Goal: Task Accomplishment & Management: Use online tool/utility

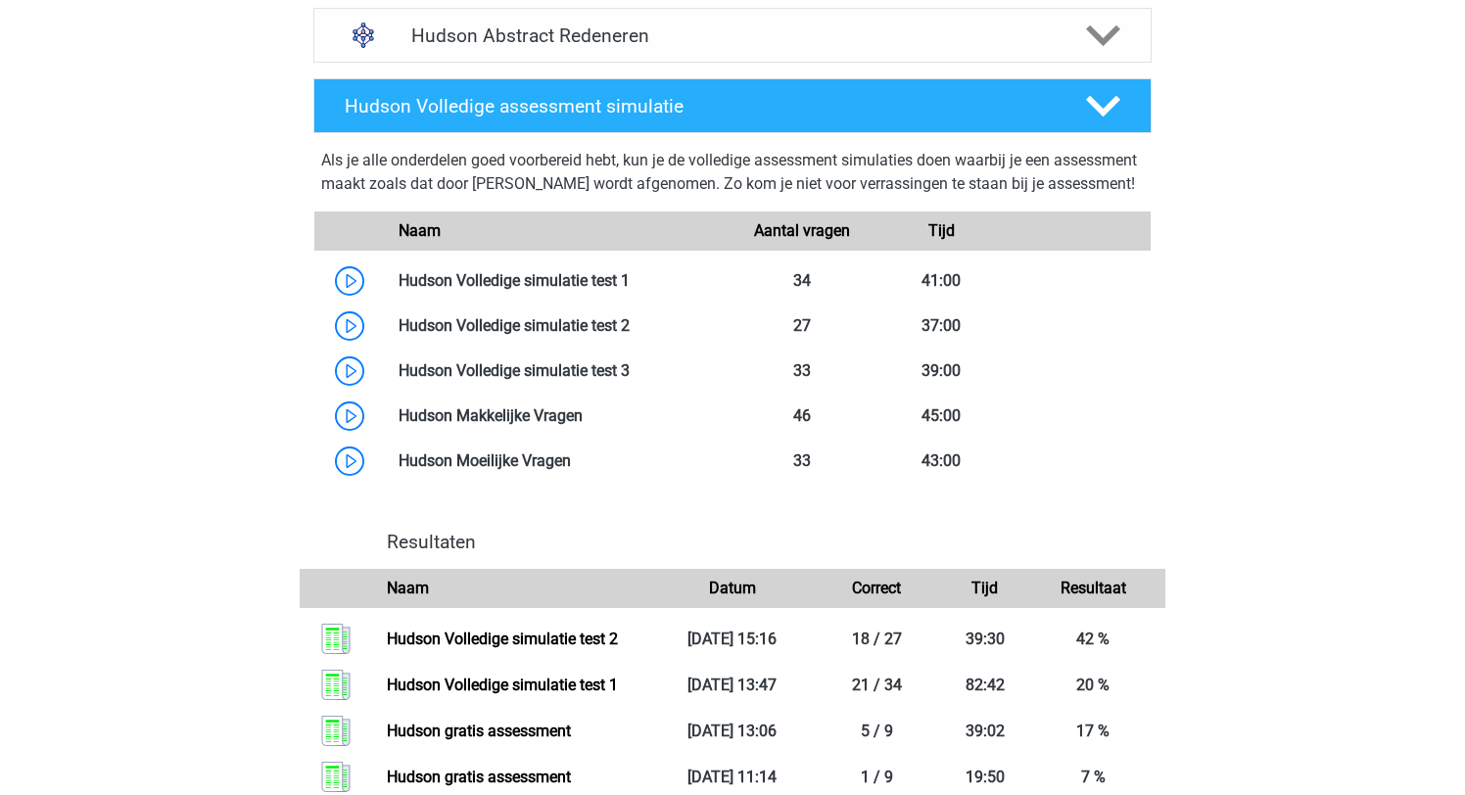
scroll to position [1474, 0]
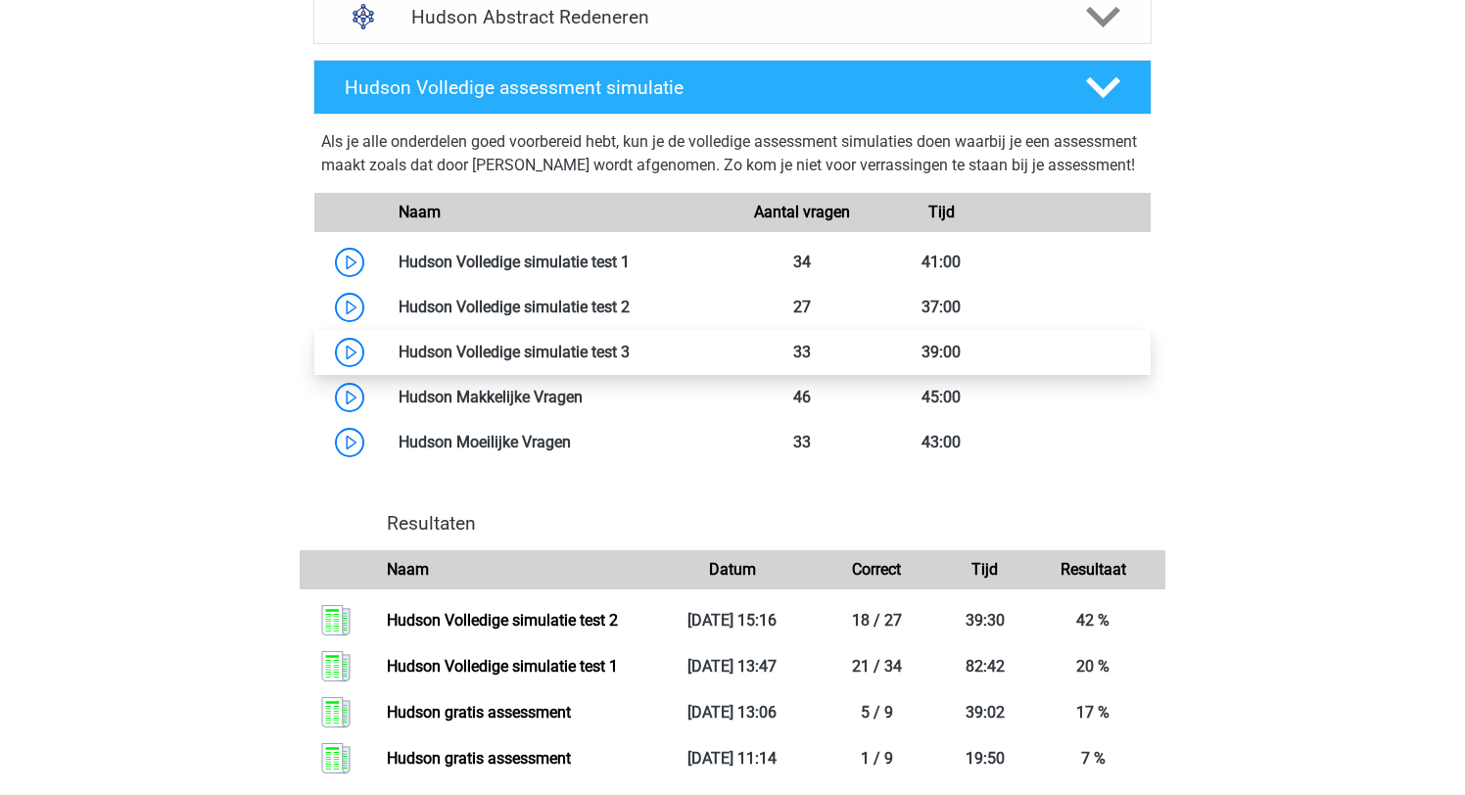
click at [630, 361] on link at bounding box center [630, 352] width 0 height 19
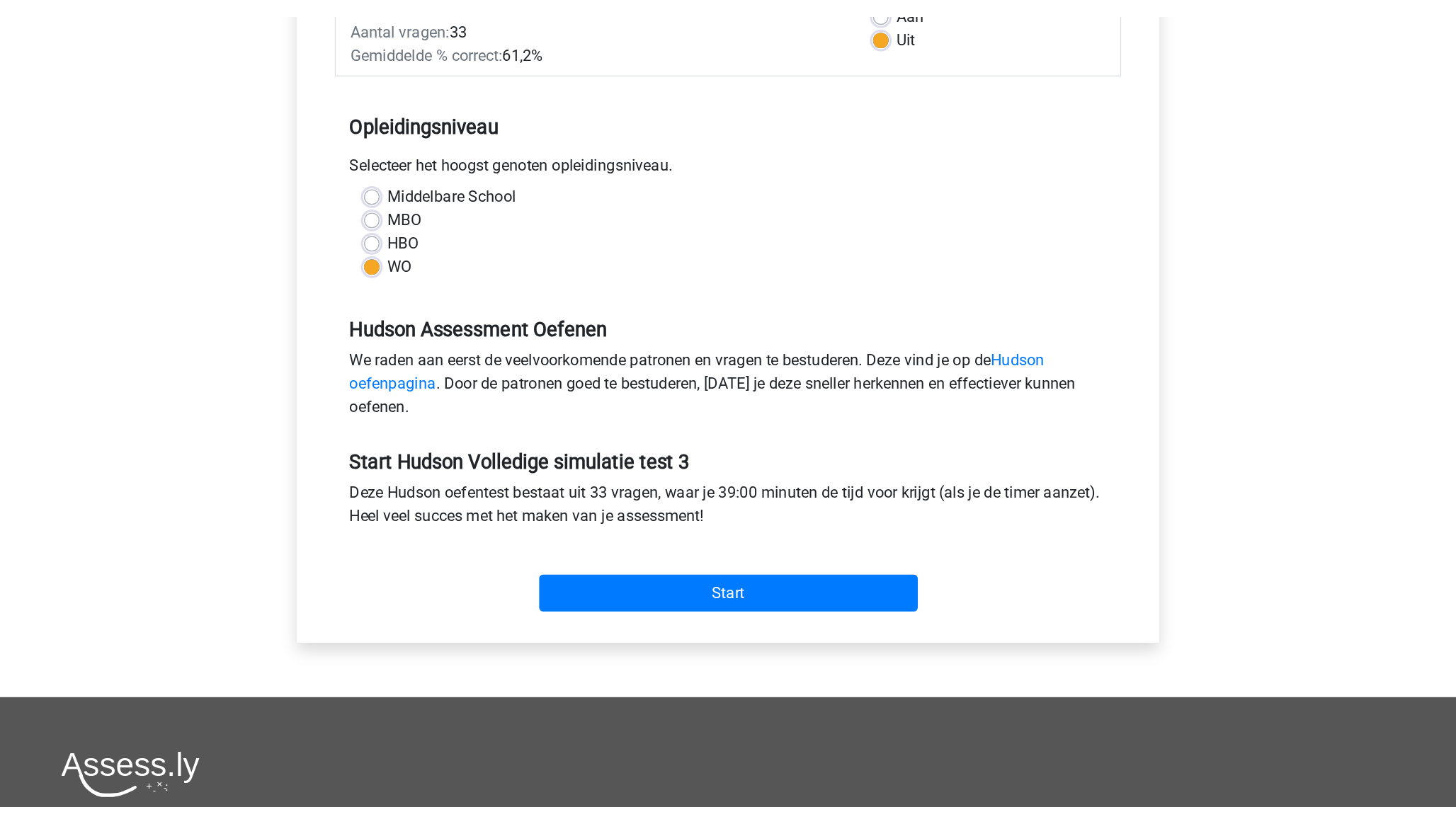
scroll to position [263, 0]
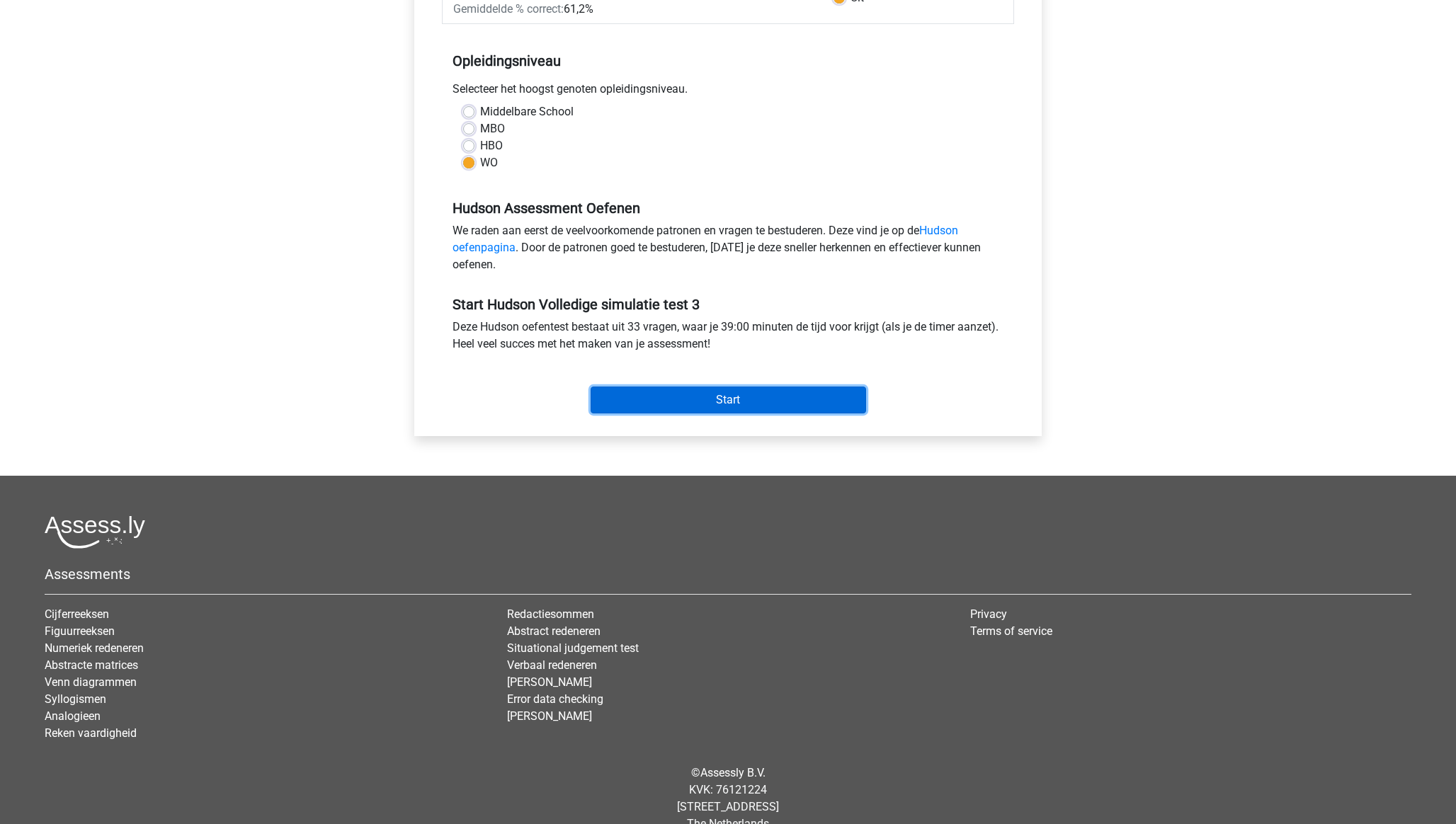
click at [755, 396] on input "Start" at bounding box center [728, 400] width 275 height 27
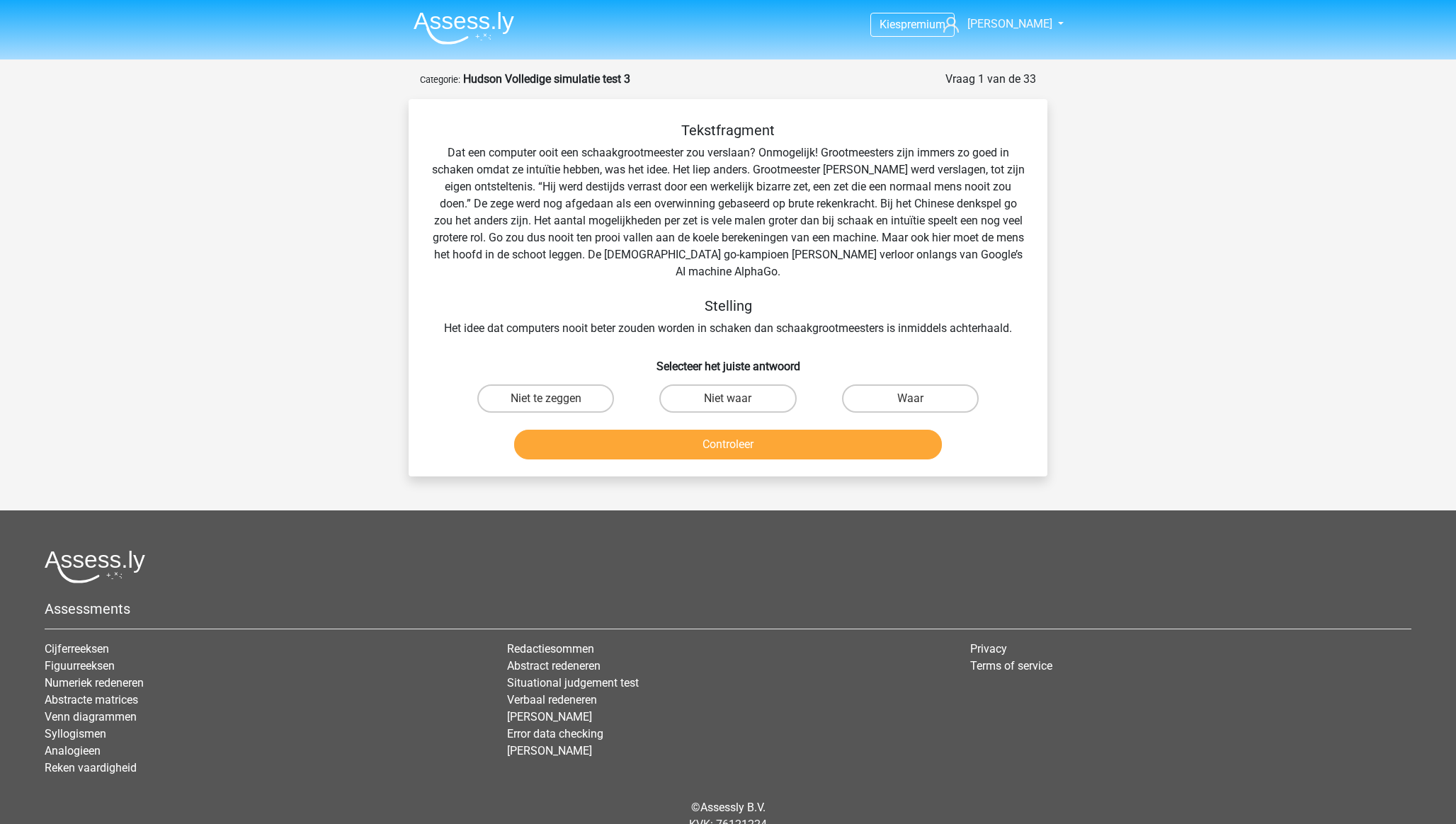
click at [732, 398] on input "Niet waar" at bounding box center [732, 403] width 9 height 9
radio input "true"
click at [745, 430] on button "Controleer" at bounding box center [728, 445] width 429 height 30
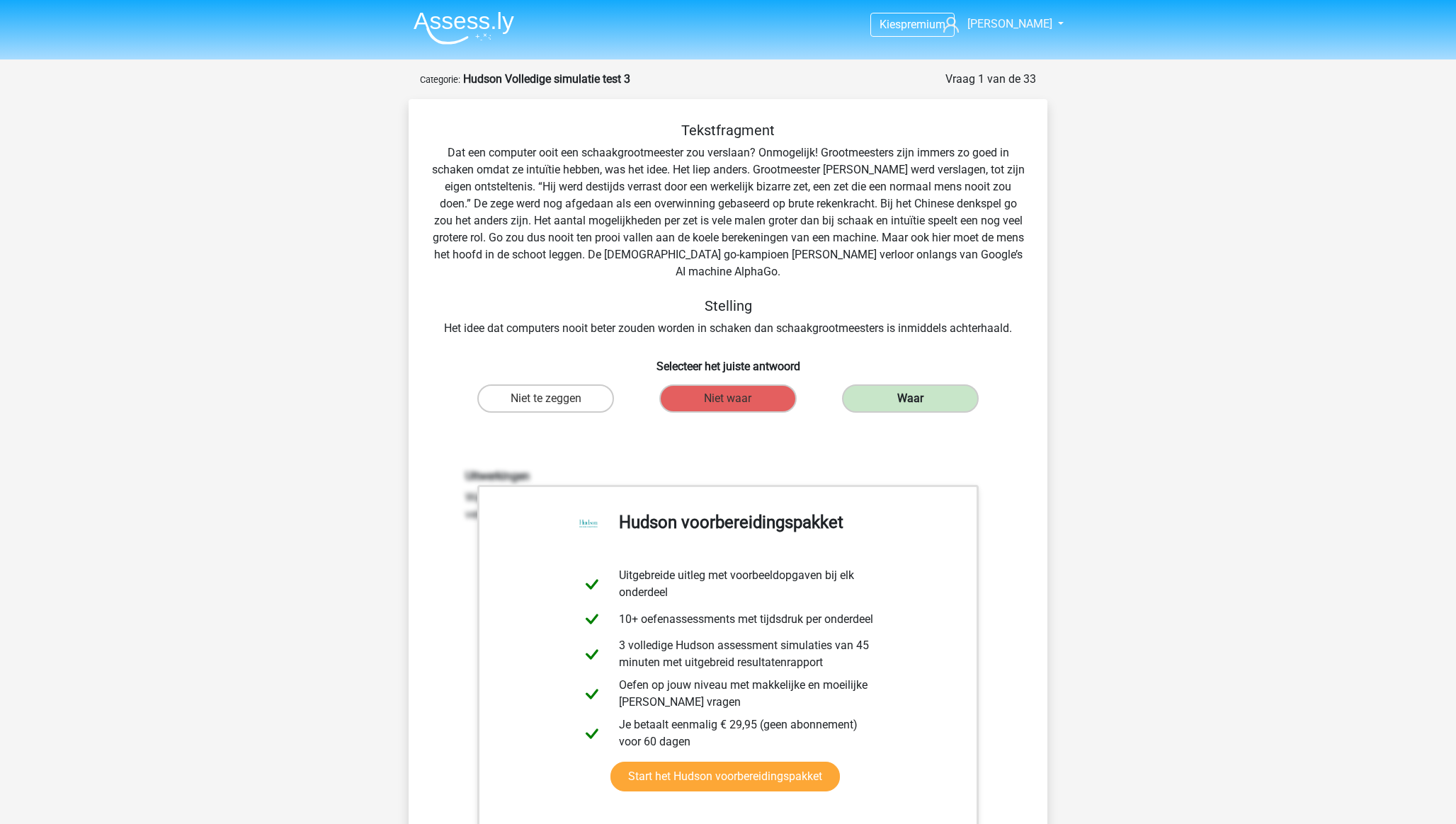
click at [878, 387] on label "Waar" at bounding box center [910, 398] width 137 height 28
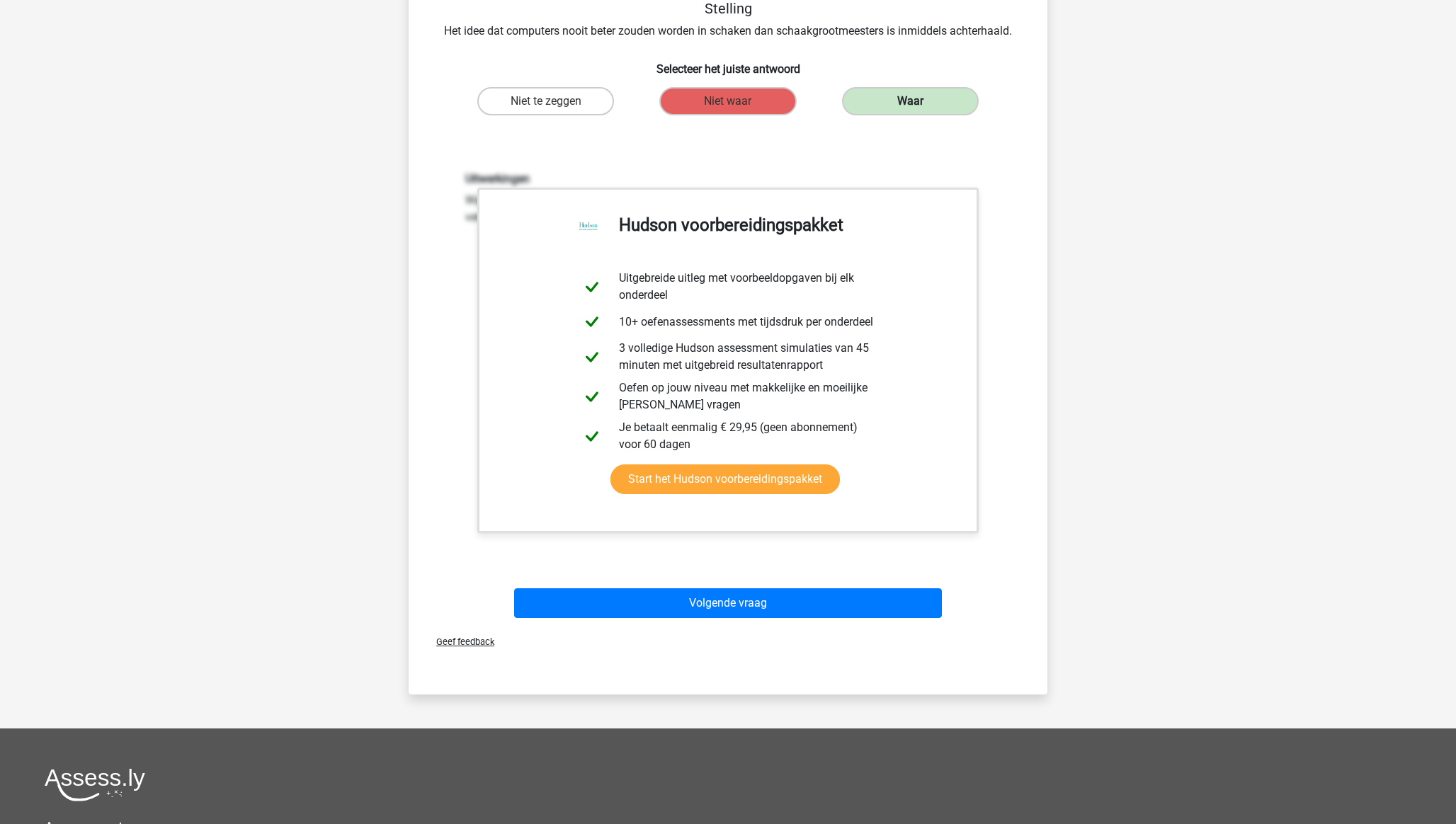
scroll to position [313, 0]
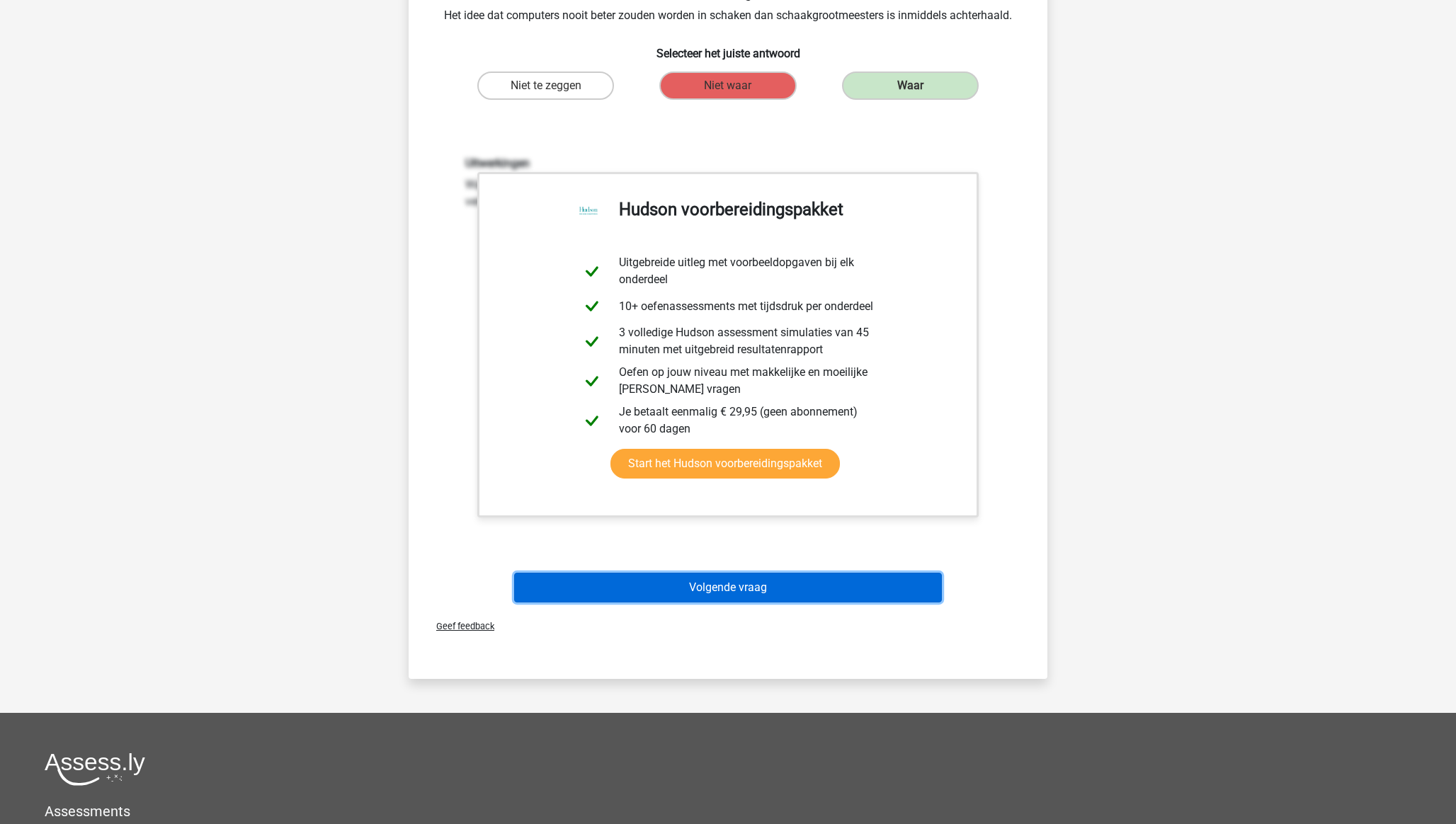
click at [770, 572] on button "Volgende vraag" at bounding box center [728, 587] width 429 height 30
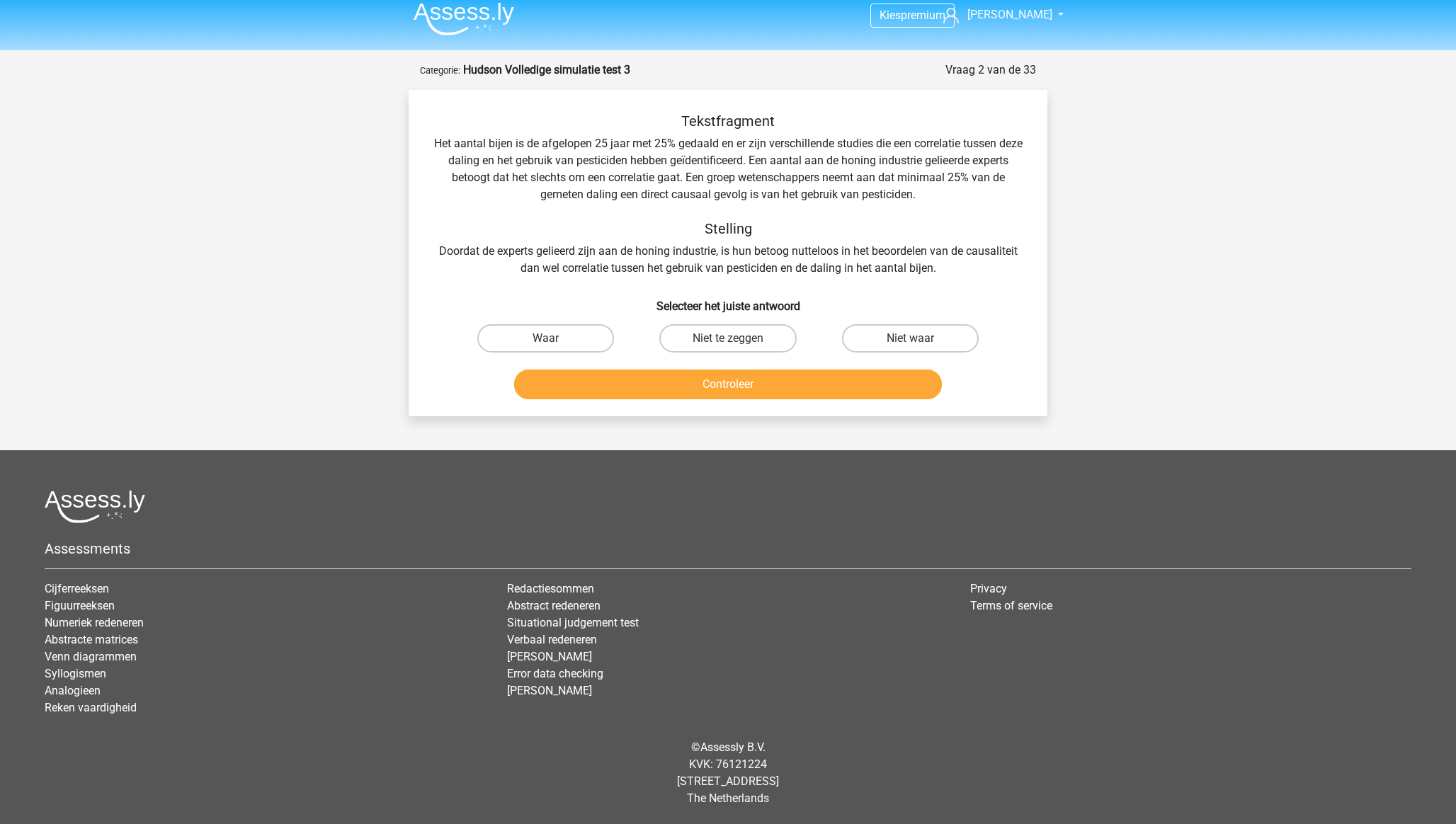
scroll to position [9, 0]
click at [714, 340] on label "Niet te zeggen" at bounding box center [727, 338] width 137 height 28
click at [728, 340] on input "Niet te zeggen" at bounding box center [732, 343] width 9 height 9
radio input "true"
click at [735, 394] on button "Controleer" at bounding box center [728, 384] width 429 height 30
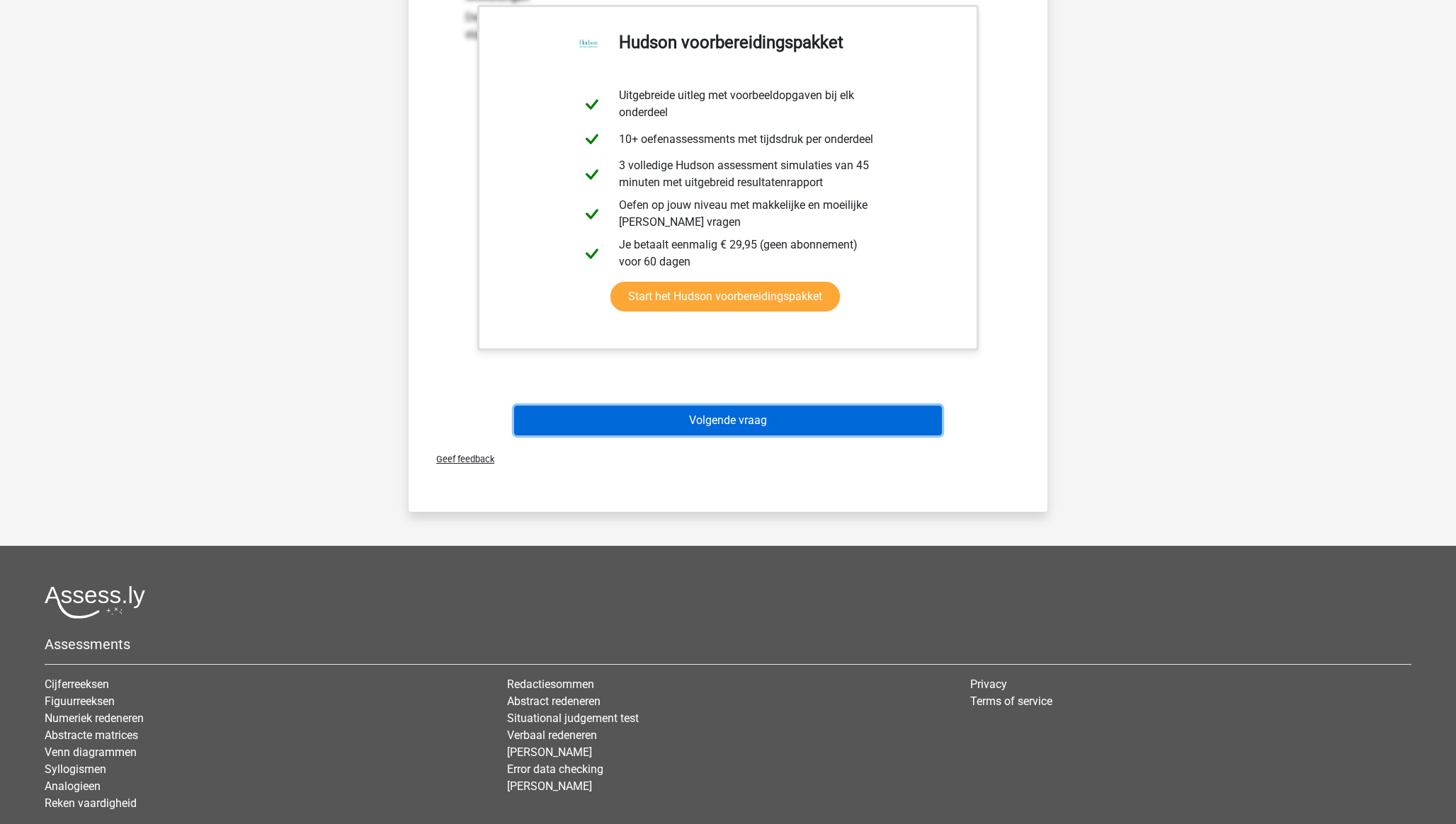
click at [738, 424] on button "Volgende vraag" at bounding box center [728, 420] width 429 height 30
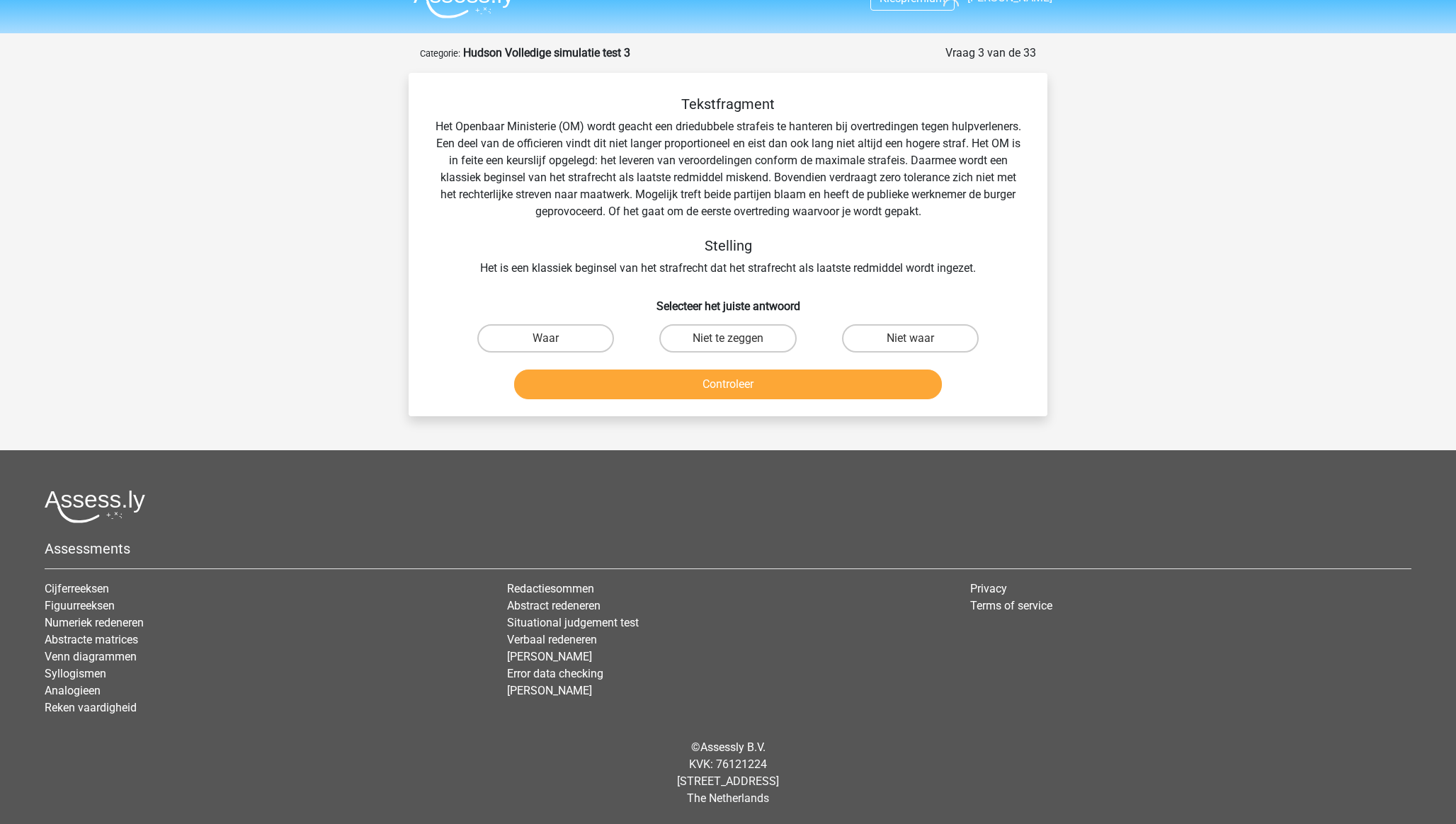
drag, startPoint x: 564, startPoint y: 343, endPoint x: 571, endPoint y: 361, distance: 19.3
click at [565, 343] on label "Waar" at bounding box center [545, 338] width 137 height 28
click at [555, 343] on input "Waar" at bounding box center [550, 343] width 9 height 9
radio input "true"
click at [586, 373] on button "Controleer" at bounding box center [728, 384] width 429 height 30
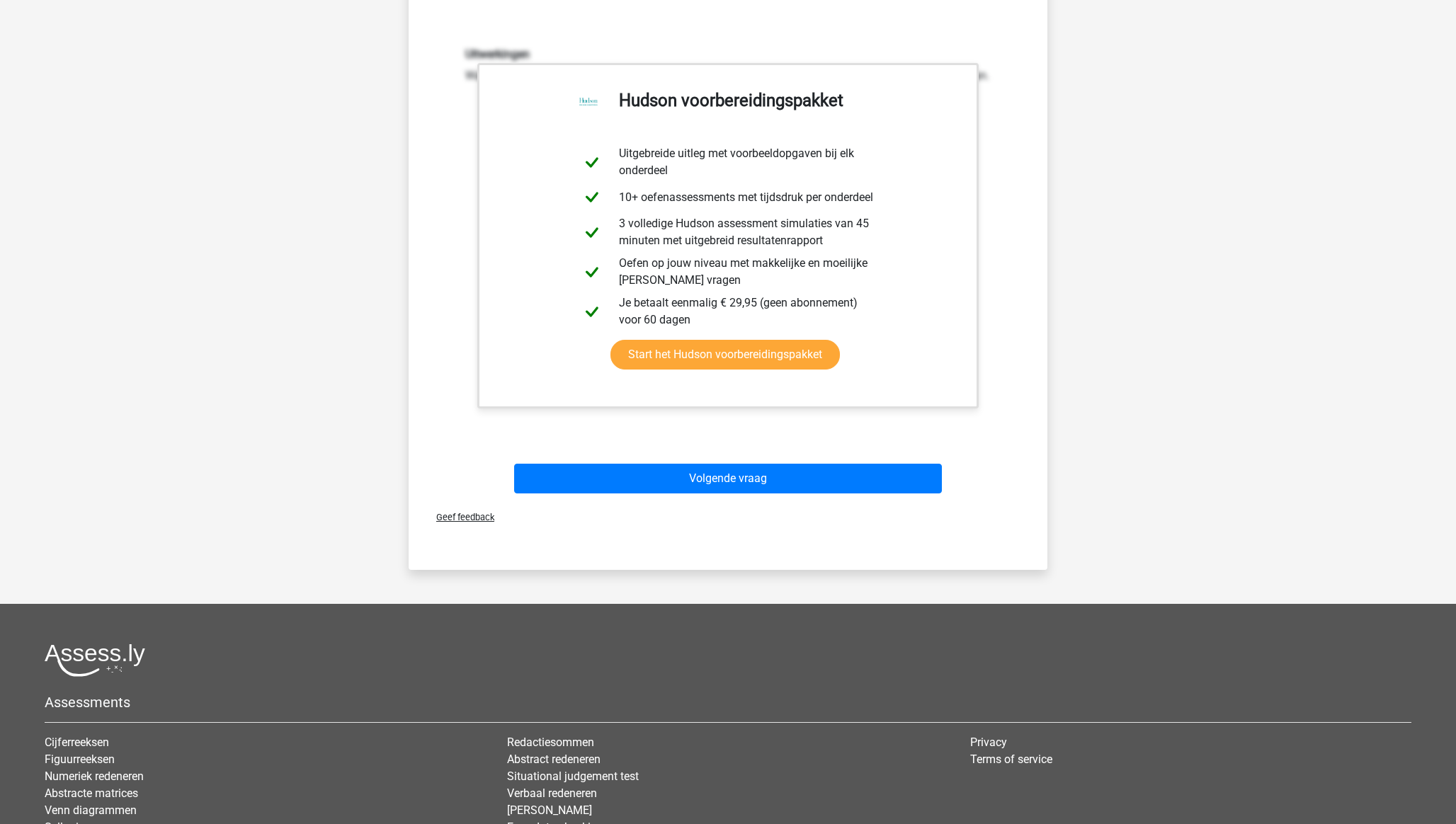
scroll to position [394, 0]
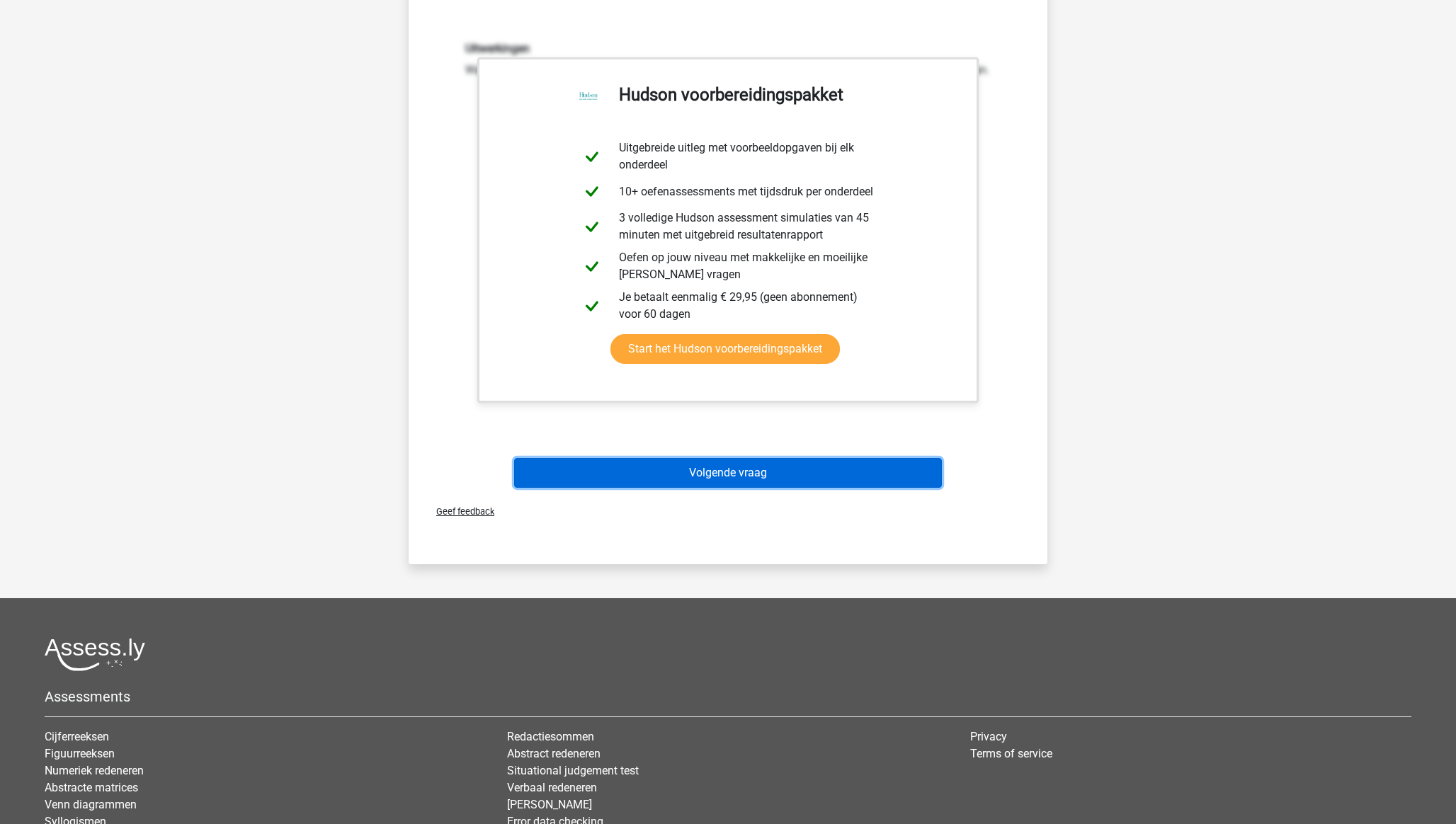
click at [660, 480] on button "Volgende vraag" at bounding box center [728, 473] width 429 height 30
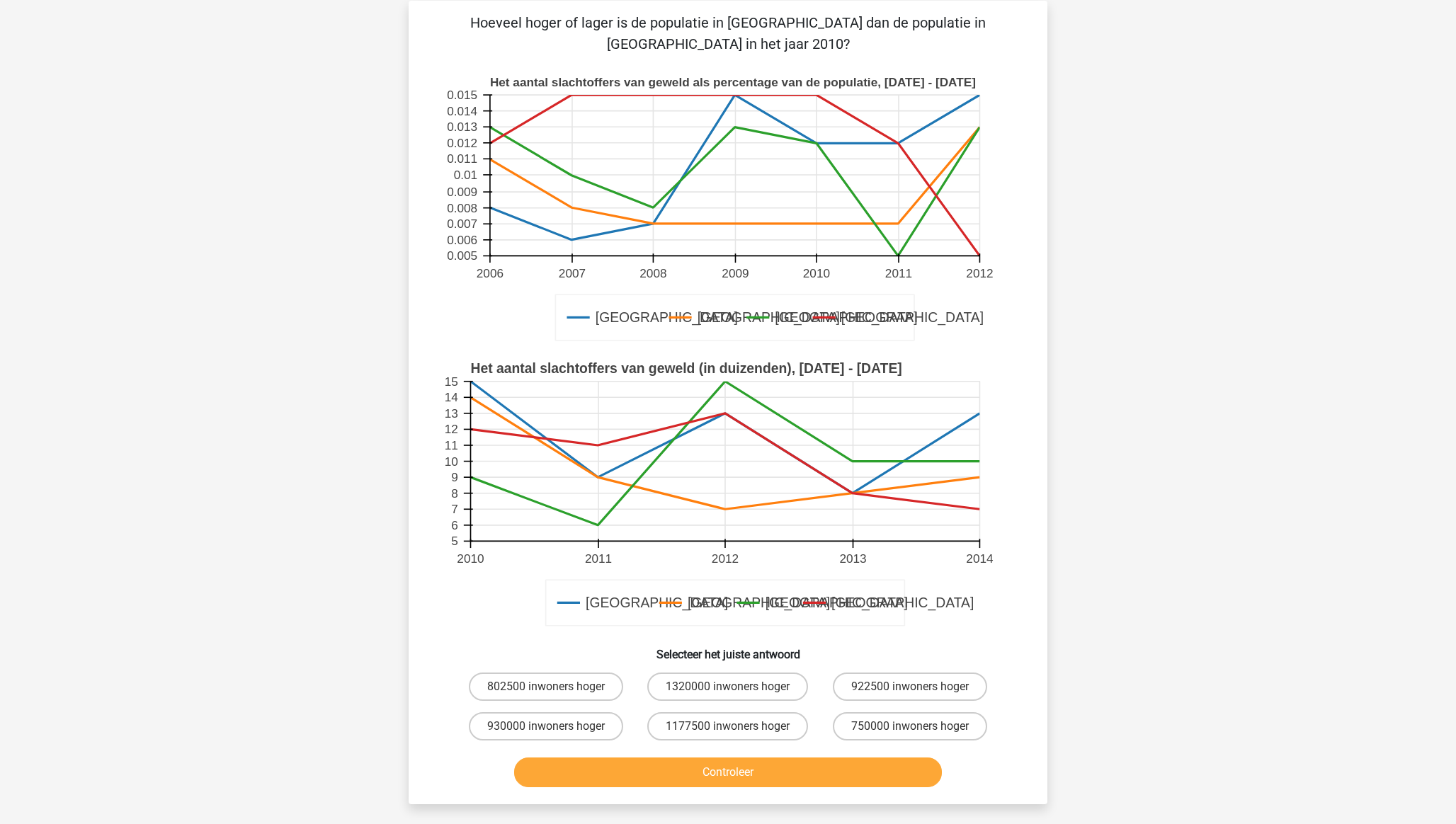
scroll to position [71, 0]
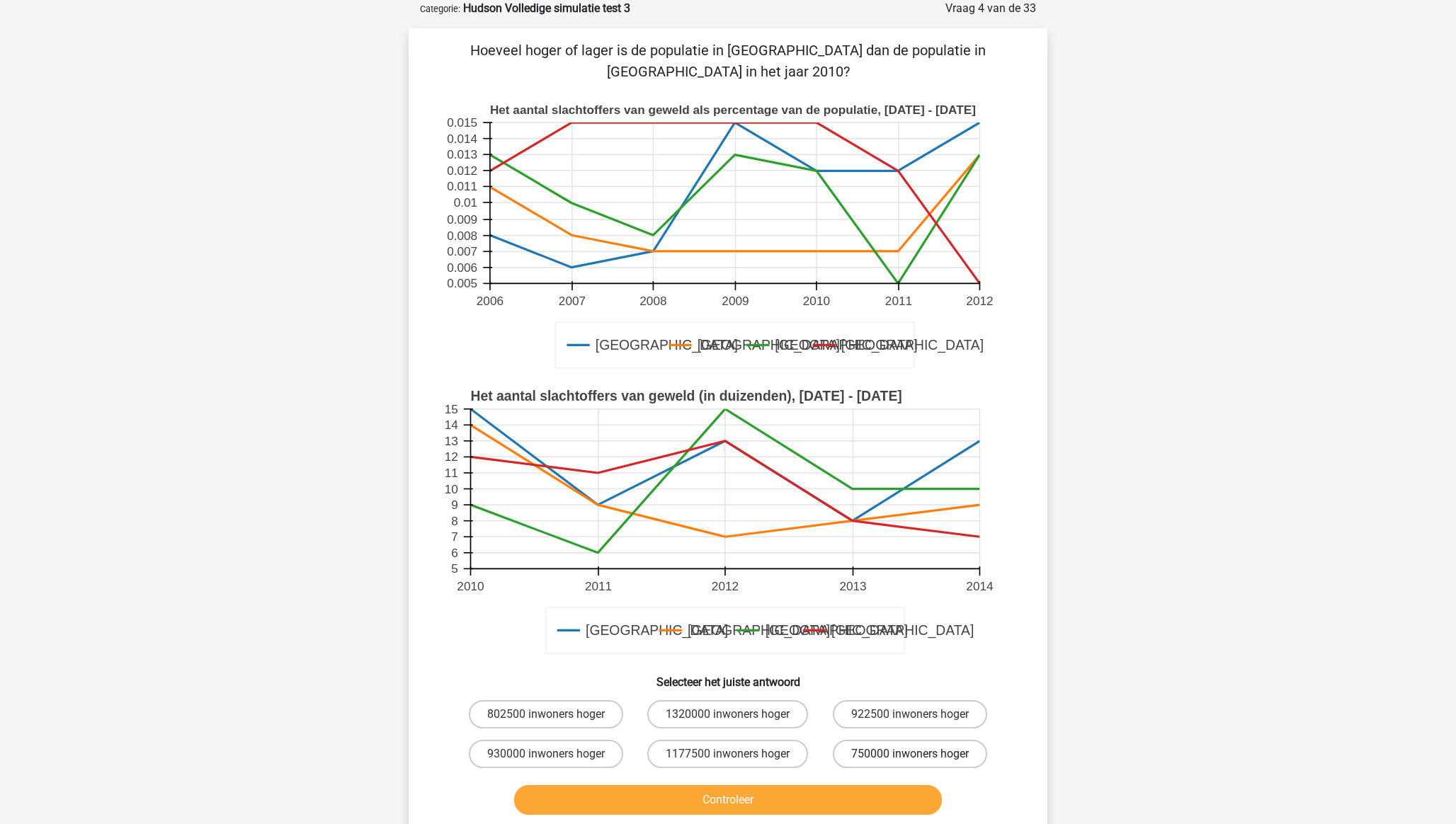
click at [889, 755] on label "750000 inwoners hoger" at bounding box center [910, 754] width 155 height 28
click at [910, 755] on input "750000 inwoners hoger" at bounding box center [915, 758] width 9 height 9
radio input "true"
click at [866, 796] on button "Controleer" at bounding box center [728, 799] width 429 height 30
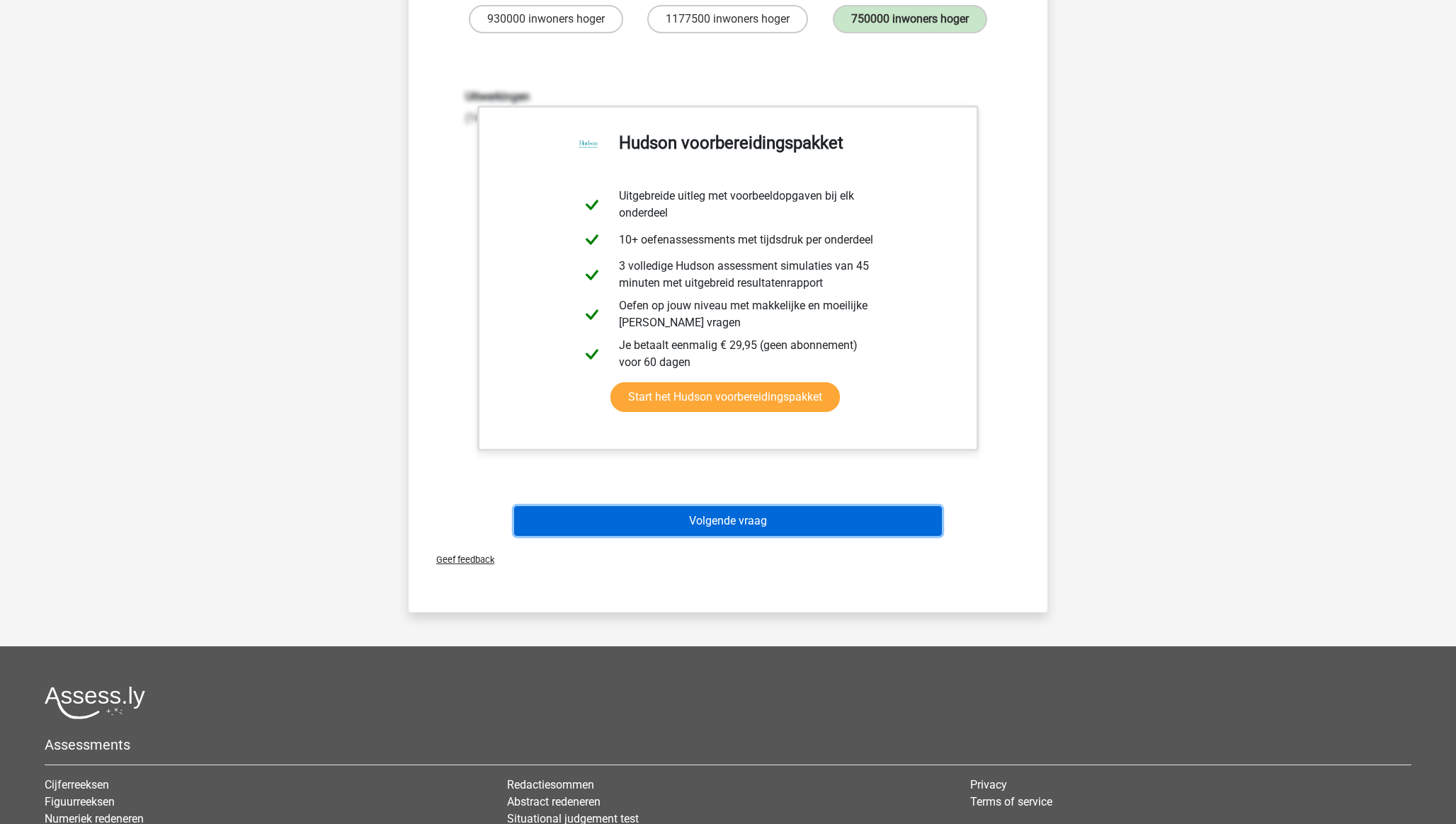
click at [745, 518] on button "Volgende vraag" at bounding box center [728, 520] width 429 height 30
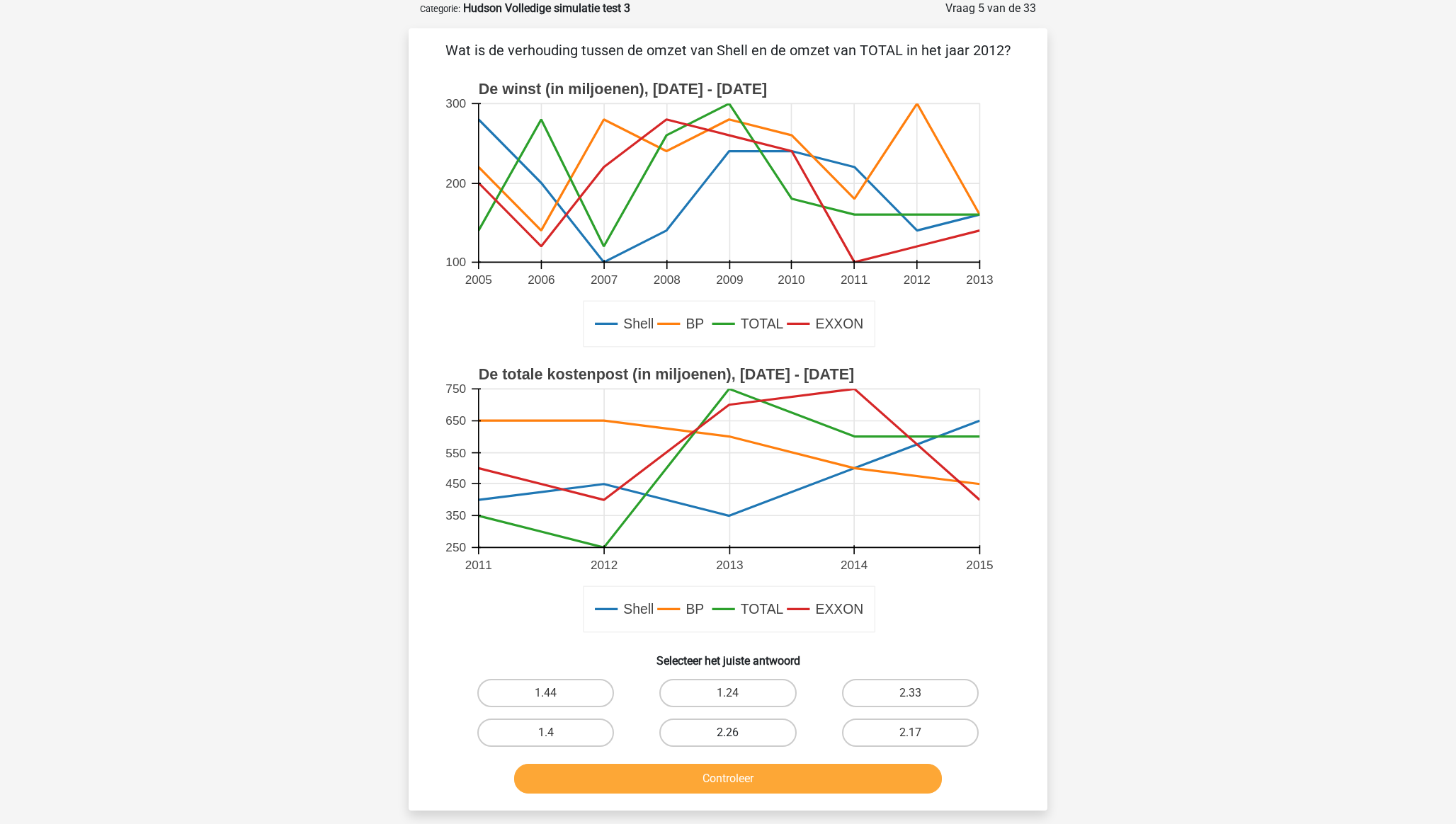
click at [746, 737] on label "2.26" at bounding box center [727, 732] width 137 height 28
click at [737, 737] on input "2.26" at bounding box center [732, 737] width 9 height 9
radio input "true"
click at [768, 770] on button "Controleer" at bounding box center [728, 778] width 429 height 30
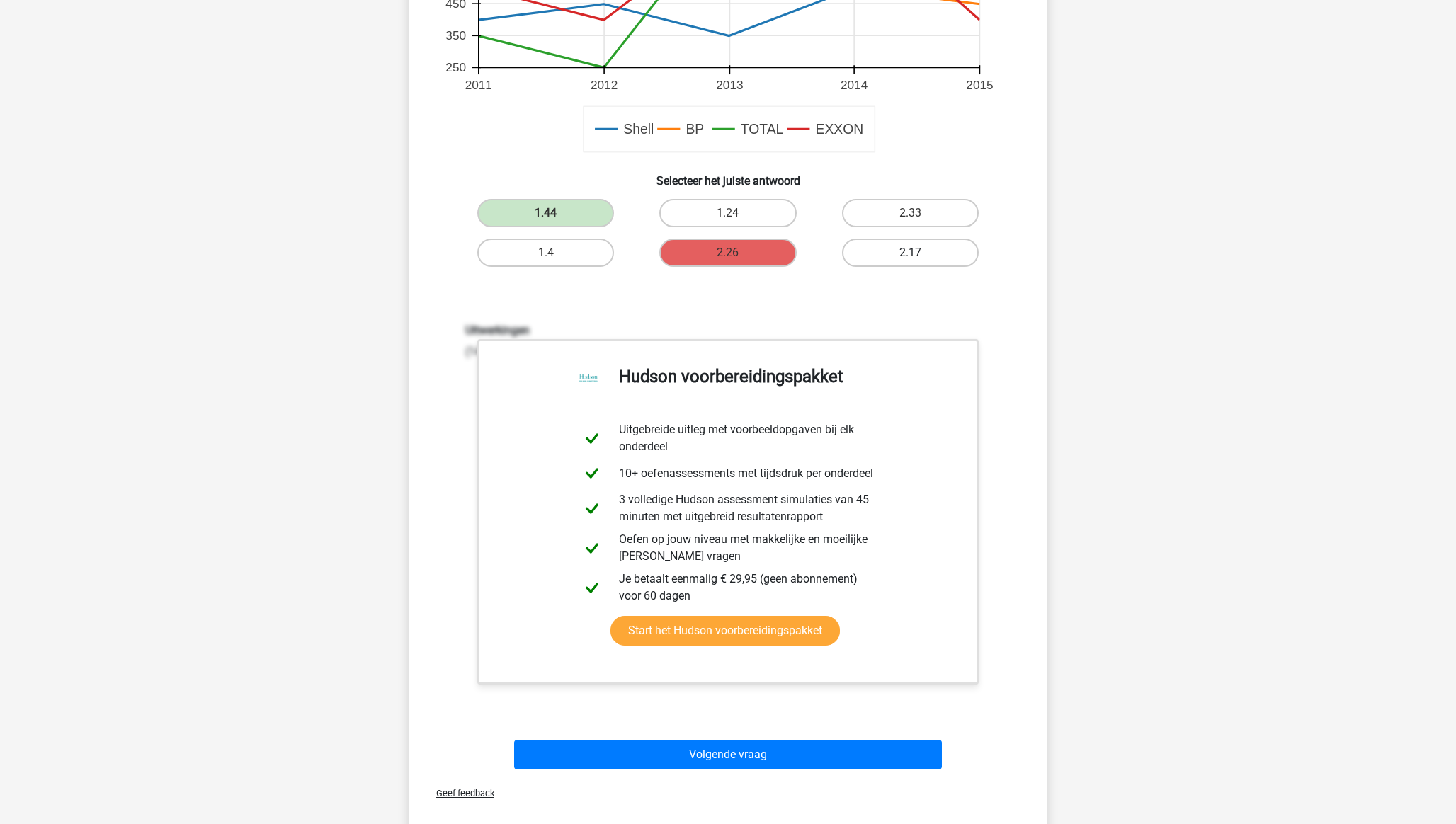
scroll to position [980, 0]
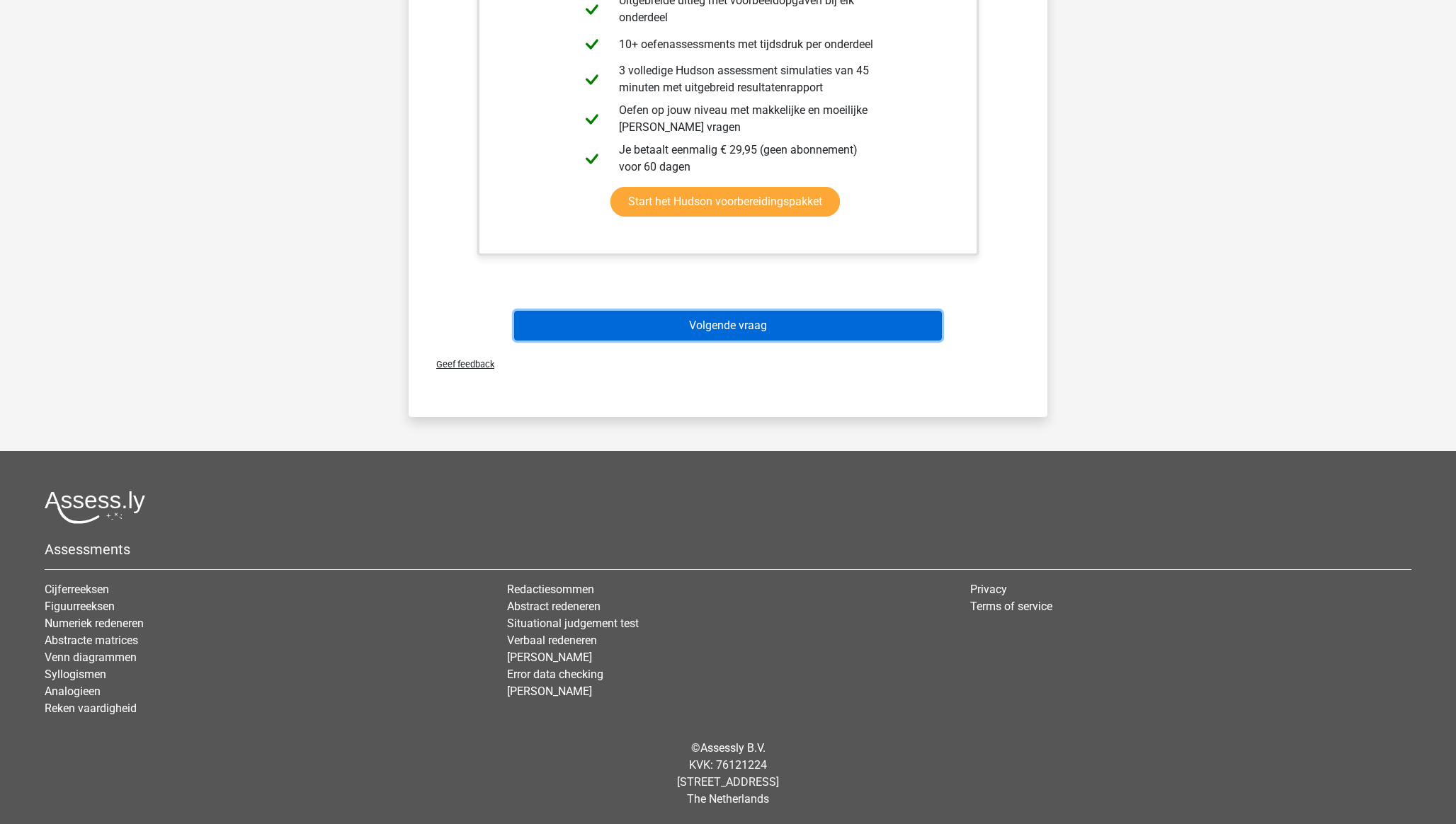
click at [762, 327] on button "Volgende vraag" at bounding box center [728, 325] width 429 height 30
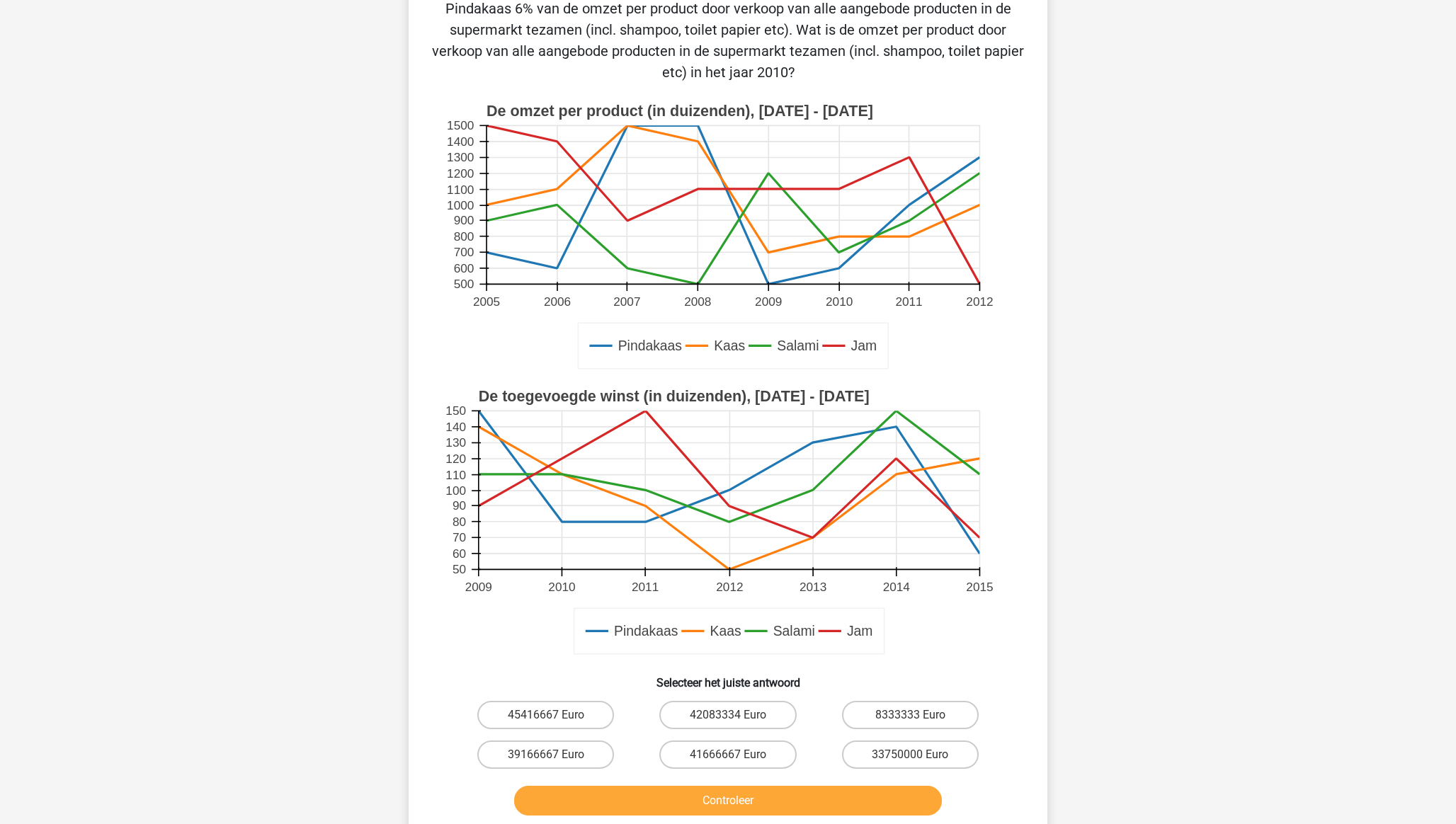
scroll to position [71, 0]
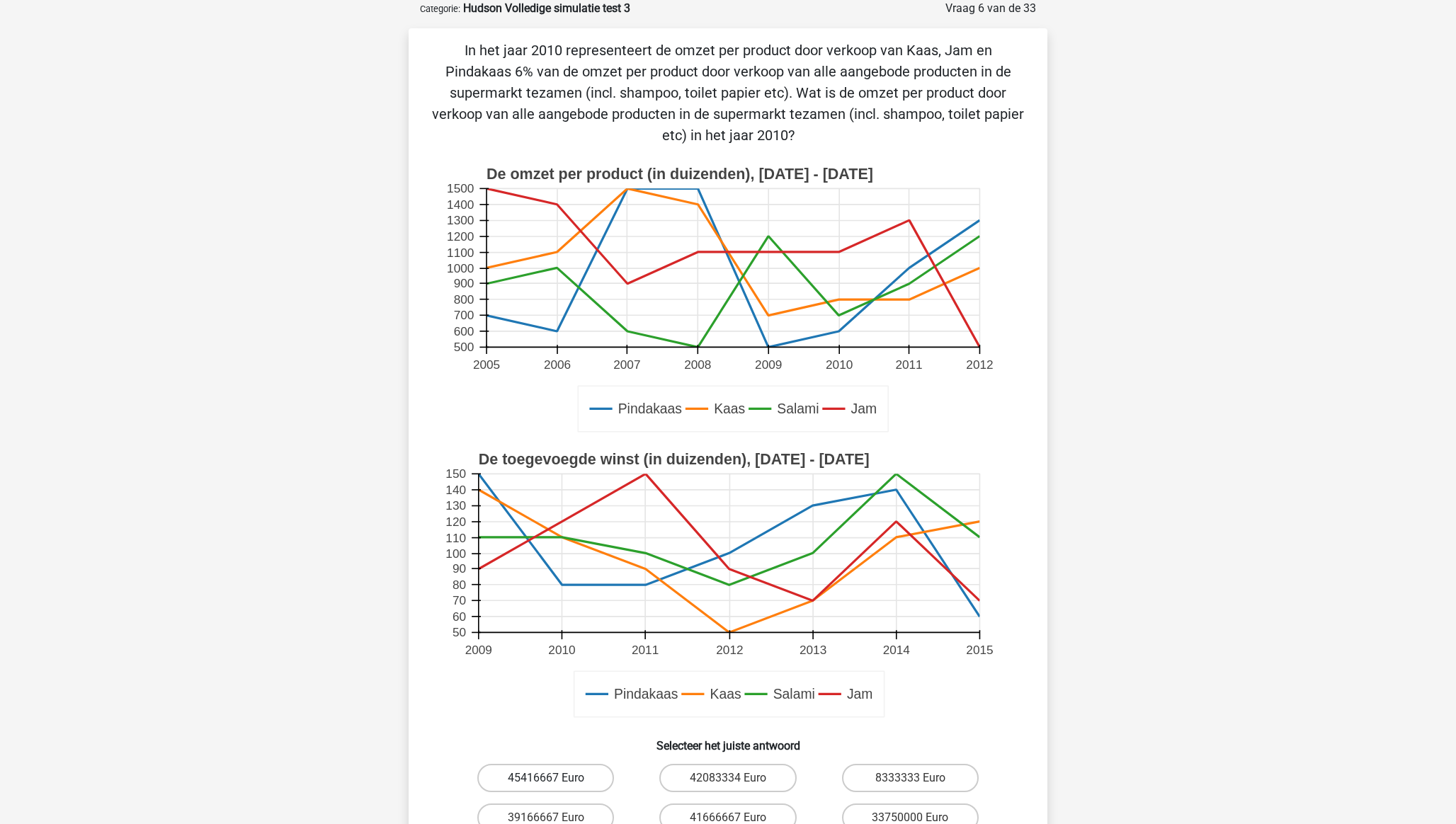
click at [547, 776] on label "45416667 Euro" at bounding box center [545, 778] width 137 height 28
click at [547, 778] on input "45416667 Euro" at bounding box center [550, 782] width 9 height 9
radio input "true"
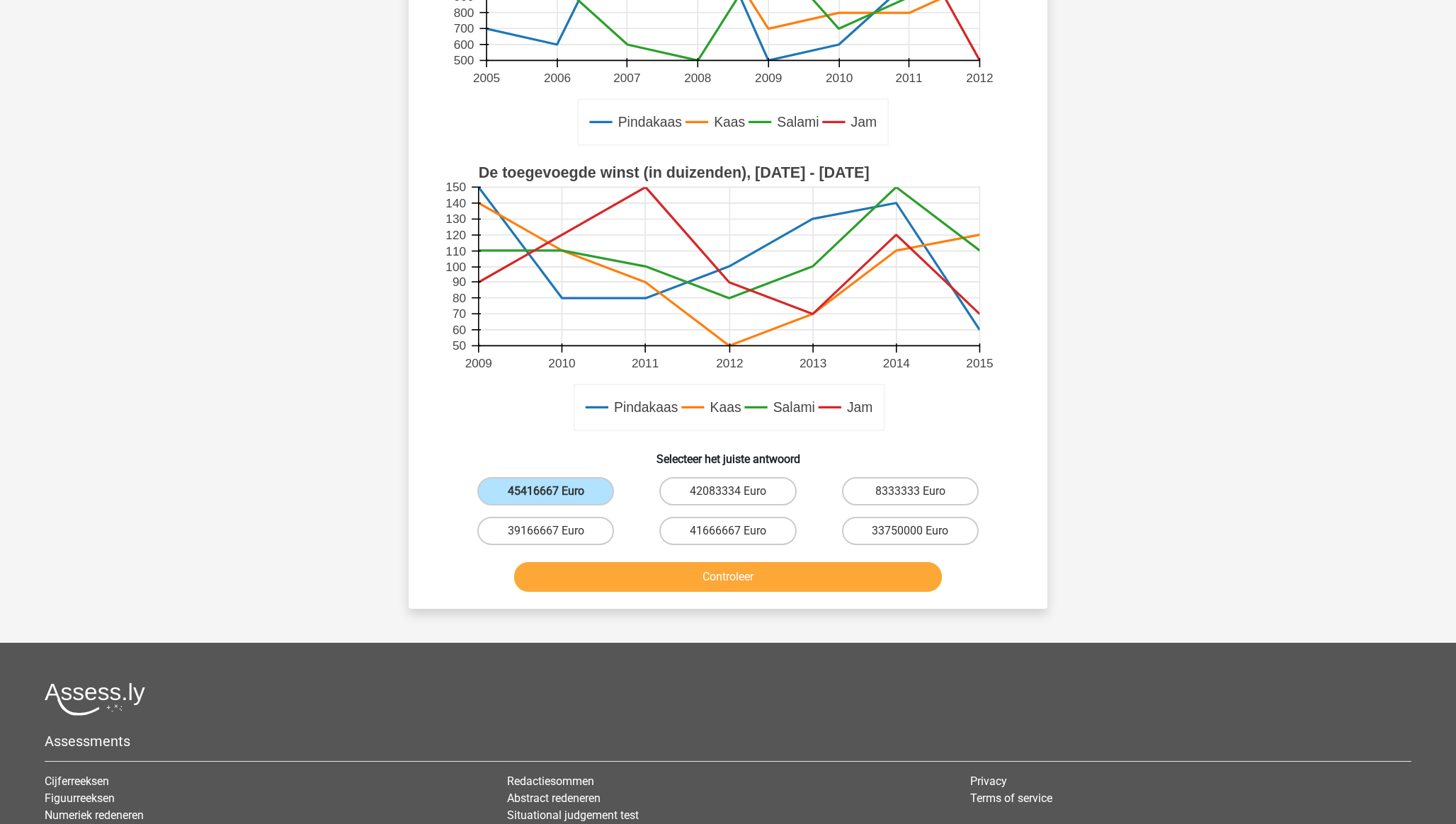
scroll to position [363, 0]
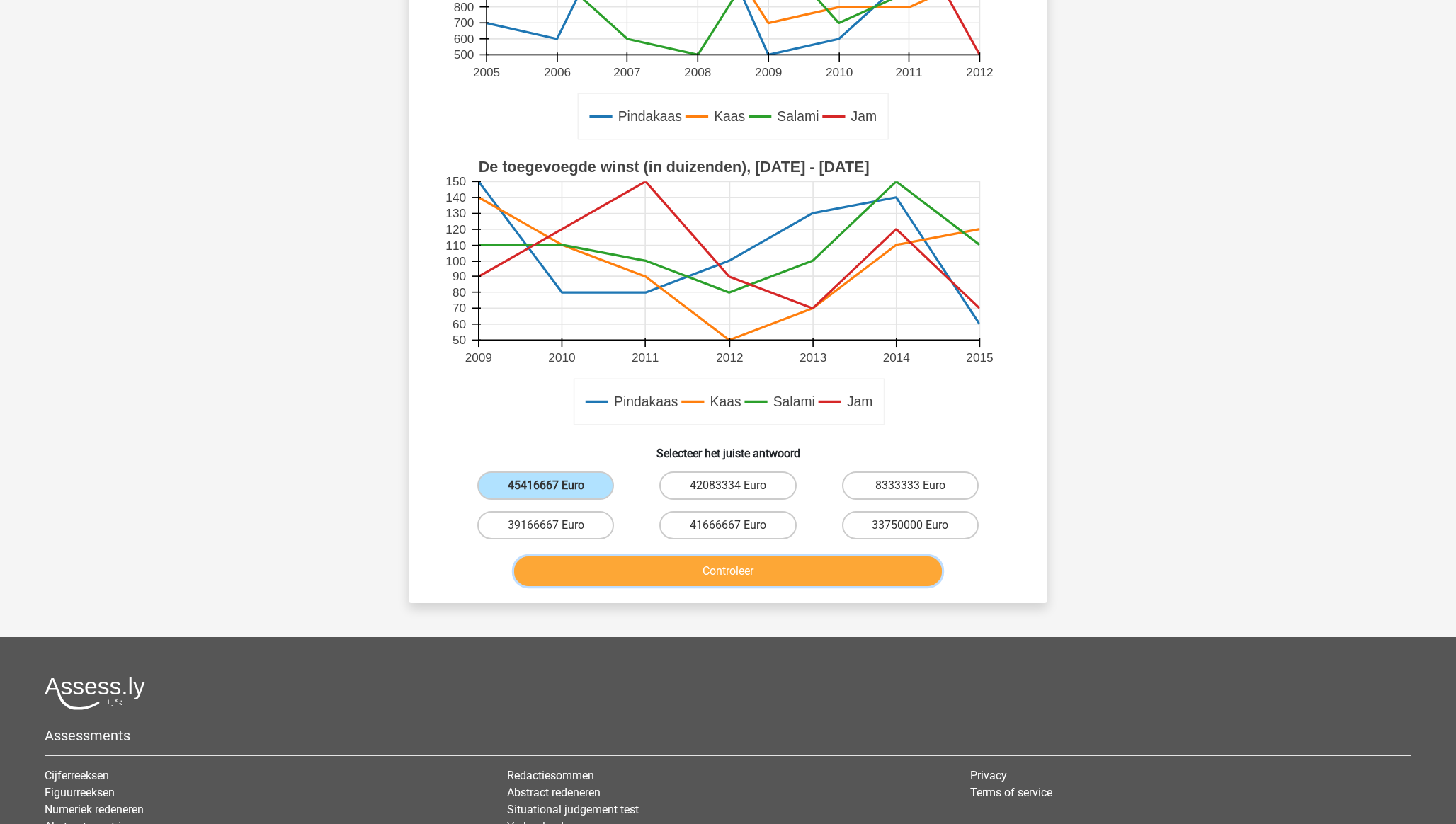
click at [701, 577] on button "Controleer" at bounding box center [728, 571] width 429 height 30
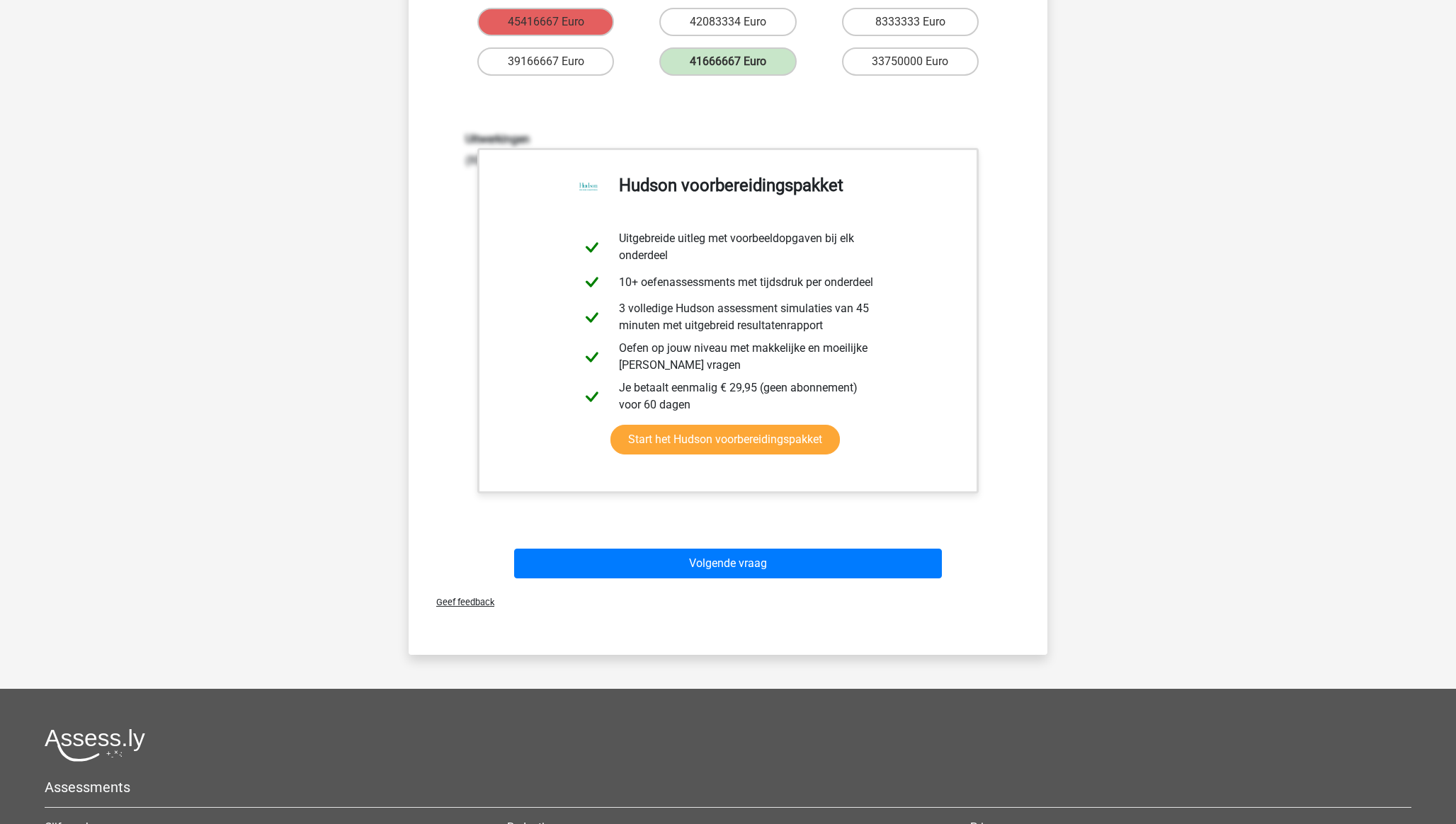
scroll to position [1065, 0]
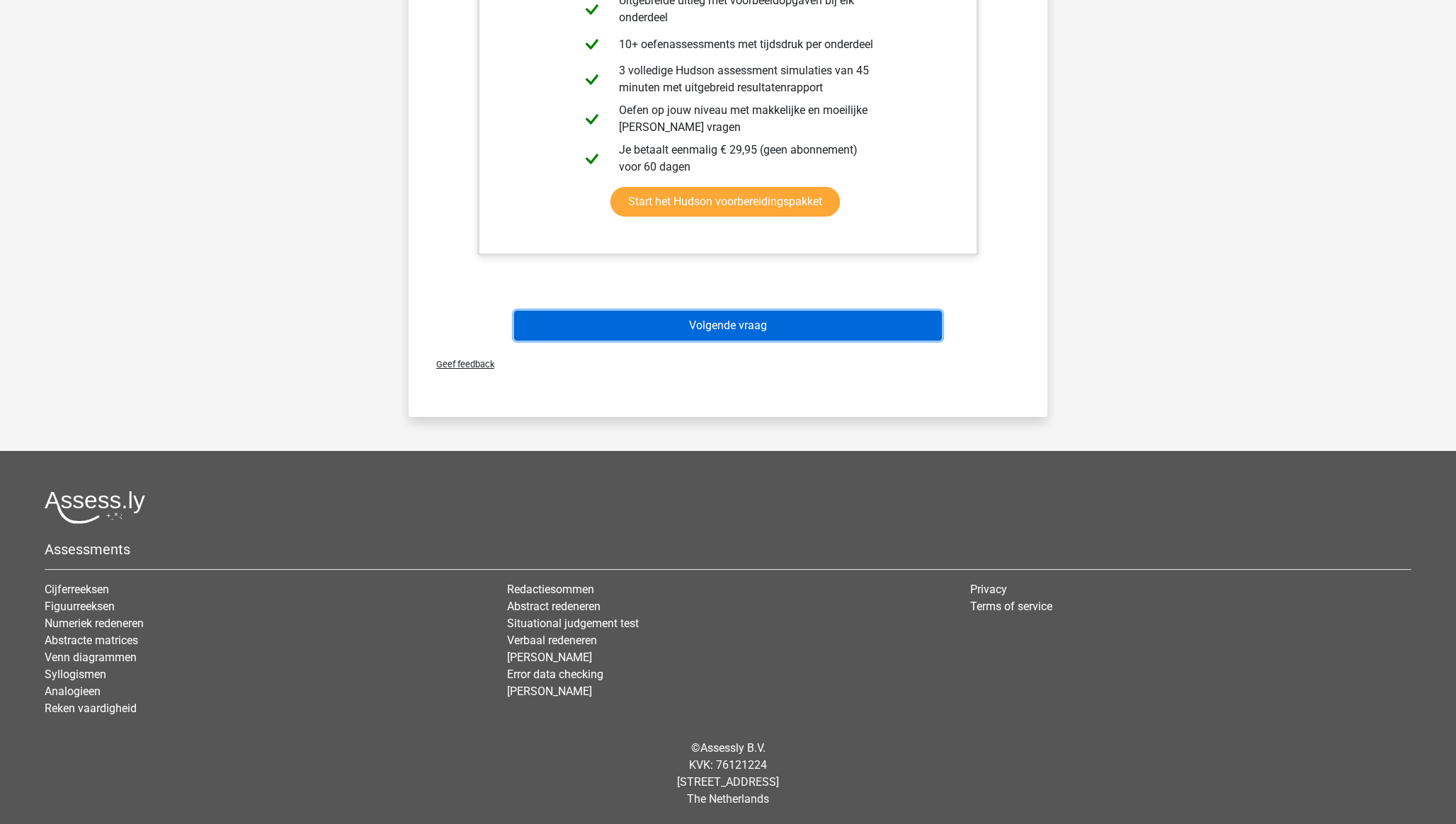
click at [751, 326] on button "Volgende vraag" at bounding box center [728, 325] width 429 height 30
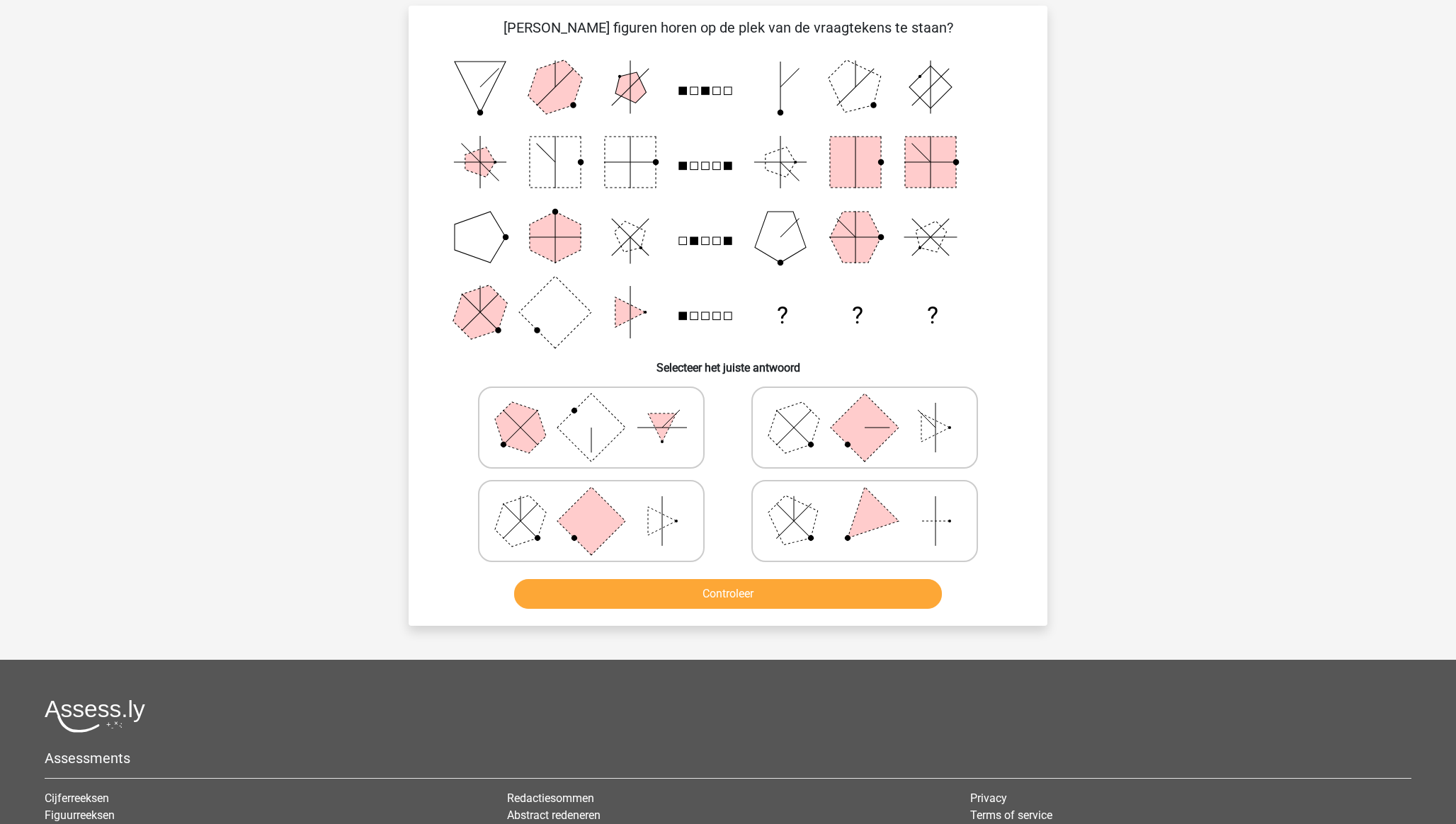
scroll to position [71, 0]
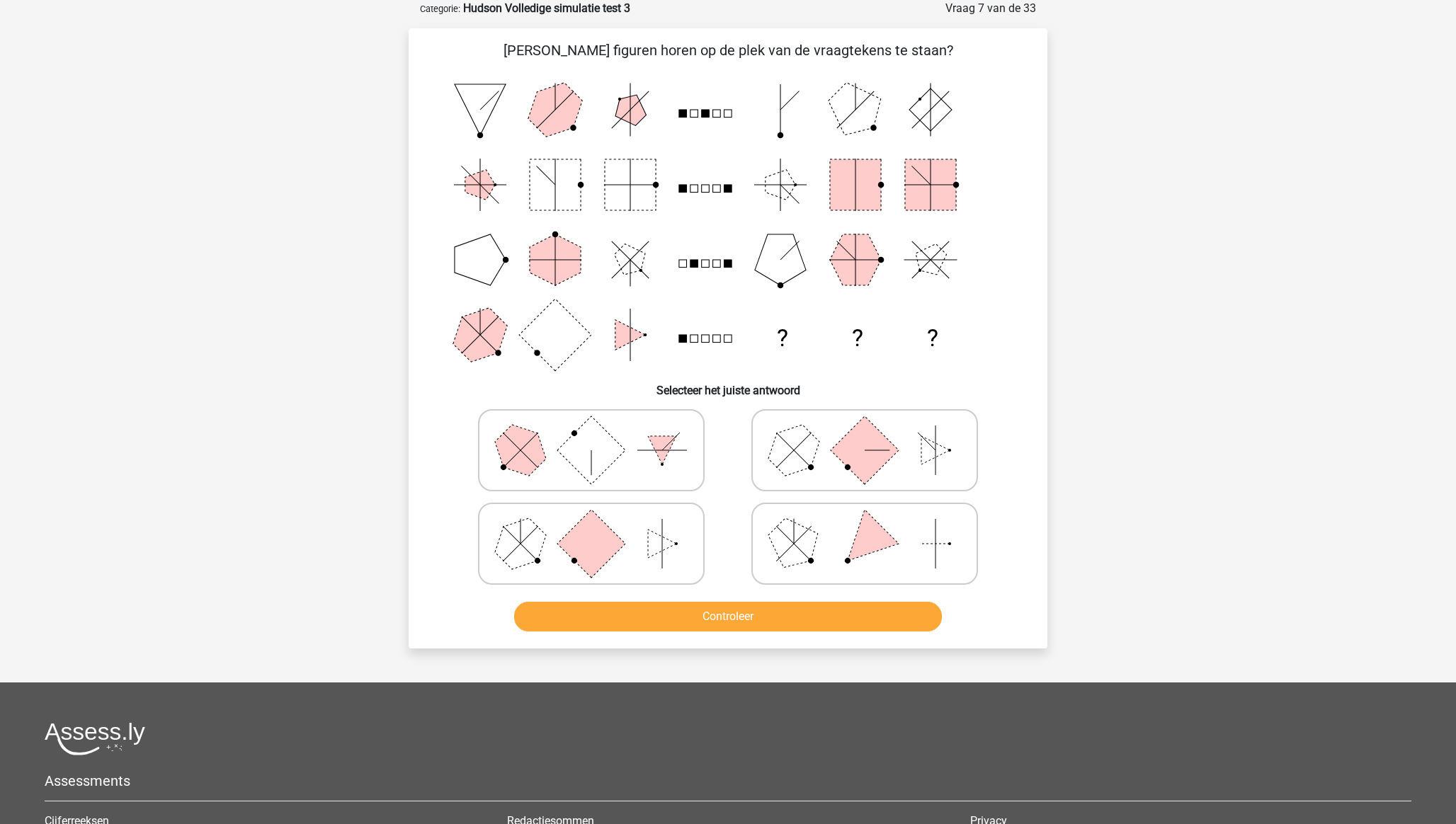
click at [570, 546] on rect at bounding box center [591, 543] width 68 height 68
click at [591, 526] on input "radio" at bounding box center [596, 521] width 9 height 9
radio input "true"
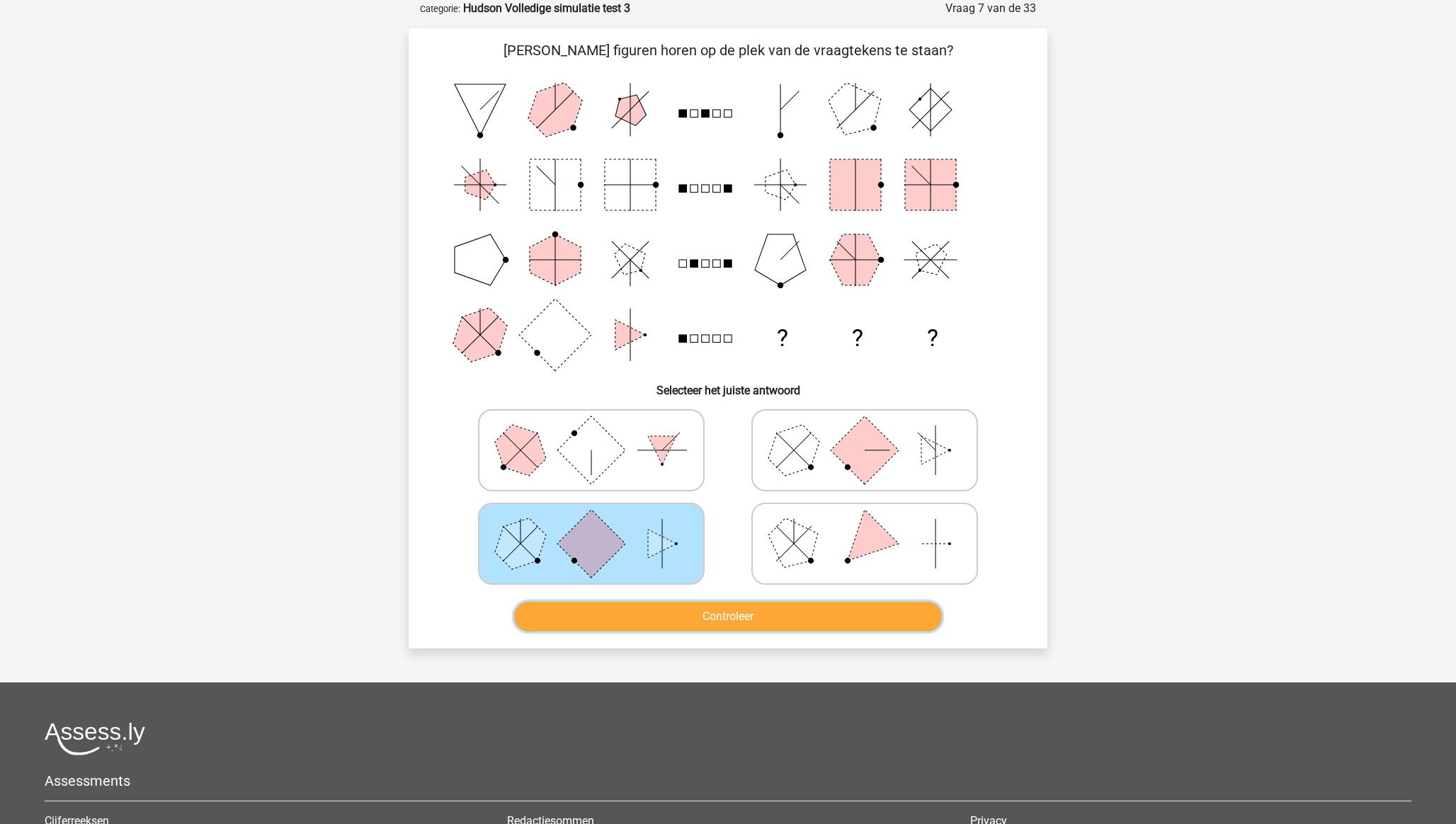
click at [679, 617] on button "Controleer" at bounding box center [728, 617] width 429 height 30
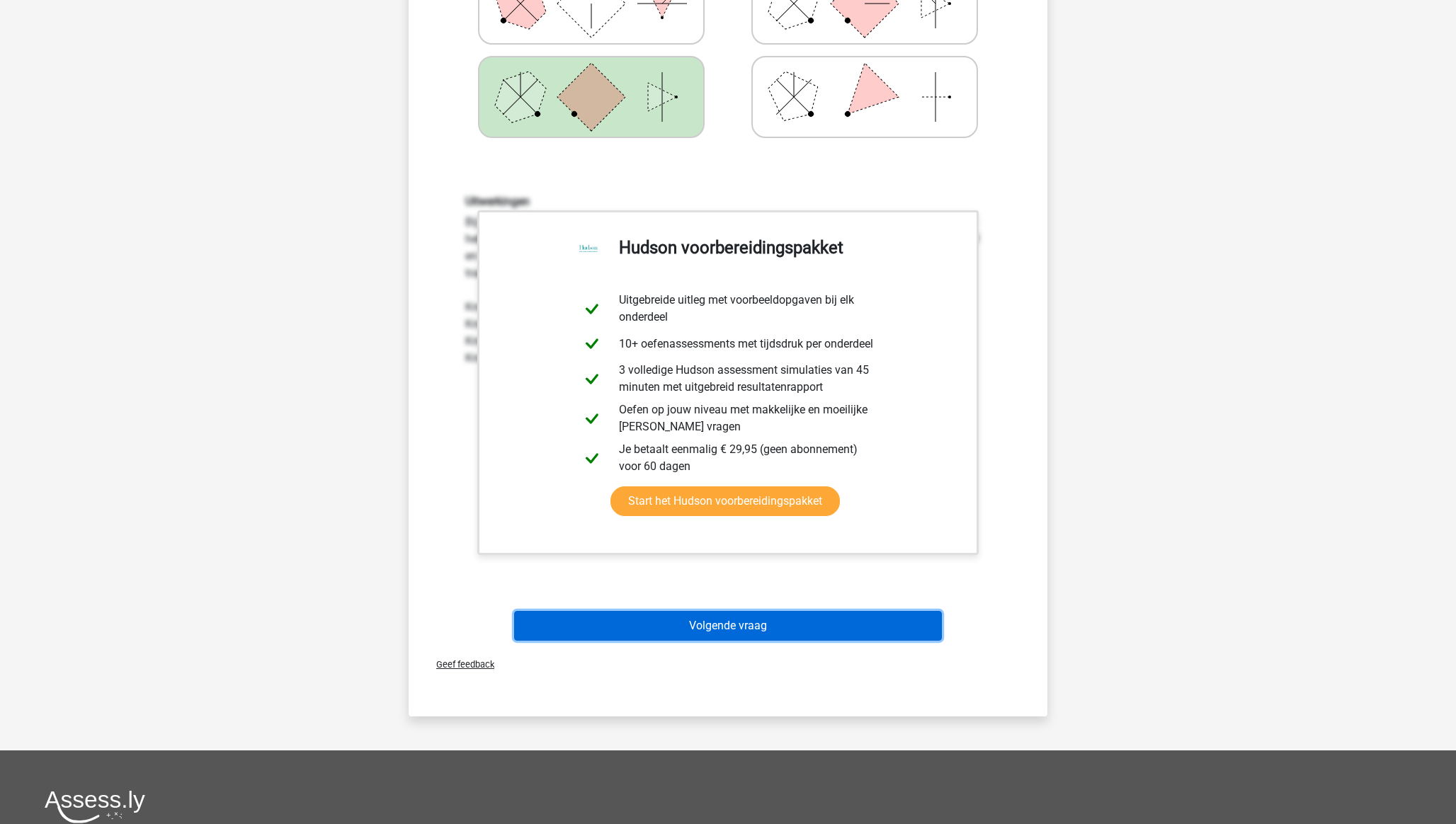
click at [758, 627] on button "Volgende vraag" at bounding box center [728, 625] width 429 height 30
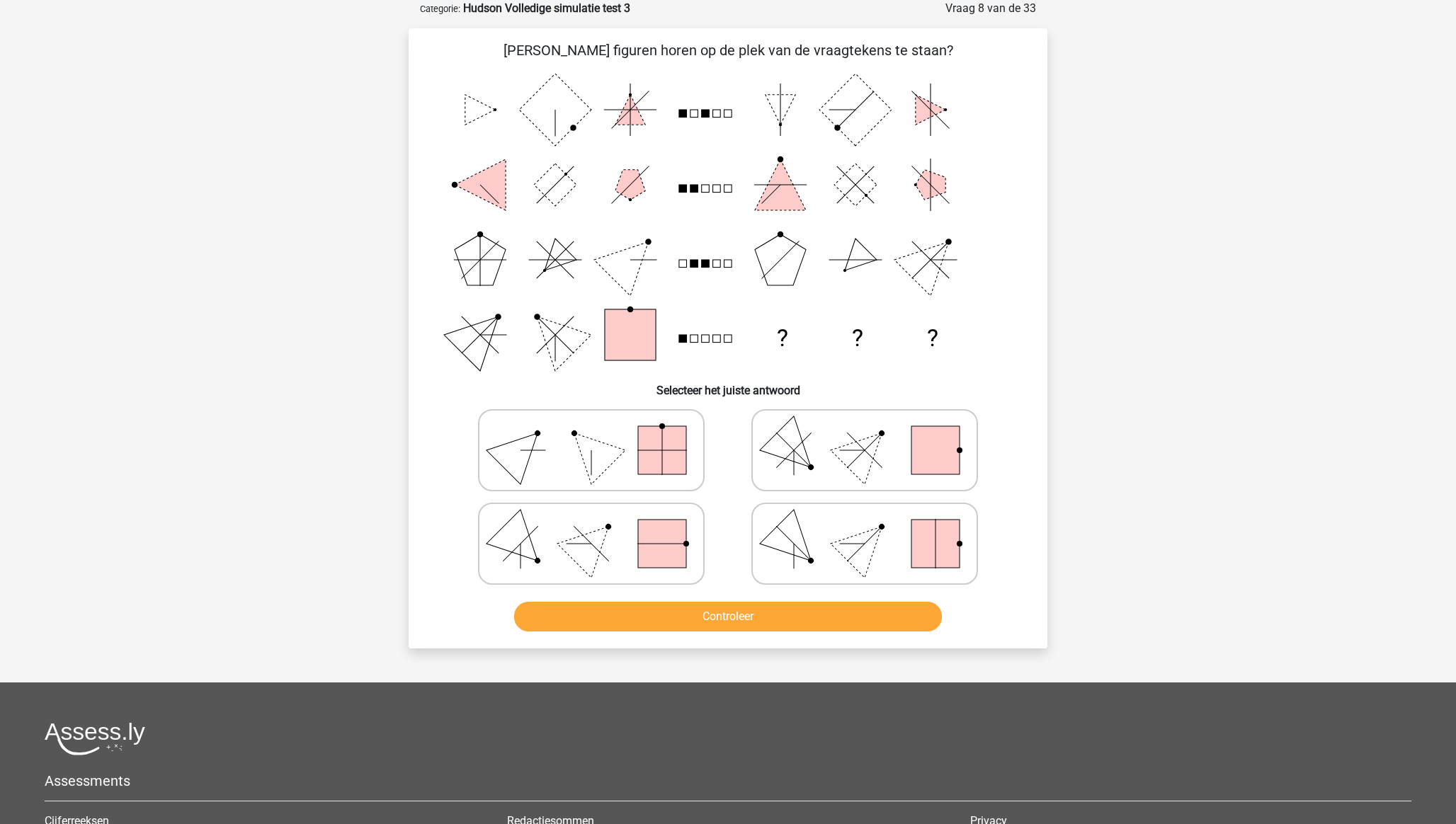
click at [849, 549] on polygon at bounding box center [865, 543] width 68 height 68
click at [865, 526] on input "radio" at bounding box center [869, 521] width 9 height 9
radio input "true"
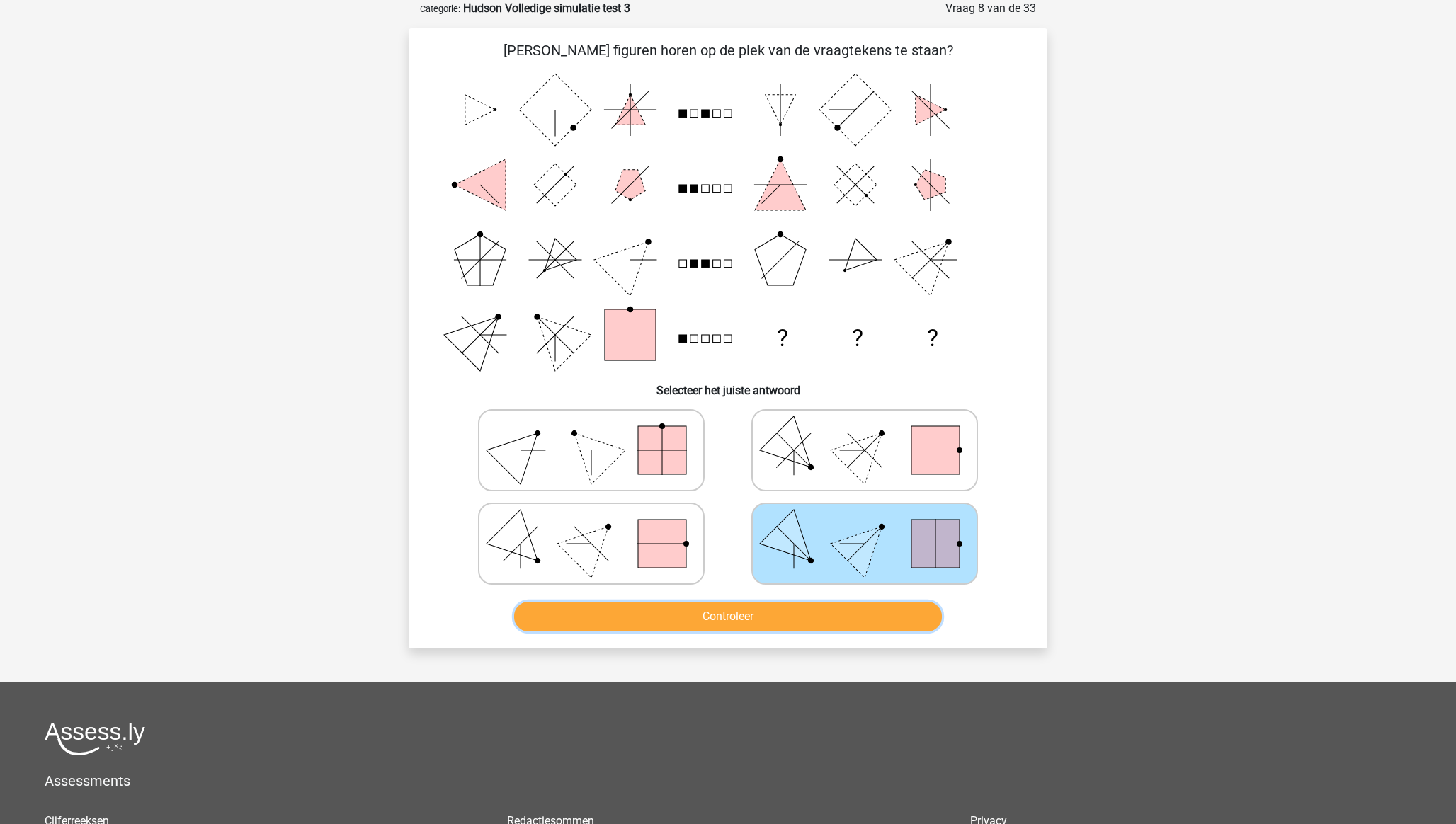
click at [815, 611] on button "Controleer" at bounding box center [728, 617] width 429 height 30
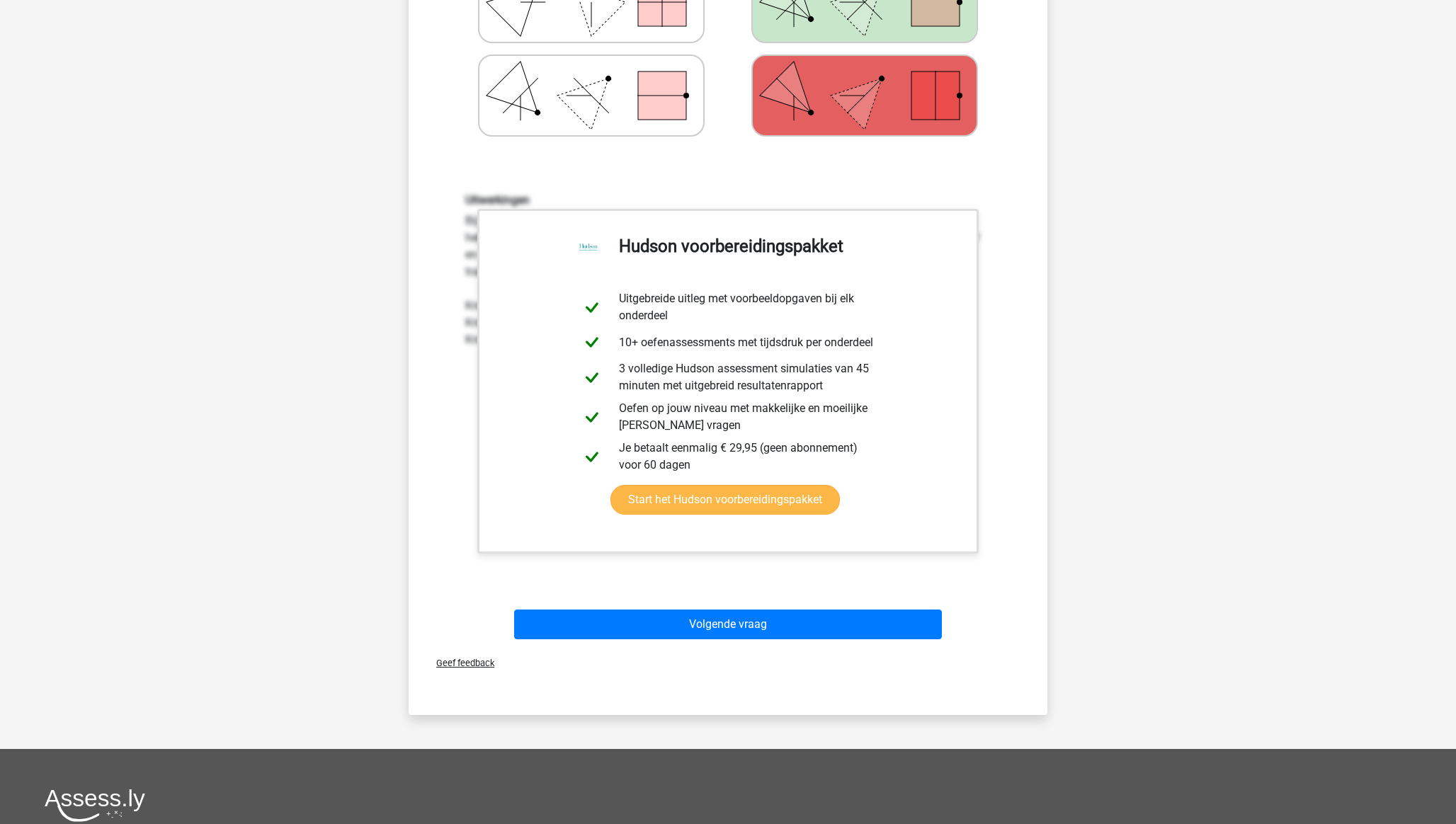
scroll to position [520, 0]
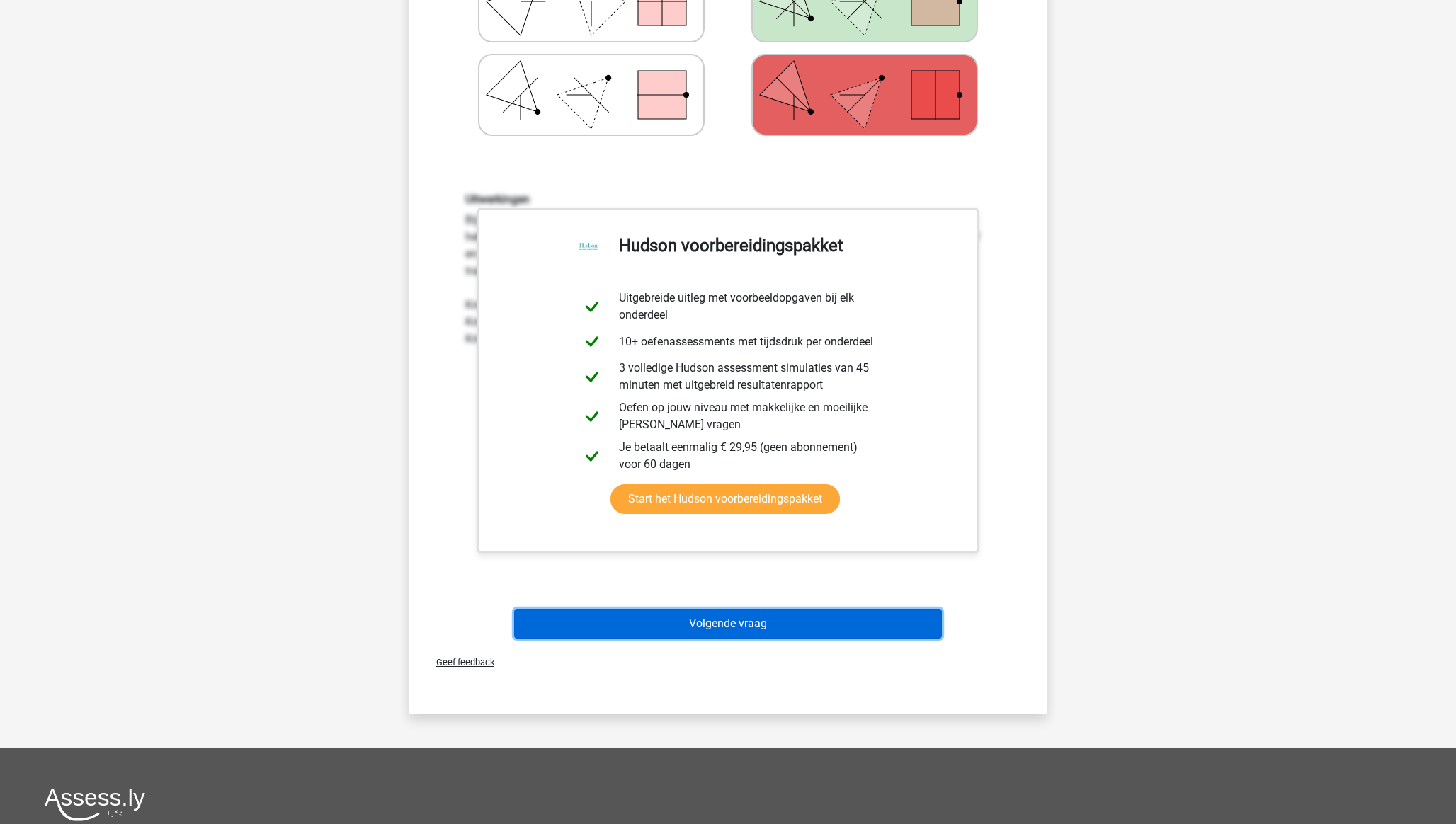
click at [774, 625] on button "Volgende vraag" at bounding box center [728, 623] width 429 height 30
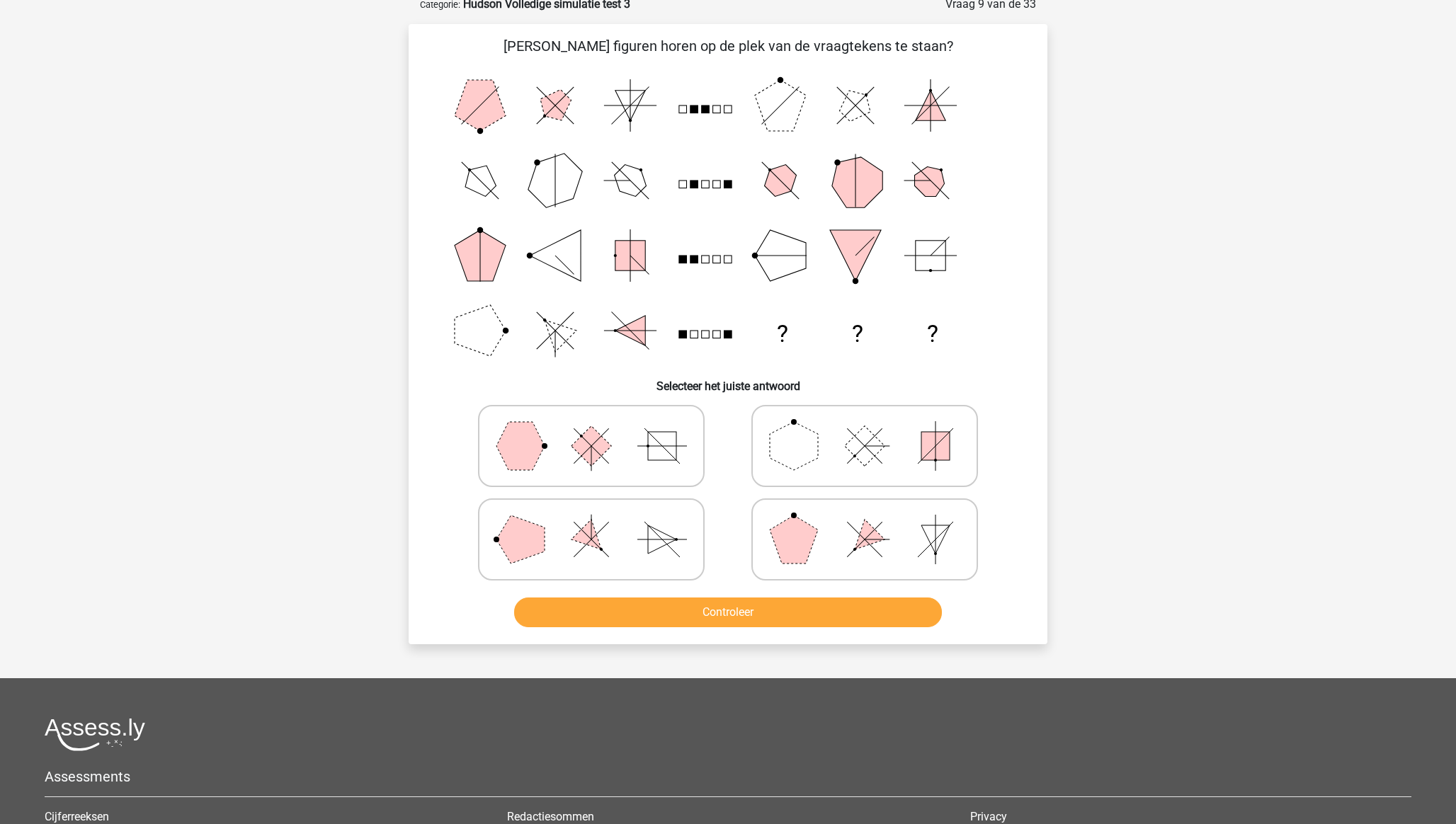
scroll to position [71, 0]
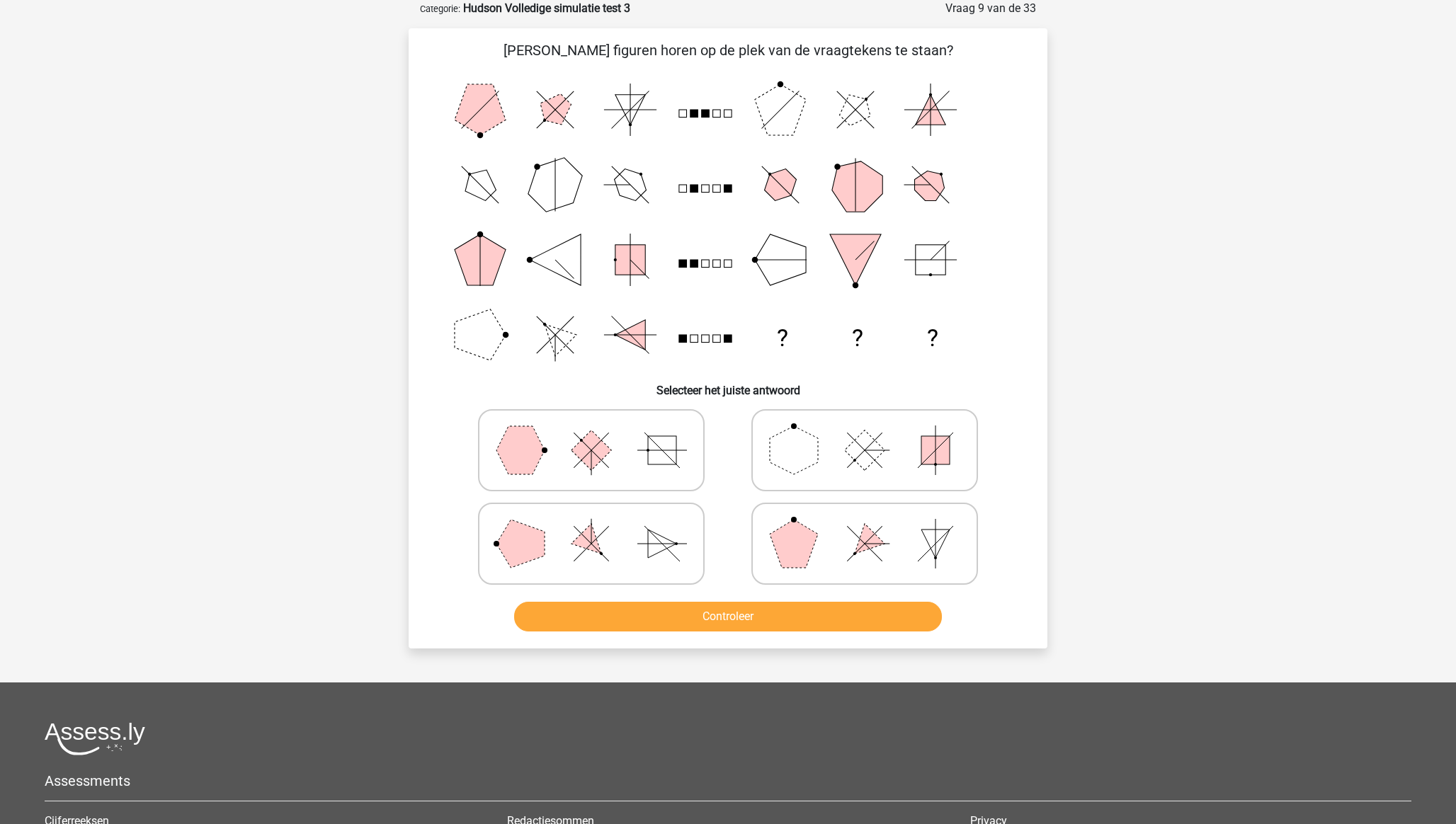
click at [558, 346] on polygon at bounding box center [555, 335] width 43 height 43
click at [852, 552] on icon at bounding box center [865, 544] width 213 height 71
click at [865, 526] on input "radio" at bounding box center [869, 521] width 9 height 9
radio input "true"
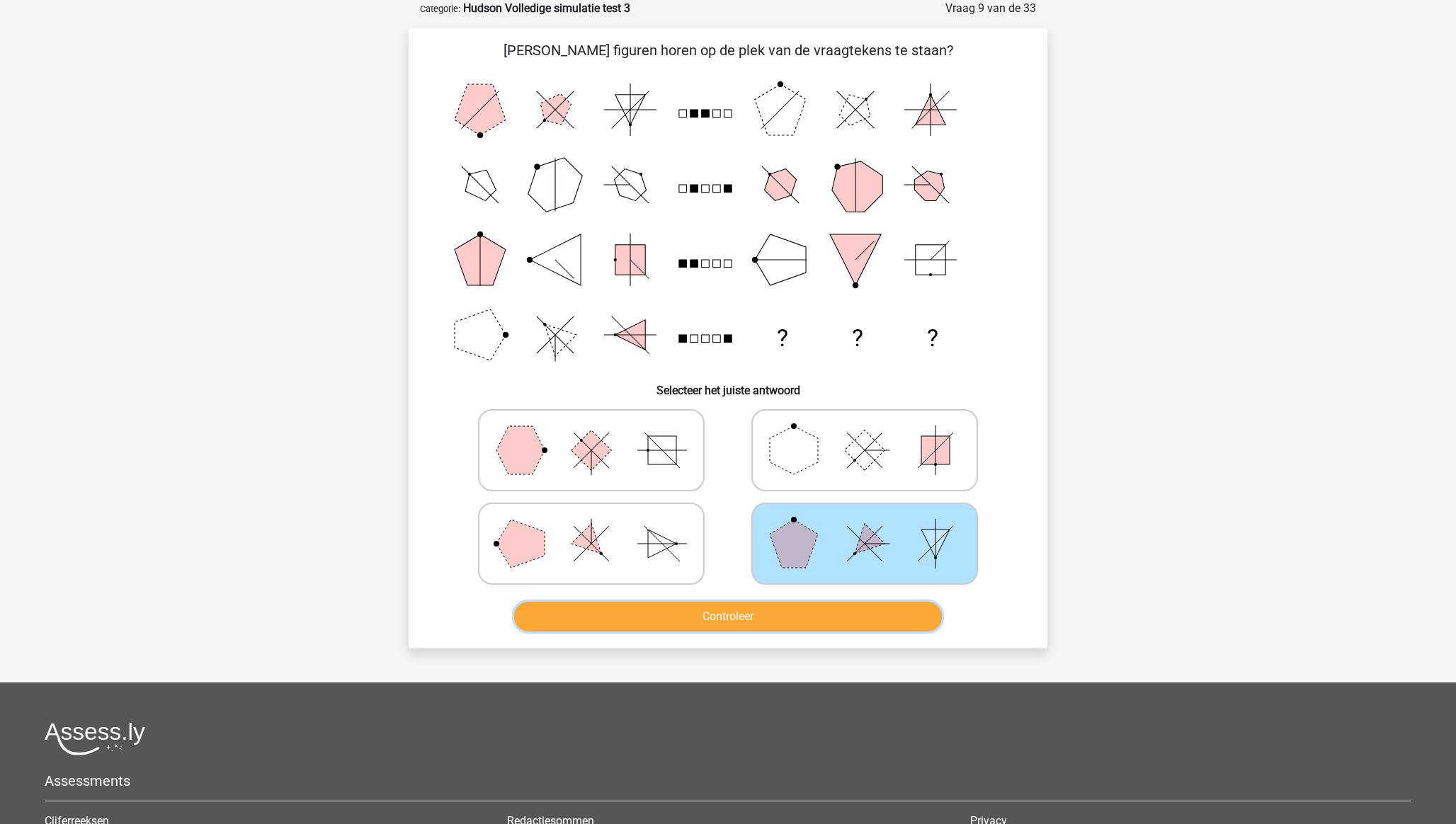
click at [827, 621] on button "Controleer" at bounding box center [728, 617] width 429 height 30
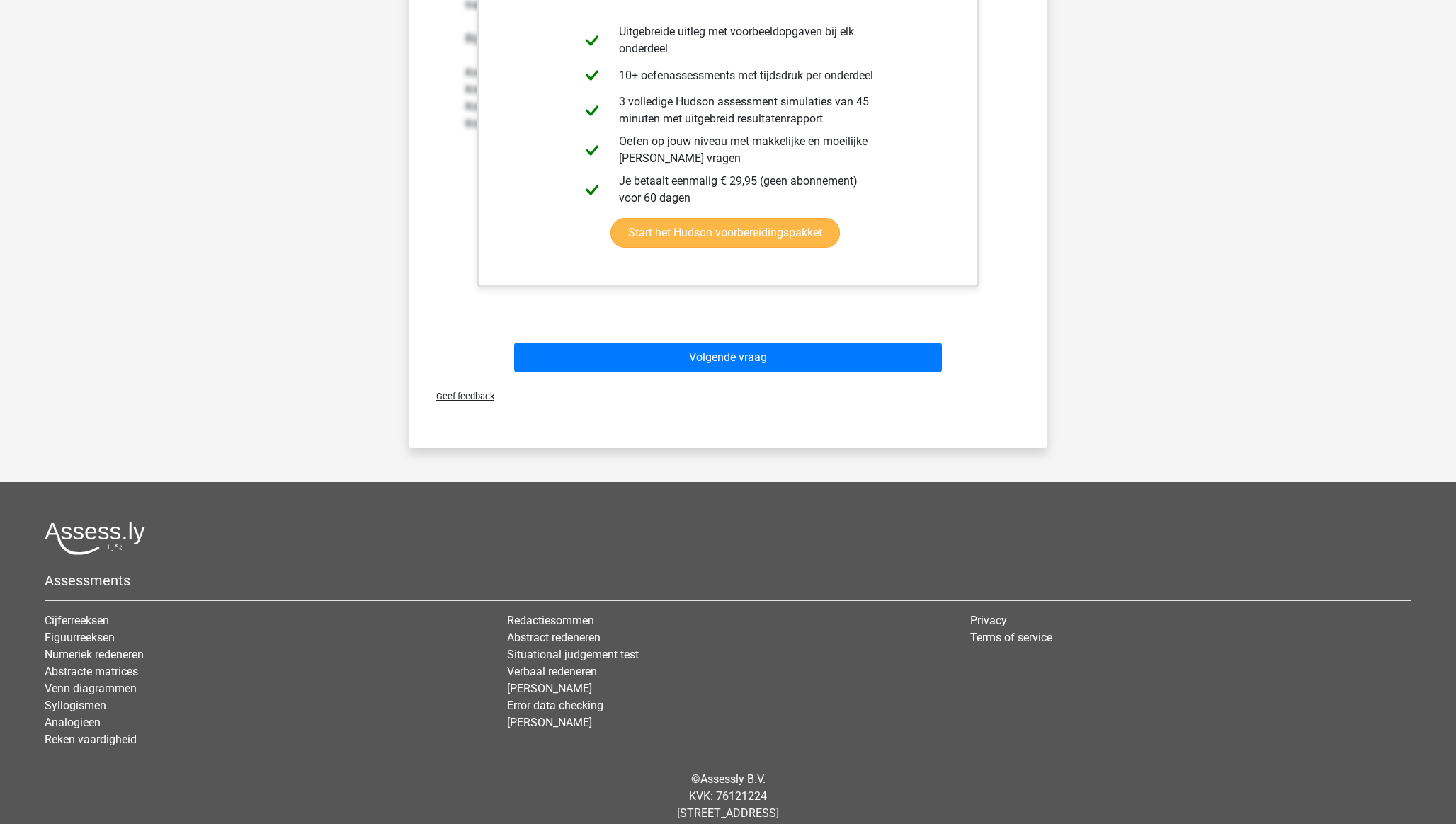
scroll to position [791, 0]
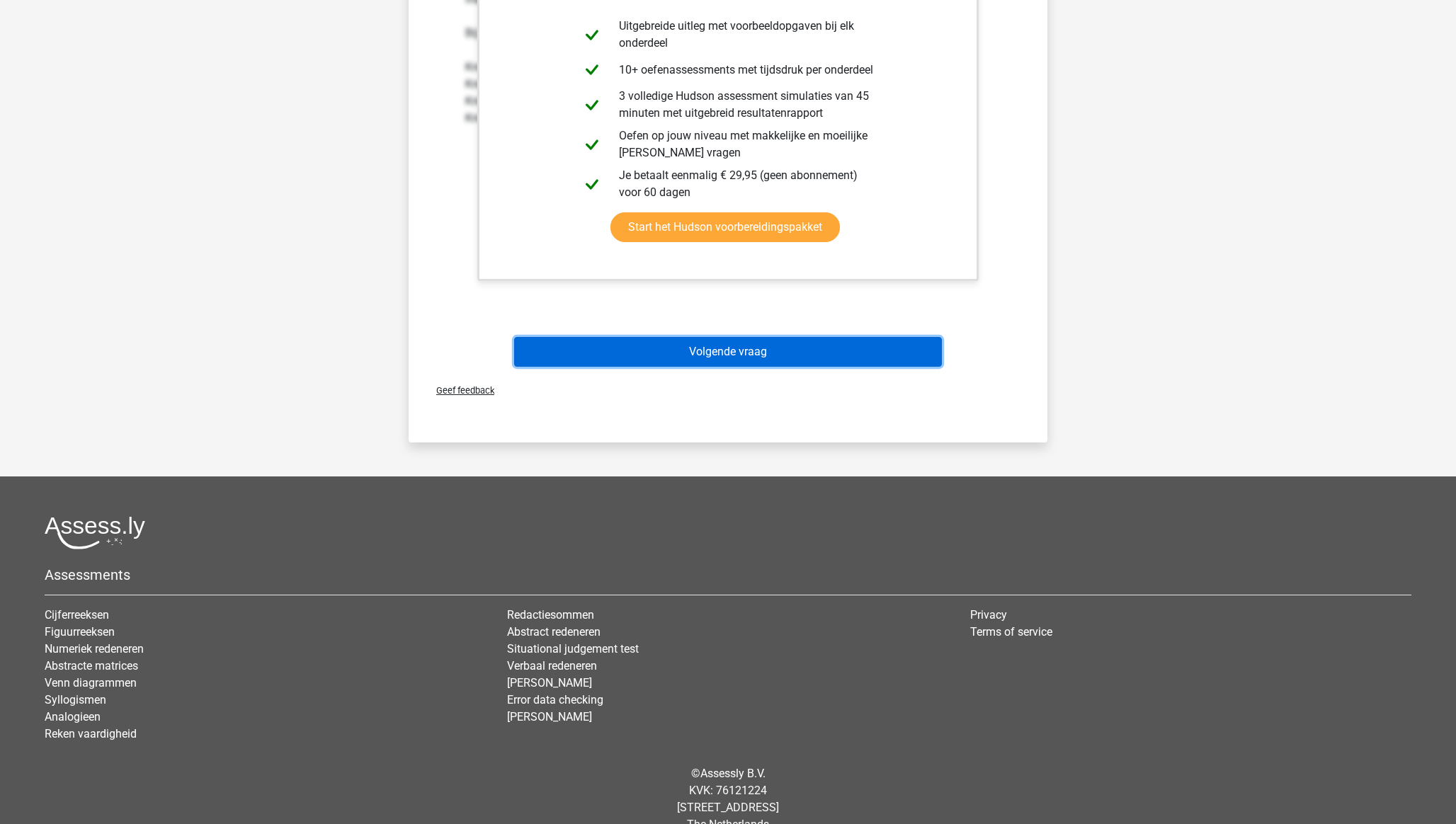
click at [711, 356] on button "Volgende vraag" at bounding box center [728, 351] width 429 height 30
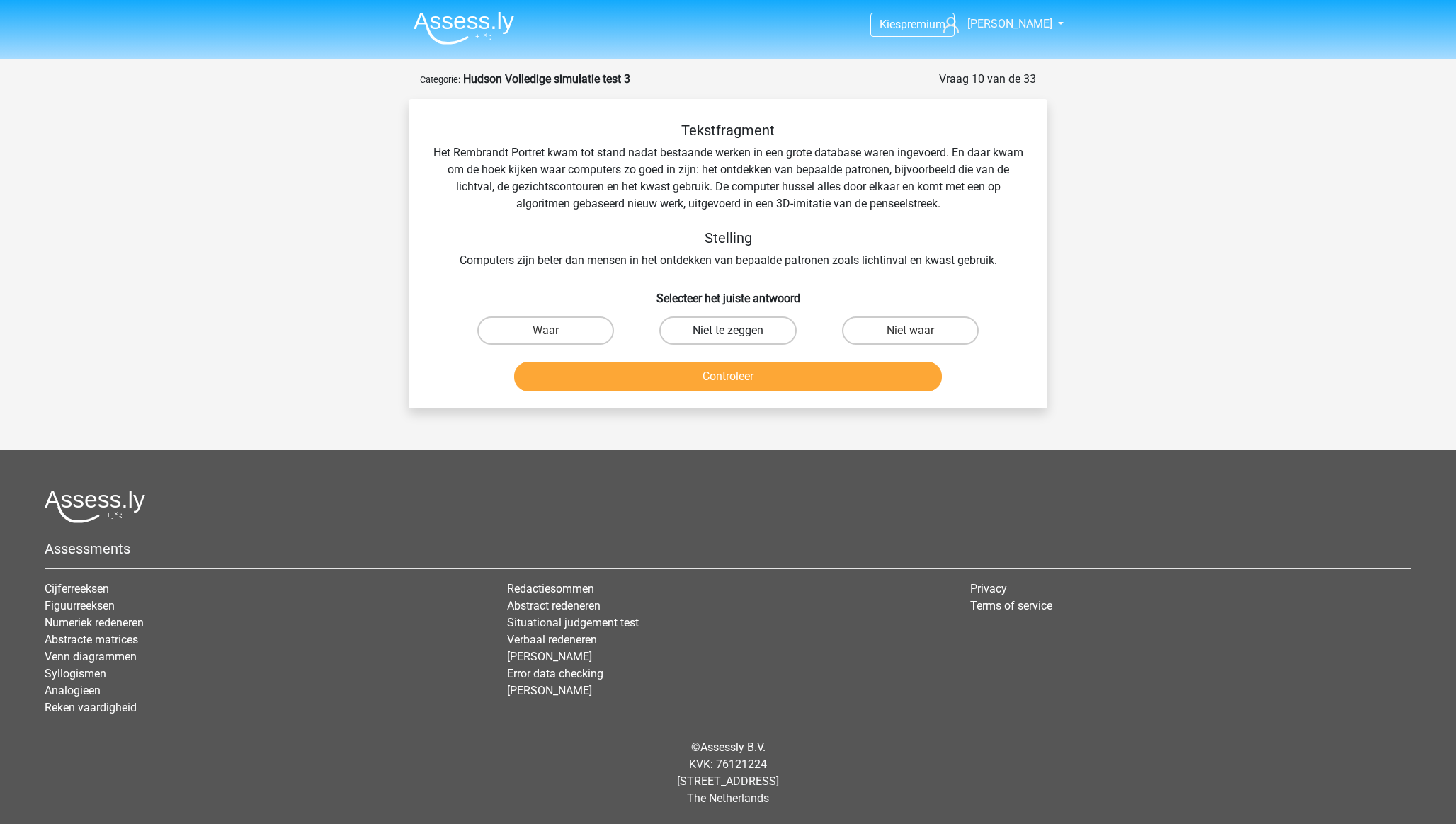
click at [747, 335] on label "Niet te zeggen" at bounding box center [727, 330] width 137 height 28
click at [737, 335] on input "Niet te zeggen" at bounding box center [732, 335] width 9 height 9
radio input "true"
click at [745, 385] on button "Controleer" at bounding box center [728, 376] width 429 height 30
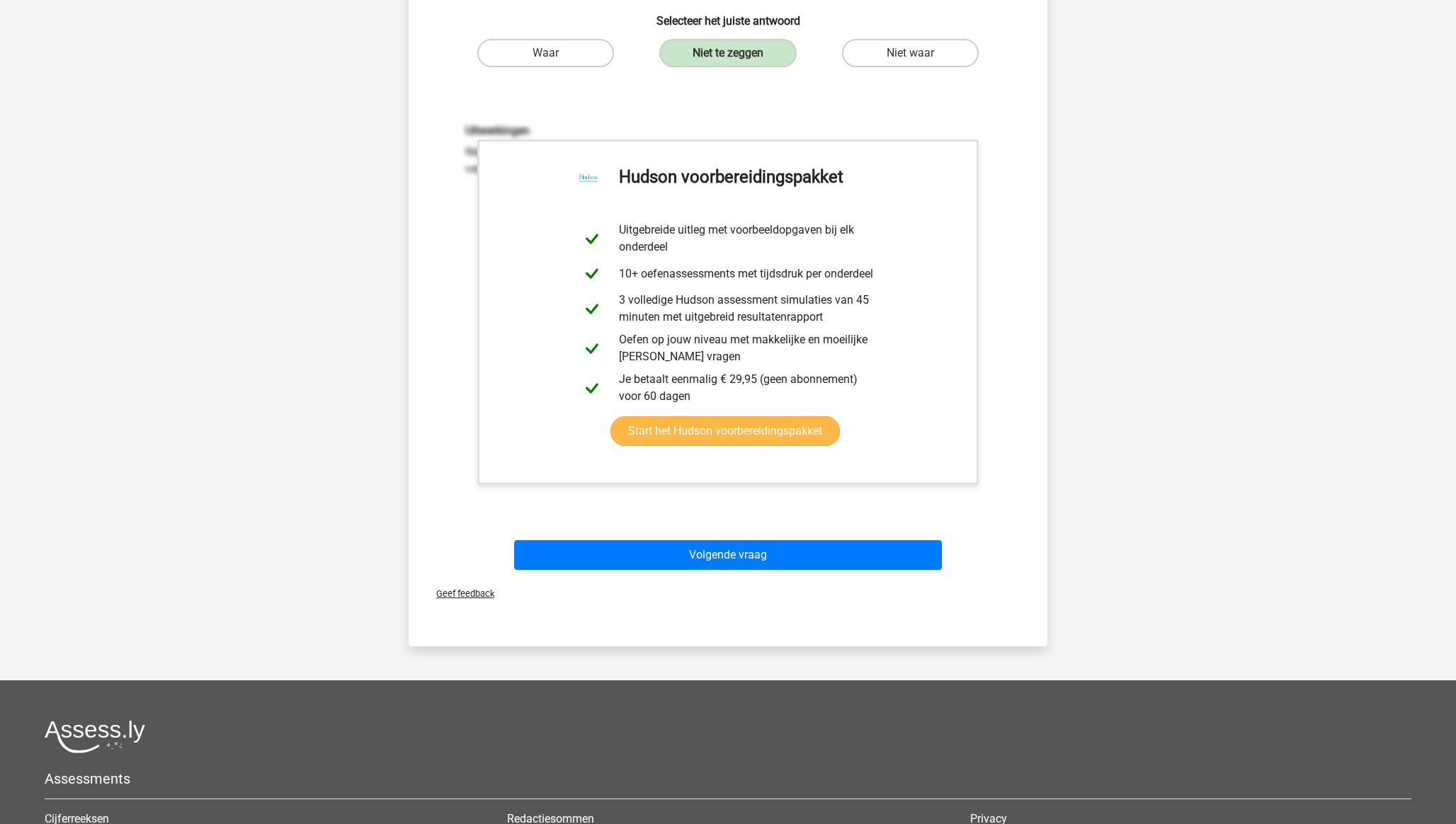
scroll to position [306, 0]
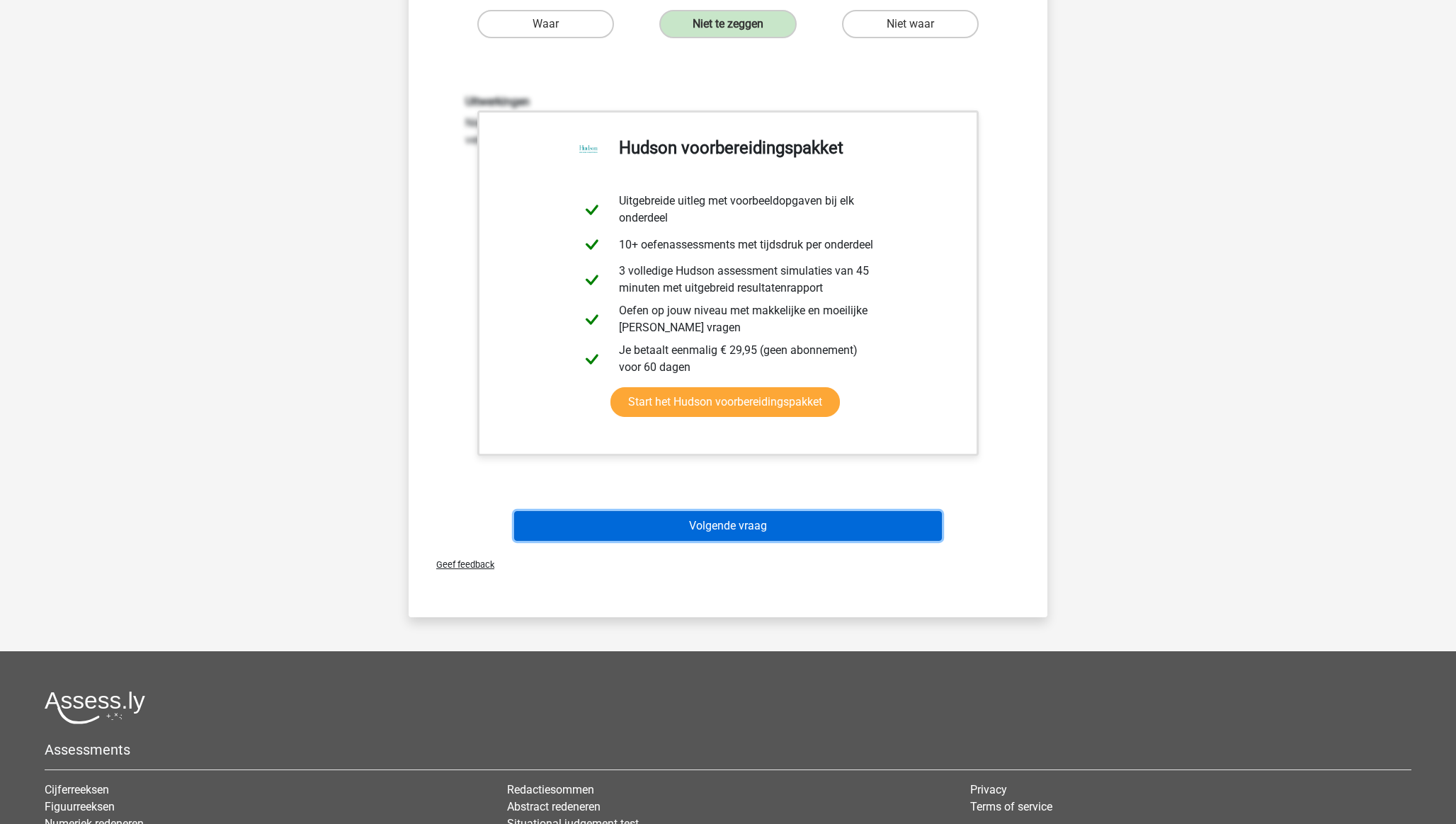
click at [758, 526] on button "Volgende vraag" at bounding box center [728, 525] width 429 height 30
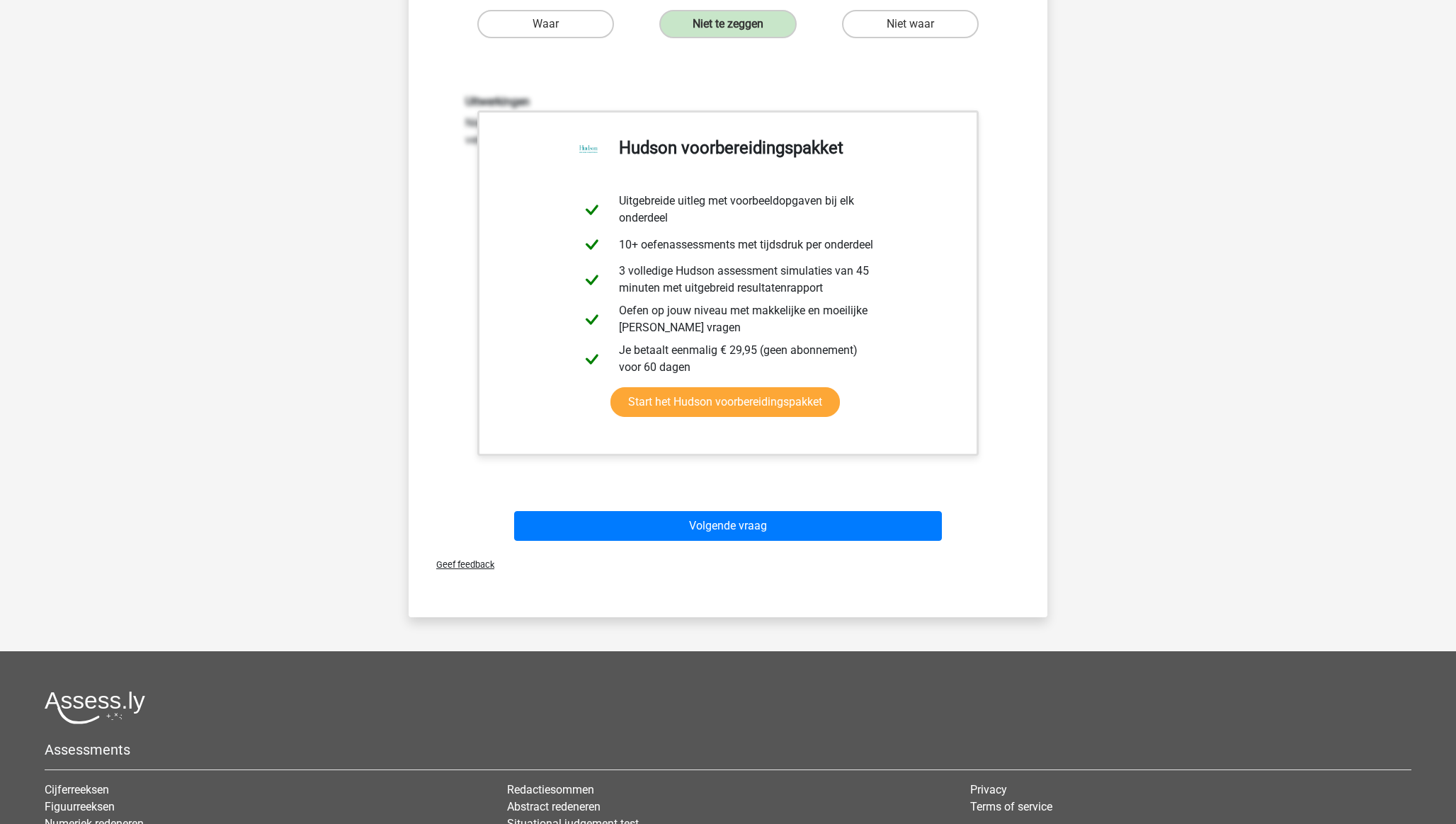
scroll to position [0, 0]
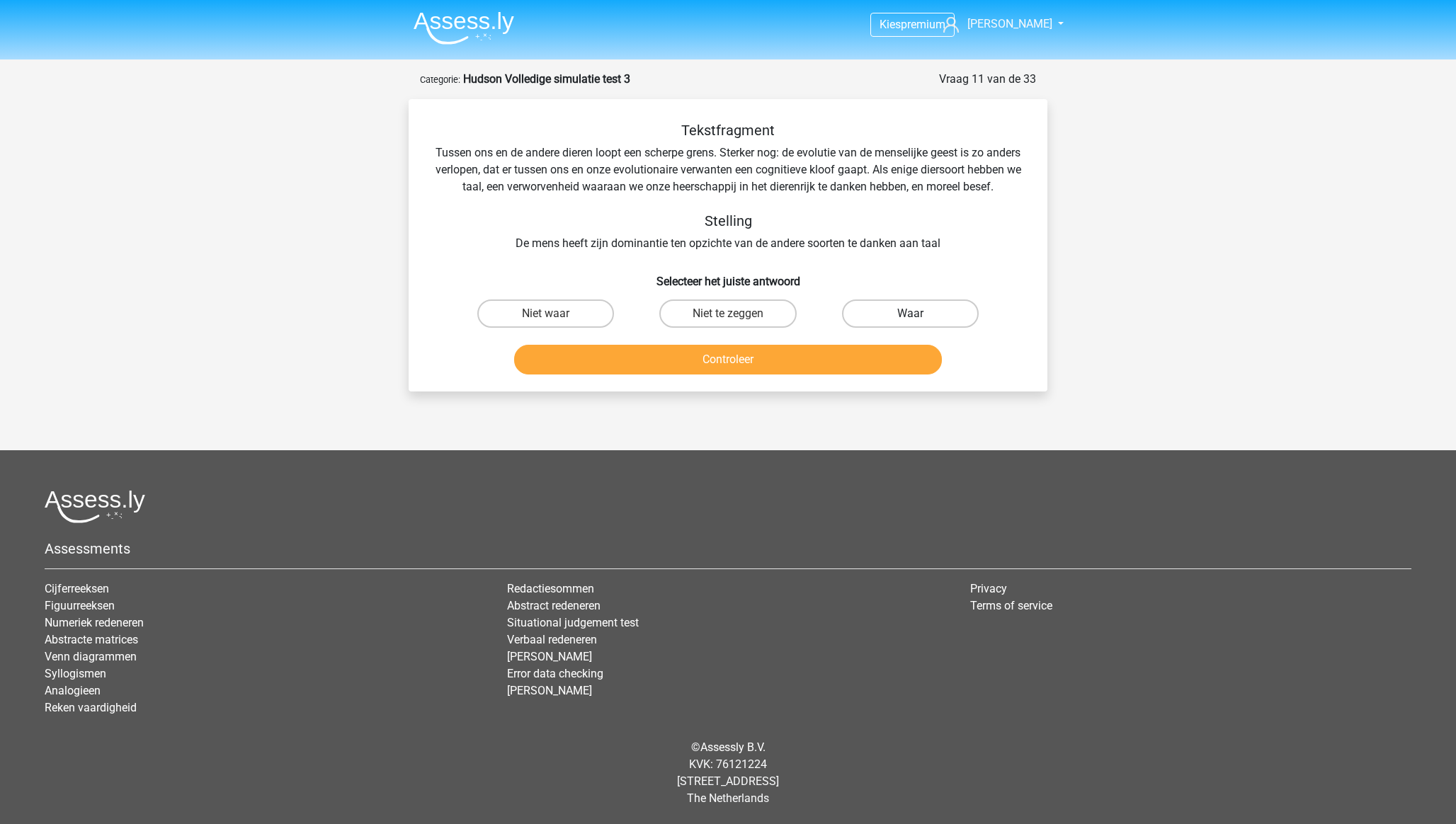
click at [877, 327] on label "Waar" at bounding box center [910, 313] width 137 height 28
click at [910, 323] on input "Waar" at bounding box center [915, 318] width 9 height 9
radio input "true"
click at [831, 373] on button "Controleer" at bounding box center [728, 359] width 429 height 30
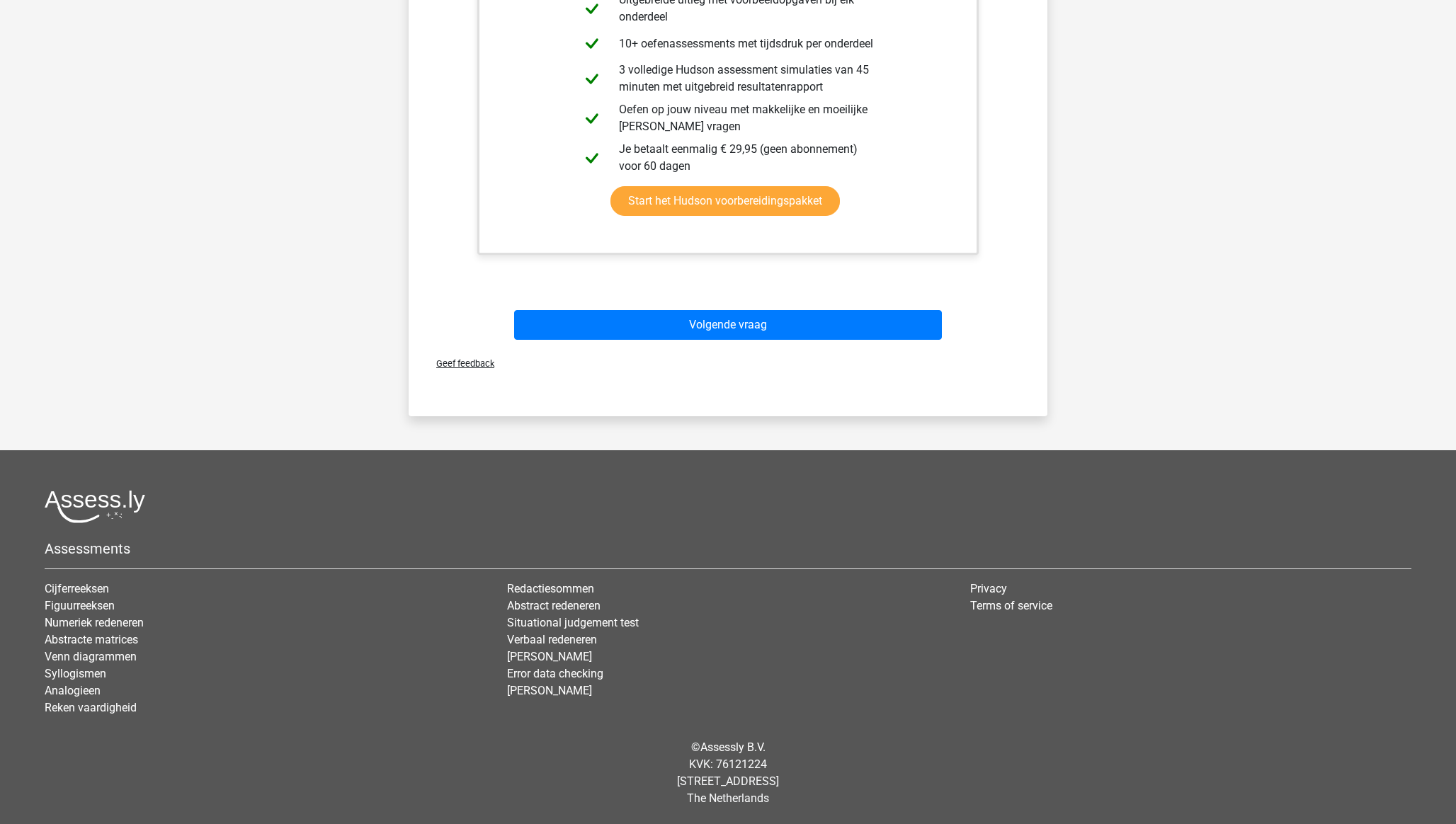
scroll to position [507, 0]
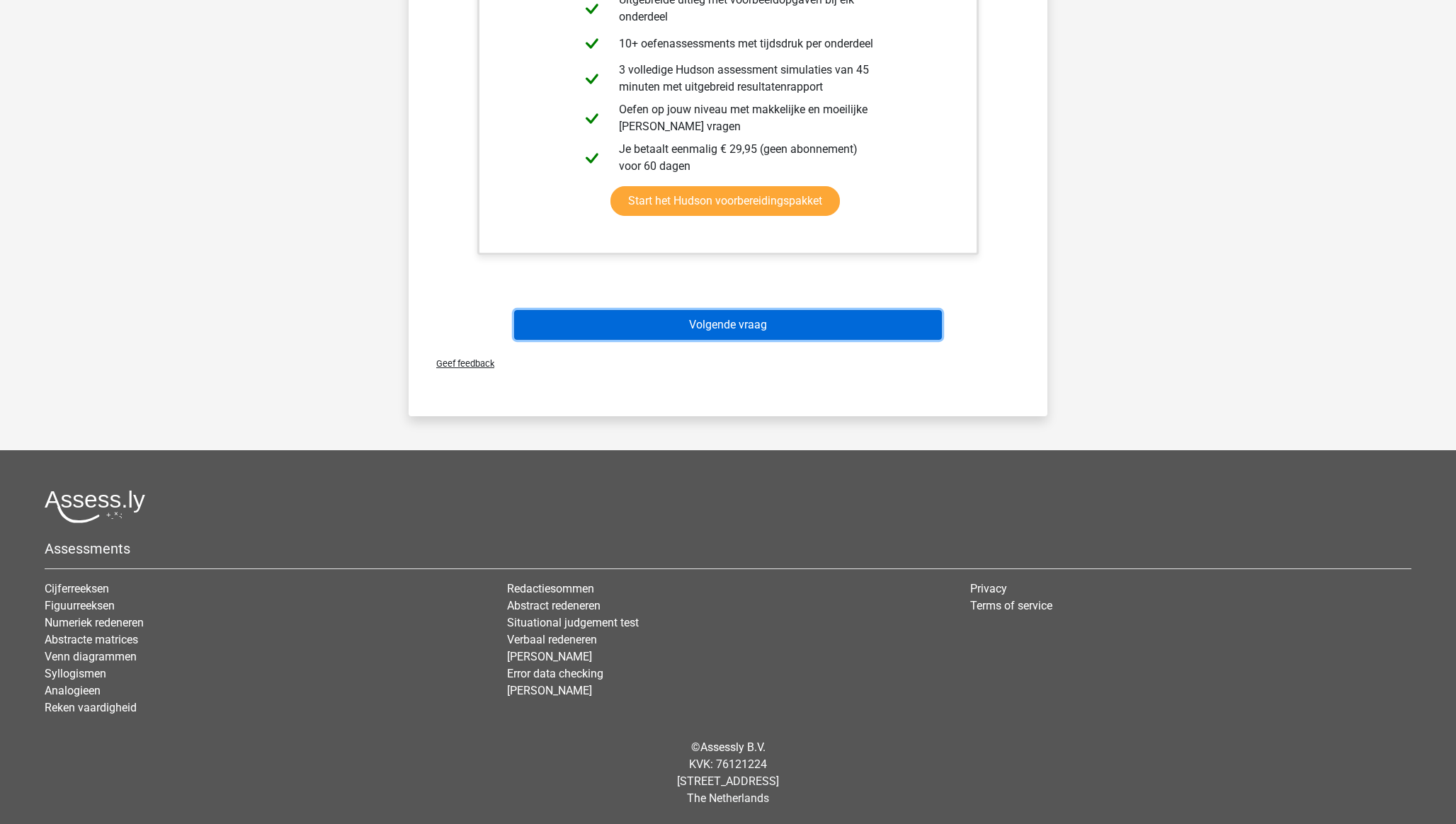
click at [762, 318] on button "Volgende vraag" at bounding box center [728, 325] width 429 height 30
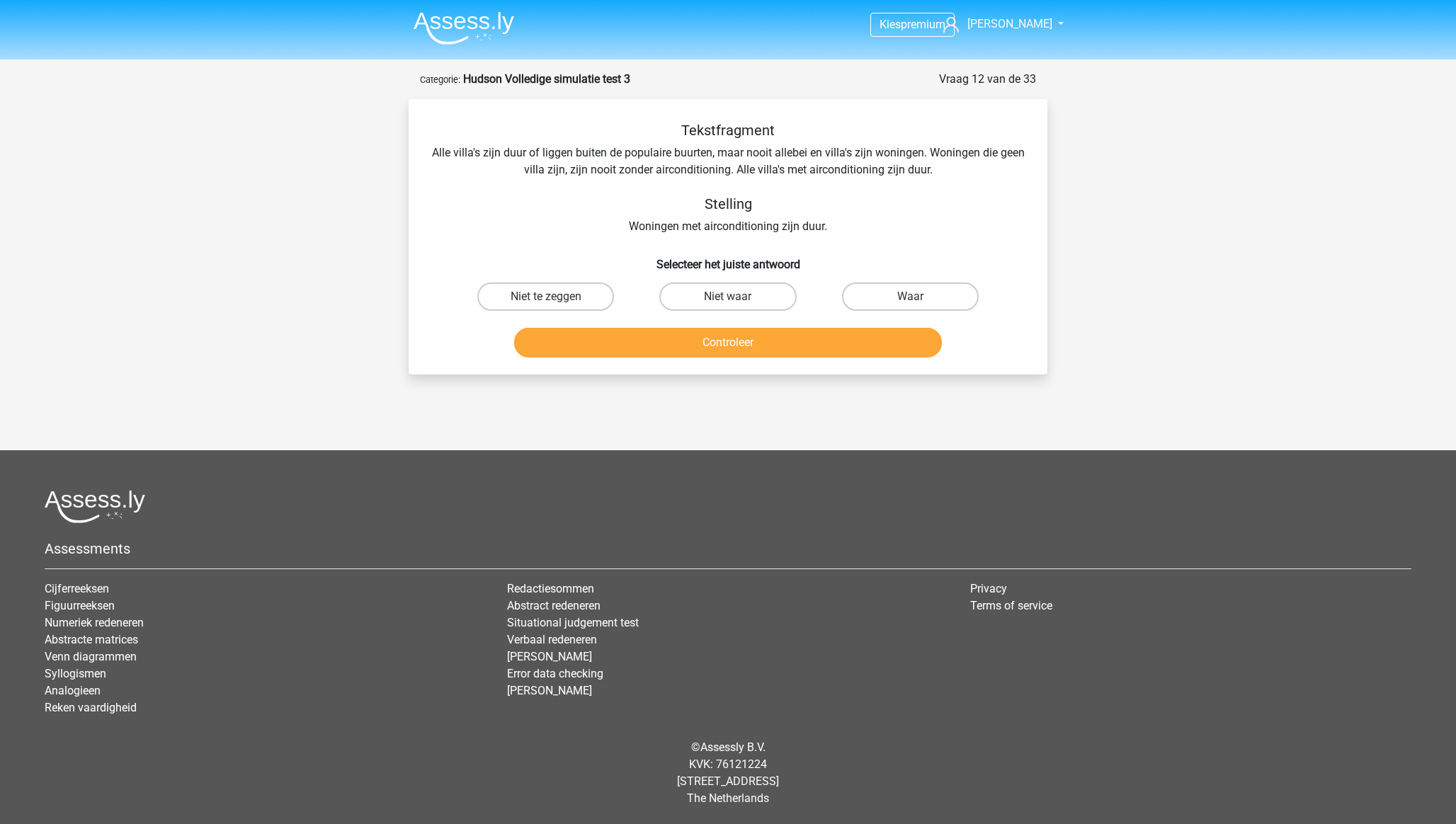
scroll to position [0, 0]
click at [583, 301] on label "Niet te zeggen" at bounding box center [545, 296] width 137 height 28
click at [555, 301] on input "Niet te zeggen" at bounding box center [550, 301] width 9 height 9
radio input "true"
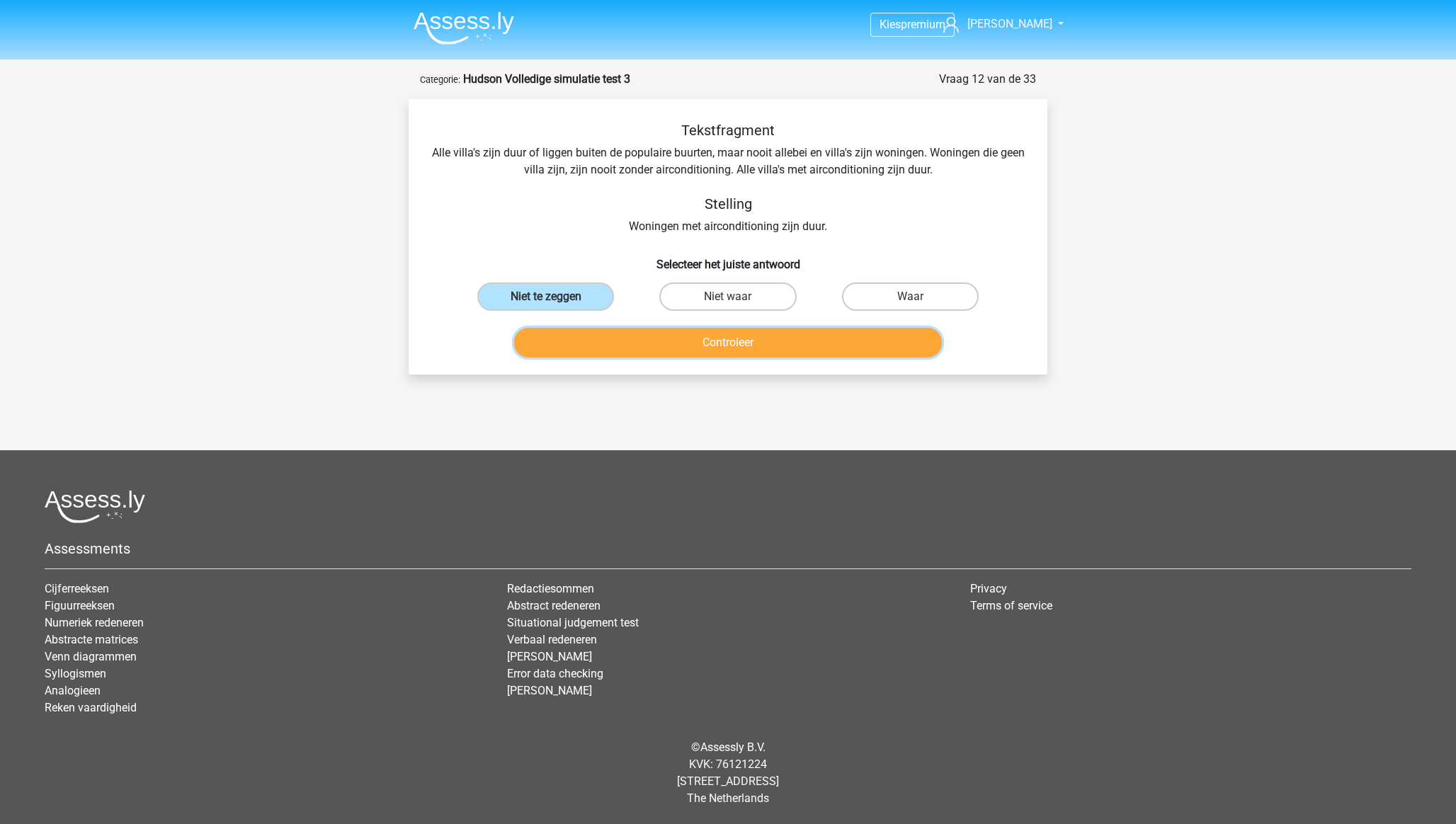
click at [703, 347] on button "Controleer" at bounding box center [728, 342] width 429 height 30
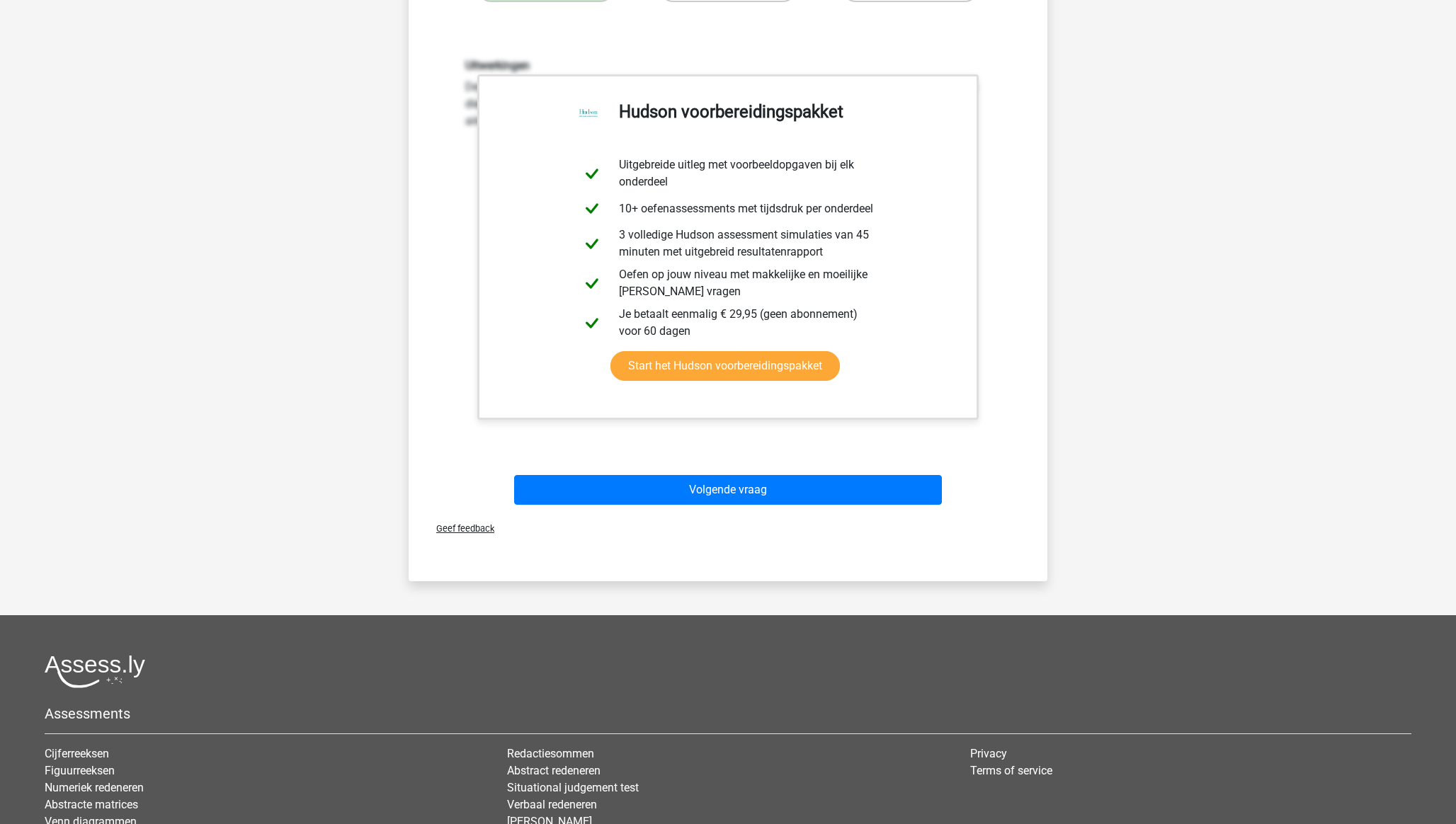
scroll to position [359, 0]
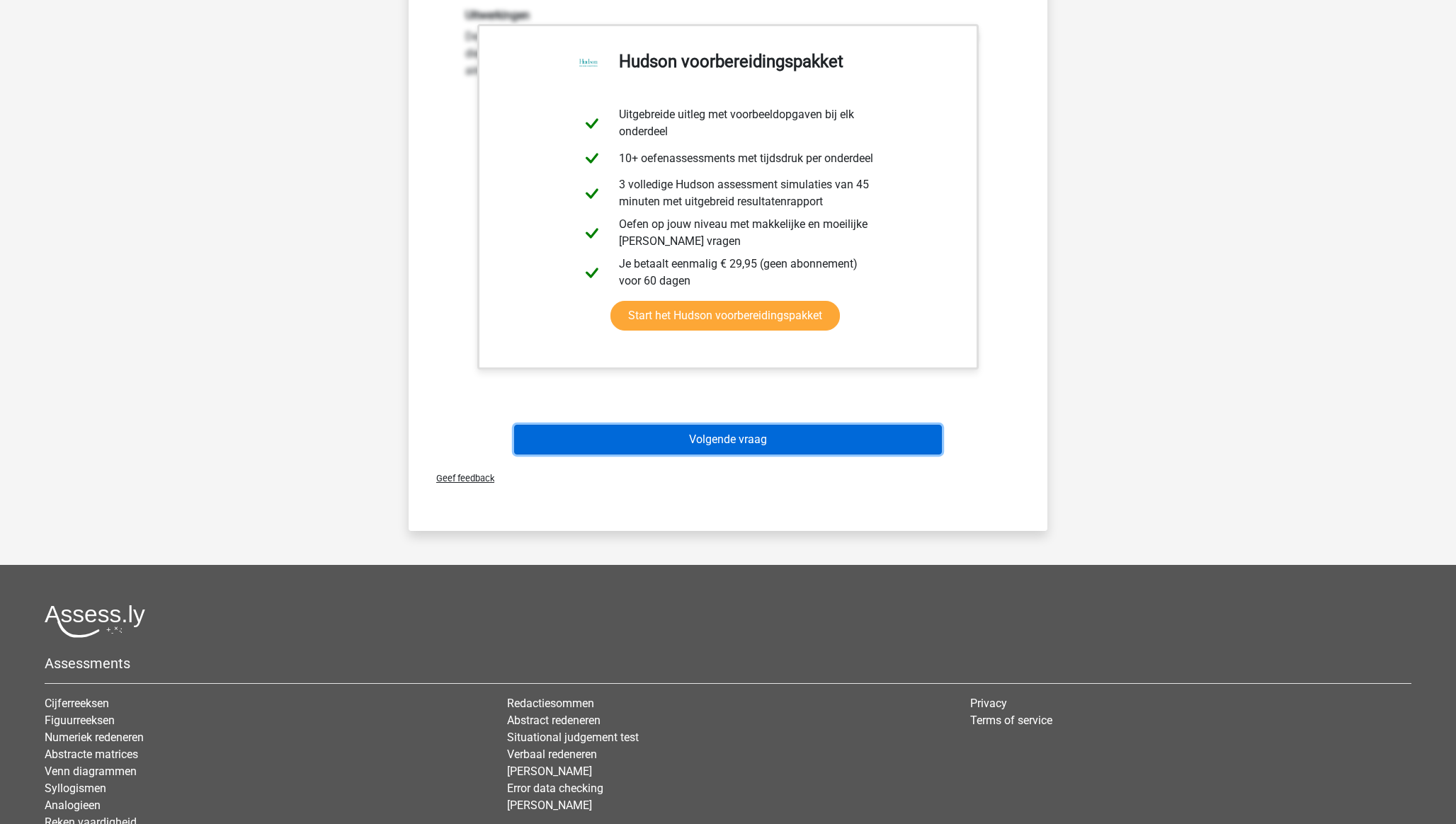
click at [769, 433] on button "Volgende vraag" at bounding box center [728, 439] width 429 height 30
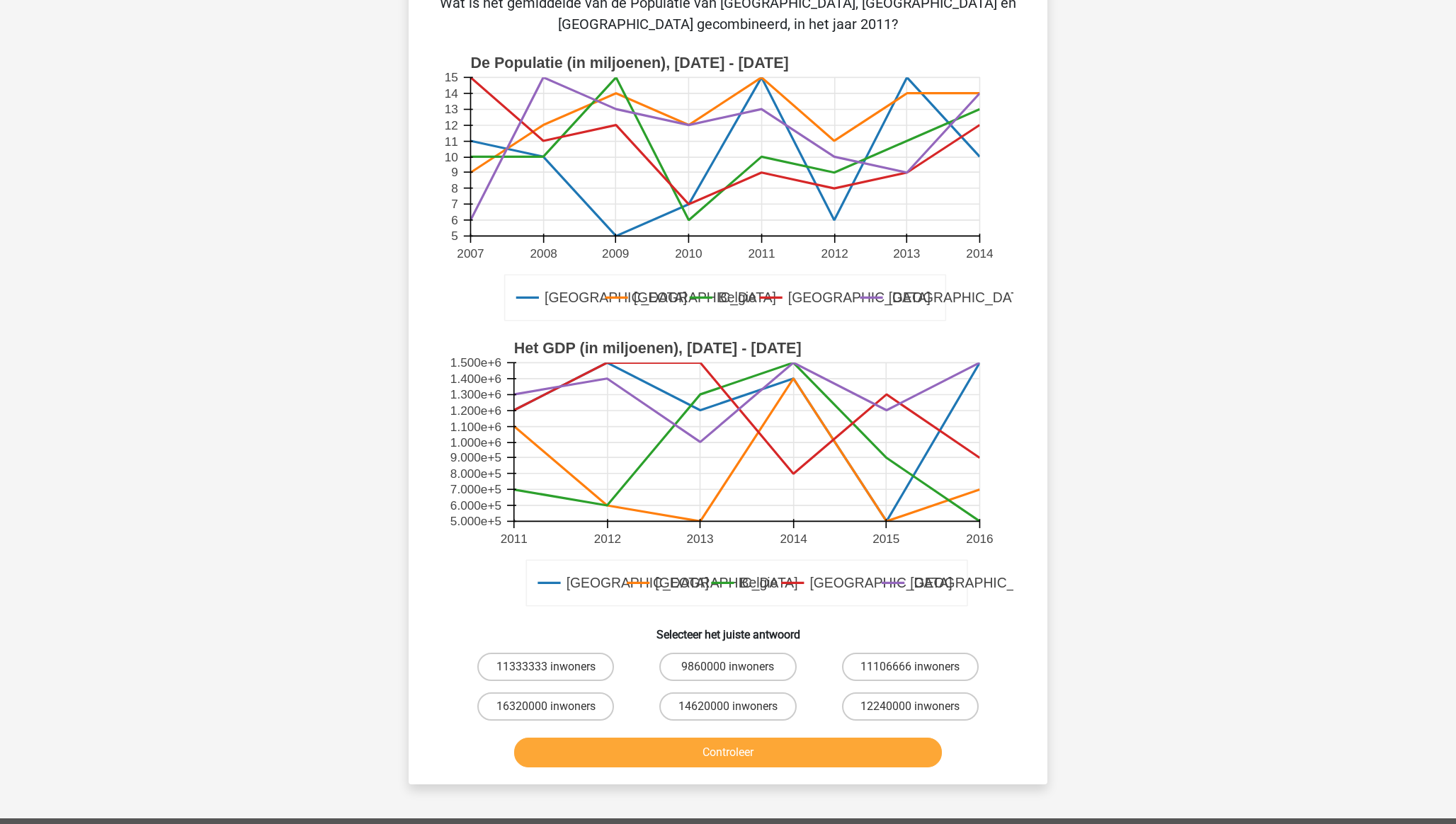
scroll to position [71, 0]
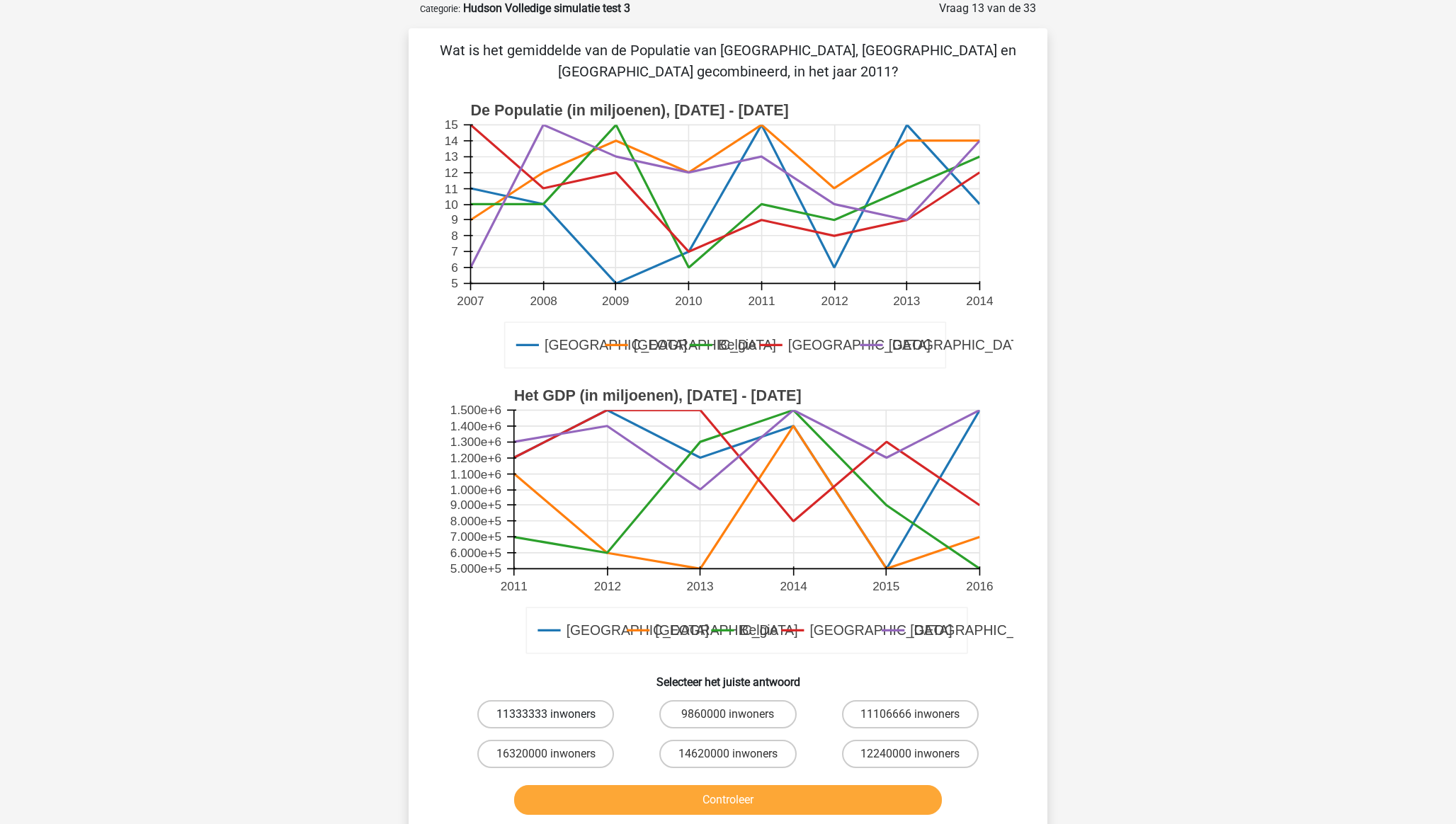
click at [529, 716] on label "11333333 inwoners" at bounding box center [545, 714] width 137 height 28
click at [546, 716] on input "11333333 inwoners" at bounding box center [550, 718] width 9 height 9
radio input "true"
click at [688, 805] on button "Controleer" at bounding box center [728, 799] width 429 height 30
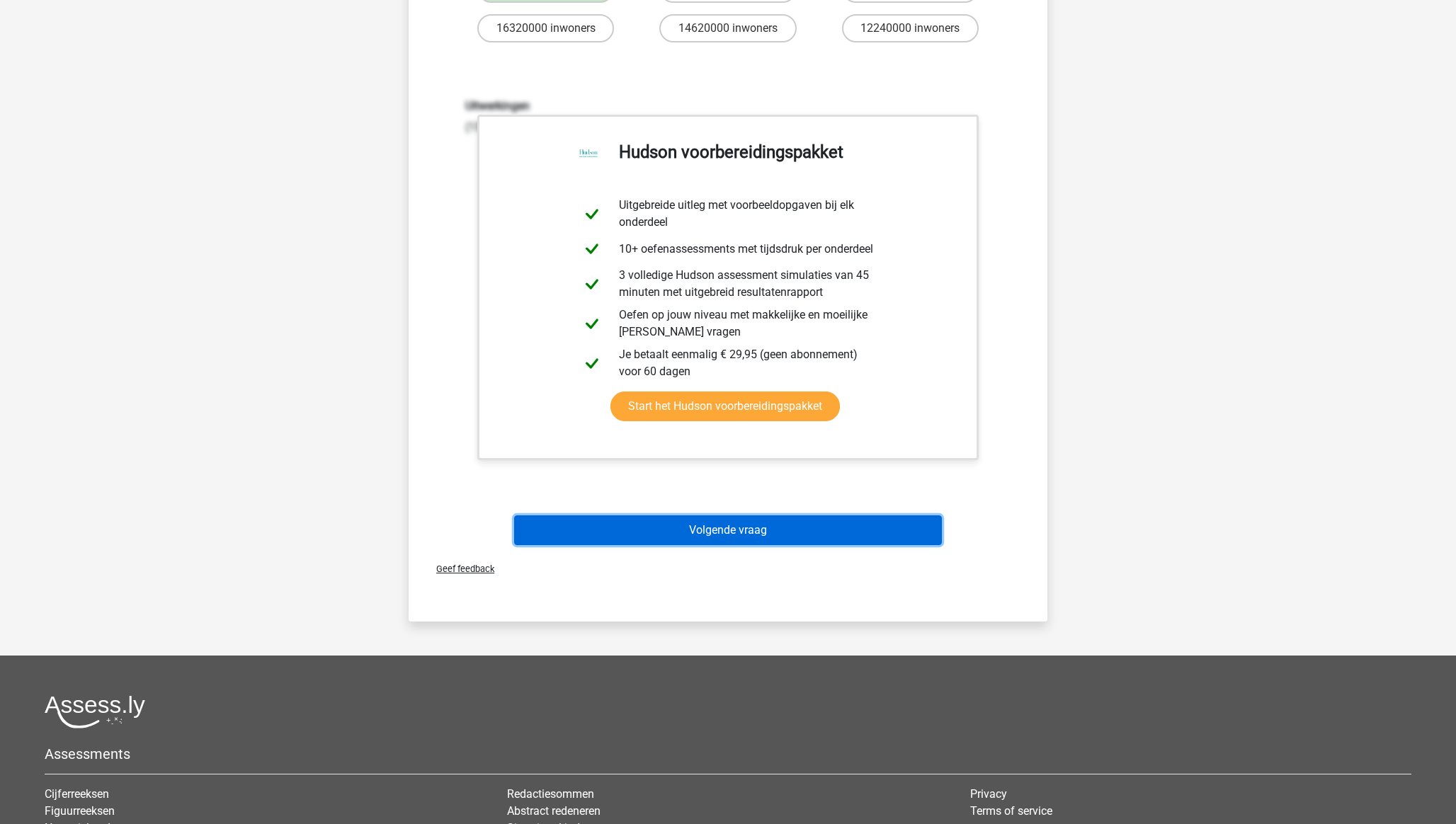
click at [722, 530] on button "Volgende vraag" at bounding box center [728, 530] width 429 height 30
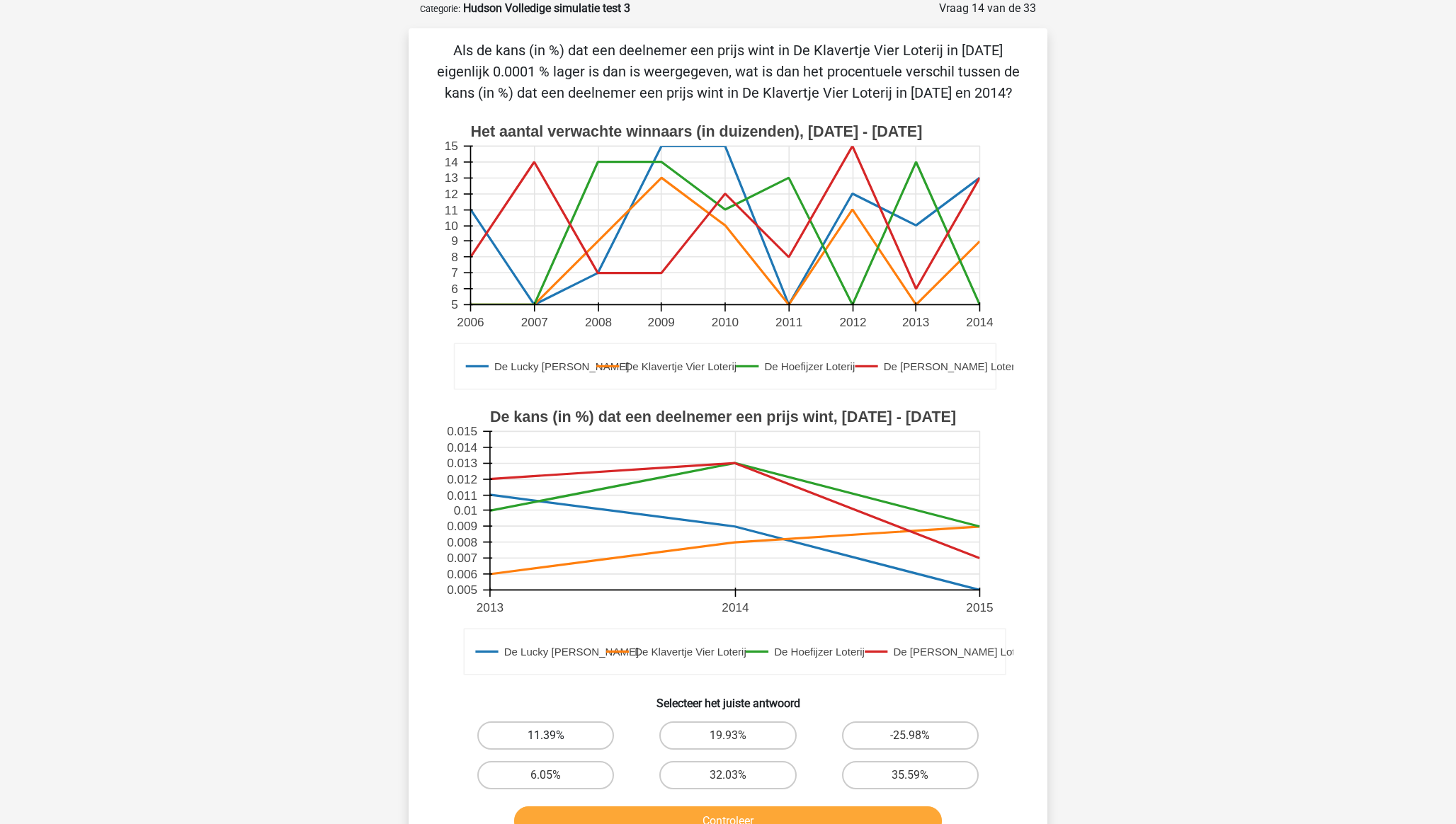
click at [562, 739] on label "11.39%" at bounding box center [545, 735] width 137 height 28
click at [555, 739] on input "11.39%" at bounding box center [550, 740] width 9 height 9
radio input "true"
click at [633, 813] on button "Controleer" at bounding box center [728, 821] width 429 height 30
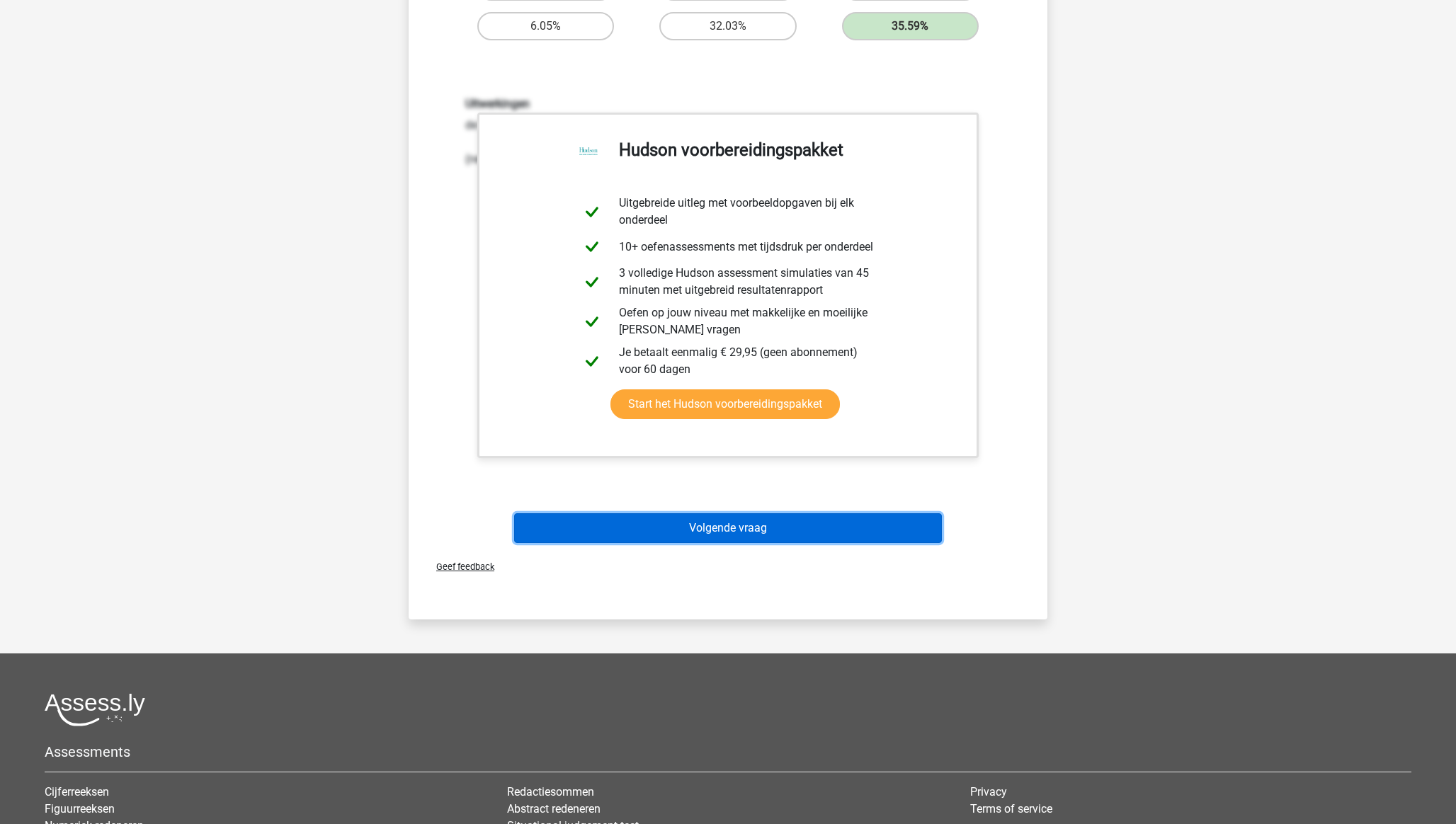
click at [714, 534] on button "Volgende vraag" at bounding box center [728, 528] width 429 height 30
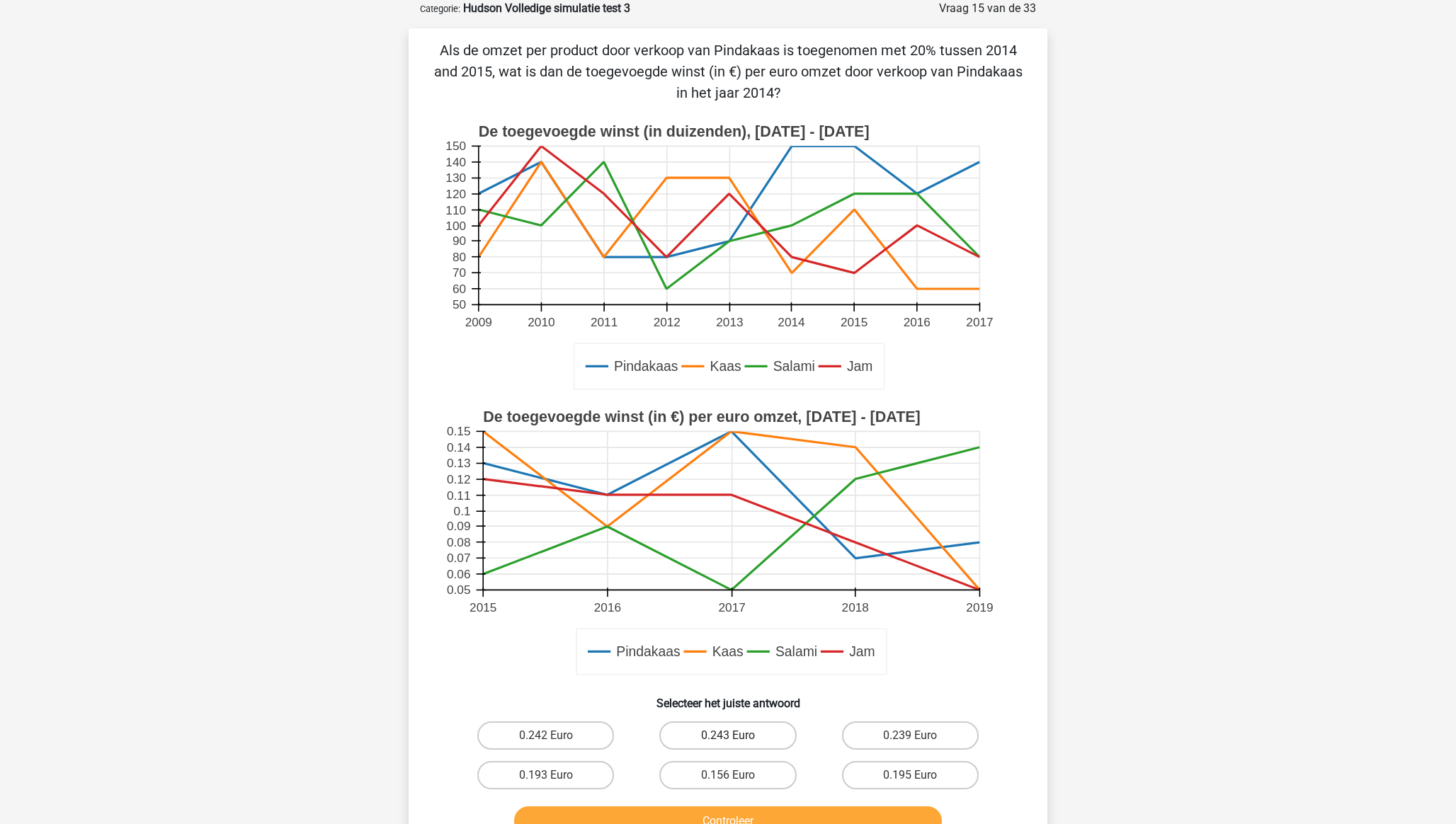
click at [727, 731] on label "0.243 Euro" at bounding box center [727, 735] width 137 height 28
click at [728, 736] on input "0.243 Euro" at bounding box center [732, 740] width 9 height 9
radio input "true"
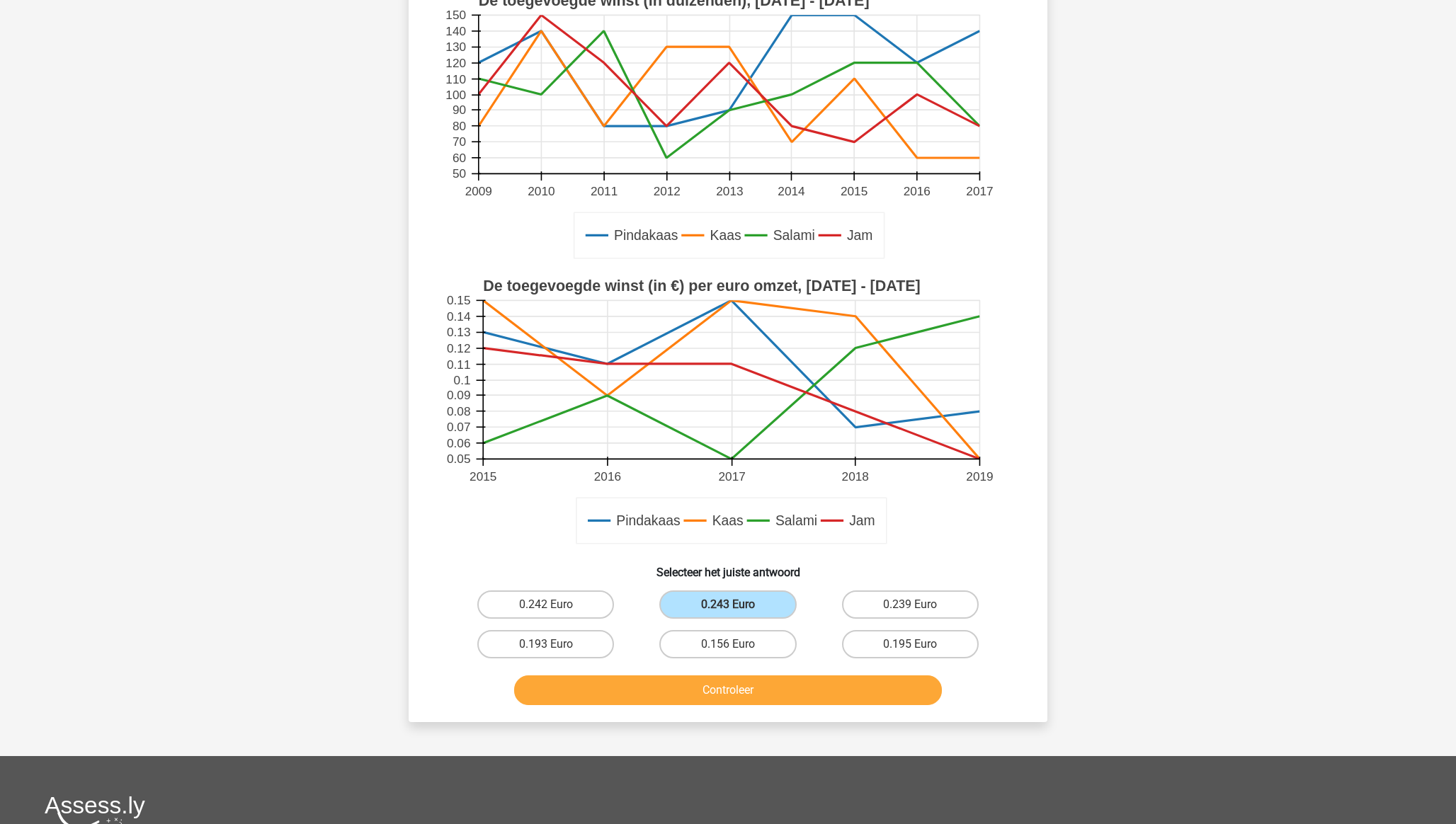
scroll to position [206, 0]
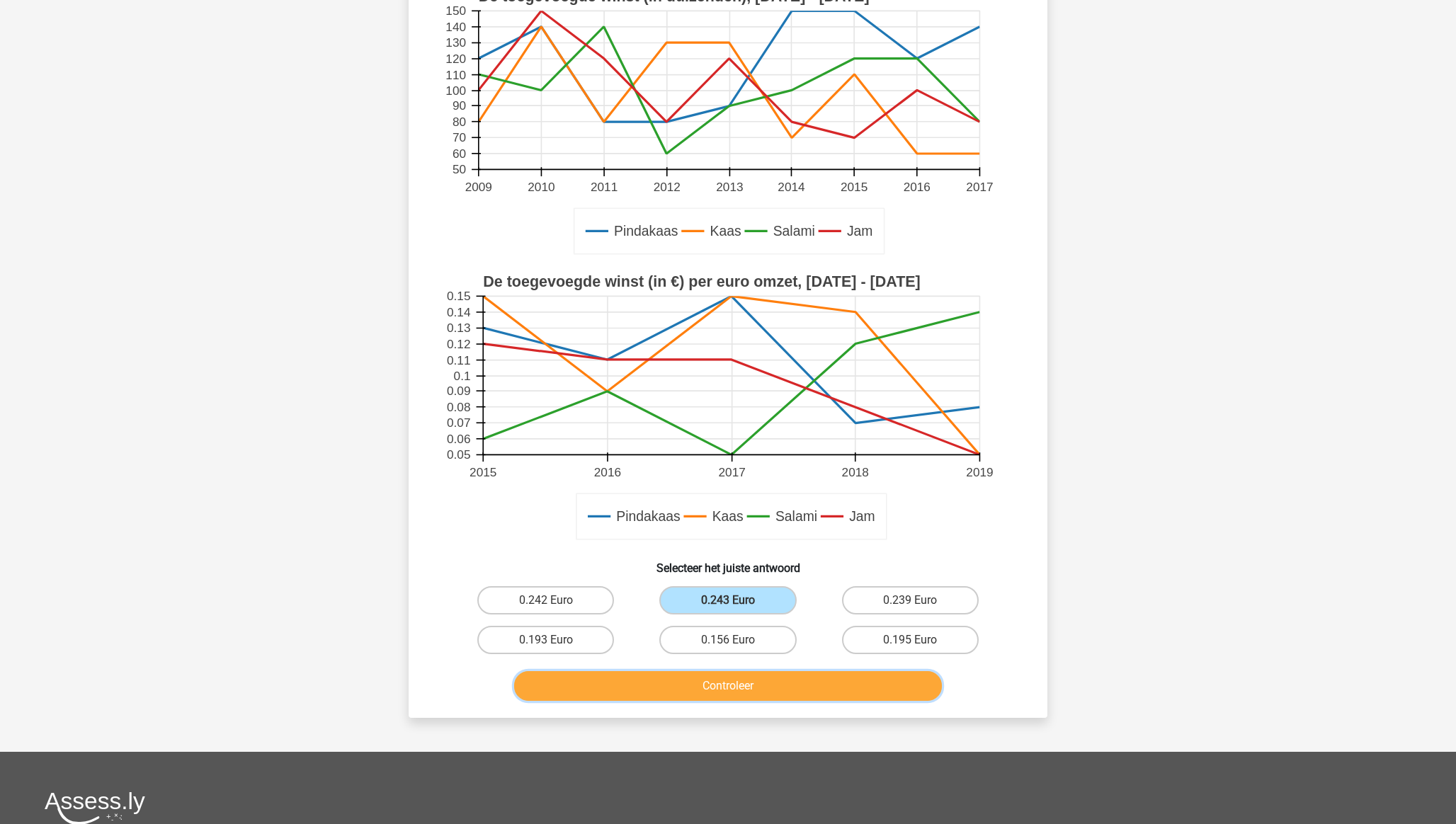
click at [720, 684] on button "Controleer" at bounding box center [728, 686] width 429 height 30
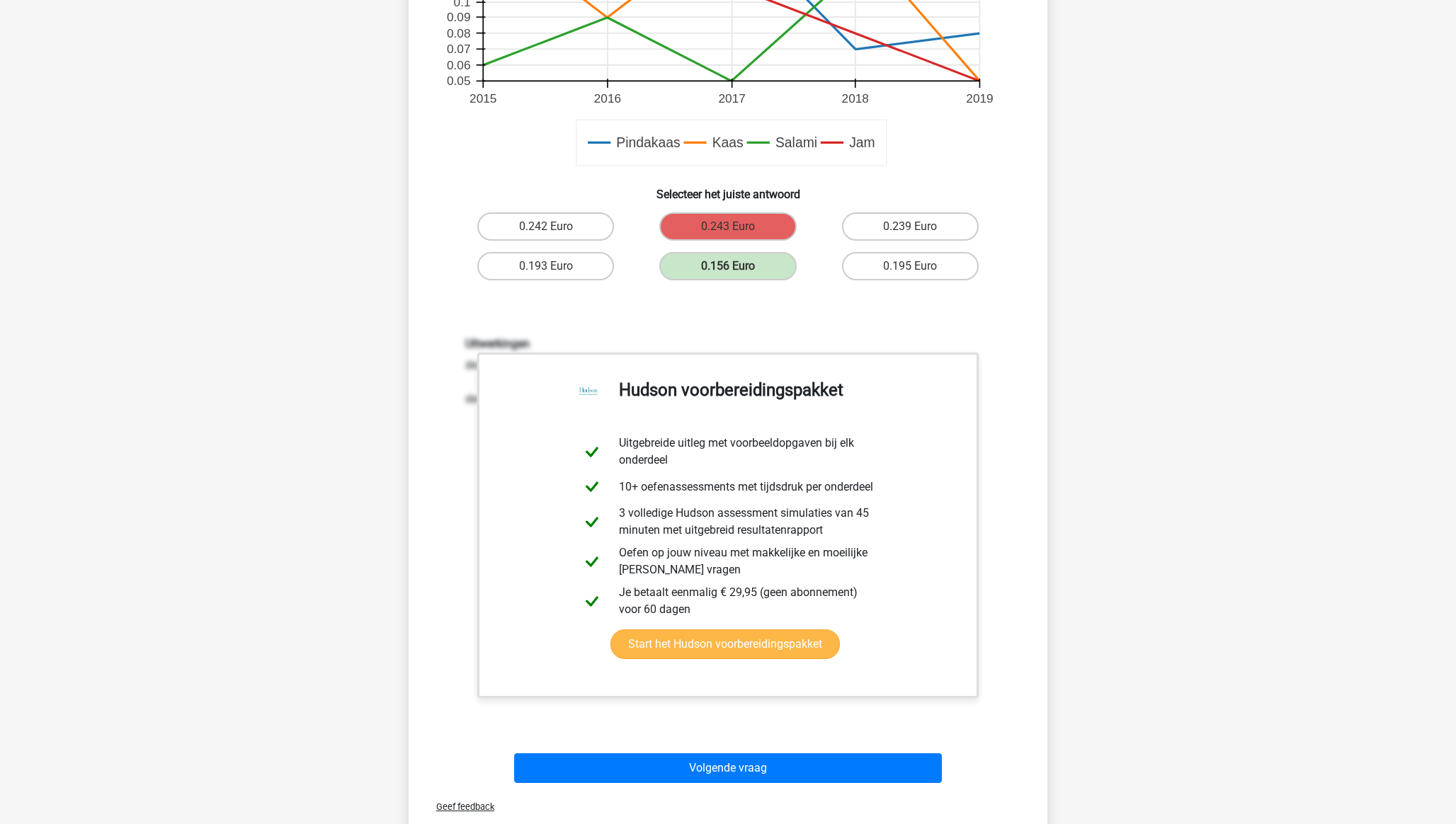
scroll to position [619, 0]
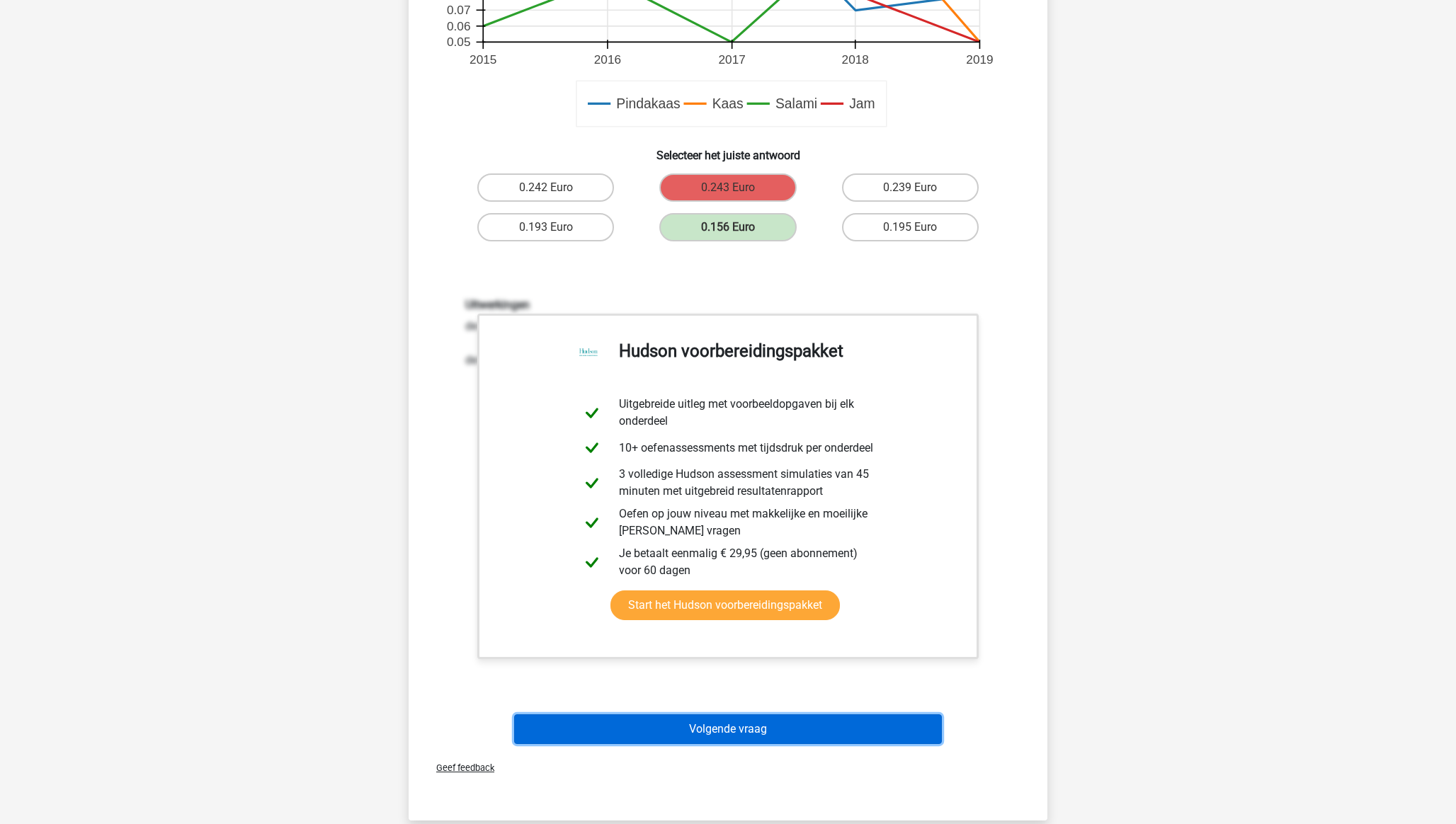
click at [727, 729] on button "Volgende vraag" at bounding box center [728, 729] width 429 height 30
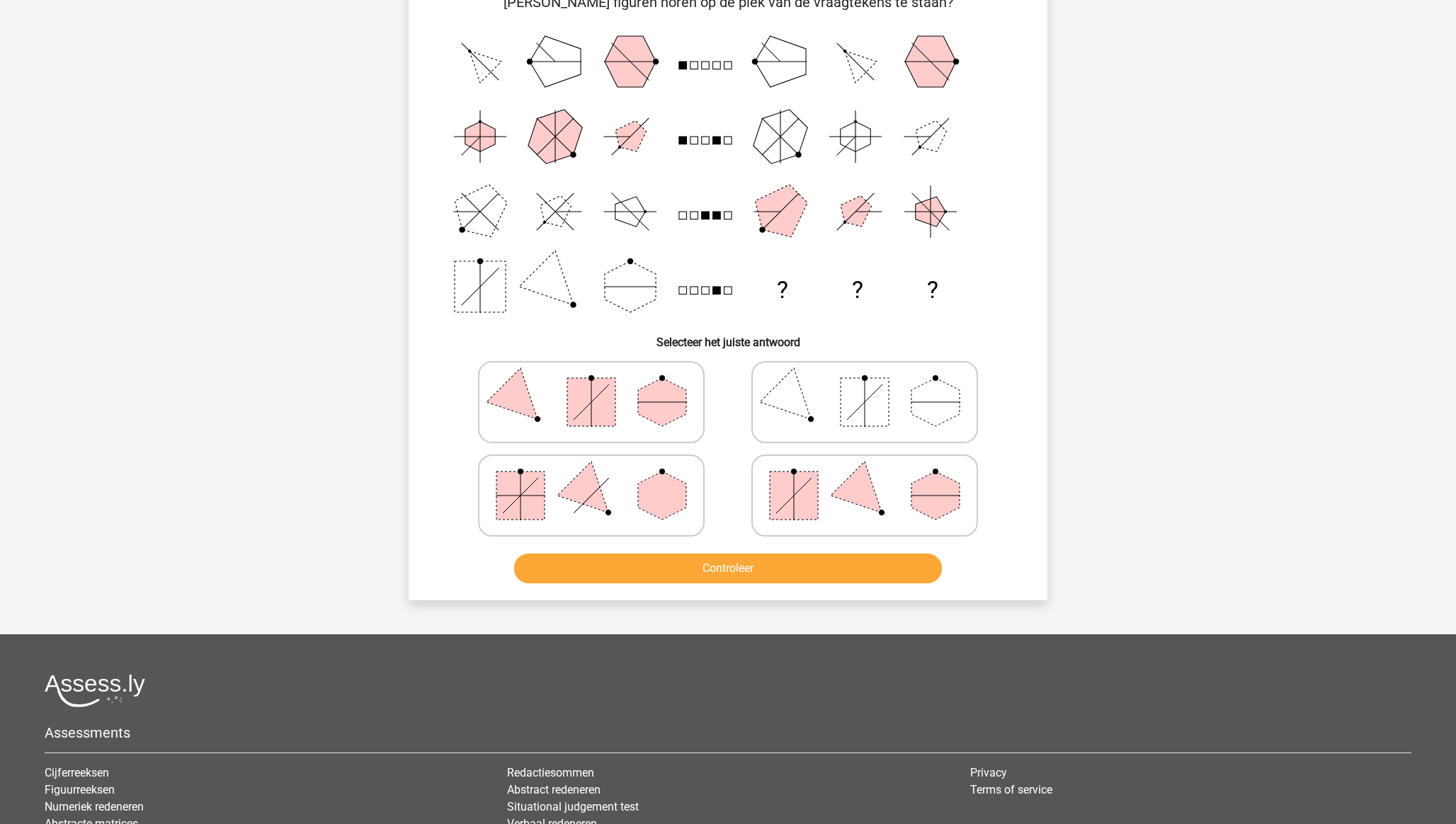
scroll to position [71, 0]
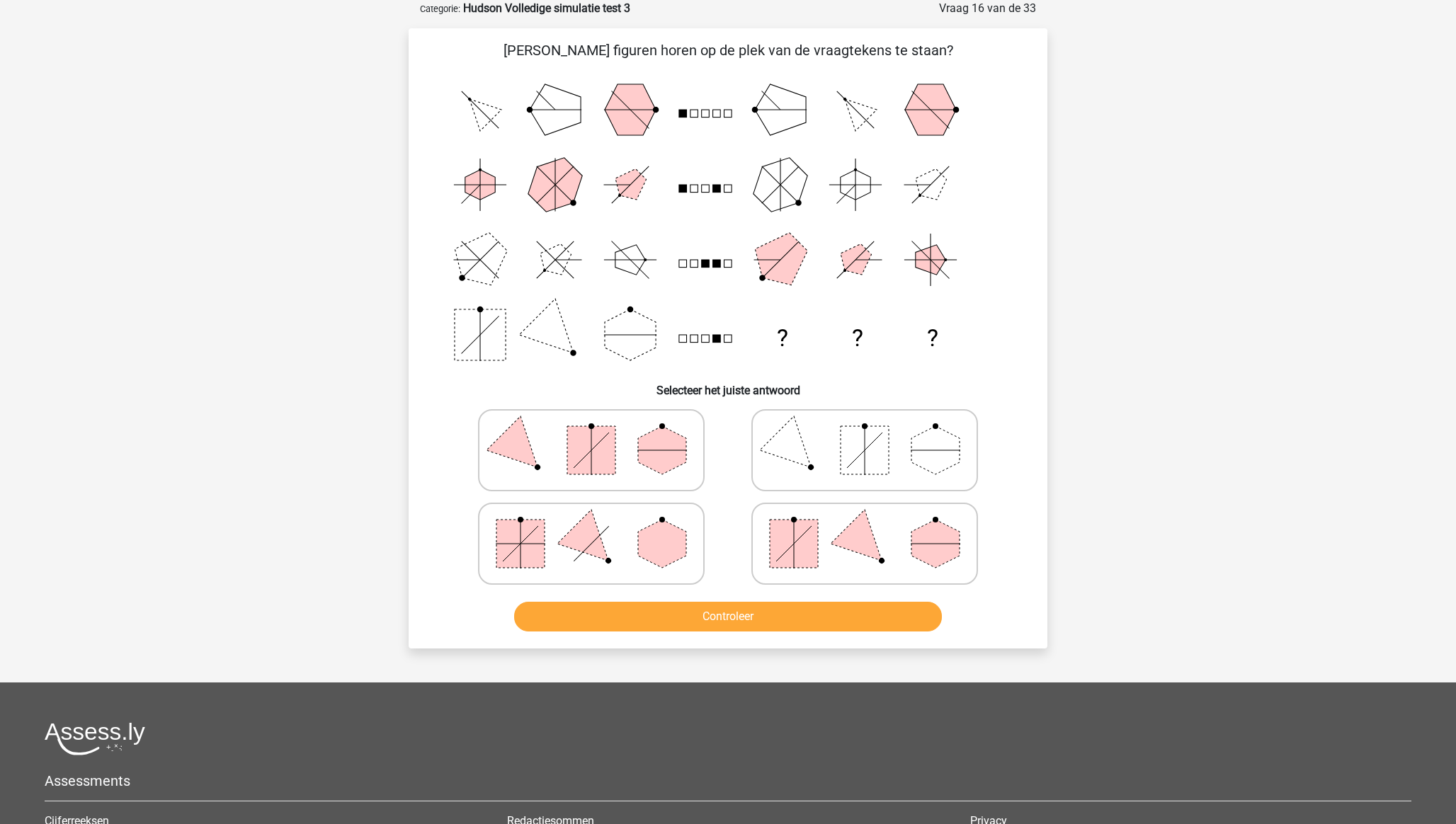
click at [852, 523] on polygon at bounding box center [865, 543] width 68 height 68
click at [865, 523] on input "radio" at bounding box center [869, 521] width 9 height 9
radio input "true"
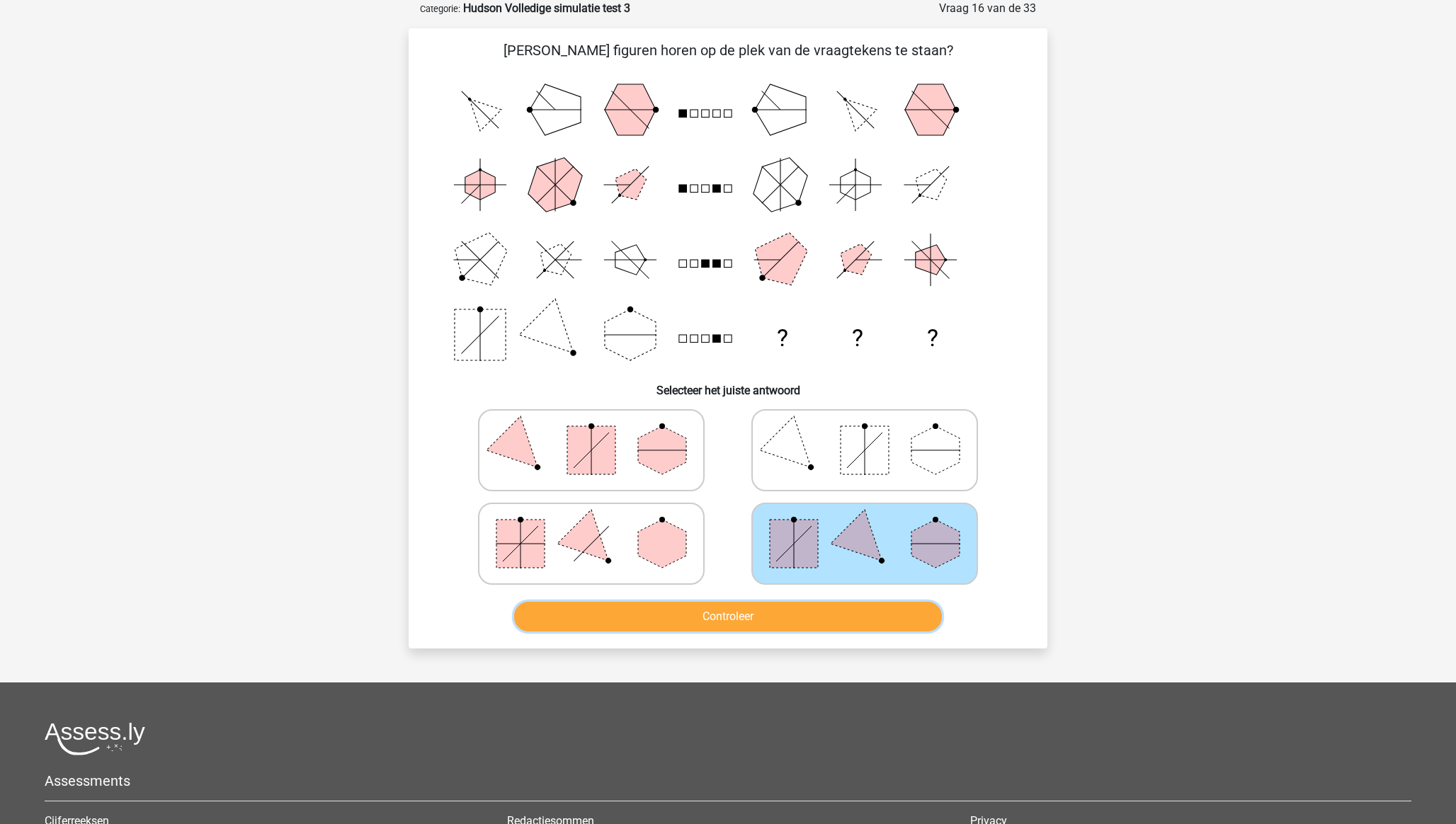
click at [823, 610] on button "Controleer" at bounding box center [728, 617] width 429 height 30
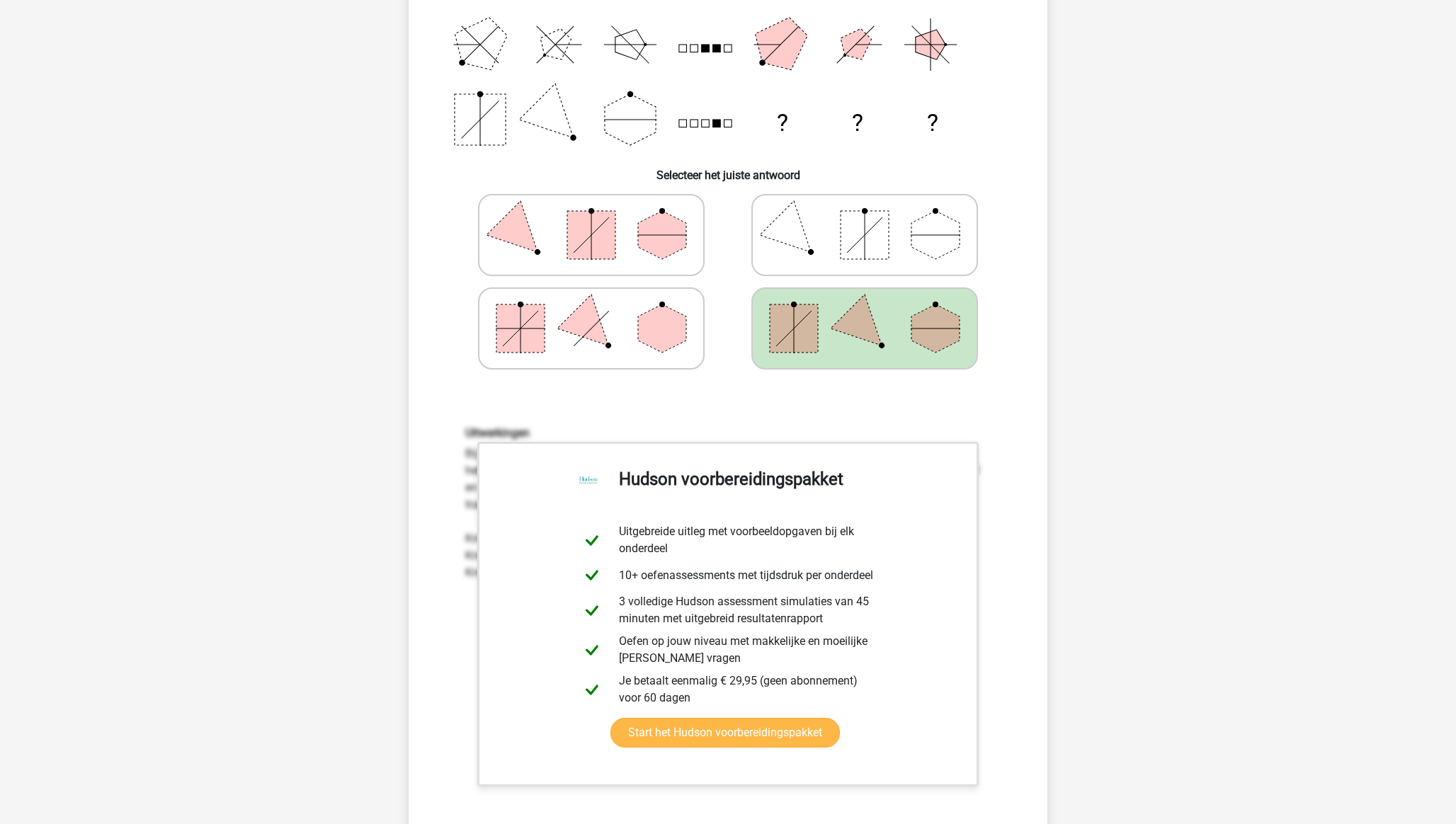
scroll to position [817, 0]
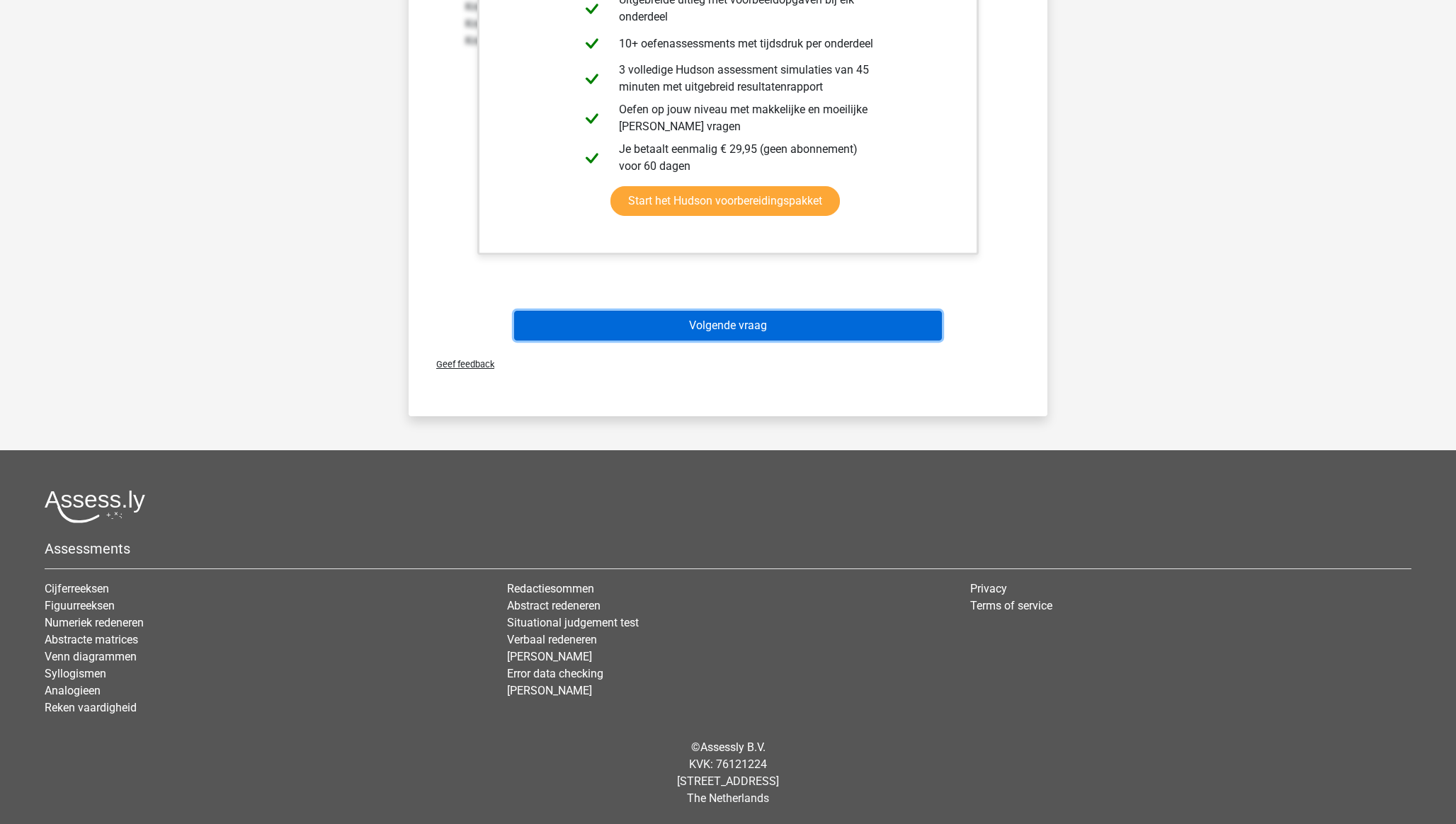
click at [738, 328] on button "Volgende vraag" at bounding box center [728, 325] width 429 height 30
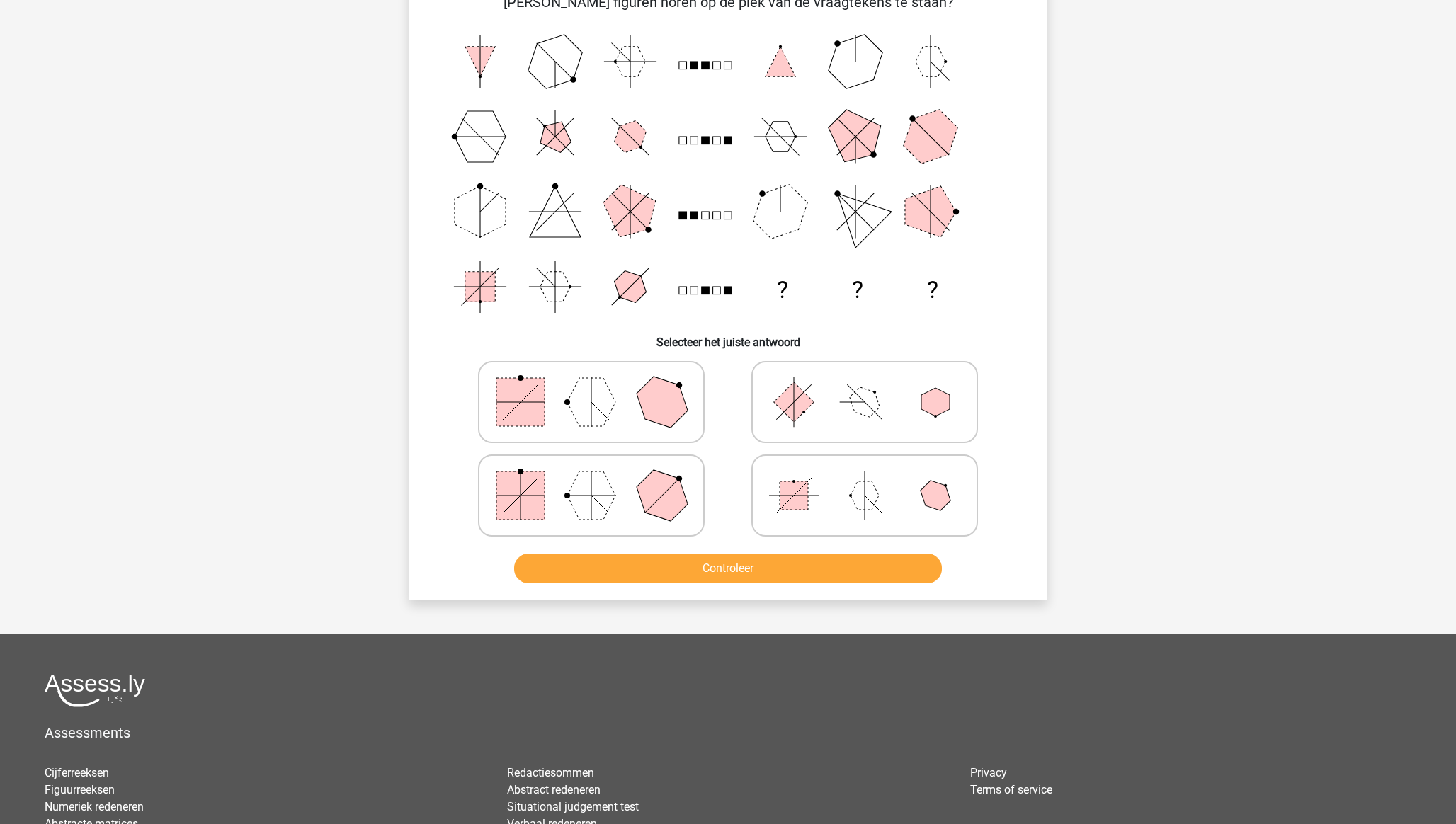
scroll to position [71, 0]
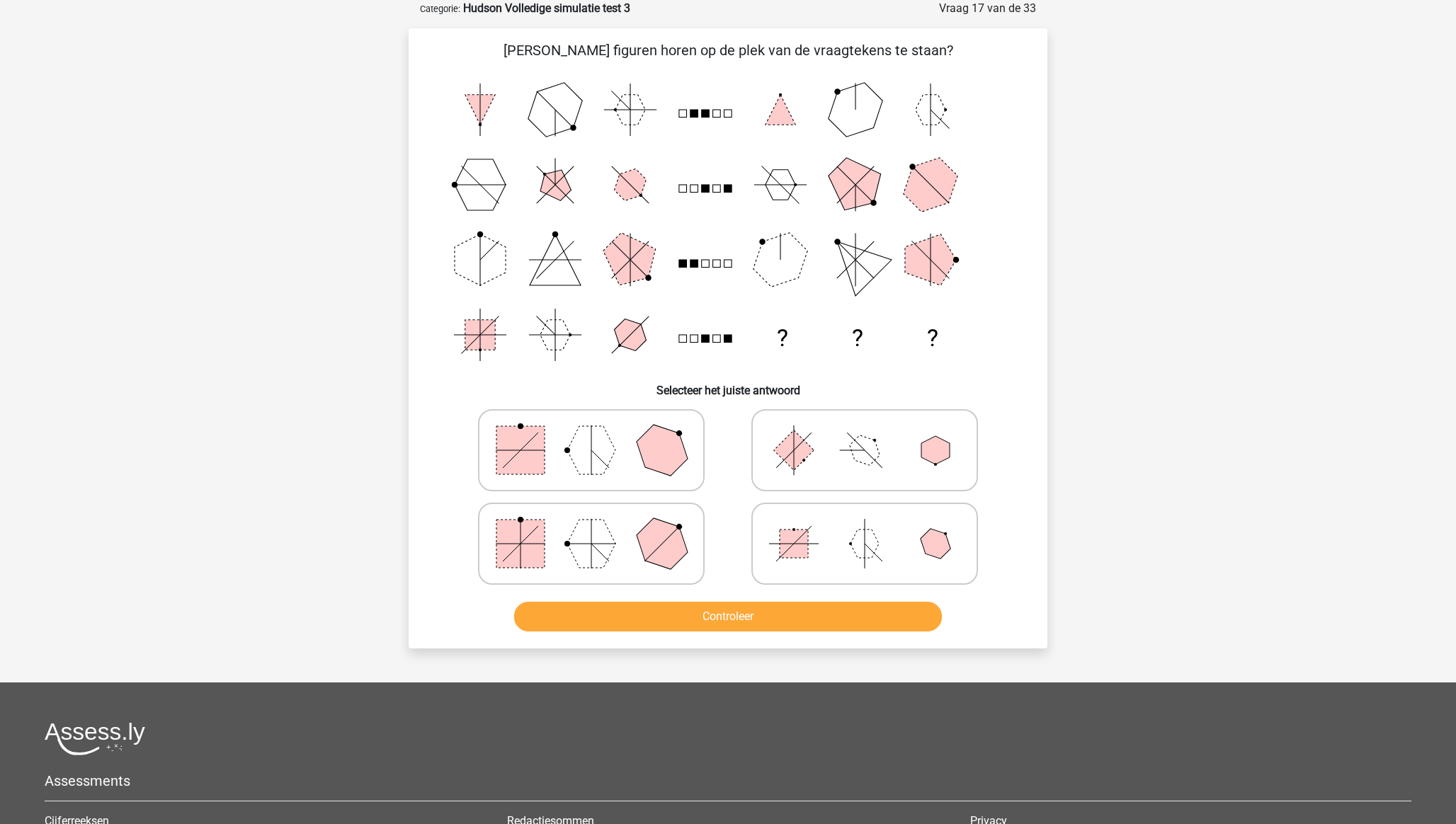
click at [556, 448] on icon at bounding box center [591, 450] width 213 height 71
click at [591, 432] on input "radio" at bounding box center [596, 428] width 9 height 9
radio input "true"
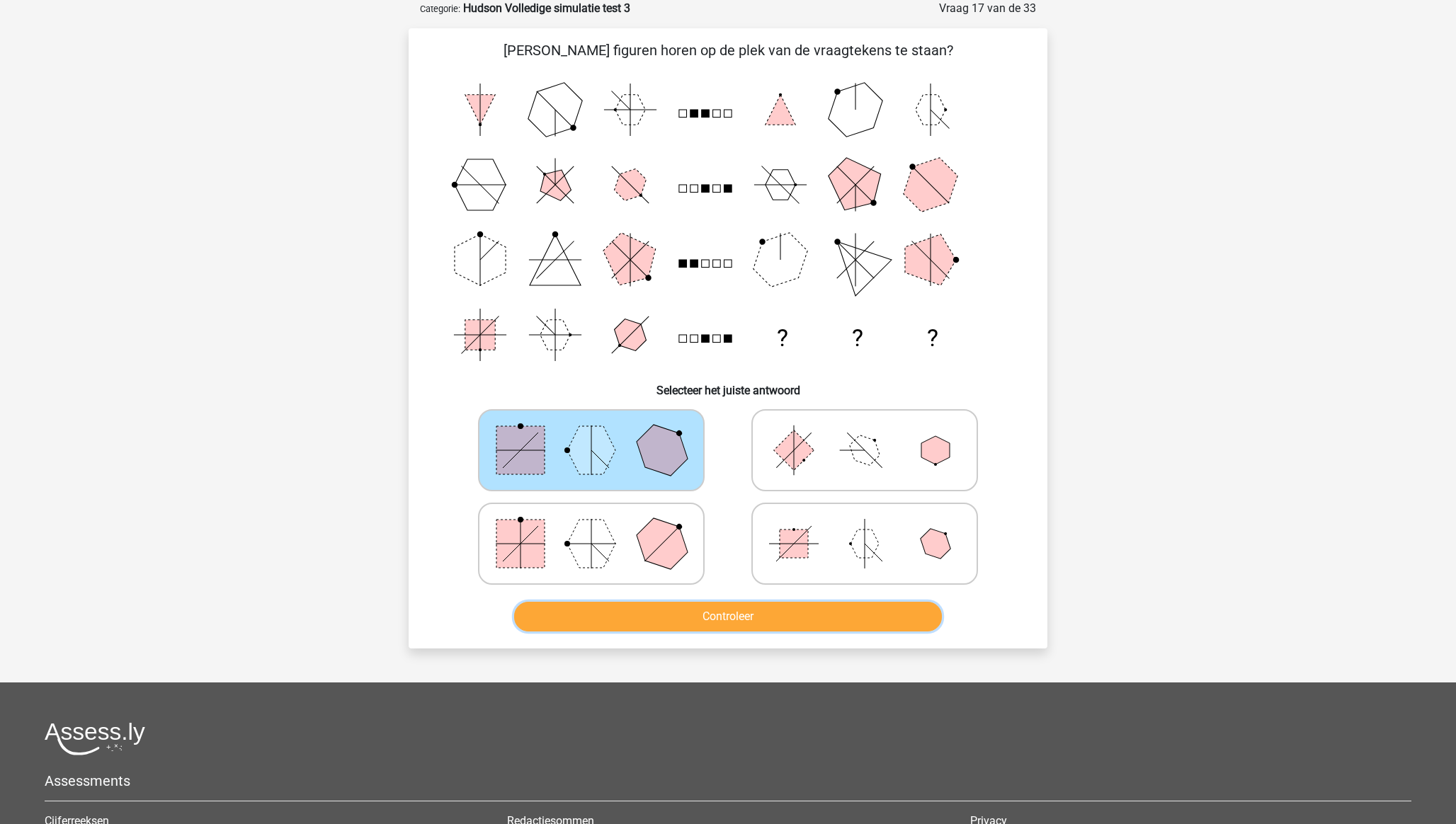
click at [722, 613] on button "Controleer" at bounding box center [728, 617] width 429 height 30
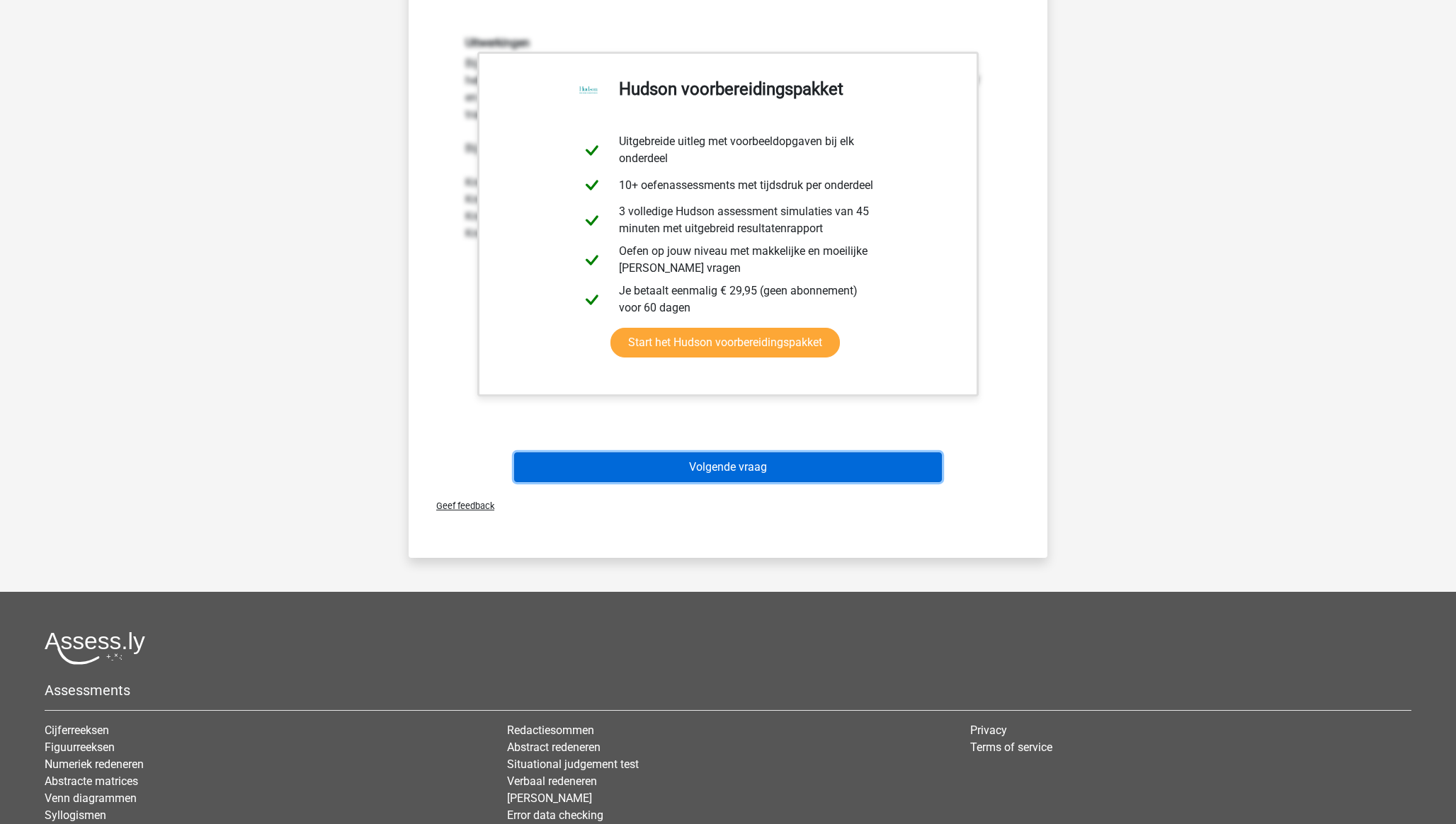
click at [772, 468] on button "Volgende vraag" at bounding box center [728, 467] width 429 height 30
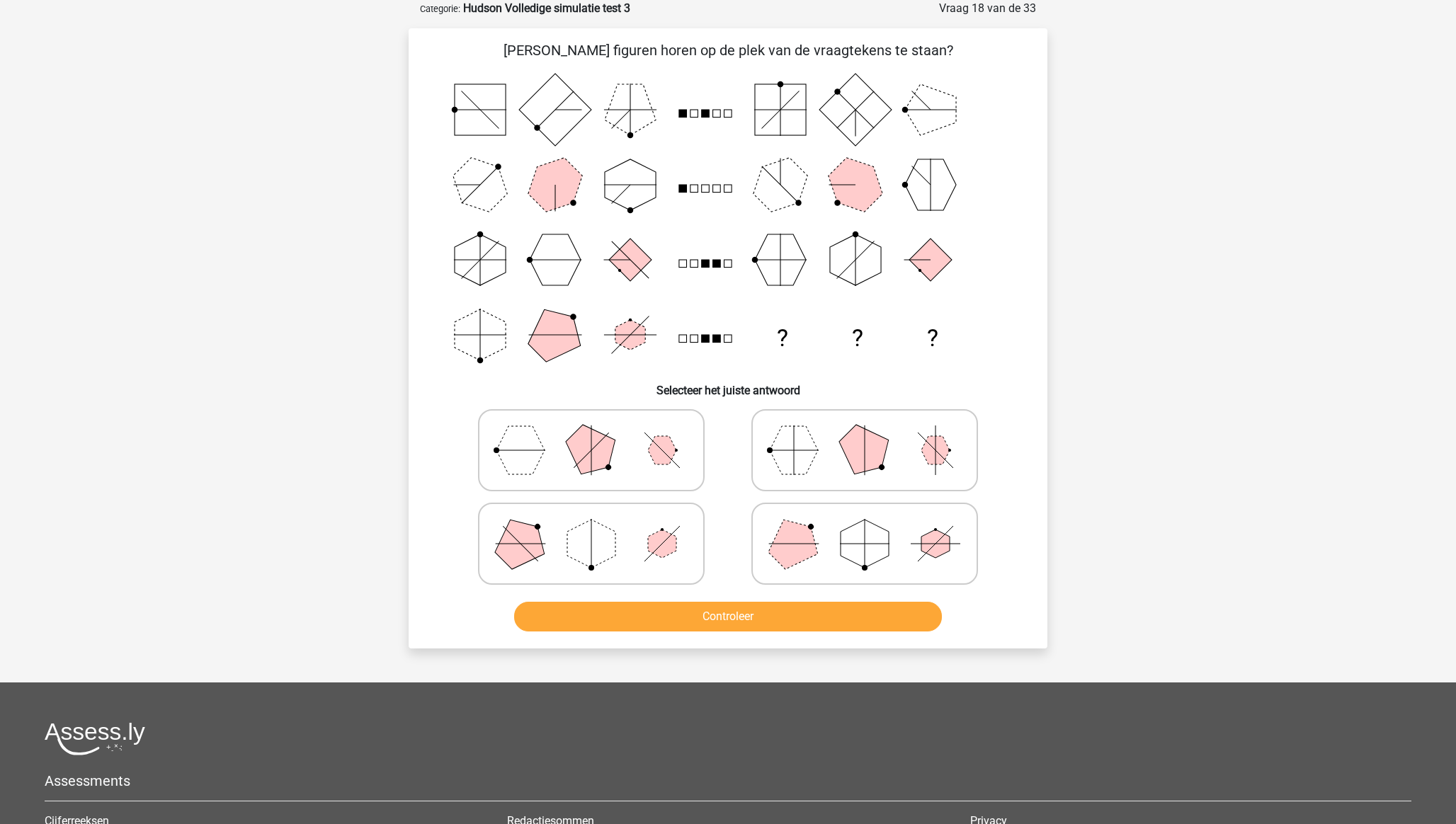
click at [562, 546] on icon at bounding box center [591, 544] width 213 height 71
click at [591, 526] on input "radio" at bounding box center [596, 521] width 9 height 9
radio input "true"
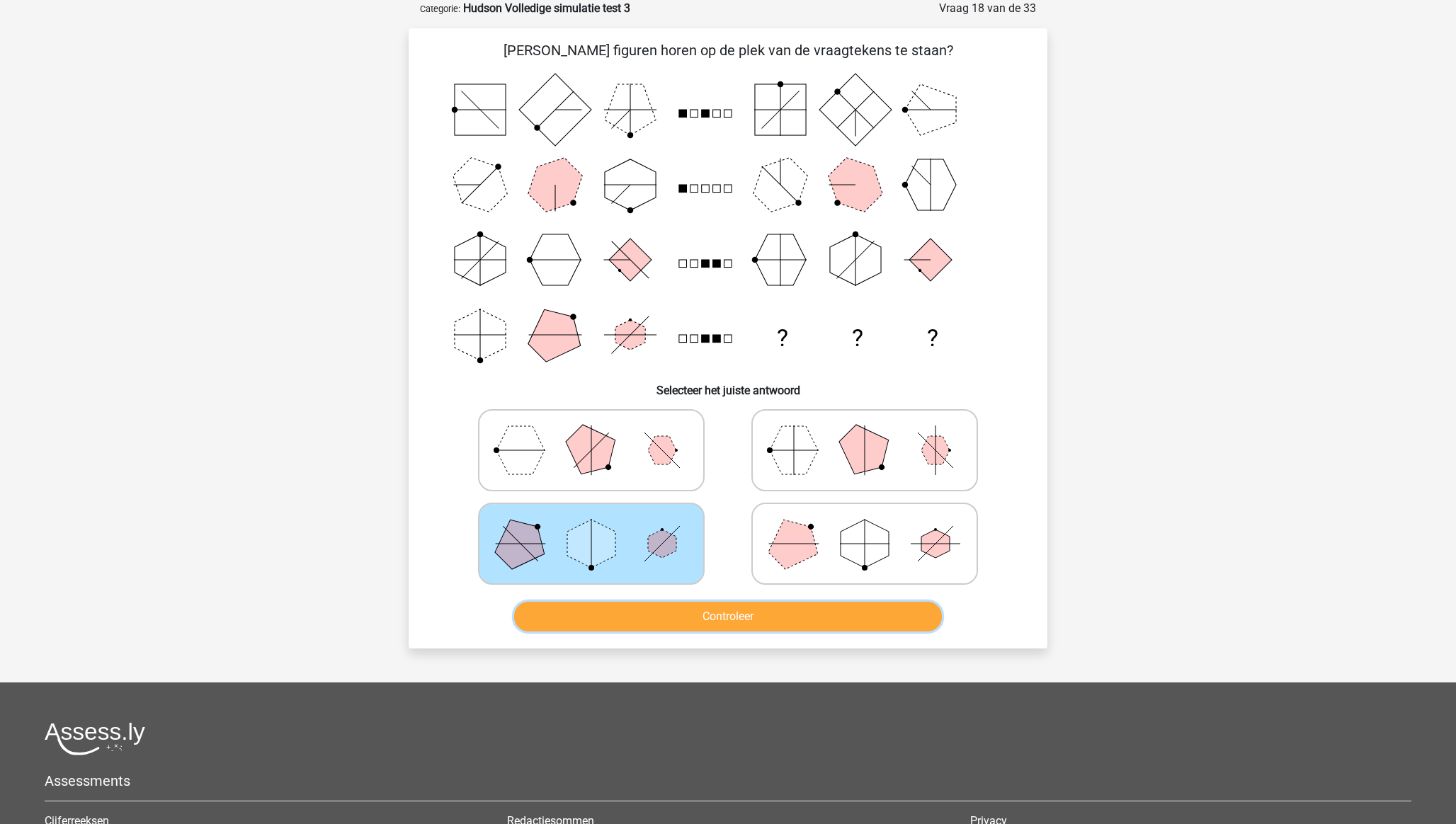
click at [651, 614] on button "Controleer" at bounding box center [728, 617] width 429 height 30
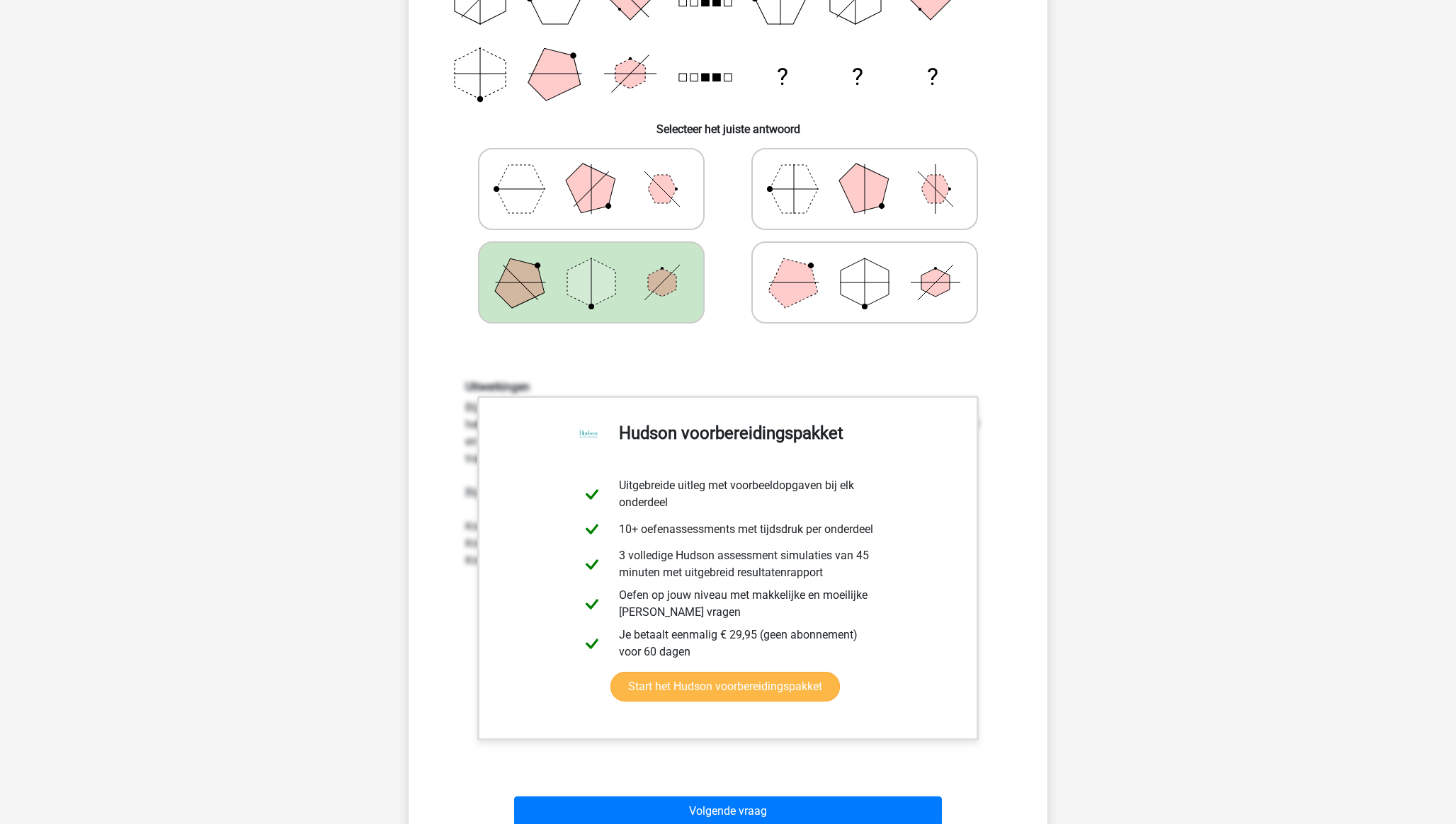
scroll to position [817, 0]
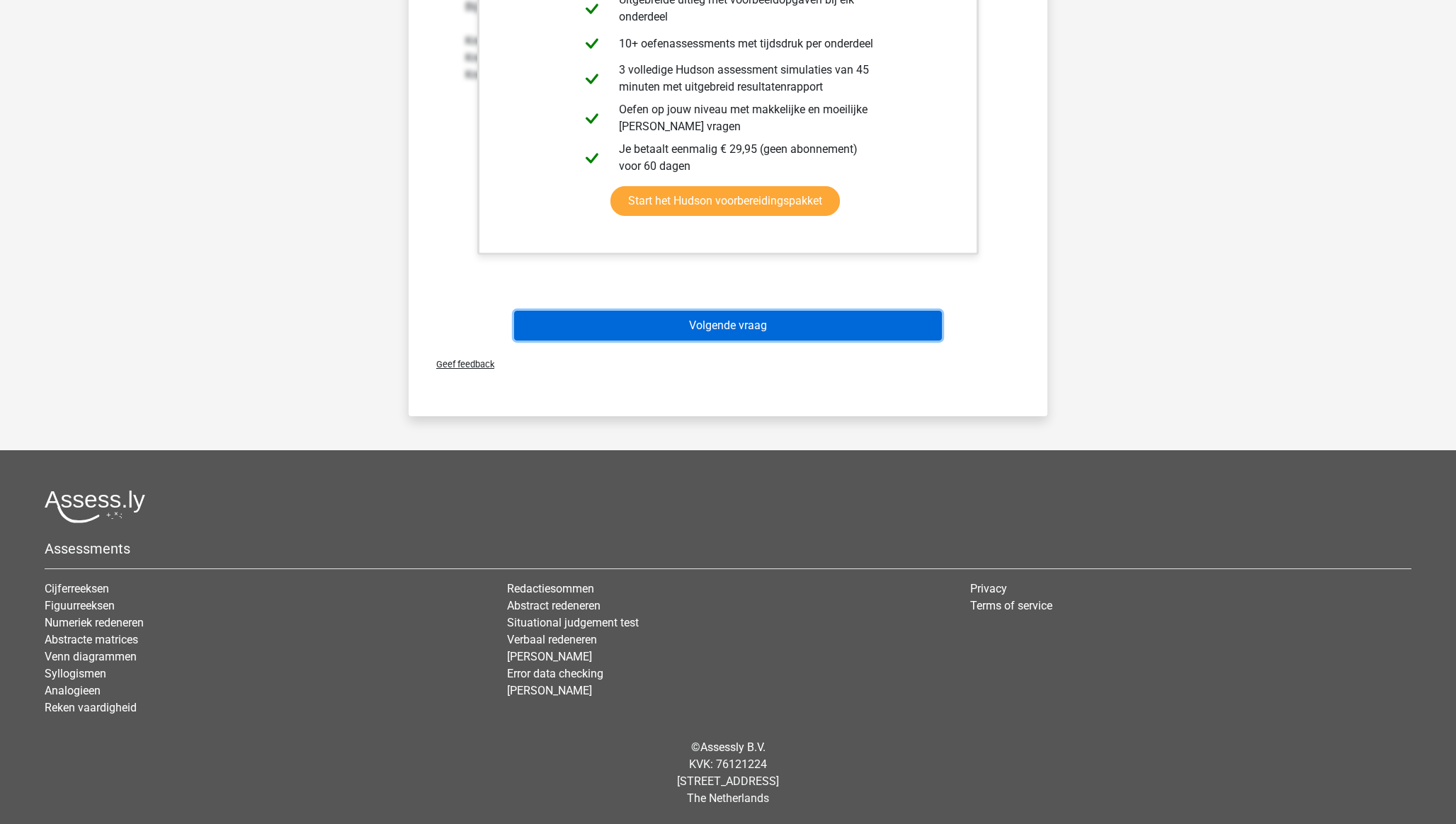
click at [727, 328] on button "Volgende vraag" at bounding box center [728, 325] width 429 height 30
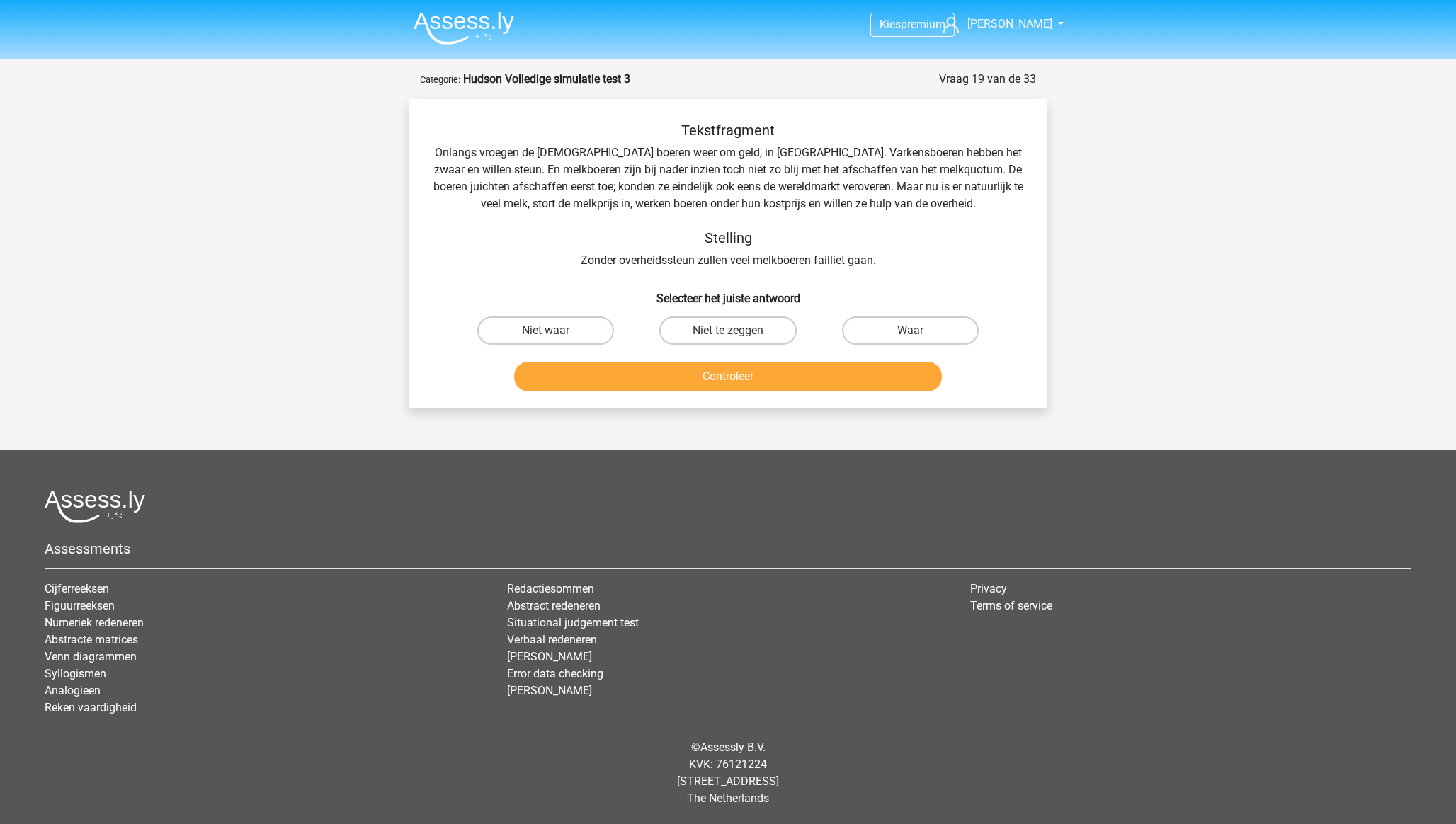
click at [731, 335] on input "Niet te zeggen" at bounding box center [732, 335] width 9 height 9
radio input "true"
click at [729, 379] on button "Controleer" at bounding box center [728, 376] width 429 height 30
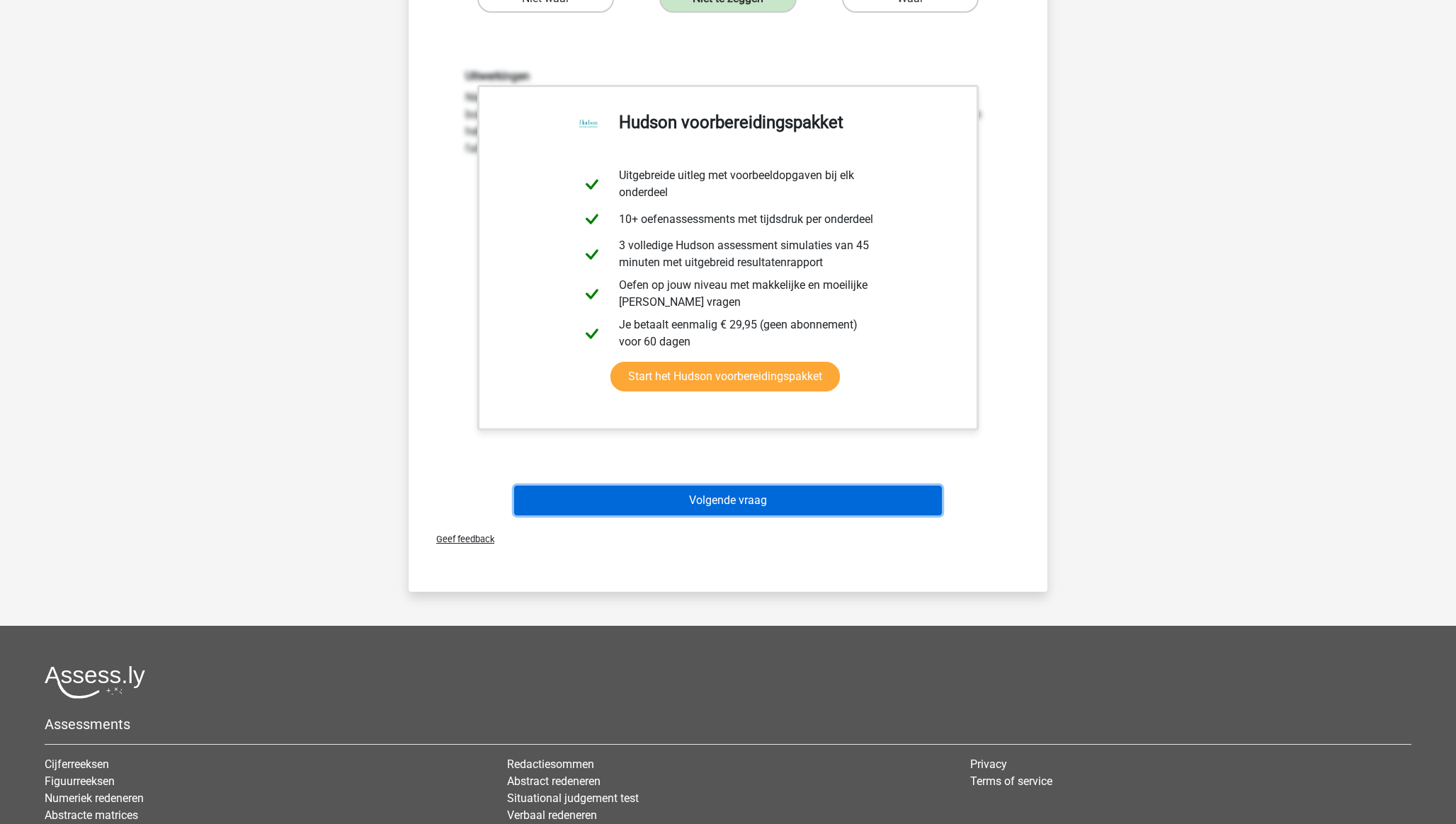
click at [722, 497] on button "Volgende vraag" at bounding box center [728, 500] width 429 height 30
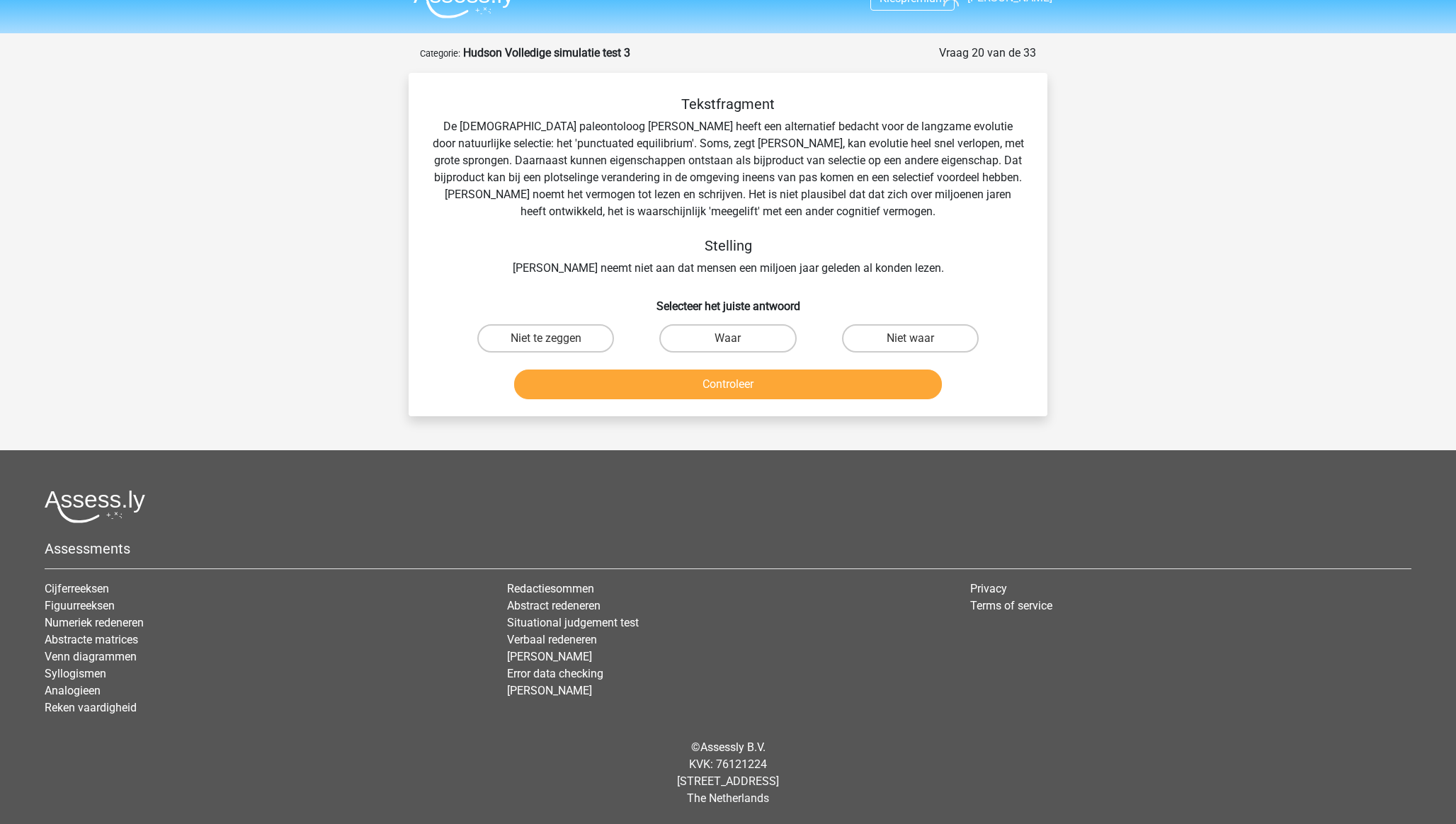
scroll to position [26, 0]
click at [547, 347] on input "Niet te zeggen" at bounding box center [550, 343] width 9 height 9
radio input "true"
click at [624, 390] on button "Controleer" at bounding box center [728, 384] width 429 height 30
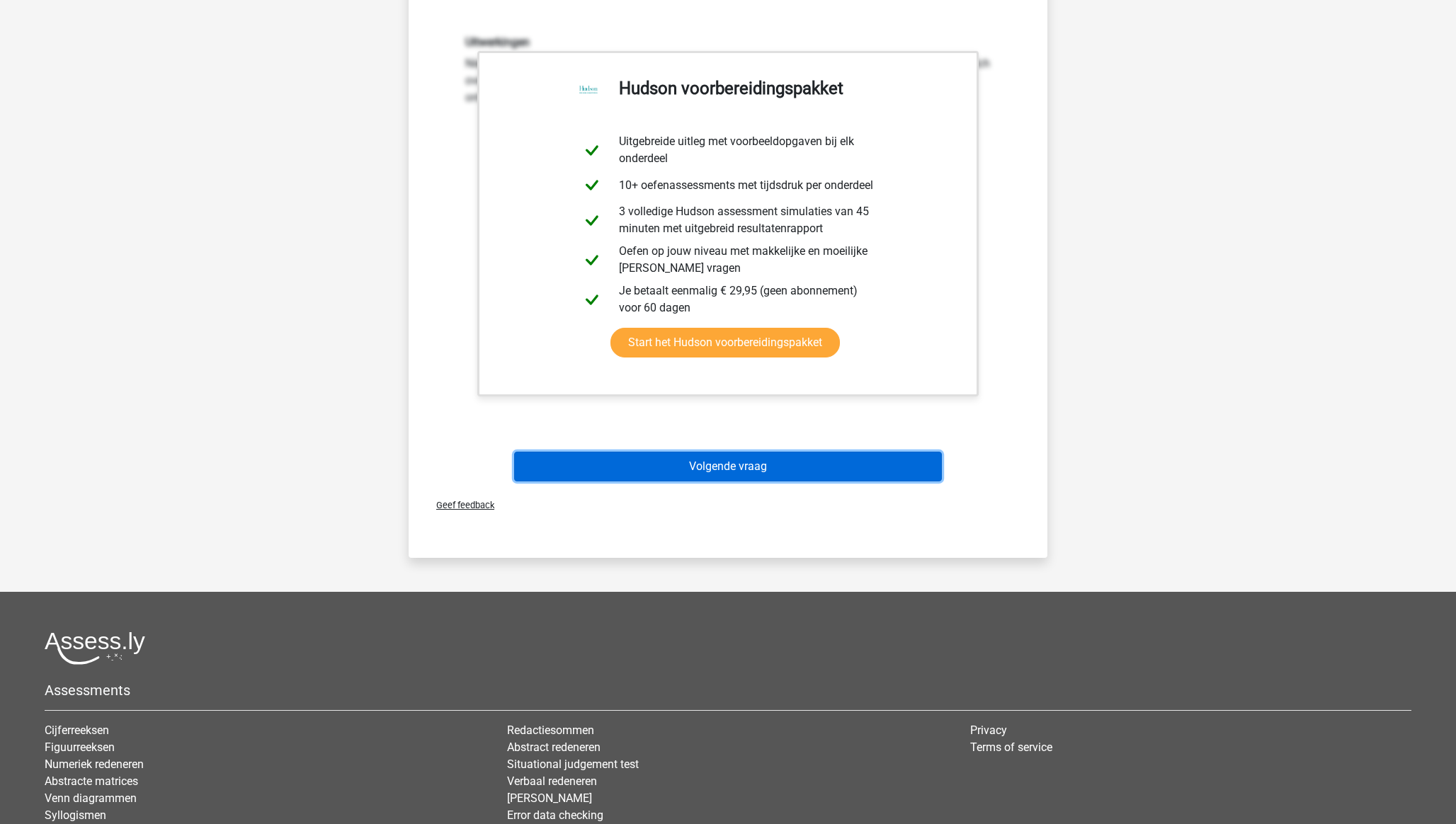
click at [769, 458] on button "Volgende vraag" at bounding box center [728, 466] width 429 height 30
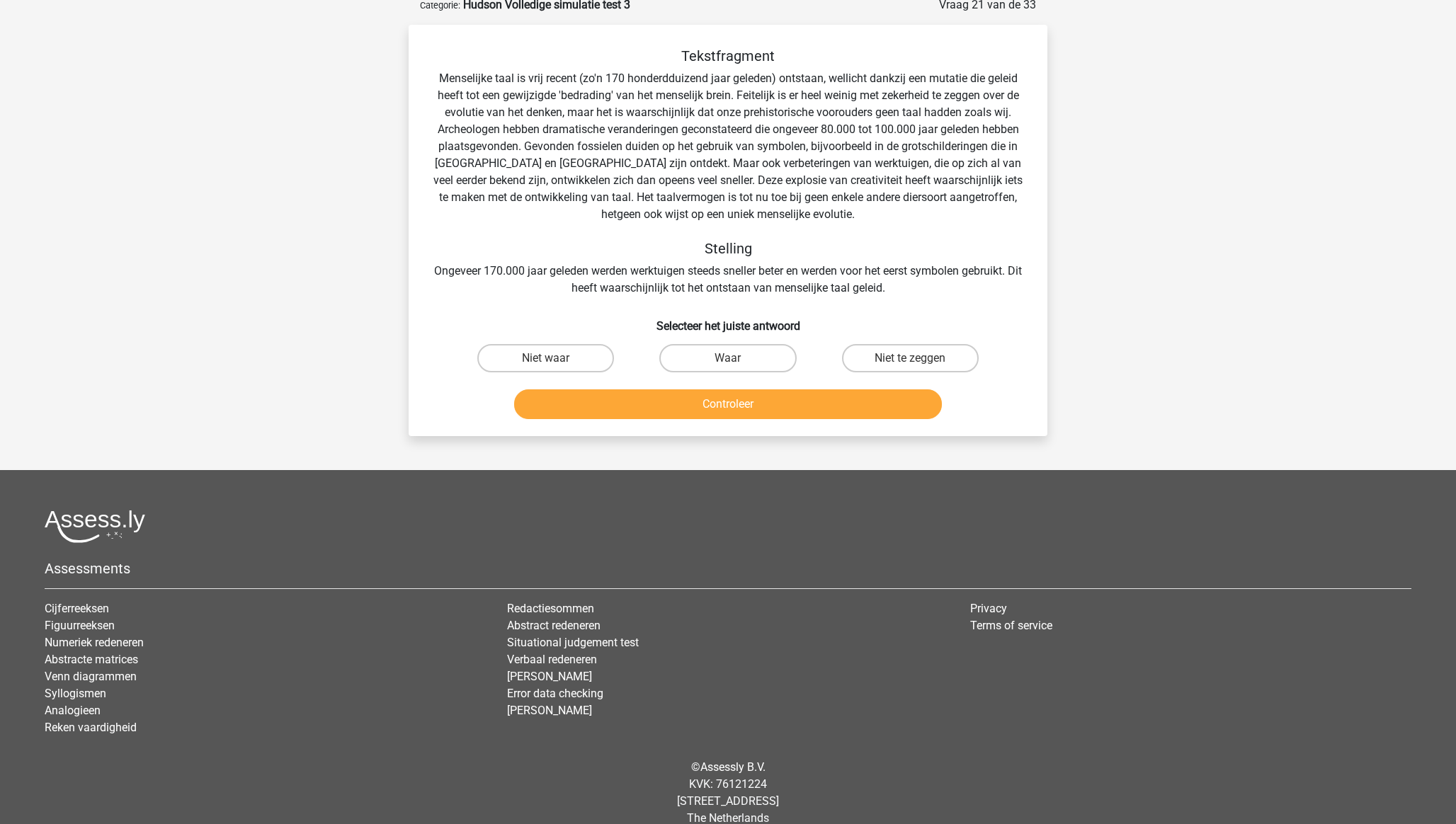
scroll to position [71, 0]
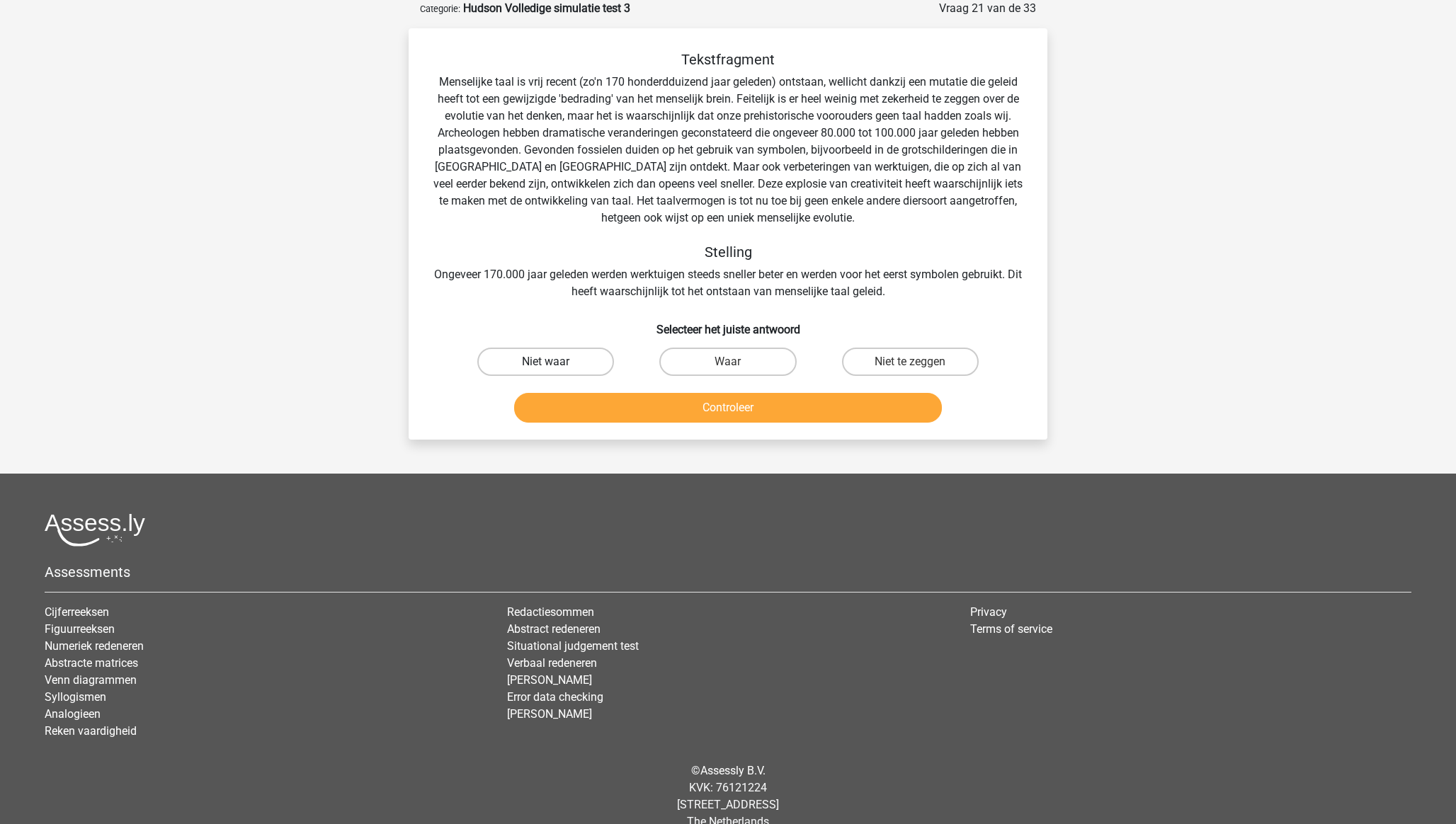
click at [547, 353] on label "Niet waar" at bounding box center [545, 361] width 137 height 28
click at [547, 361] on input "Niet waar" at bounding box center [550, 366] width 9 height 9
radio input "true"
click at [661, 411] on button "Controleer" at bounding box center [728, 408] width 429 height 30
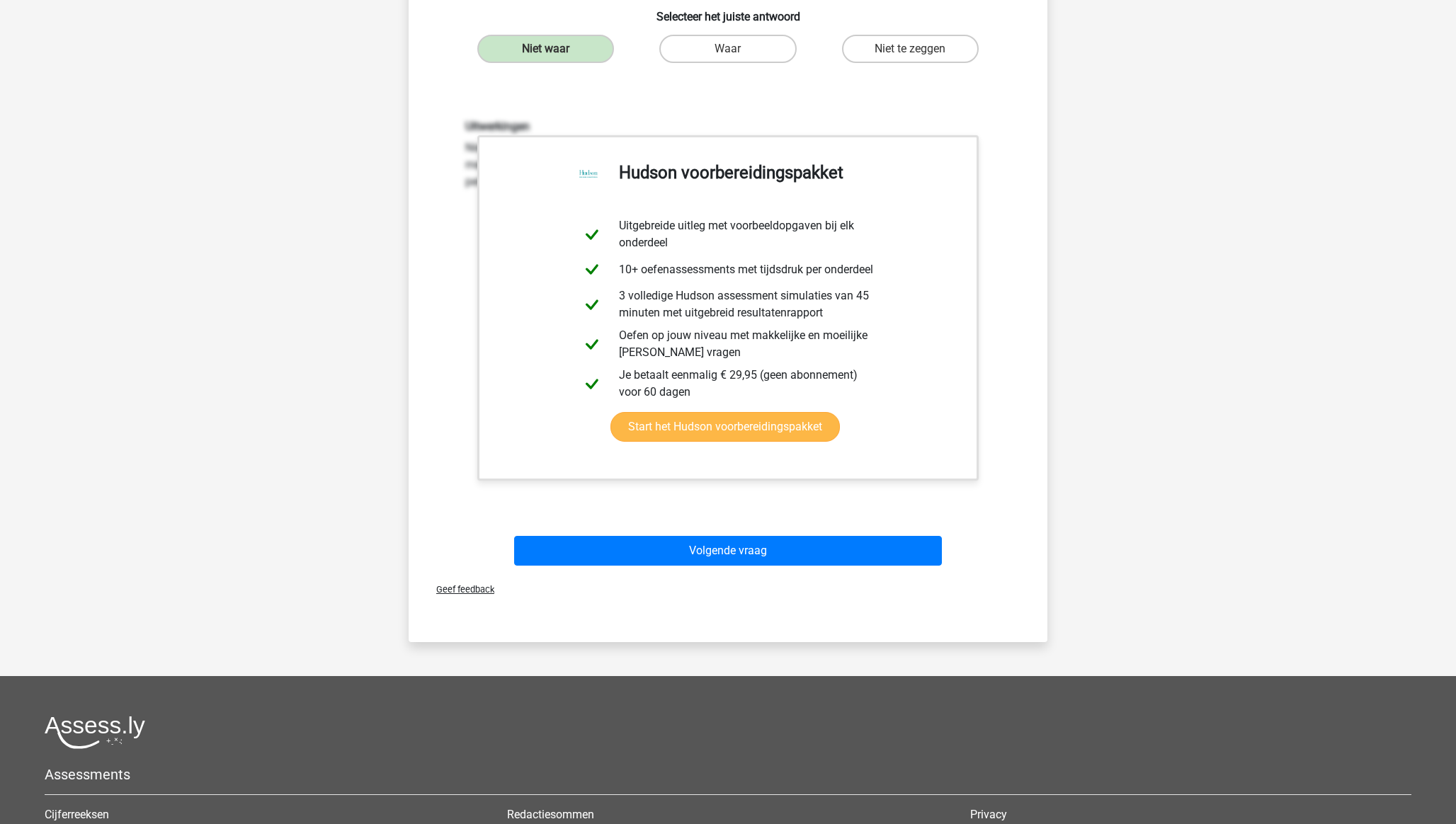
scroll to position [609, 0]
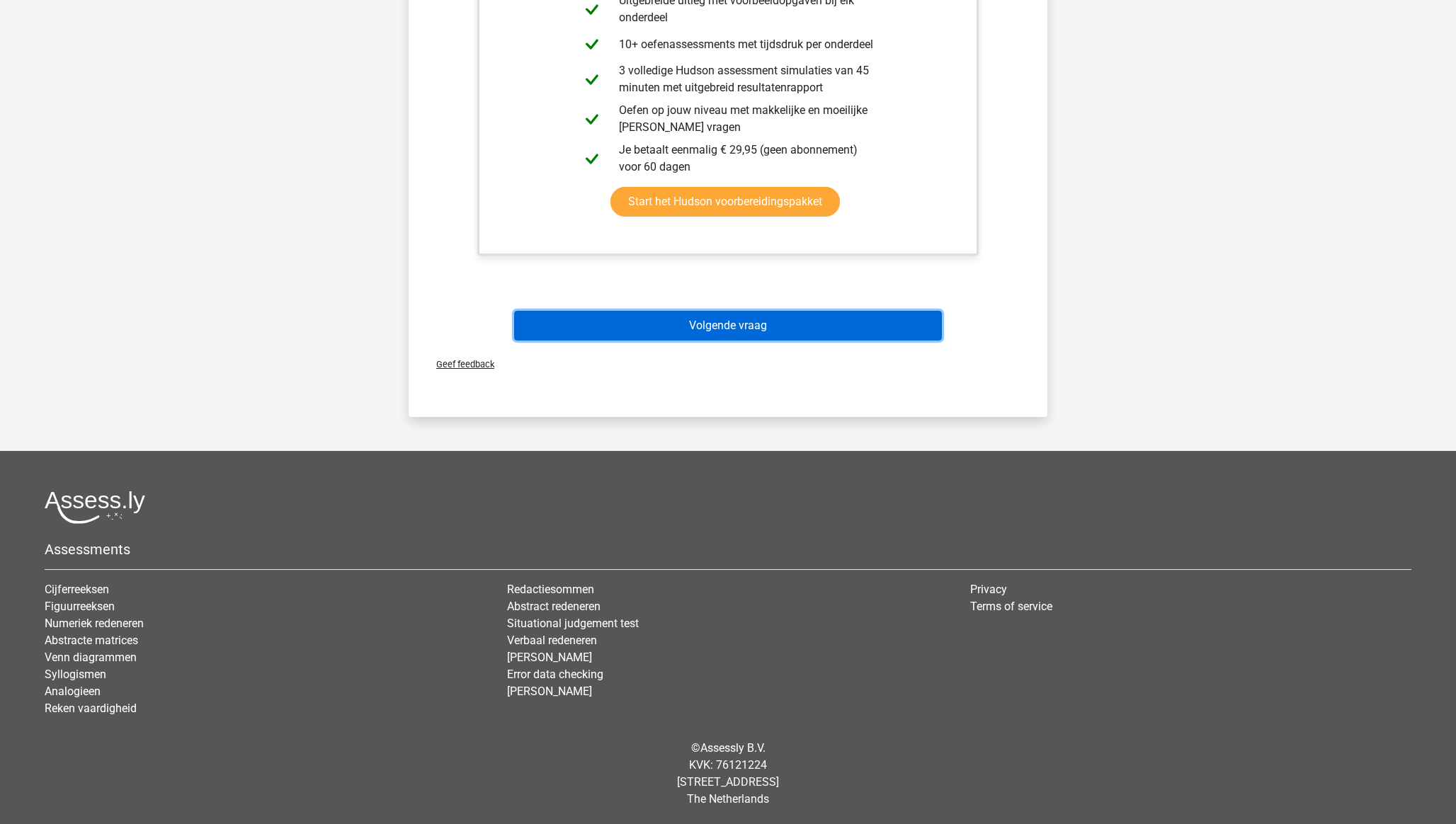
click at [784, 322] on button "Volgende vraag" at bounding box center [728, 325] width 429 height 30
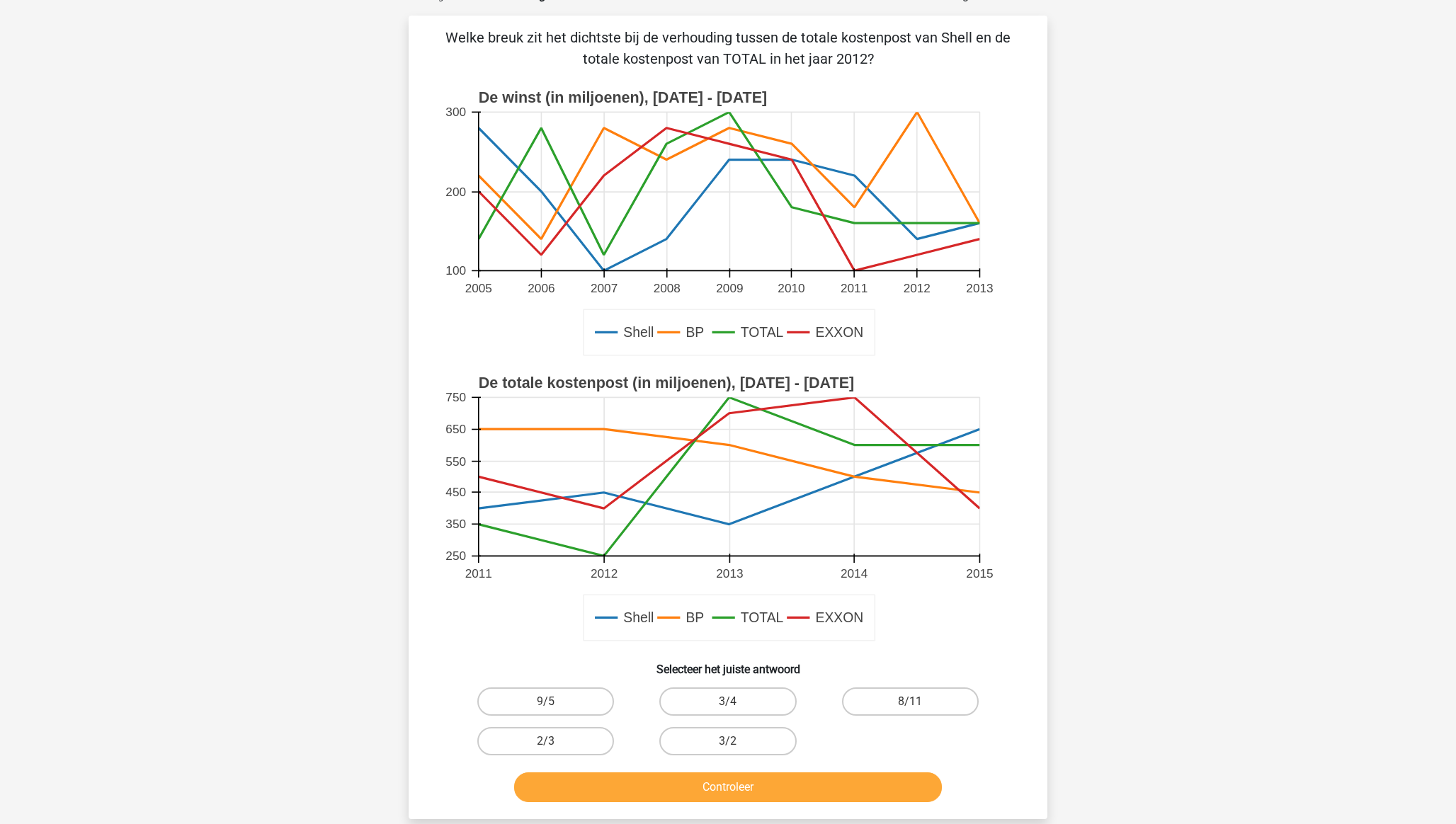
scroll to position [71, 0]
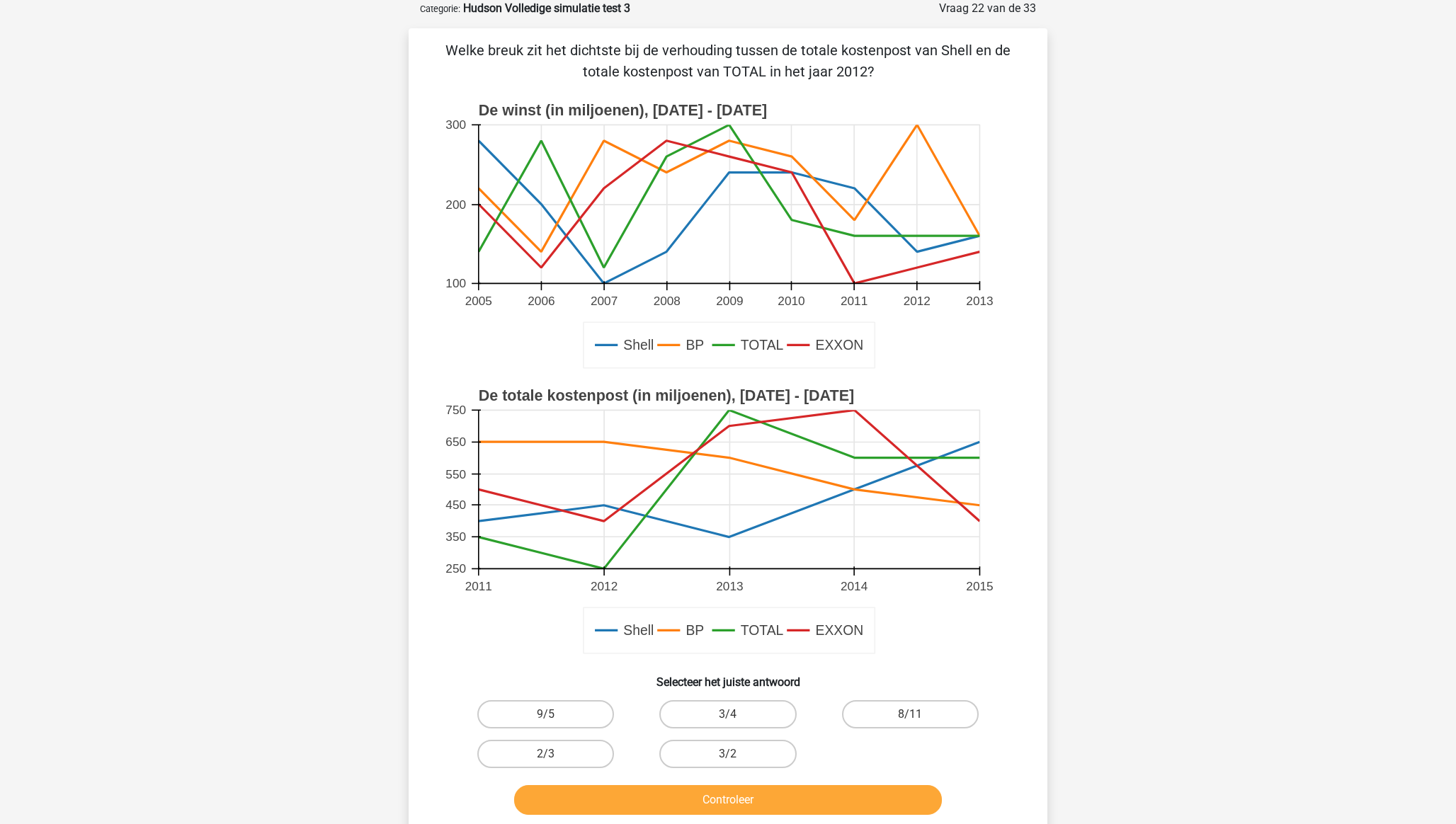
click at [554, 754] on input "2/3" at bounding box center [550, 758] width 9 height 9
radio input "true"
click at [624, 795] on button "Controleer" at bounding box center [728, 799] width 429 height 30
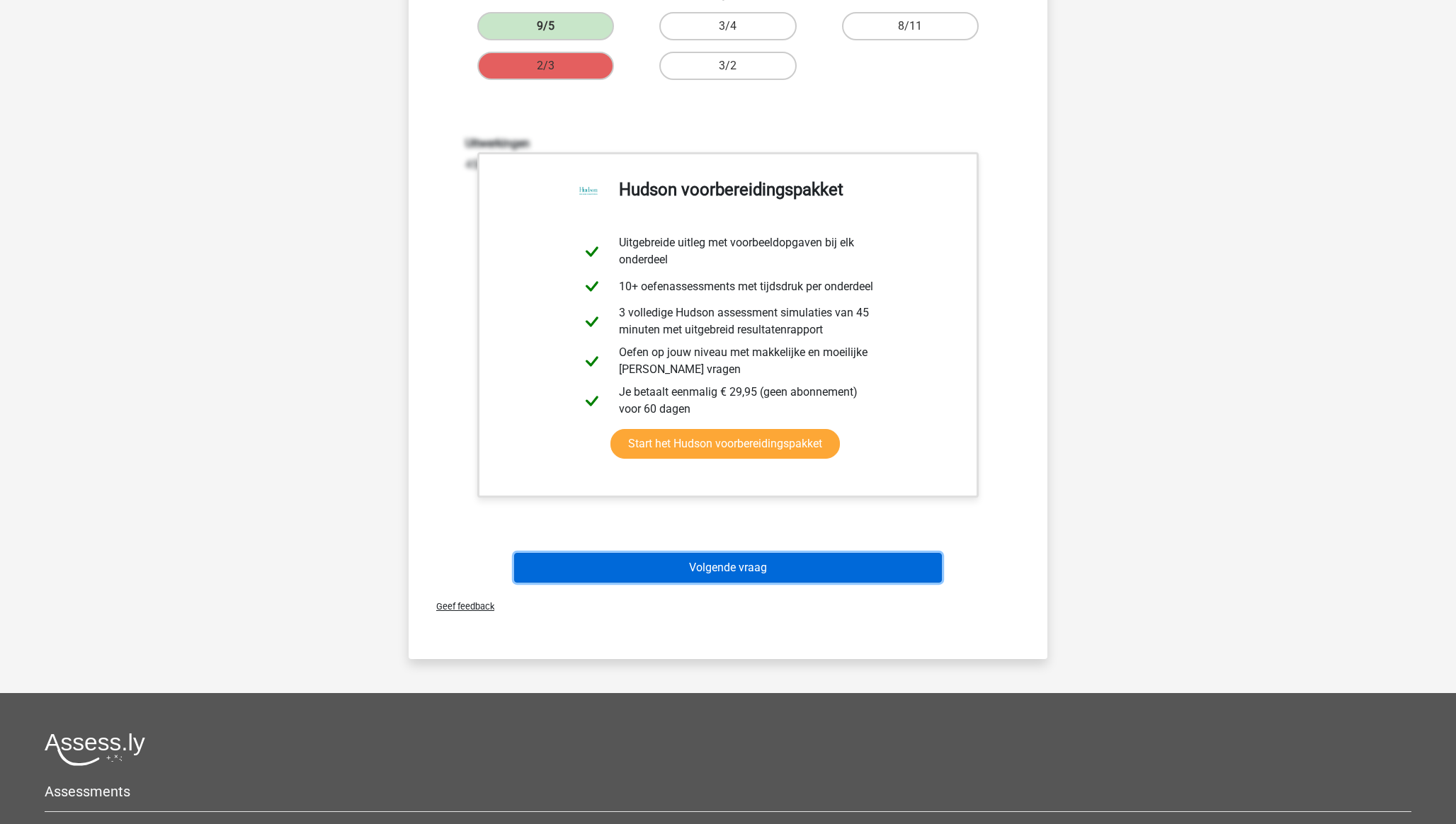
click at [714, 572] on button "Volgende vraag" at bounding box center [728, 567] width 429 height 30
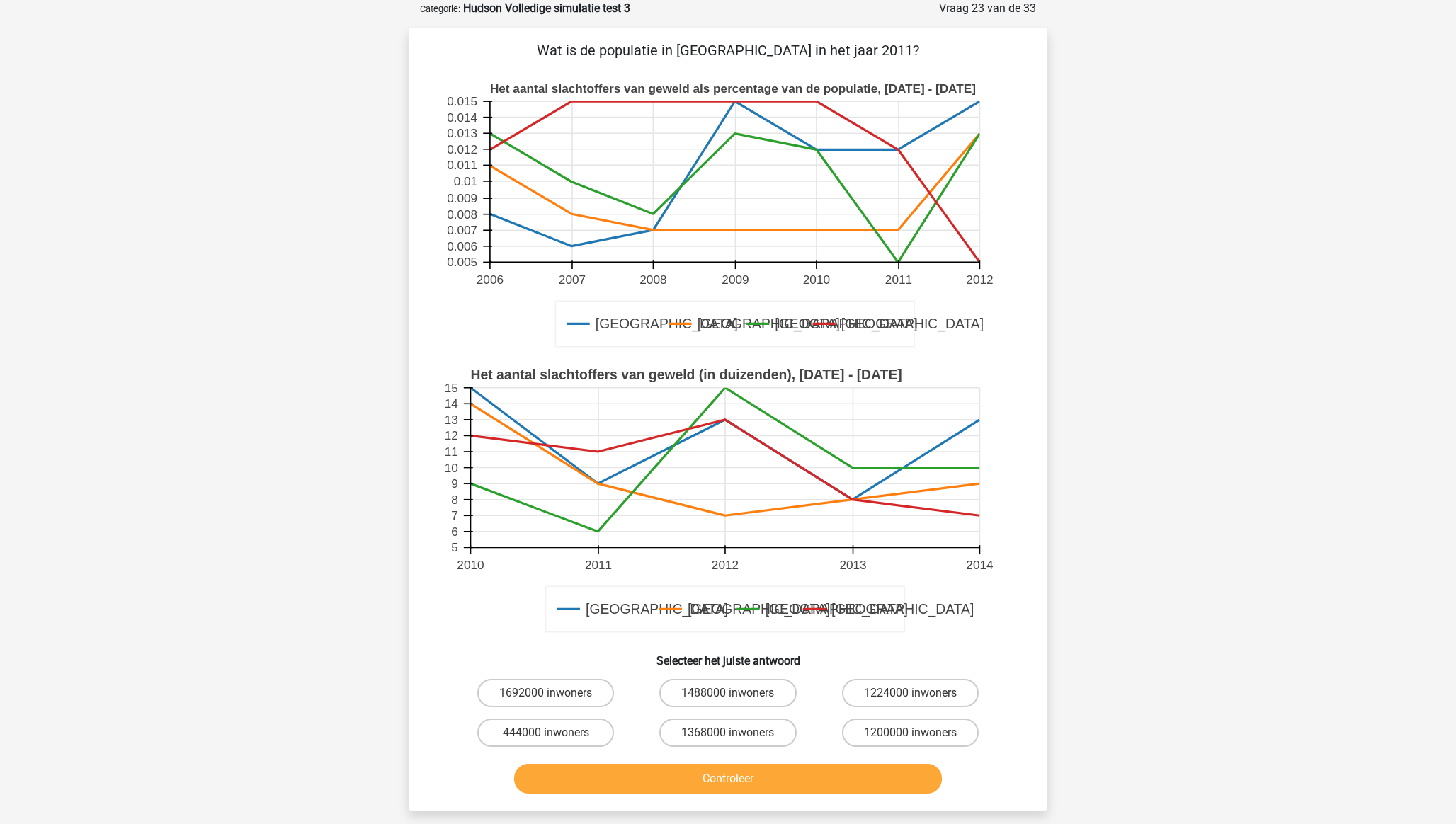
click at [731, 737] on input "1368000 inwoners" at bounding box center [732, 737] width 9 height 9
radio input "true"
click at [719, 784] on button "Controleer" at bounding box center [728, 778] width 429 height 30
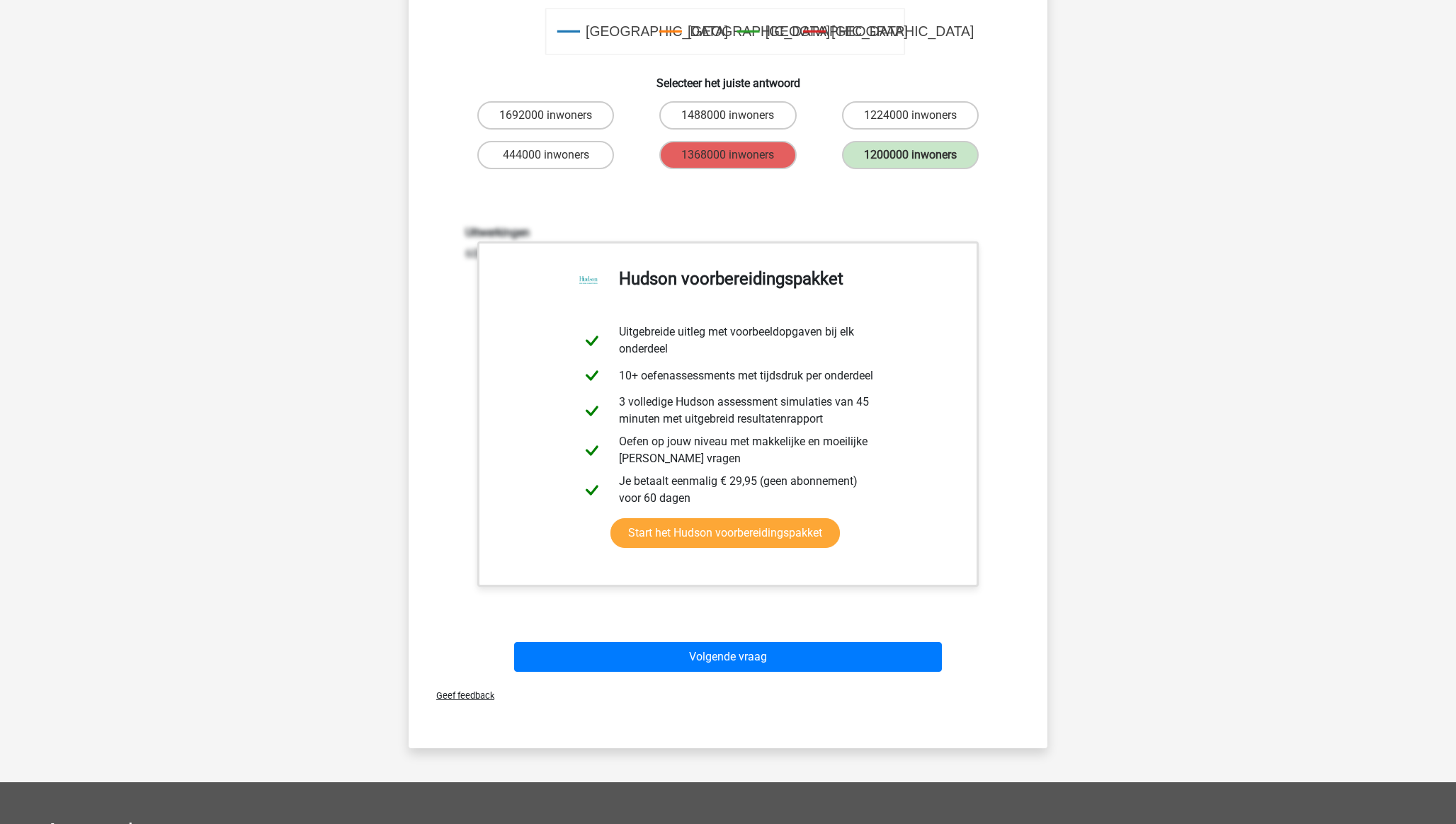
scroll to position [695, 0]
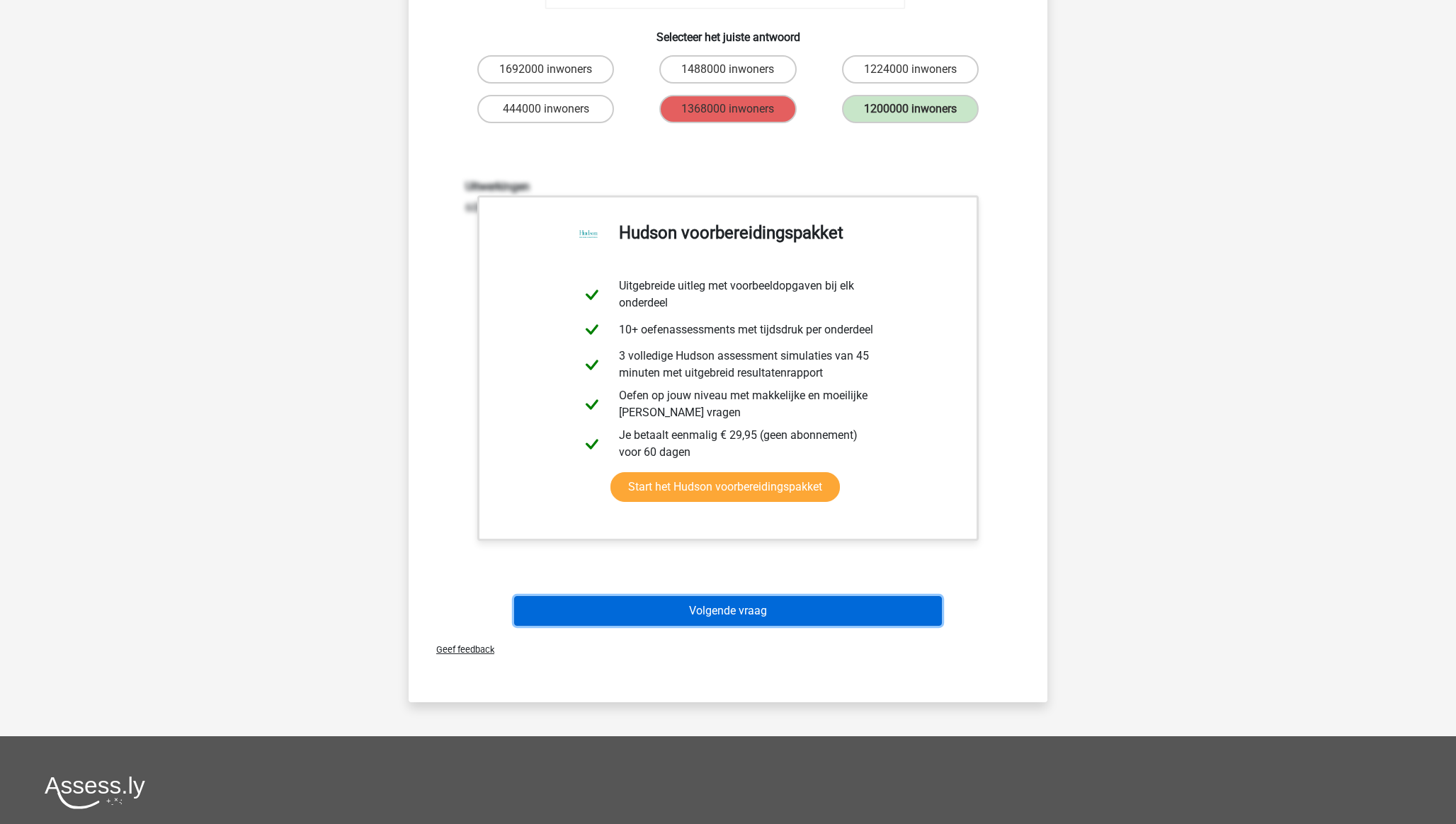
click at [714, 604] on button "Volgende vraag" at bounding box center [728, 611] width 429 height 30
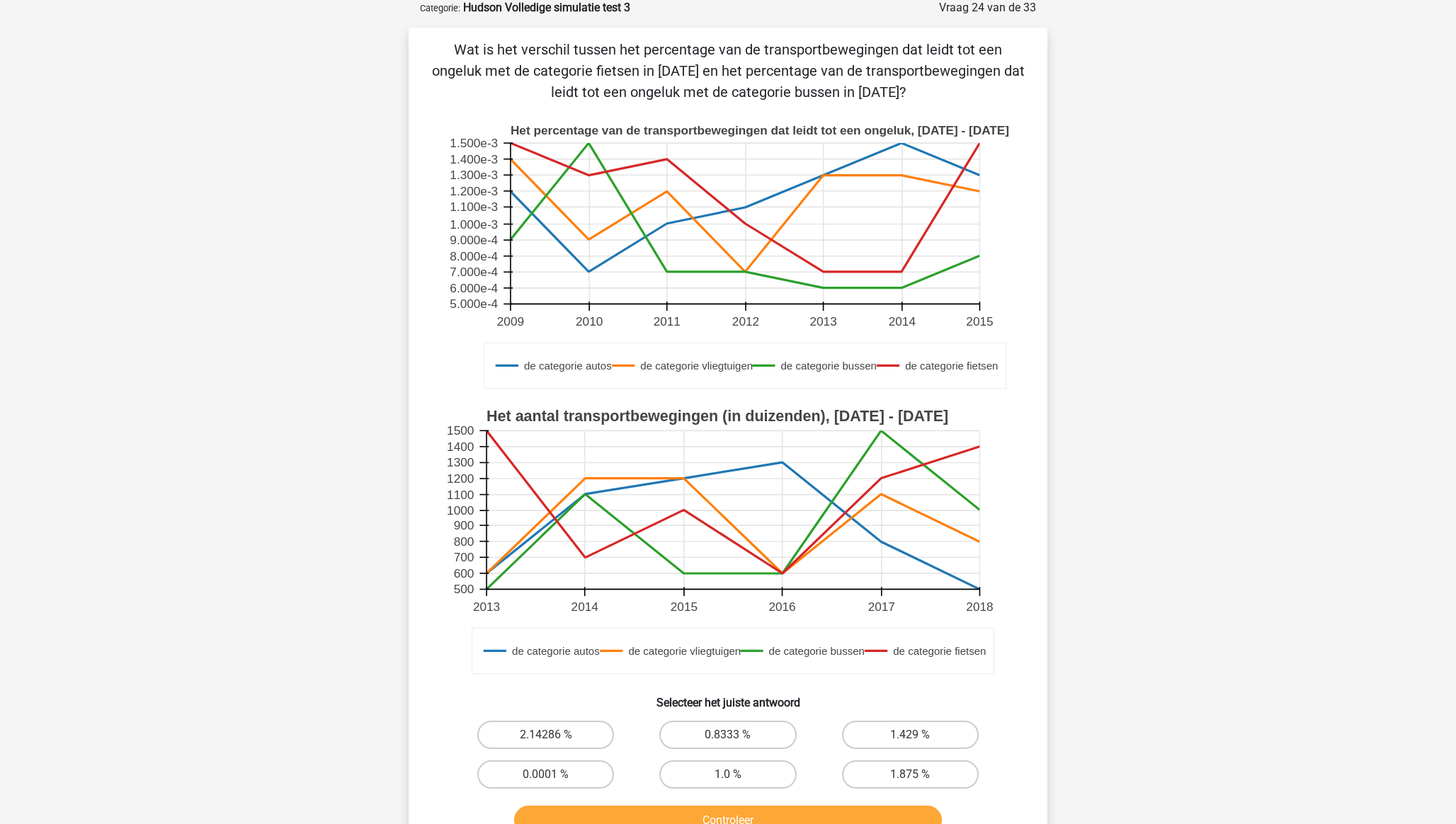
scroll to position [71, 0]
click at [719, 738] on label "0.8333 %" at bounding box center [727, 735] width 137 height 28
click at [728, 738] on input "0.8333 %" at bounding box center [732, 740] width 9 height 9
radio input "true"
click at [726, 810] on button "Controleer" at bounding box center [728, 821] width 429 height 30
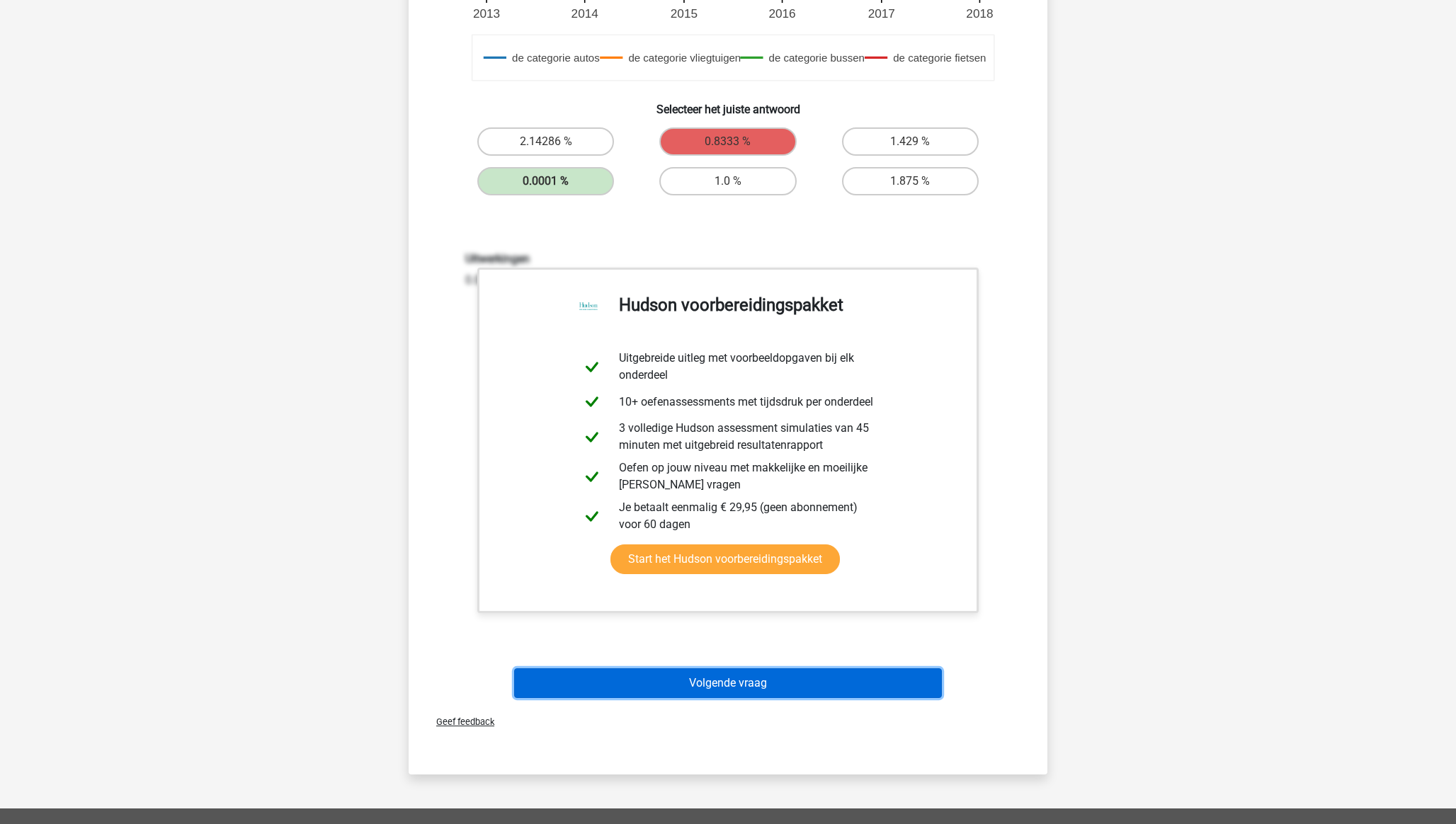
click at [706, 686] on button "Volgende vraag" at bounding box center [728, 683] width 429 height 30
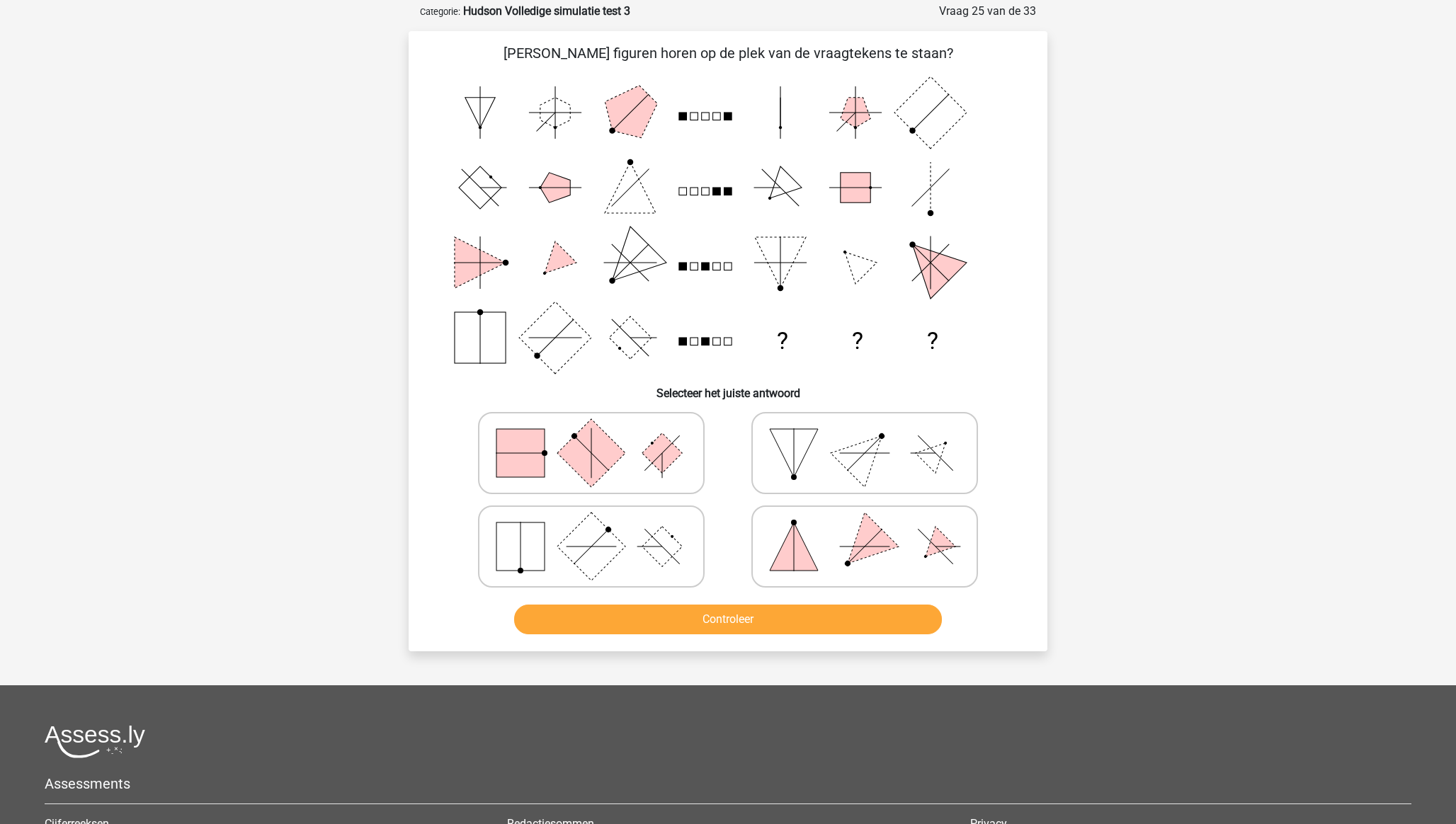
scroll to position [54, 0]
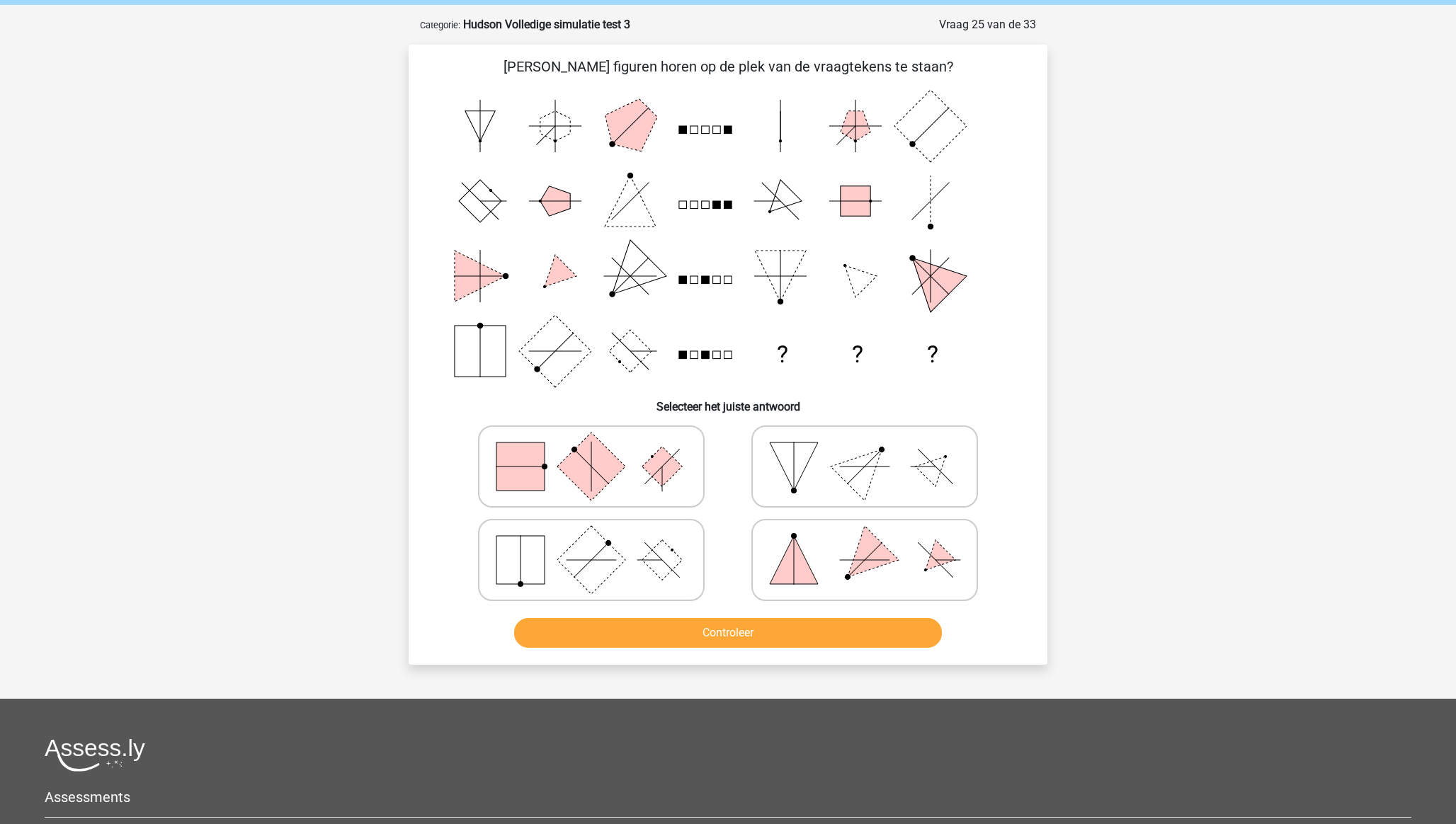
click at [570, 452] on rect at bounding box center [591, 465] width 68 height 68
click at [591, 449] on input "radio" at bounding box center [596, 444] width 9 height 9
radio input "true"
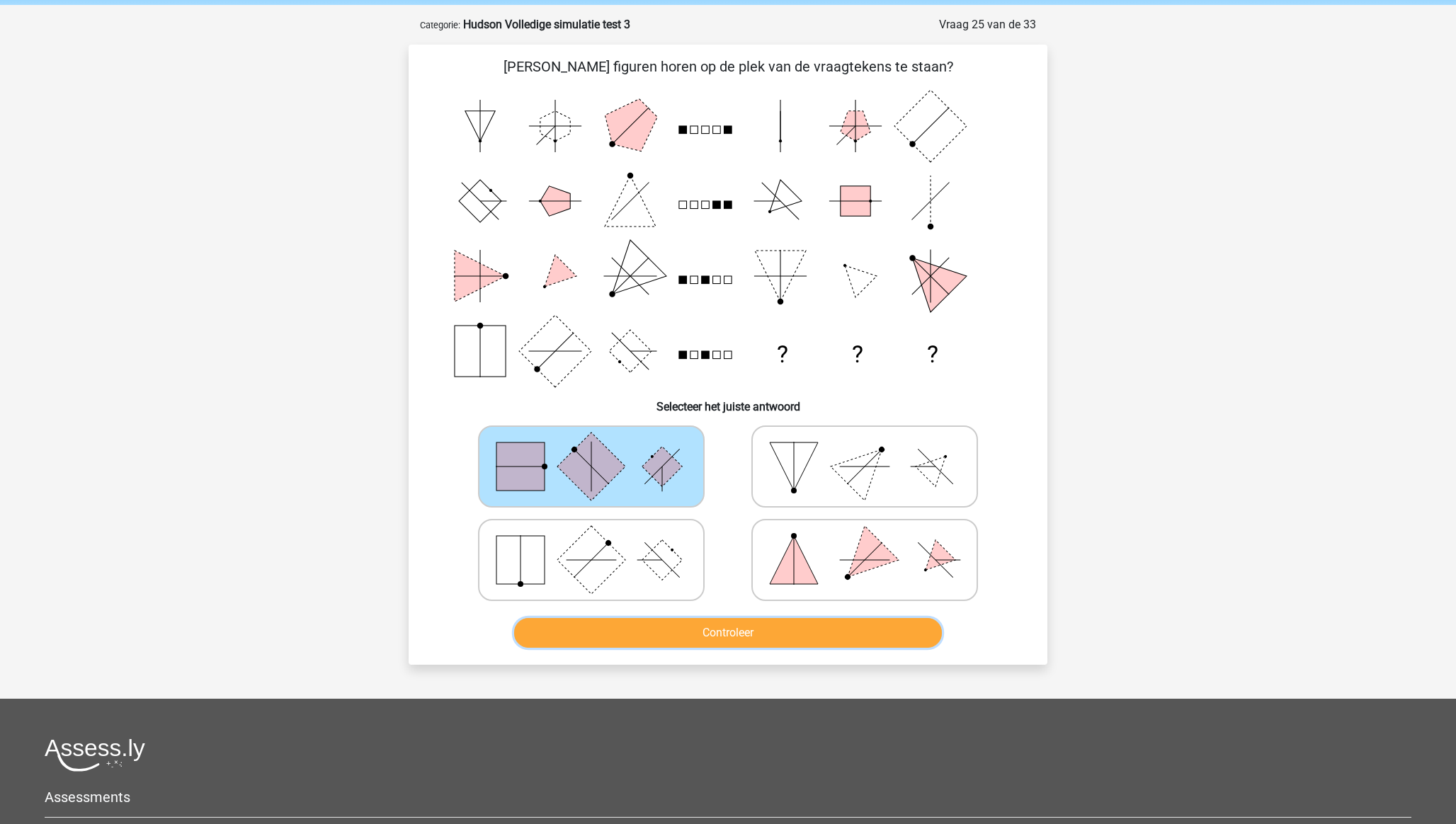
click at [707, 639] on button "Controleer" at bounding box center [728, 632] width 429 height 30
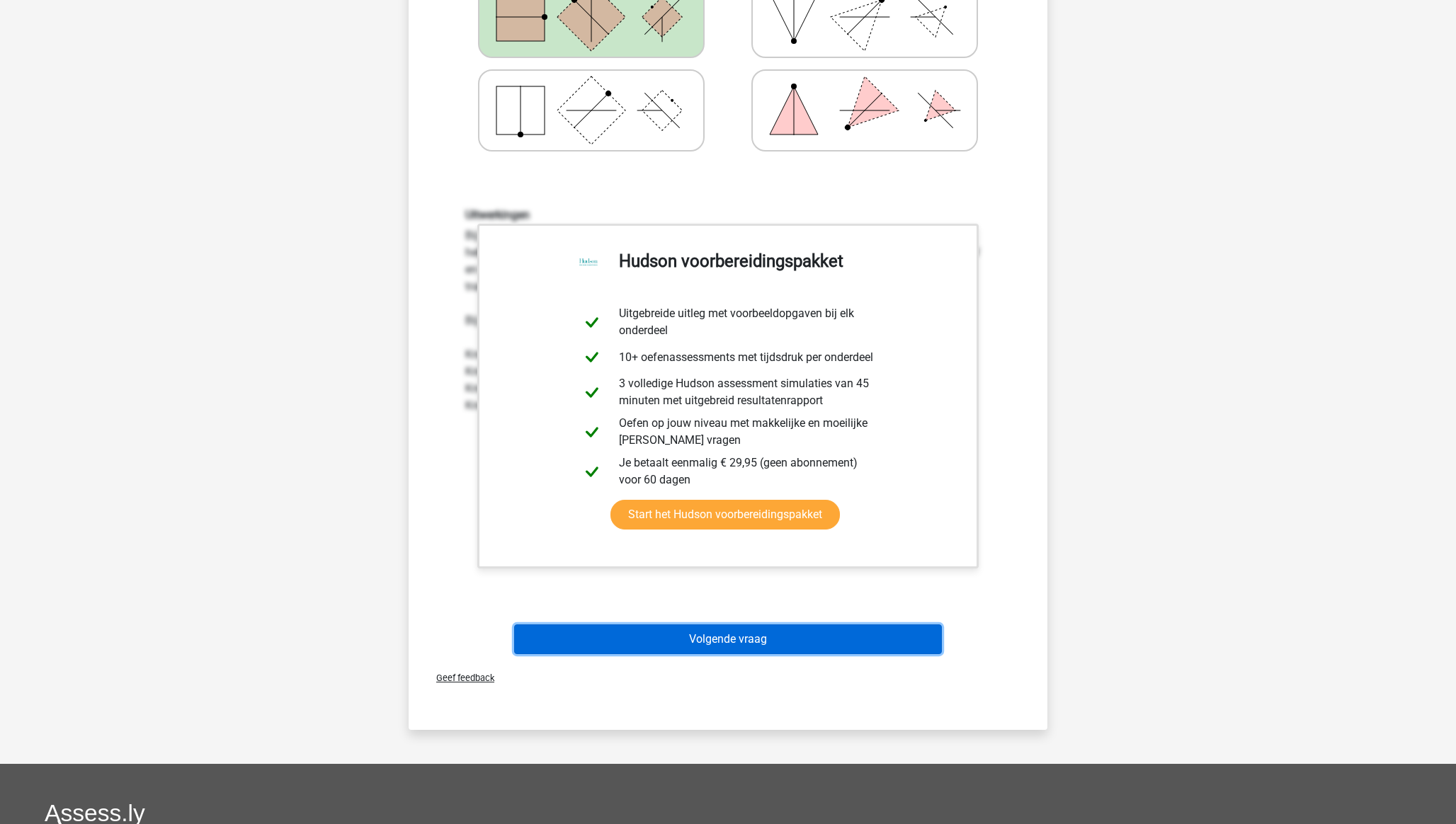
click at [728, 638] on button "Volgende vraag" at bounding box center [728, 639] width 429 height 30
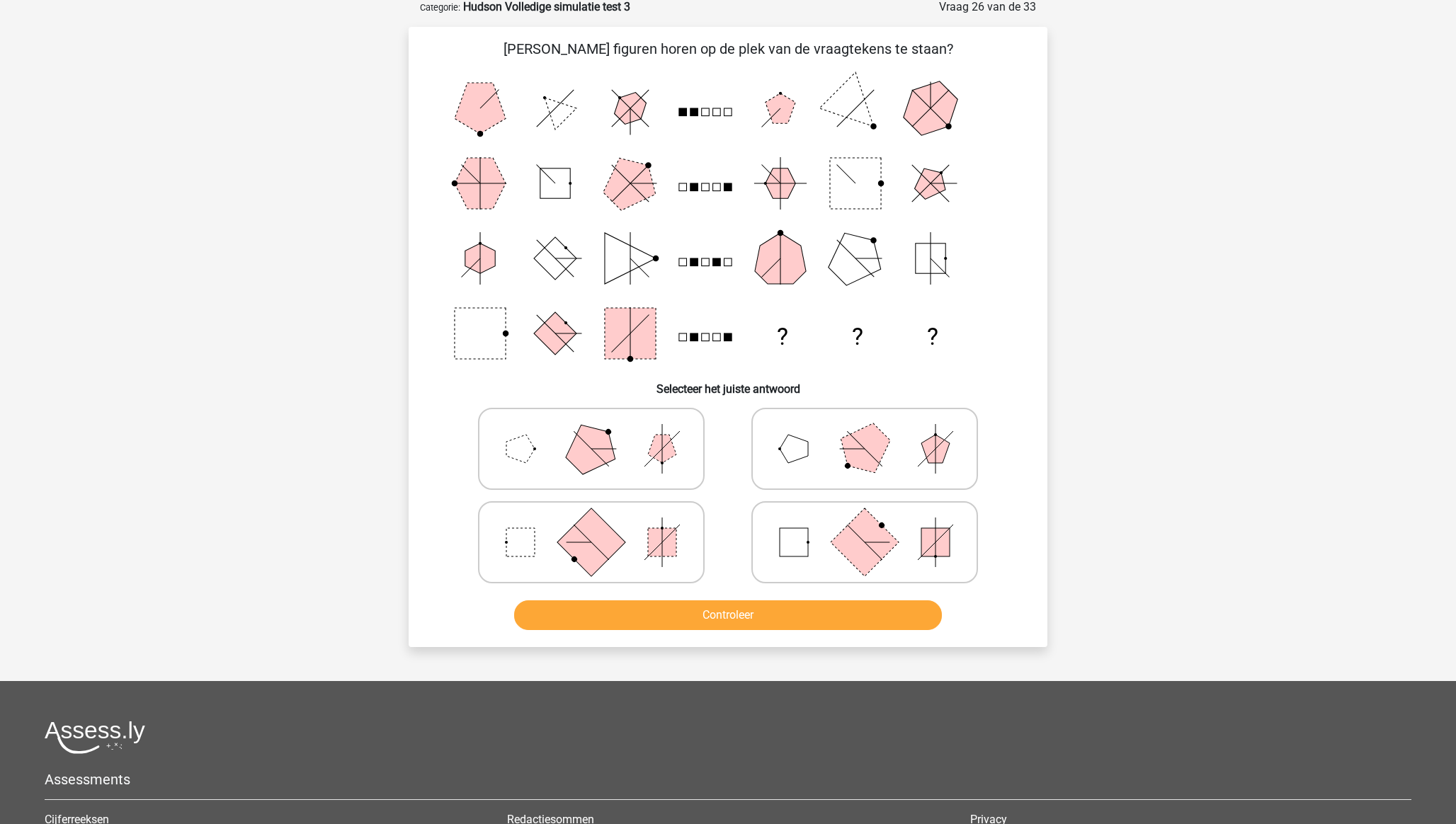
scroll to position [71, 0]
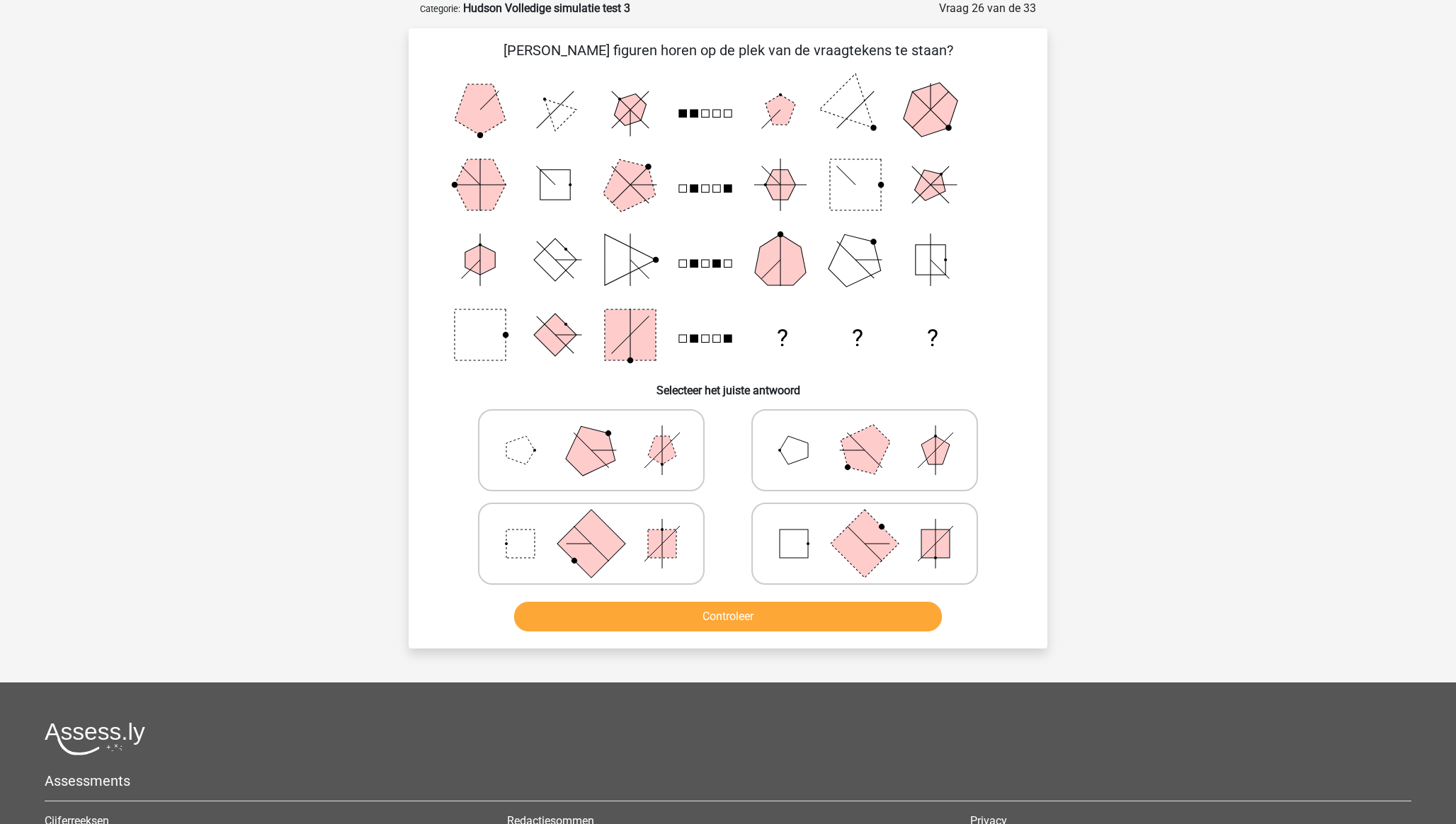
drag, startPoint x: 813, startPoint y: 529, endPoint x: 813, endPoint y: 564, distance: 35.0
click at [813, 529] on icon at bounding box center [865, 544] width 213 height 71
click at [865, 526] on input "radio" at bounding box center [869, 521] width 9 height 9
radio input "true"
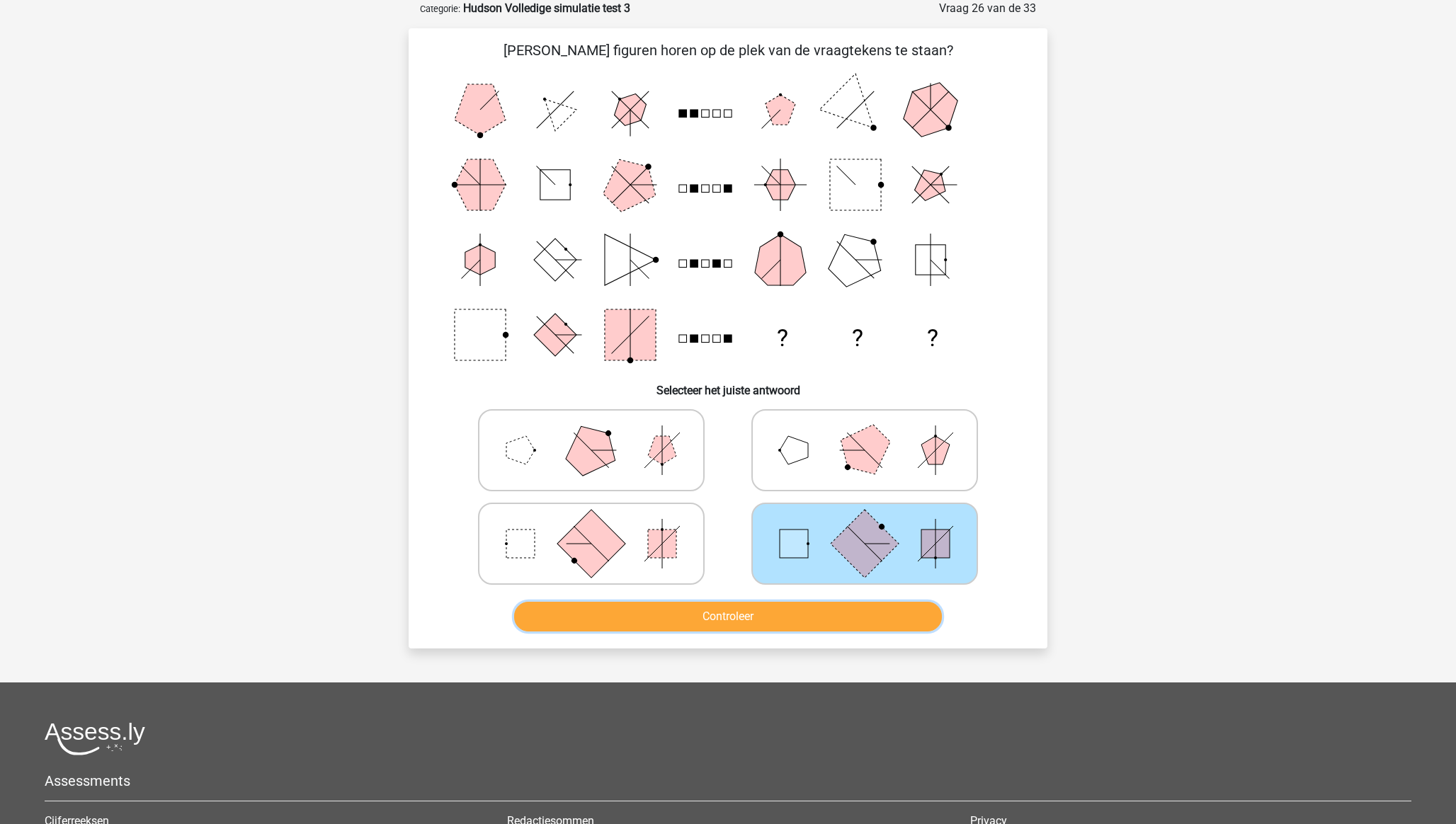
click at [811, 610] on button "Controleer" at bounding box center [728, 617] width 429 height 30
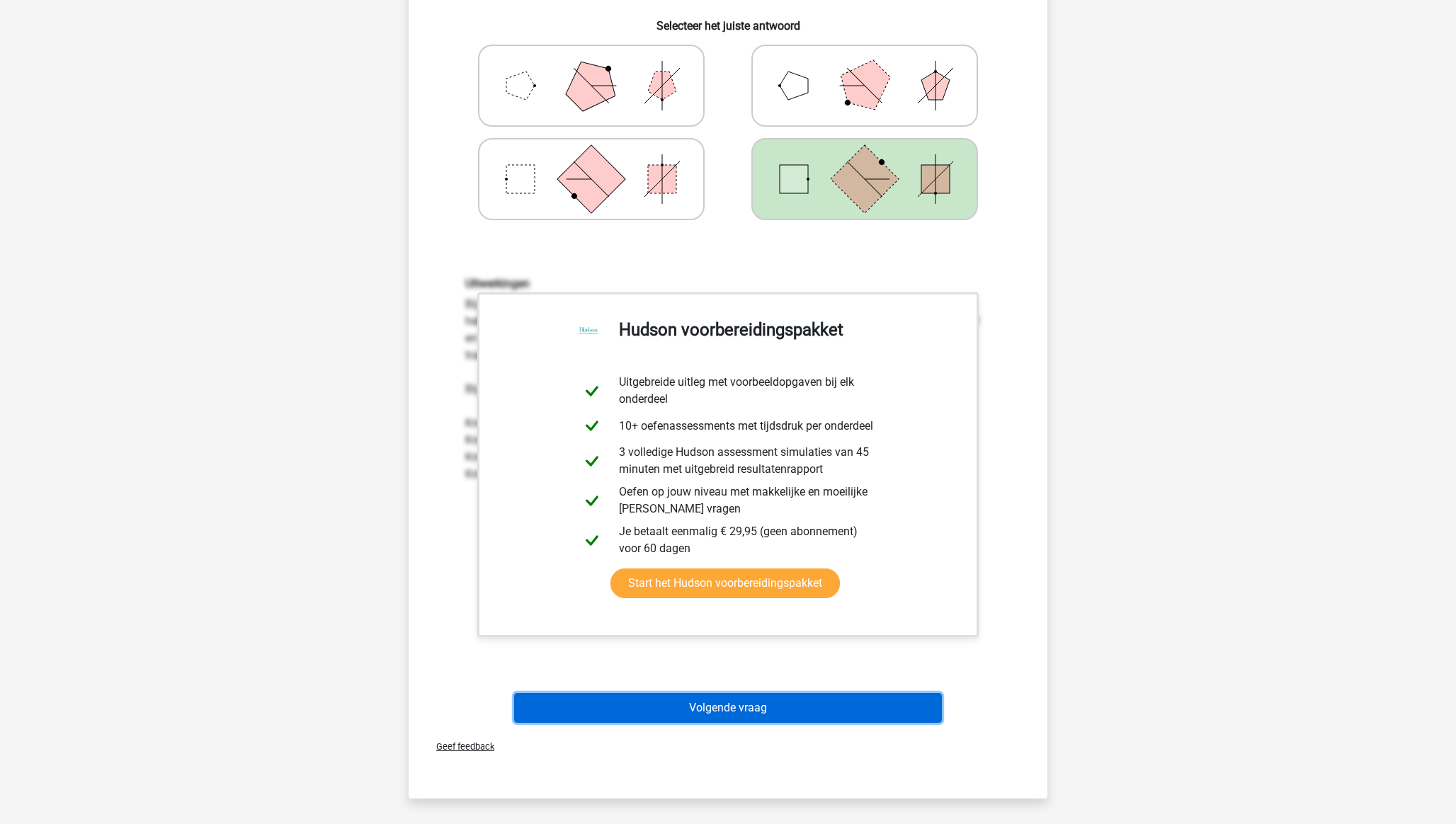
click at [738, 707] on button "Volgende vraag" at bounding box center [728, 708] width 429 height 30
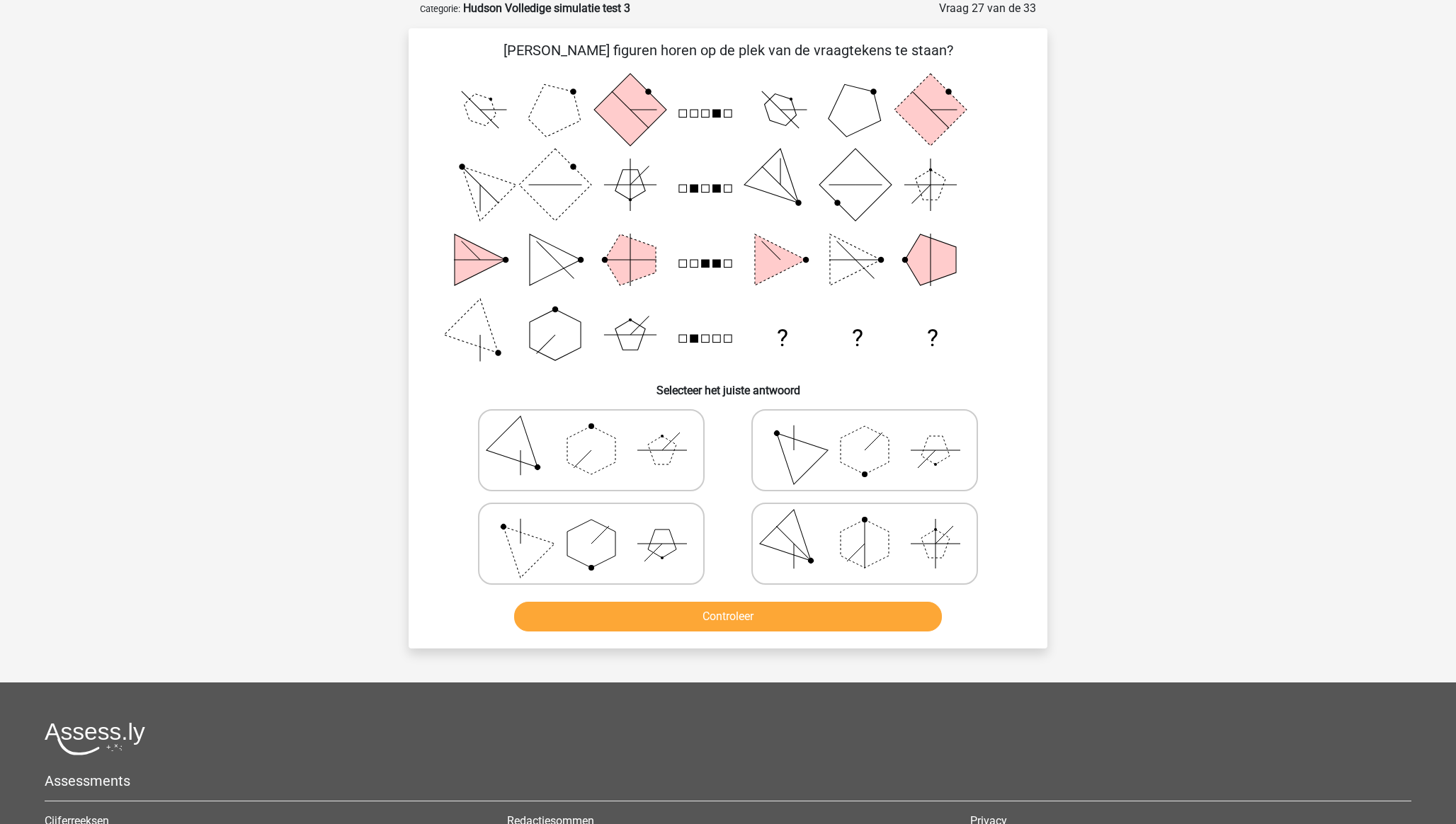
click at [878, 537] on polygon at bounding box center [865, 544] width 48 height 48
click at [874, 526] on input "radio" at bounding box center [869, 521] width 9 height 9
radio input "true"
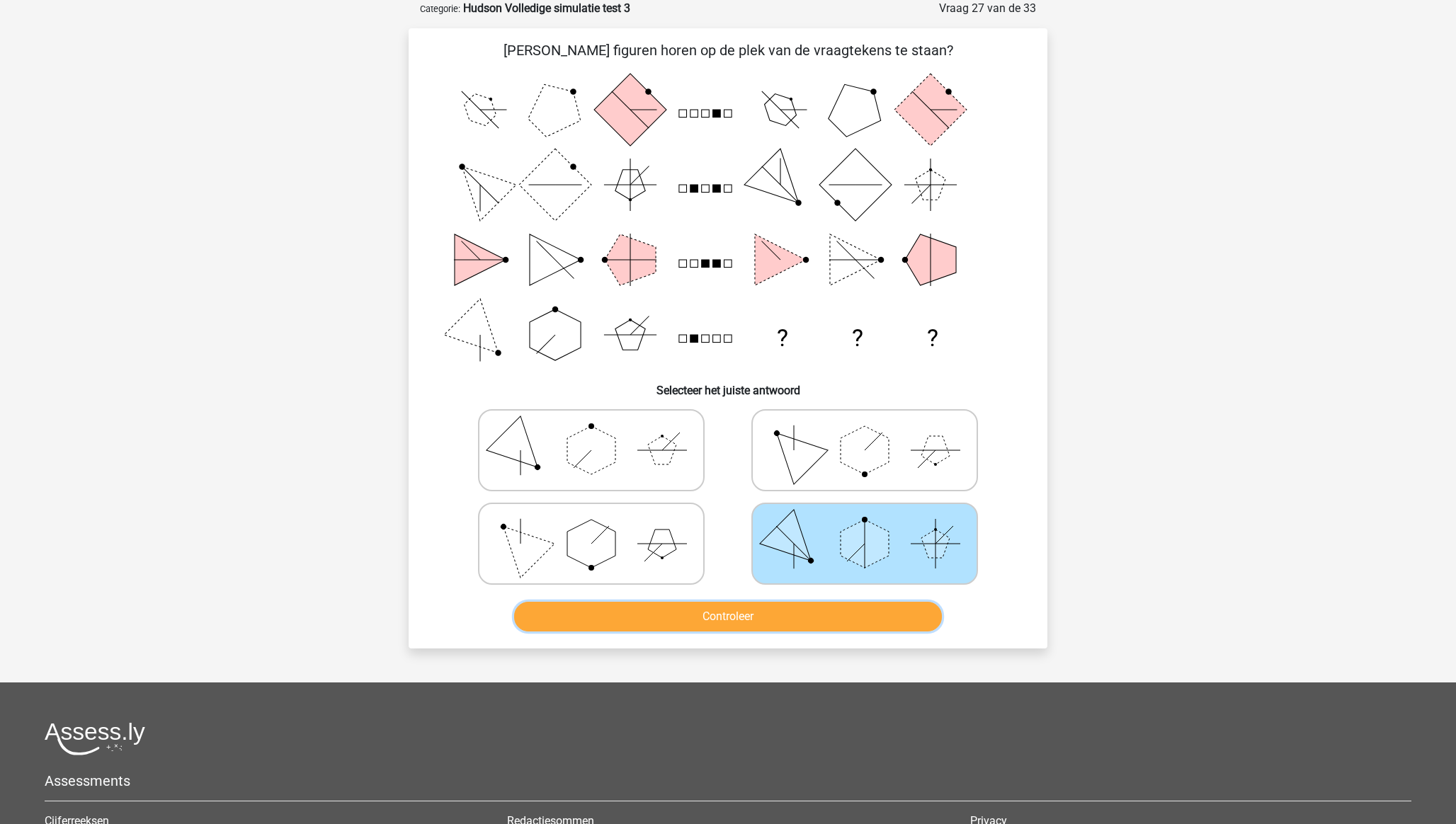
click at [860, 613] on button "Controleer" at bounding box center [728, 617] width 429 height 30
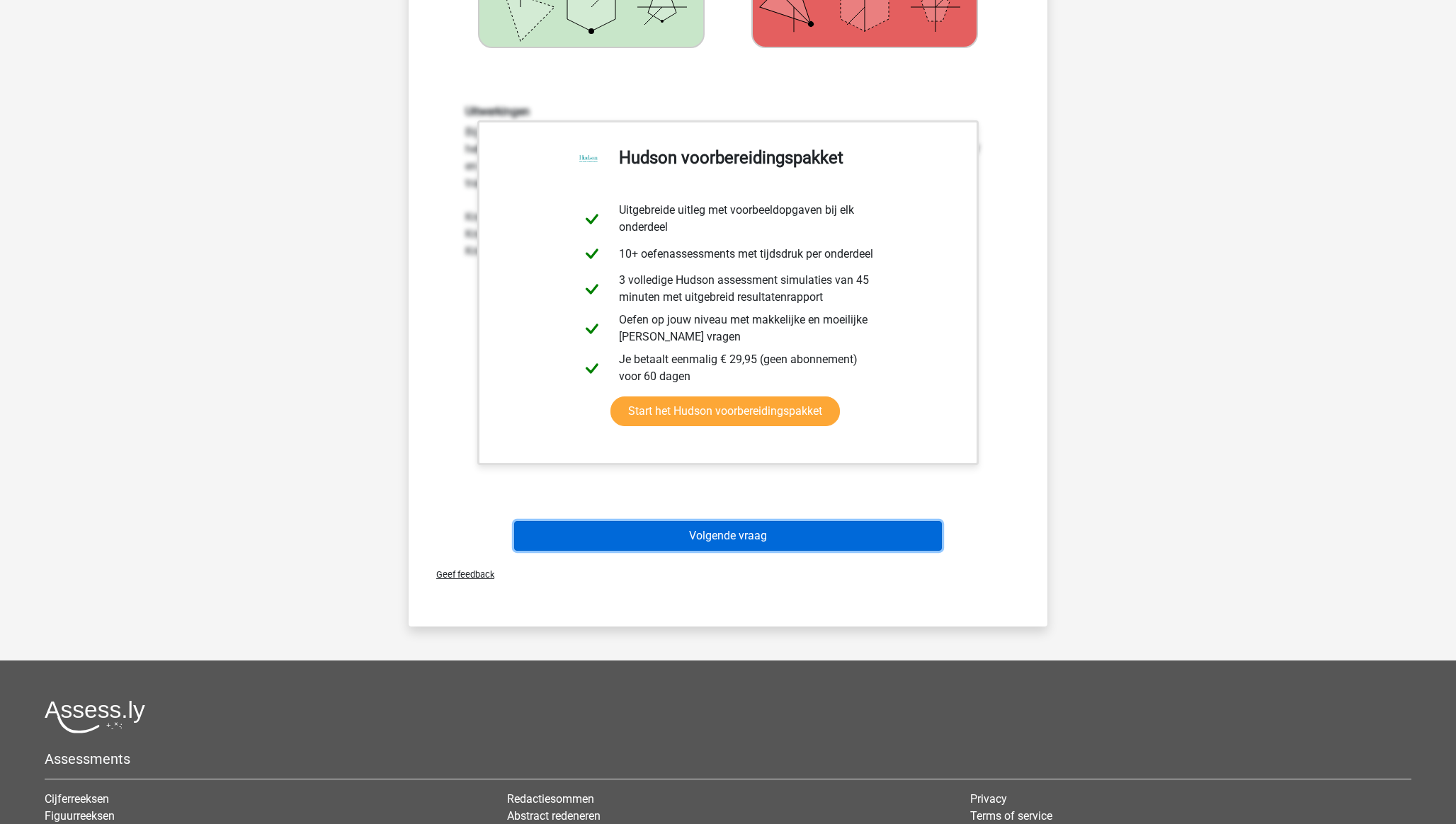
click at [734, 542] on button "Volgende vraag" at bounding box center [728, 536] width 429 height 30
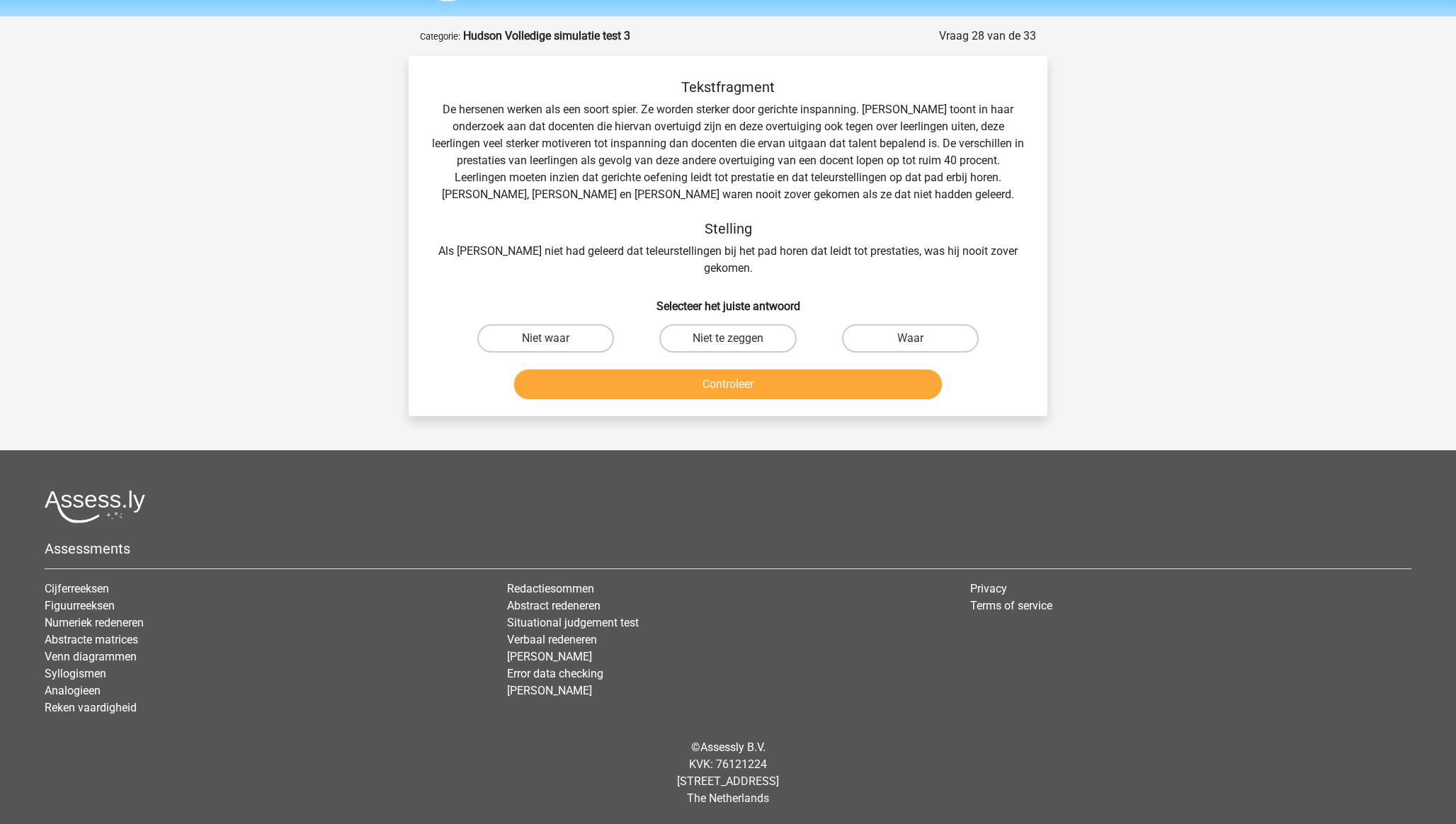
scroll to position [26, 0]
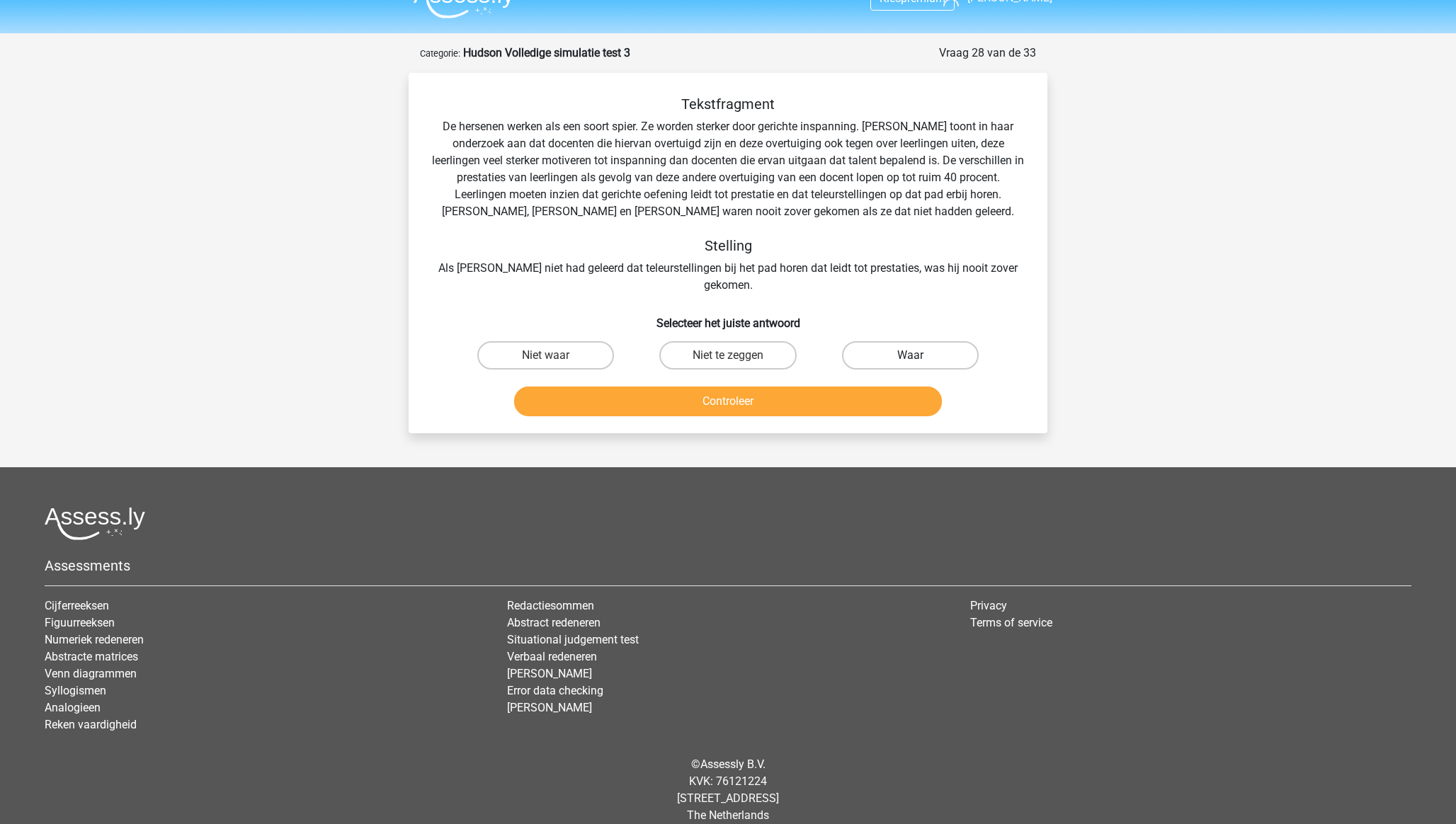
click at [895, 343] on label "Waar" at bounding box center [910, 355] width 137 height 28
click at [910, 356] on input "Waar" at bounding box center [915, 360] width 9 height 9
radio input "true"
click at [891, 387] on button "Controleer" at bounding box center [728, 401] width 429 height 30
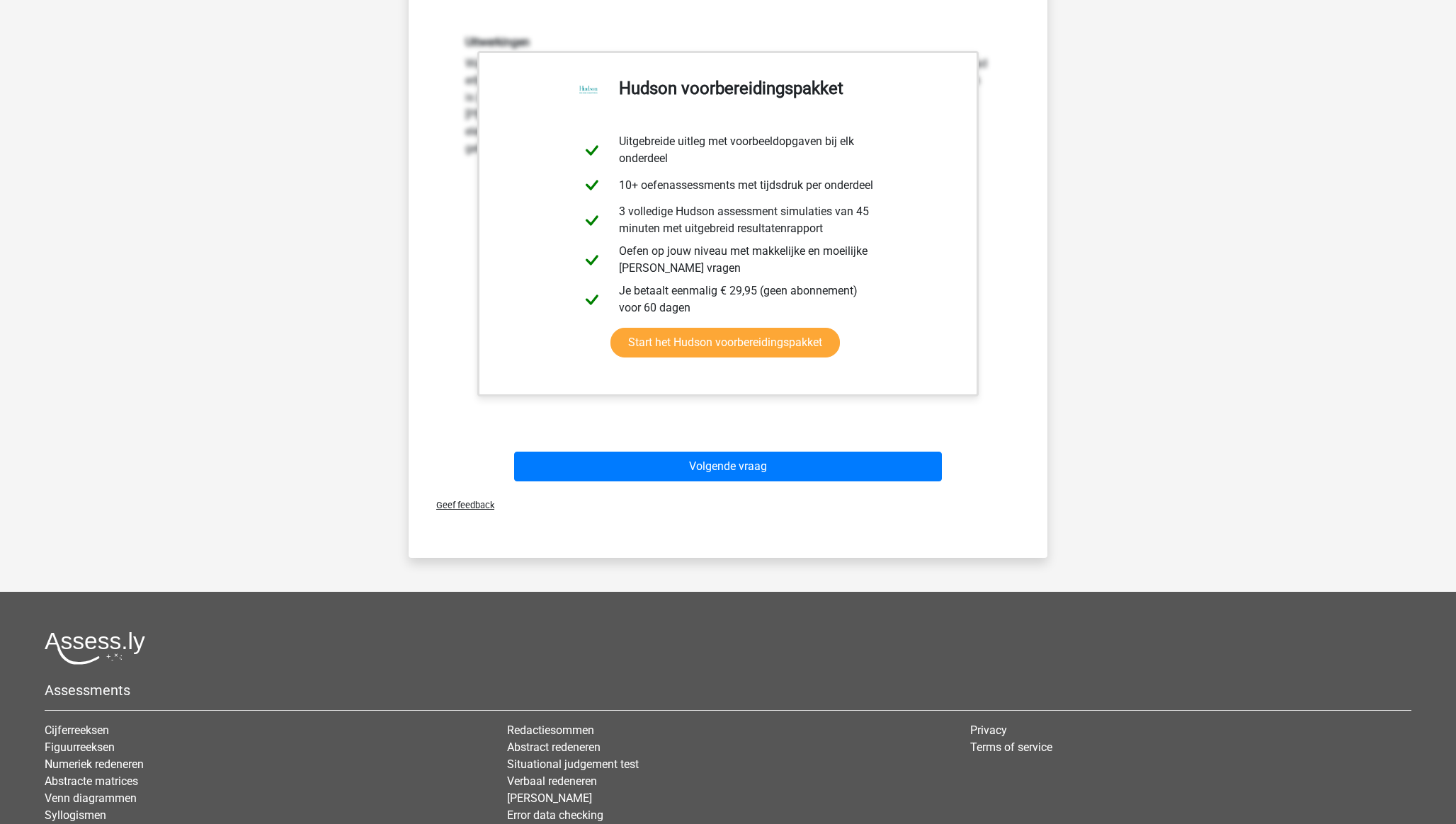
scroll to position [431, 0]
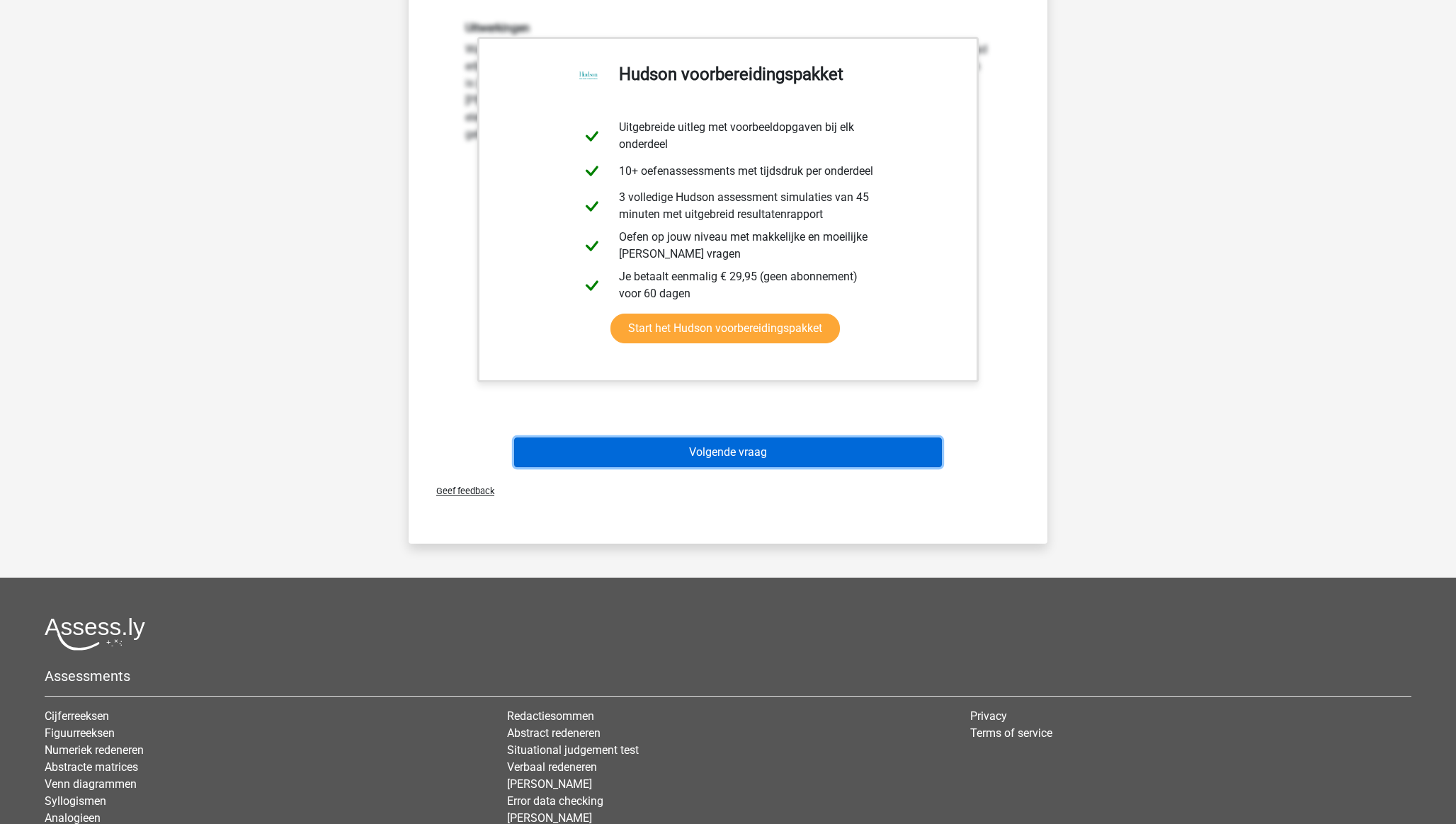
click at [797, 439] on button "Volgende vraag" at bounding box center [728, 452] width 429 height 30
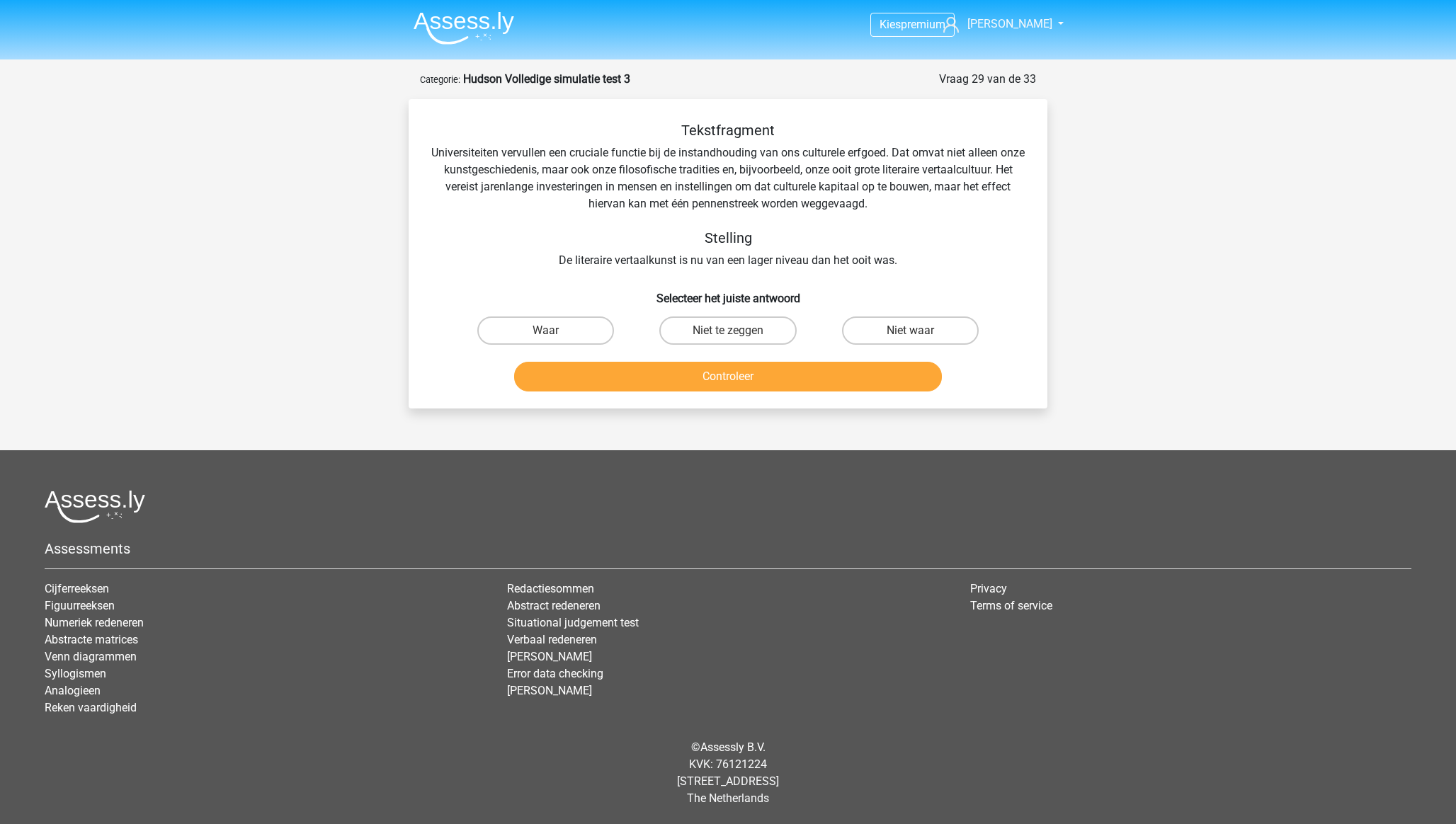
scroll to position [0, 0]
click at [747, 332] on label "Niet te zeggen" at bounding box center [727, 330] width 137 height 28
click at [737, 332] on input "Niet te zeggen" at bounding box center [732, 335] width 9 height 9
radio input "true"
click at [782, 373] on button "Controleer" at bounding box center [728, 376] width 429 height 30
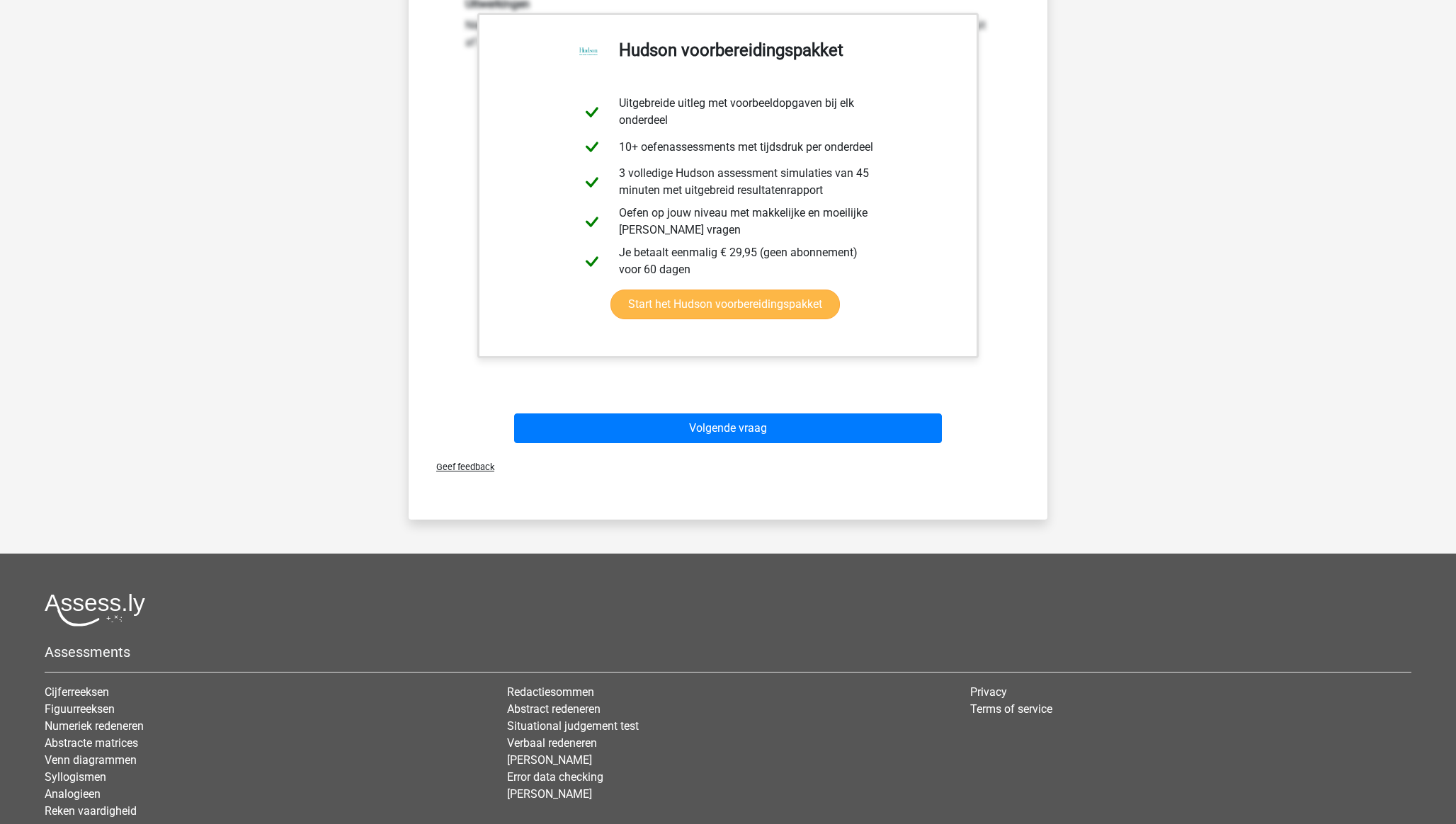
scroll to position [405, 0]
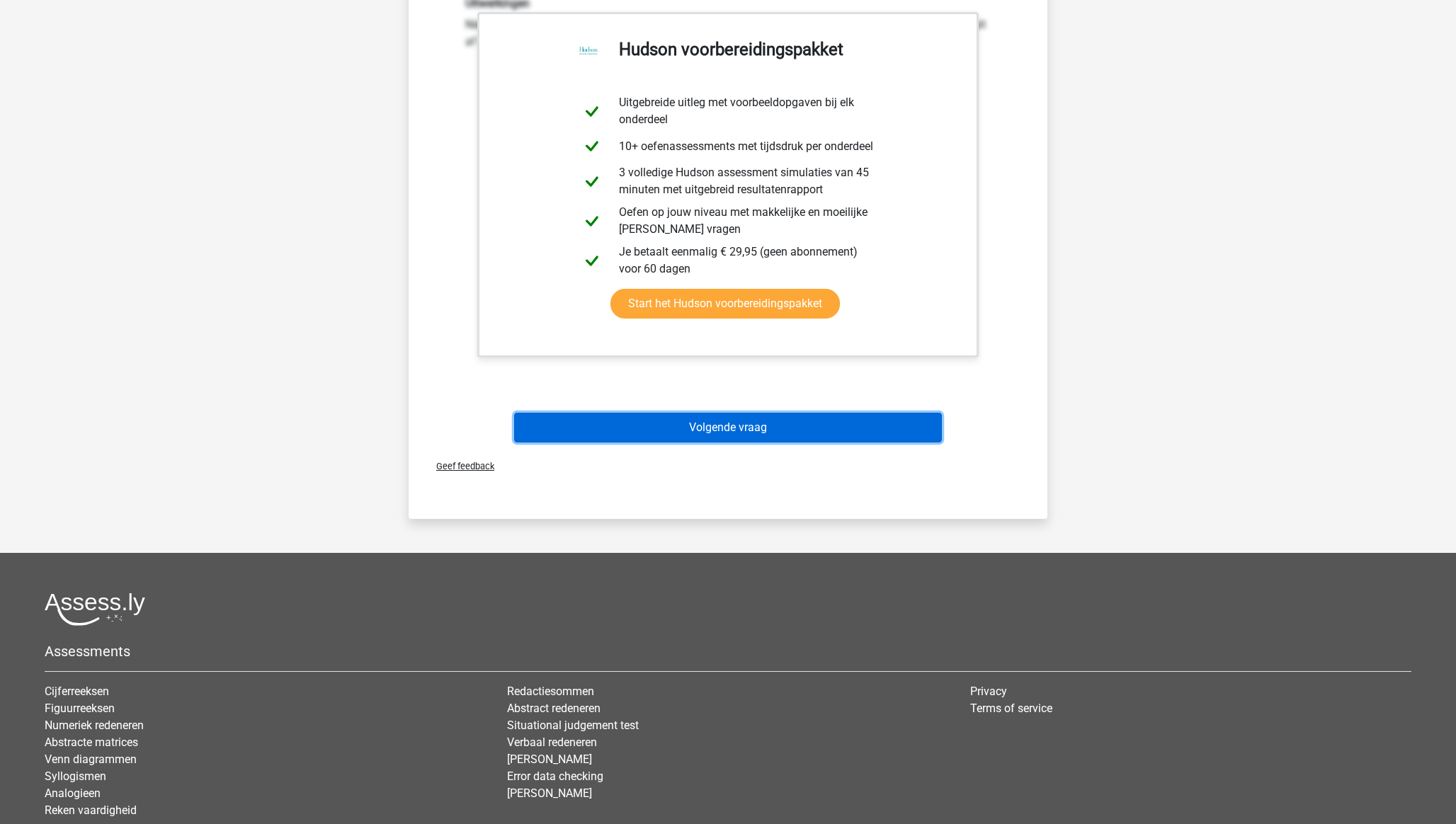
click at [771, 421] on button "Volgende vraag" at bounding box center [728, 427] width 429 height 30
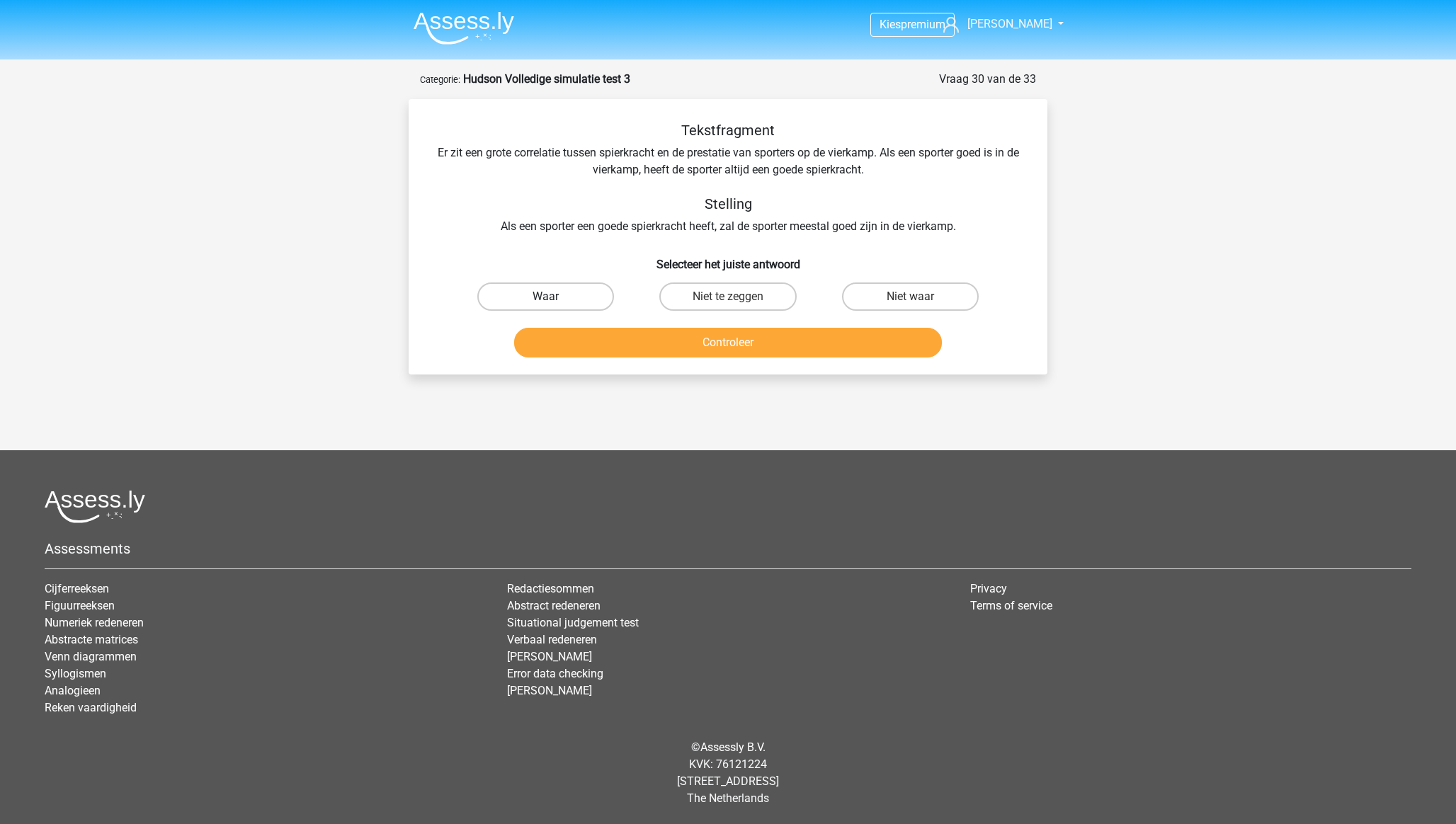
drag, startPoint x: 551, startPoint y: 296, endPoint x: 558, endPoint y: 302, distance: 9.2
click at [554, 299] on input "Waar" at bounding box center [550, 301] width 9 height 9
radio input "true"
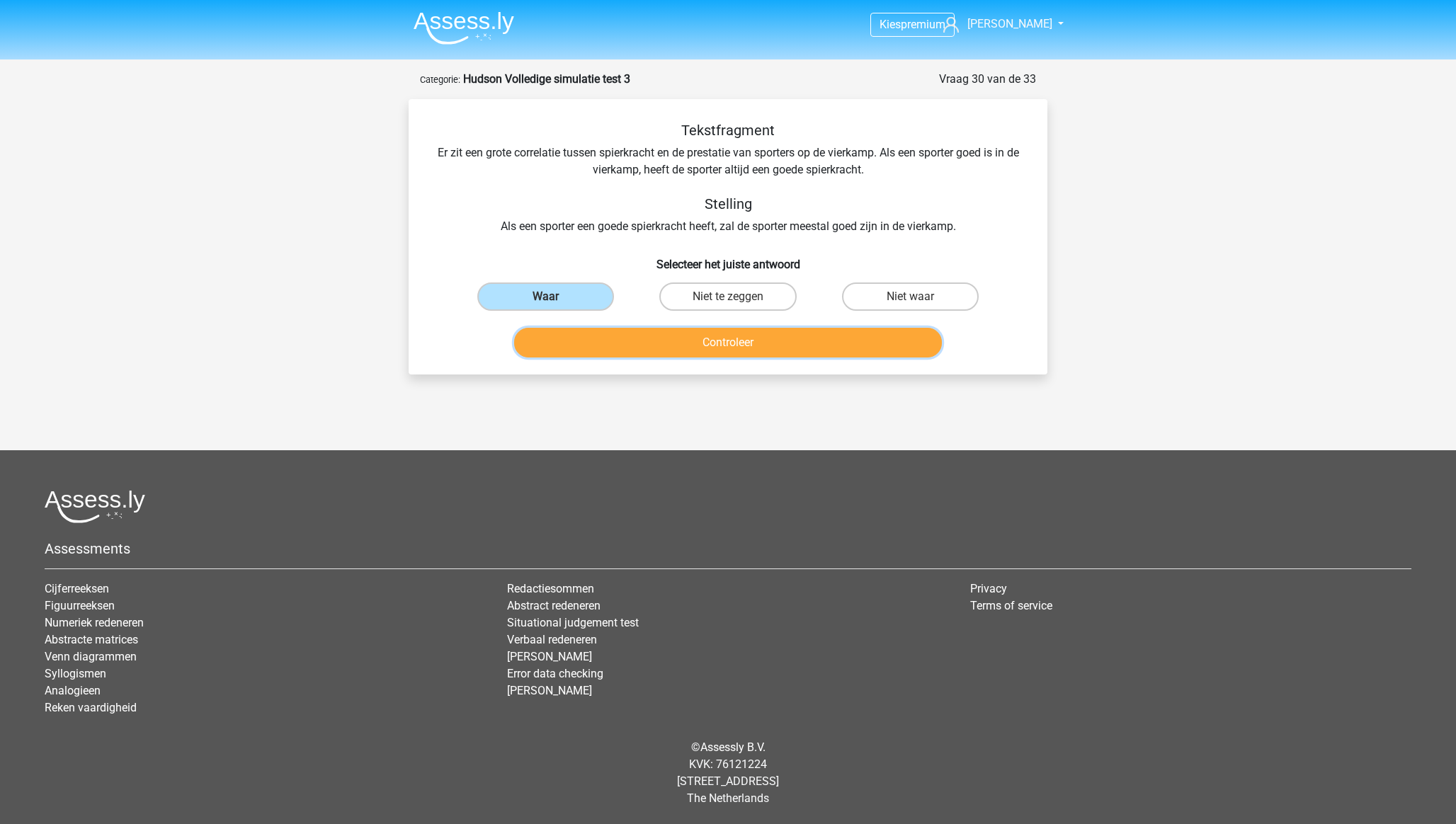
click at [596, 348] on button "Controleer" at bounding box center [728, 342] width 429 height 30
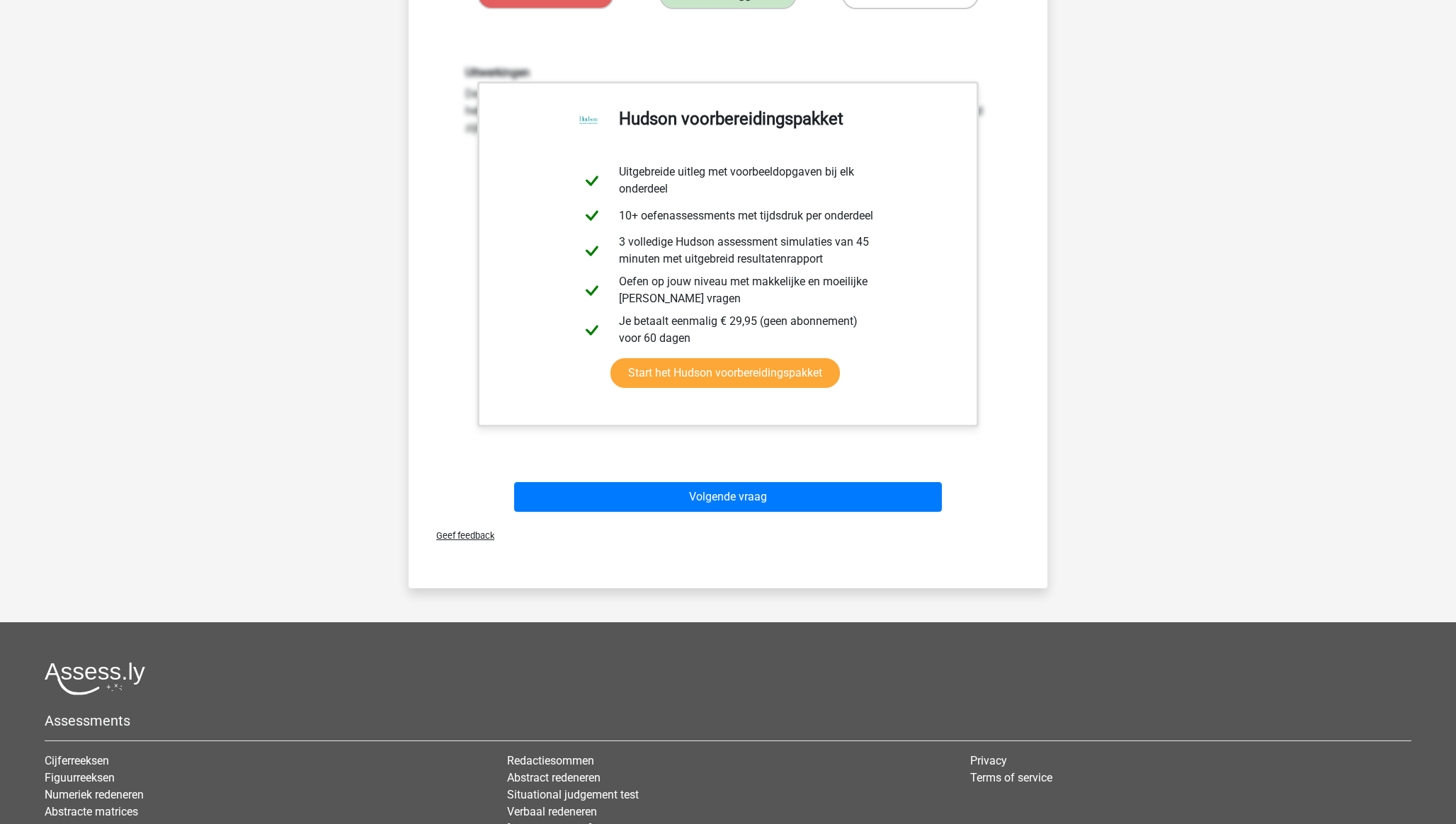
scroll to position [304, 0]
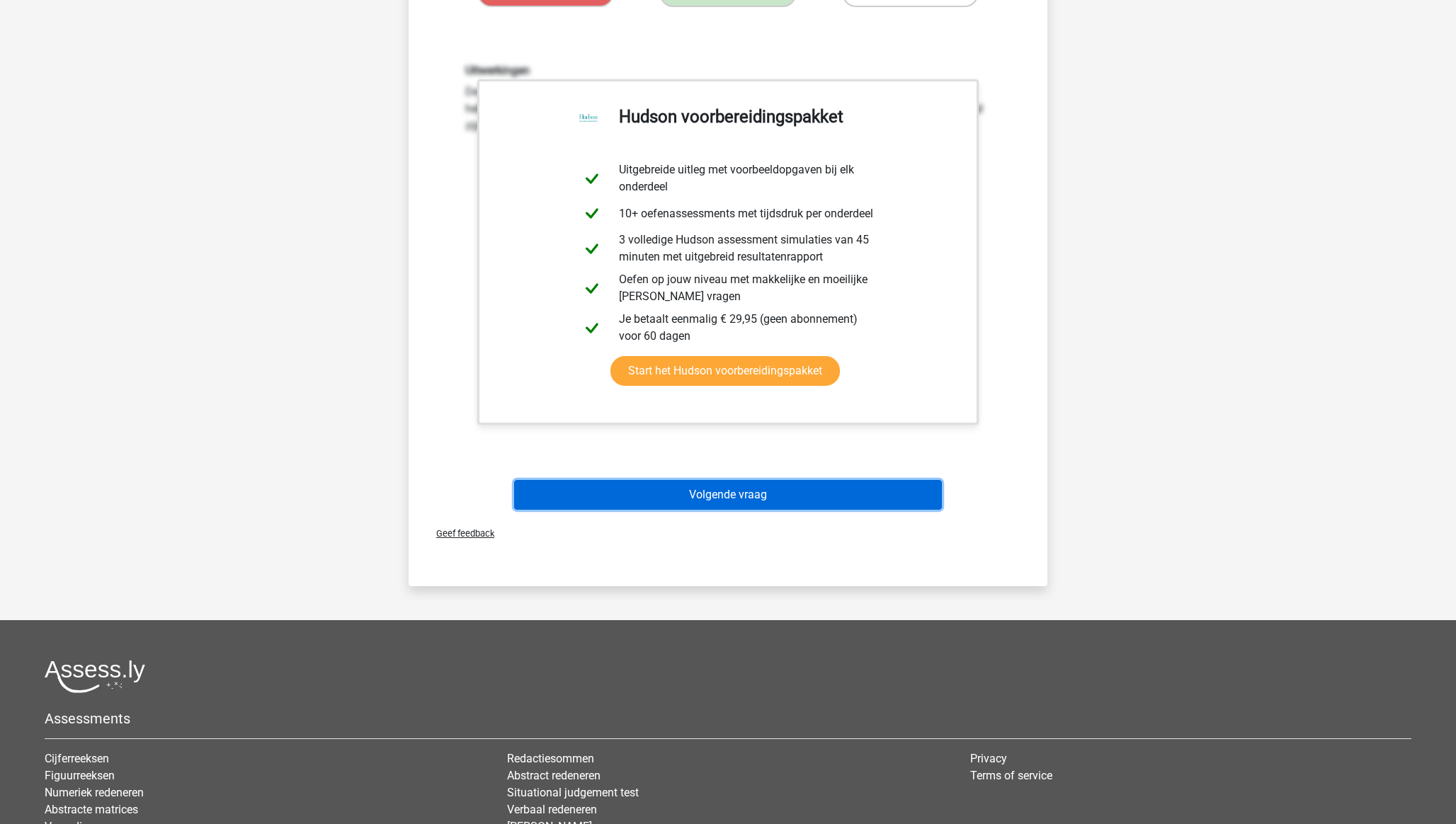
click at [768, 499] on button "Volgende vraag" at bounding box center [728, 494] width 429 height 30
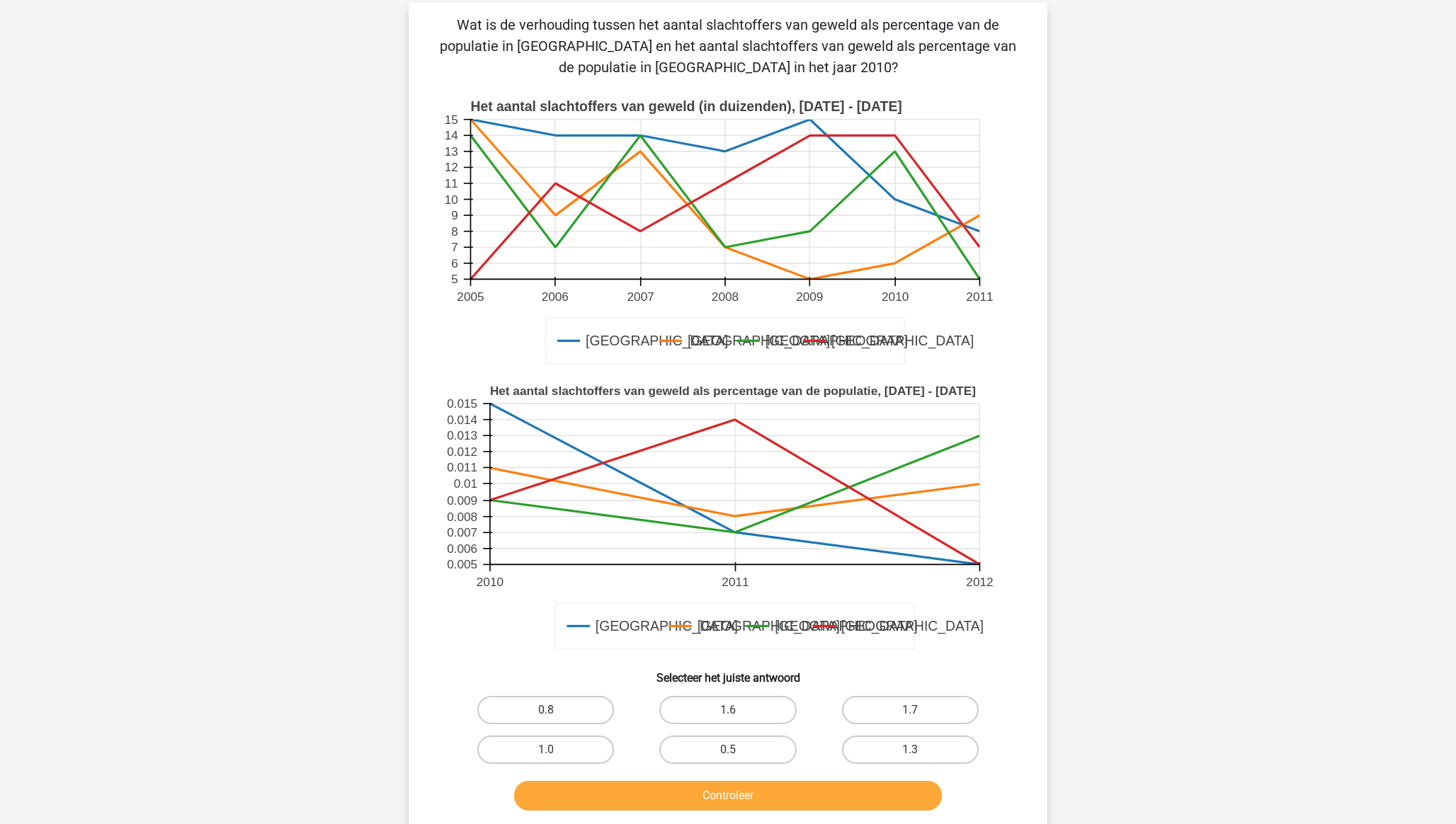
scroll to position [71, 0]
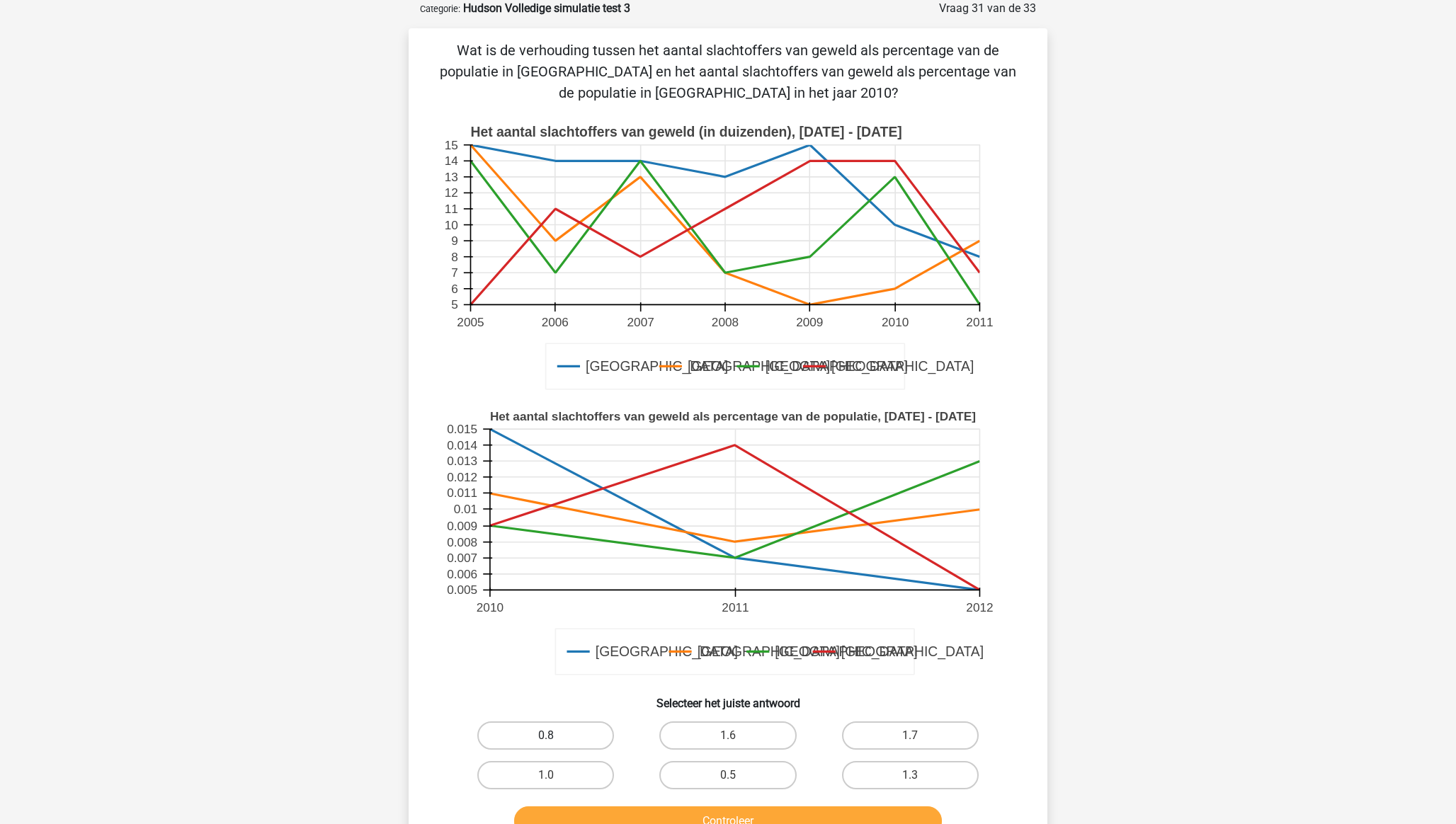
click at [573, 732] on label "0.8" at bounding box center [545, 735] width 137 height 28
click at [555, 736] on input "0.8" at bounding box center [550, 740] width 9 height 9
radio input "true"
click at [611, 818] on button "Controleer" at bounding box center [728, 821] width 429 height 30
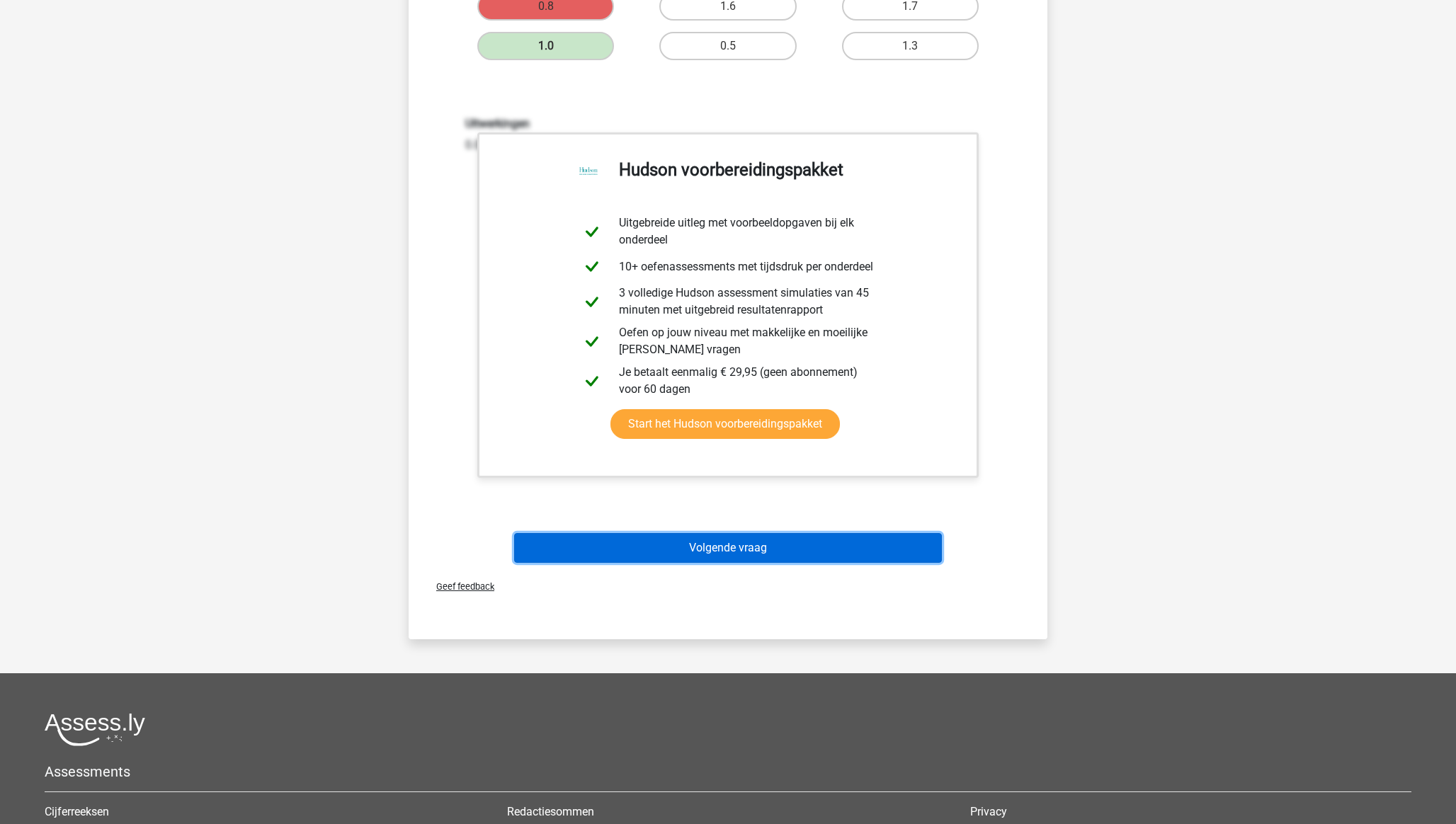
click at [705, 547] on button "Volgende vraag" at bounding box center [728, 548] width 429 height 30
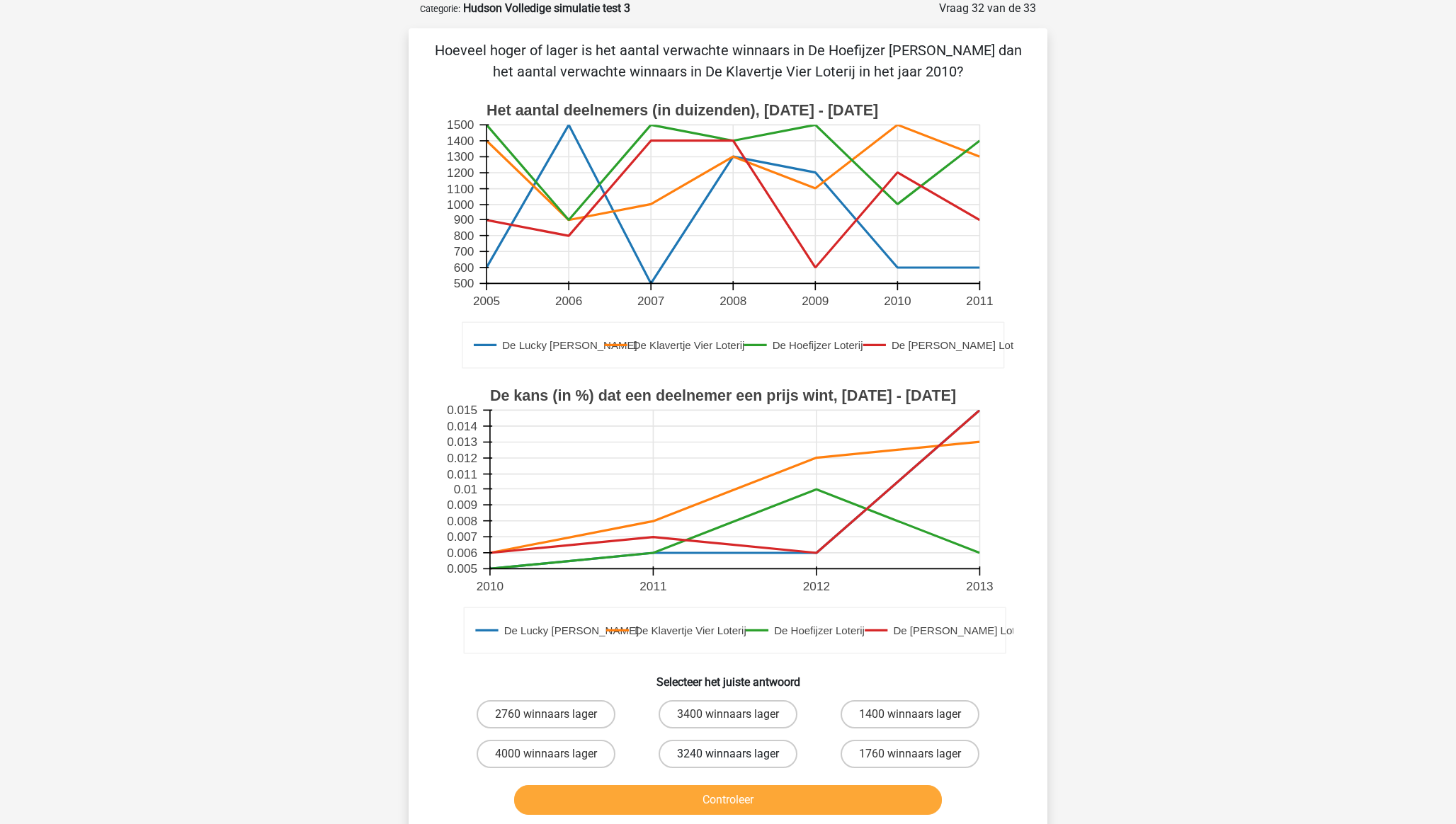
click at [741, 752] on label "3240 winnaars lager" at bounding box center [728, 754] width 139 height 28
click at [737, 754] on input "3240 winnaars lager" at bounding box center [732, 758] width 9 height 9
radio input "true"
click at [749, 797] on button "Controleer" at bounding box center [728, 799] width 429 height 30
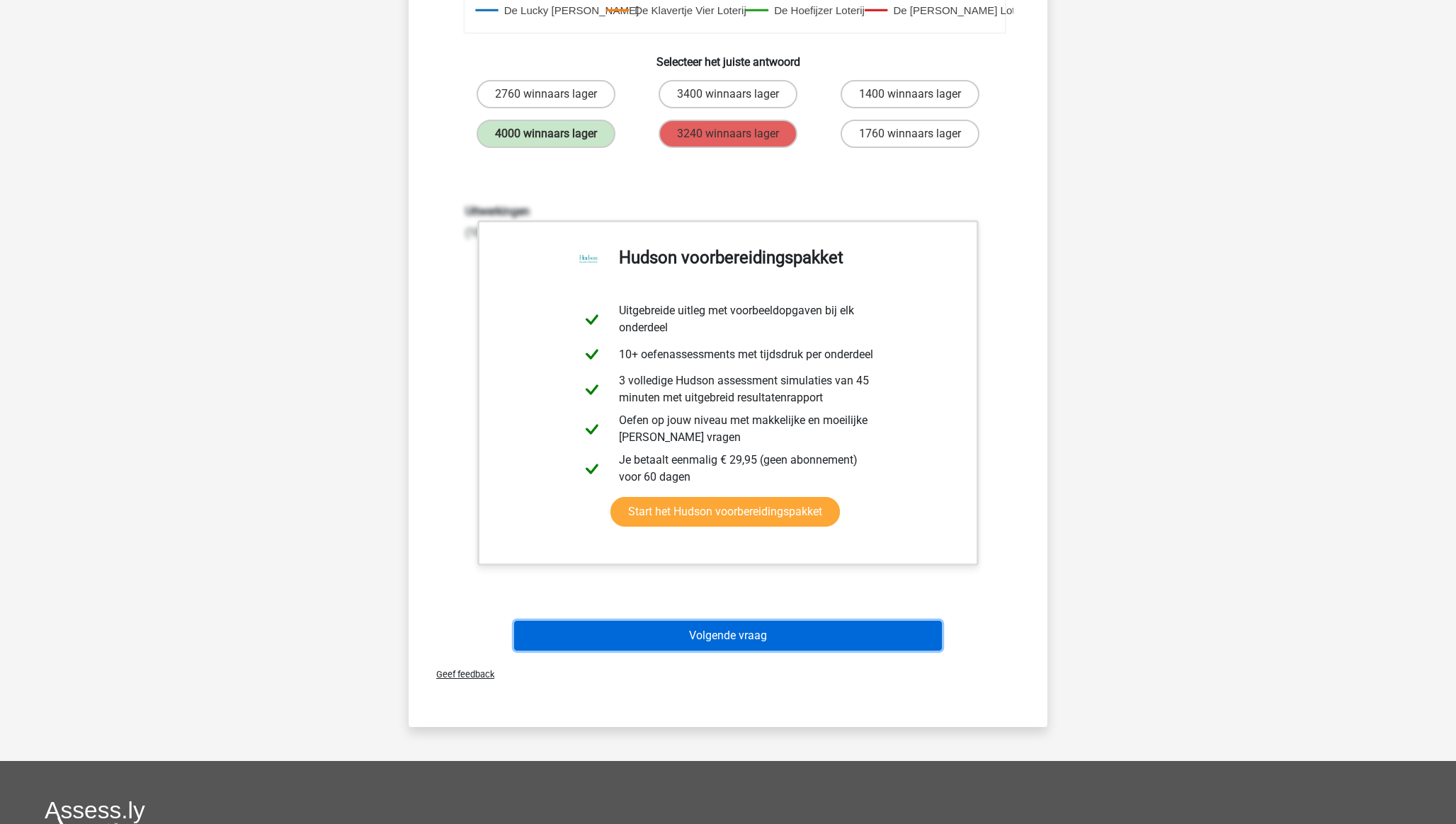
click at [748, 642] on button "Volgende vraag" at bounding box center [728, 635] width 429 height 30
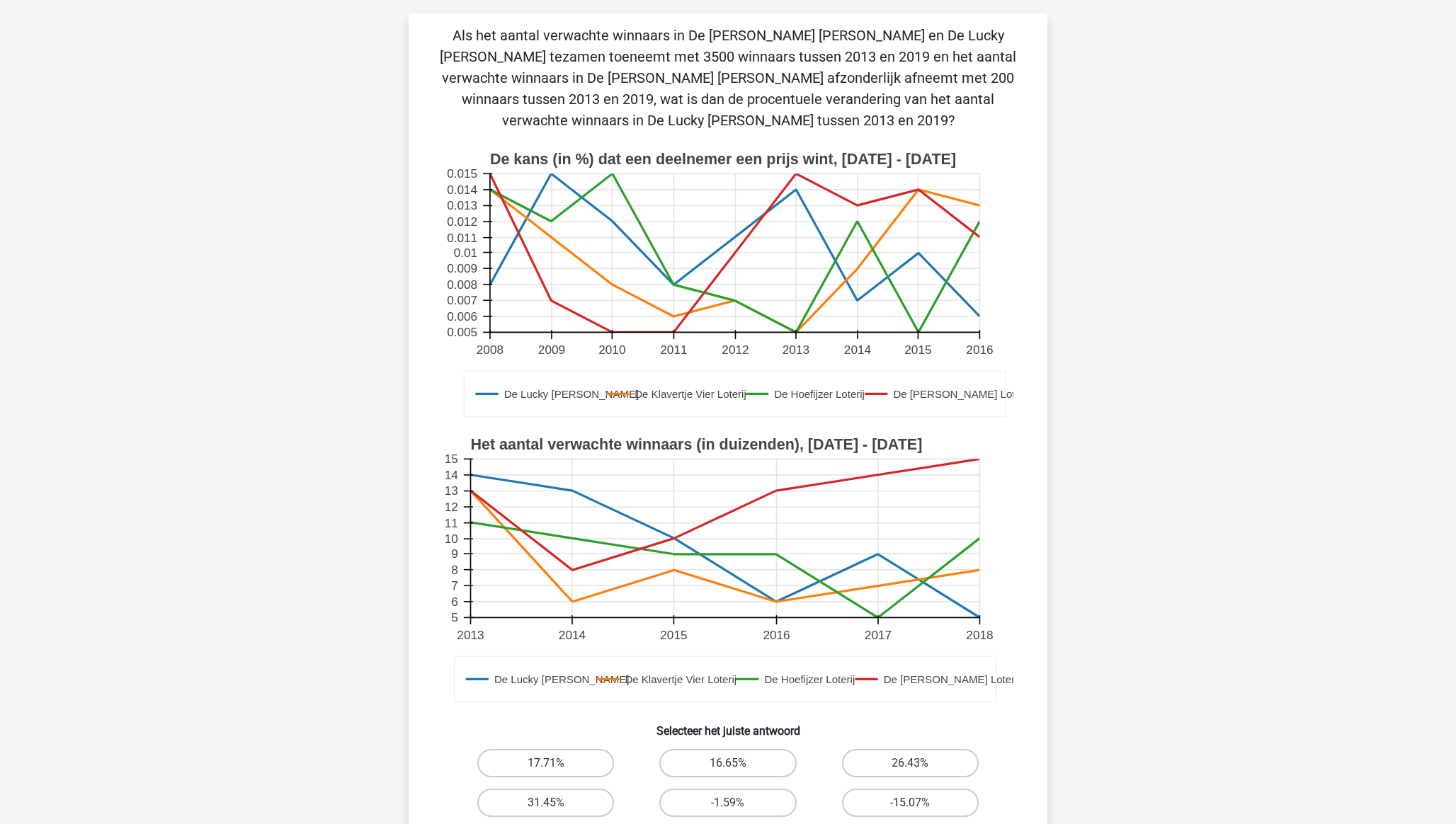
scroll to position [88, 0]
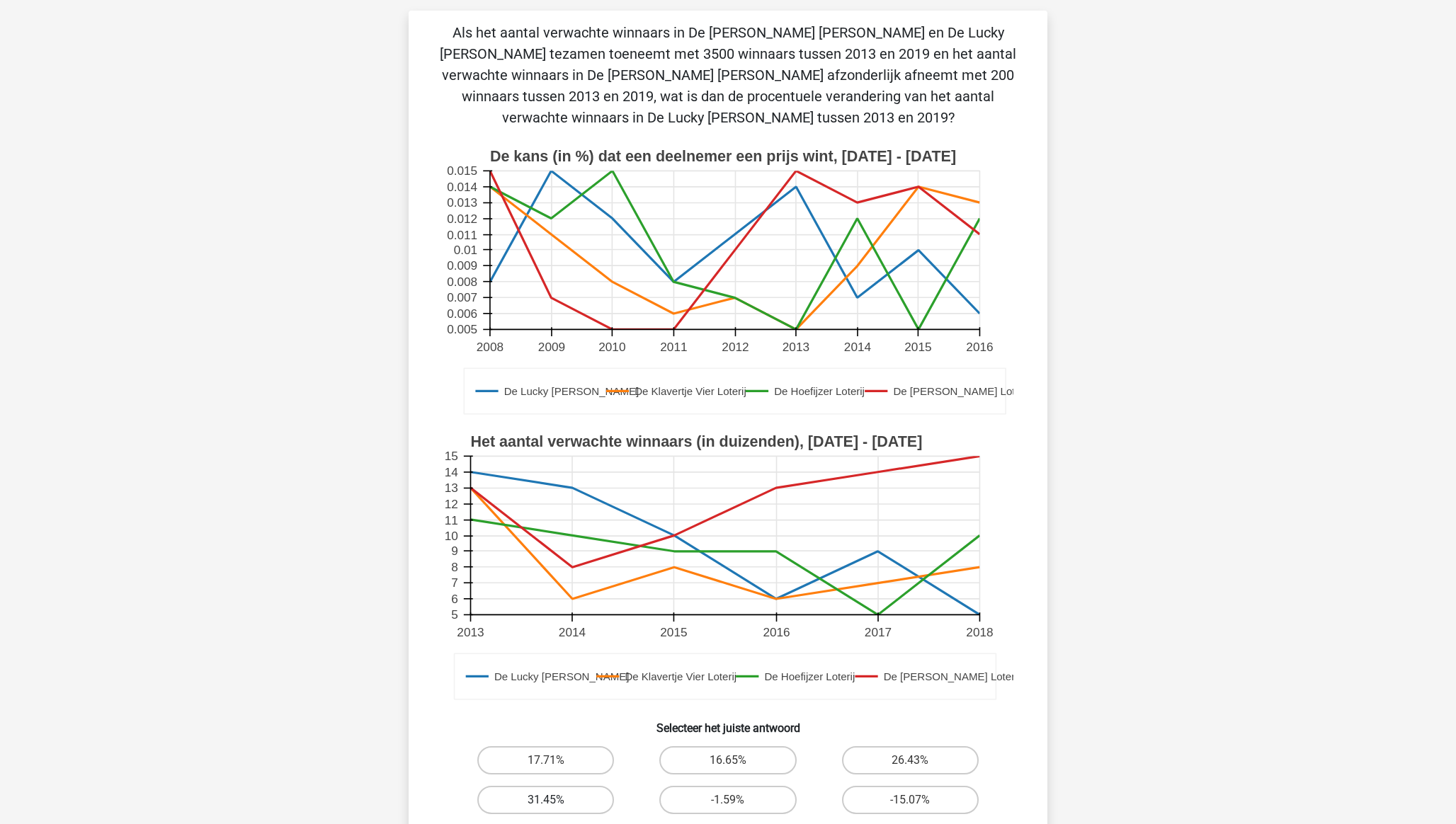
click at [568, 804] on label "31.45%" at bounding box center [545, 799] width 137 height 28
click at [555, 804] on input "31.45%" at bounding box center [550, 804] width 9 height 9
radio input "true"
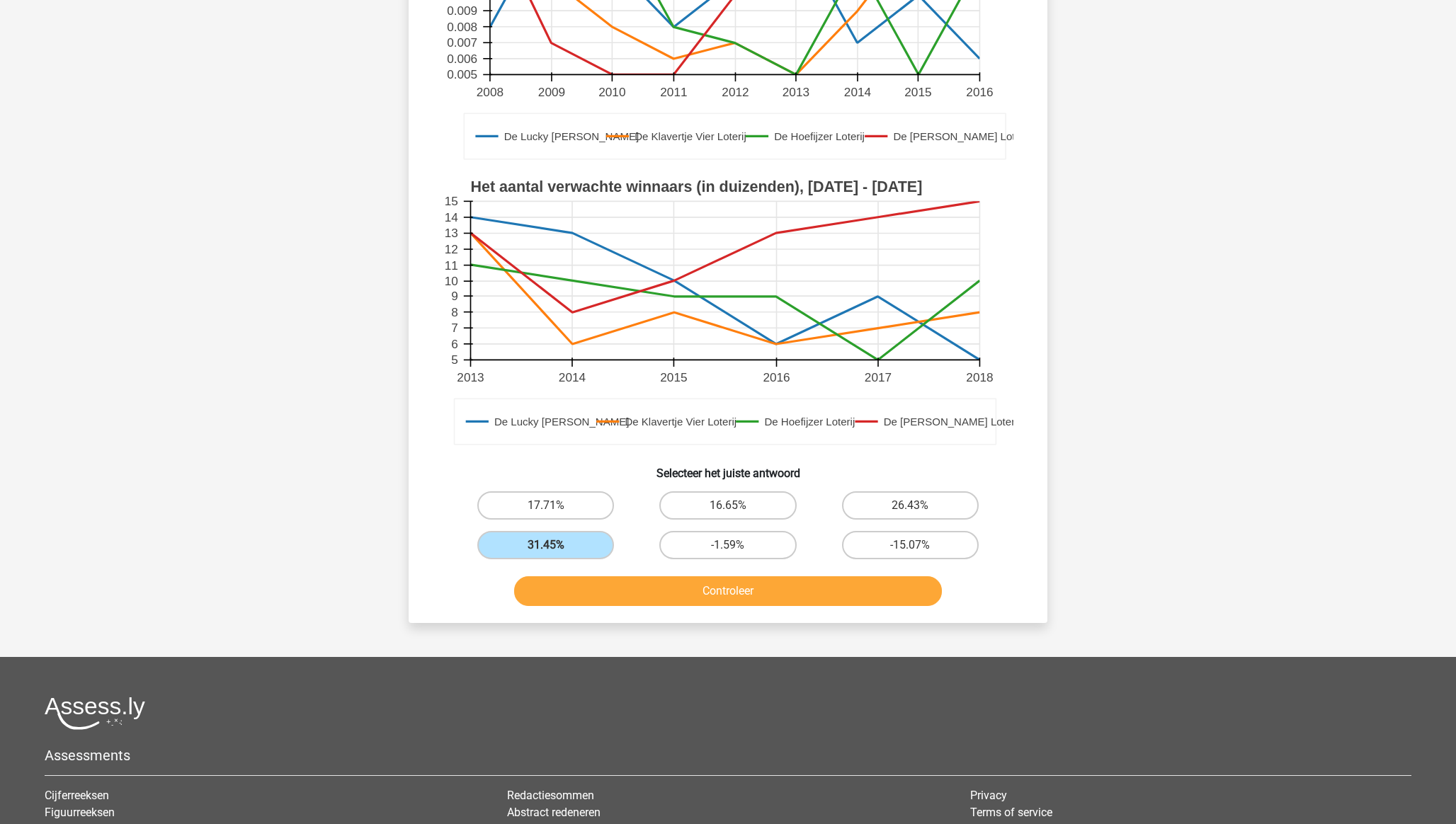
scroll to position [419, 0]
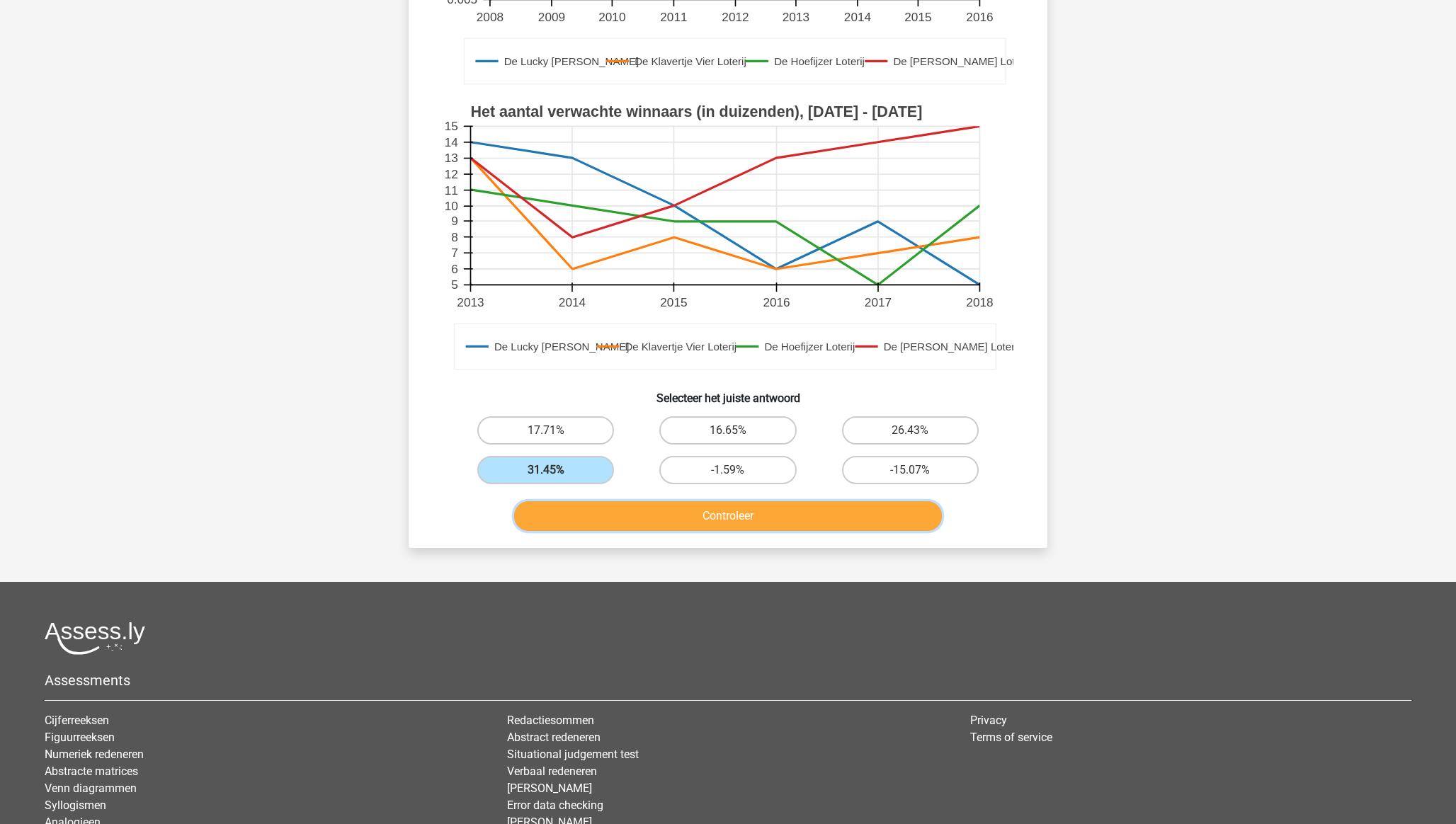
click at [688, 520] on button "Controleer" at bounding box center [728, 515] width 429 height 30
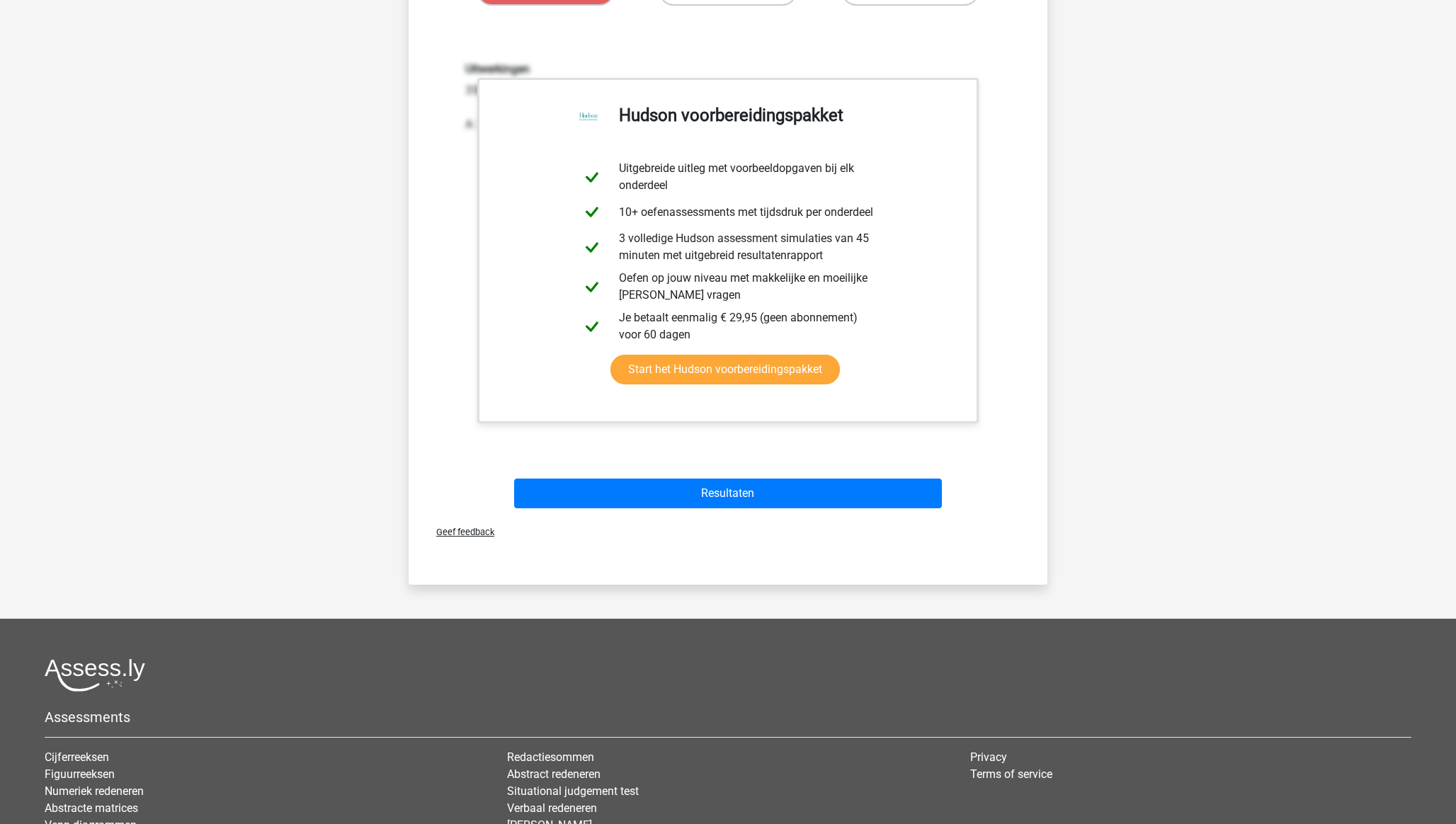
scroll to position [1065, 0]
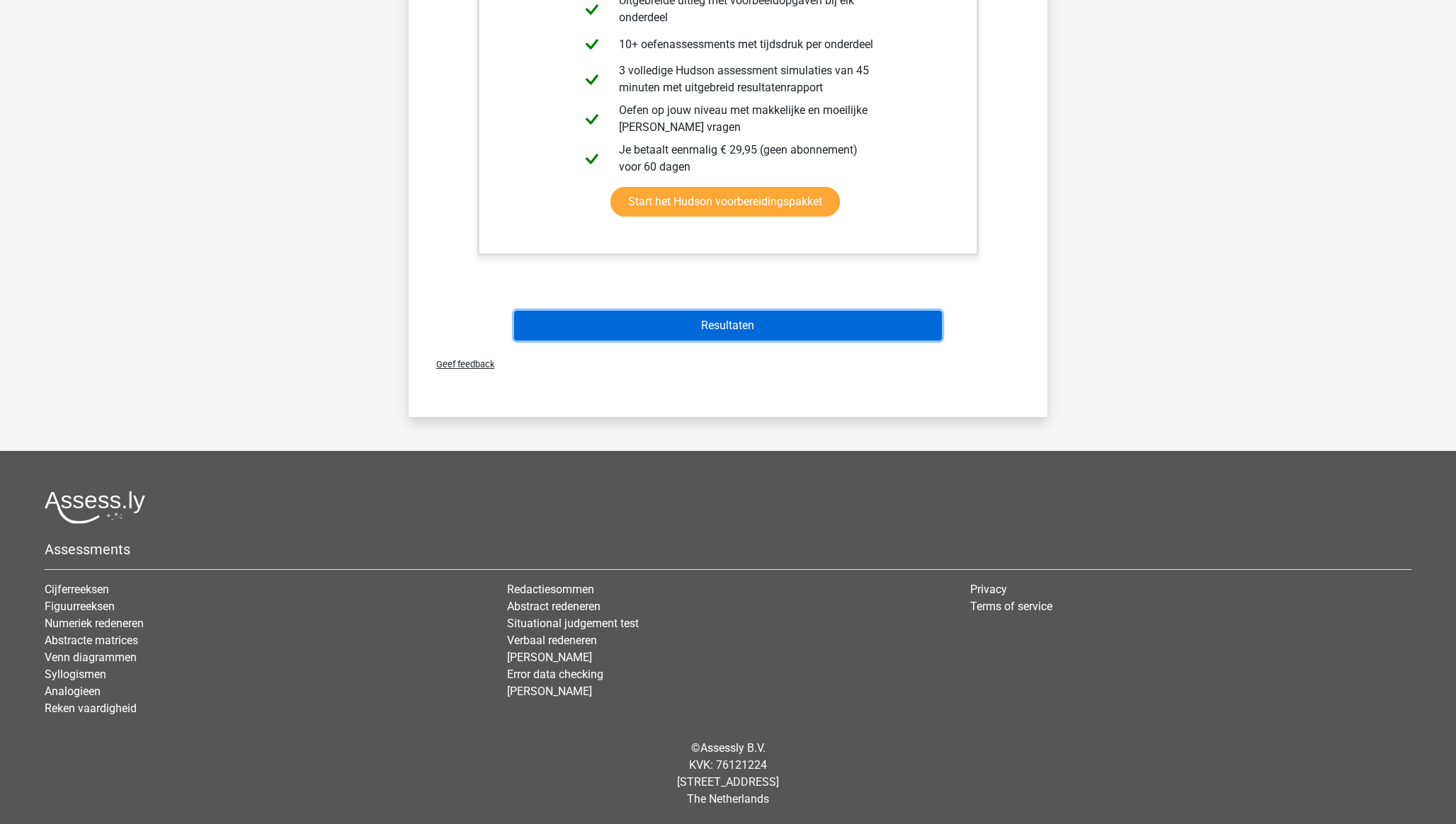
click at [706, 325] on button "Resultaten" at bounding box center [728, 325] width 429 height 30
